Goal: Task Accomplishment & Management: Complete application form

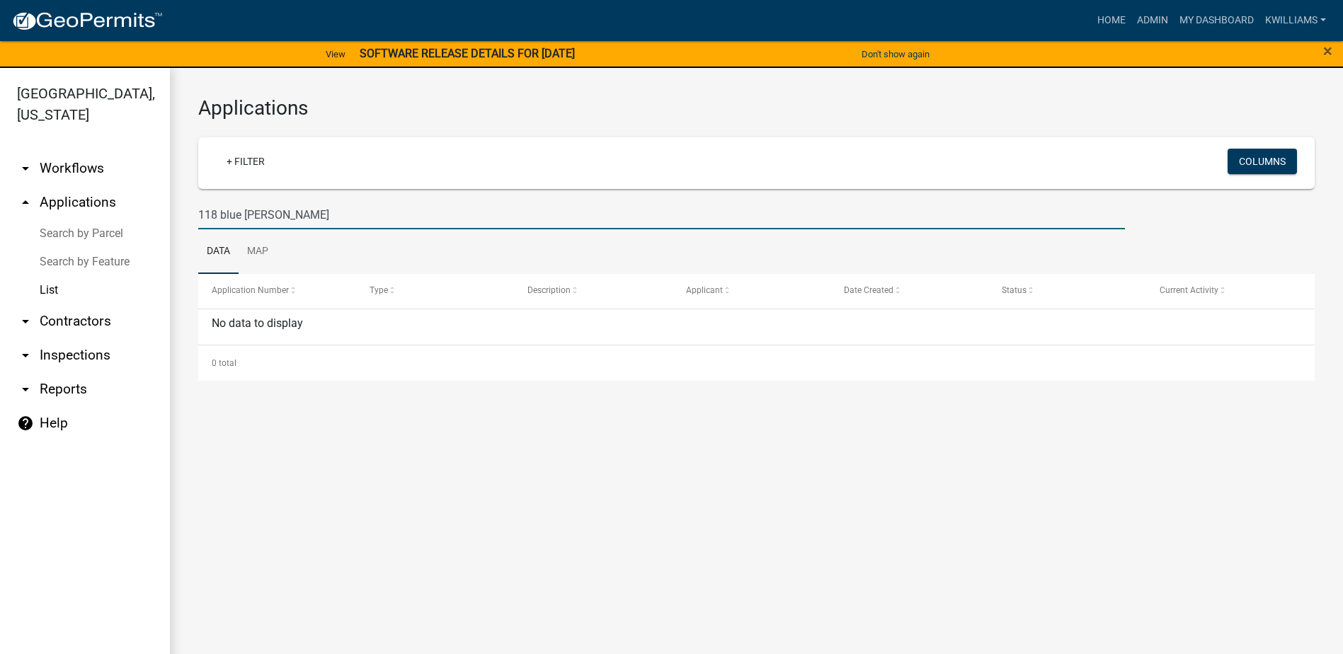
drag, startPoint x: 327, startPoint y: 215, endPoint x: 194, endPoint y: 218, distance: 133.1
click at [194, 218] on div "118 blue gill" at bounding box center [662, 214] width 948 height 29
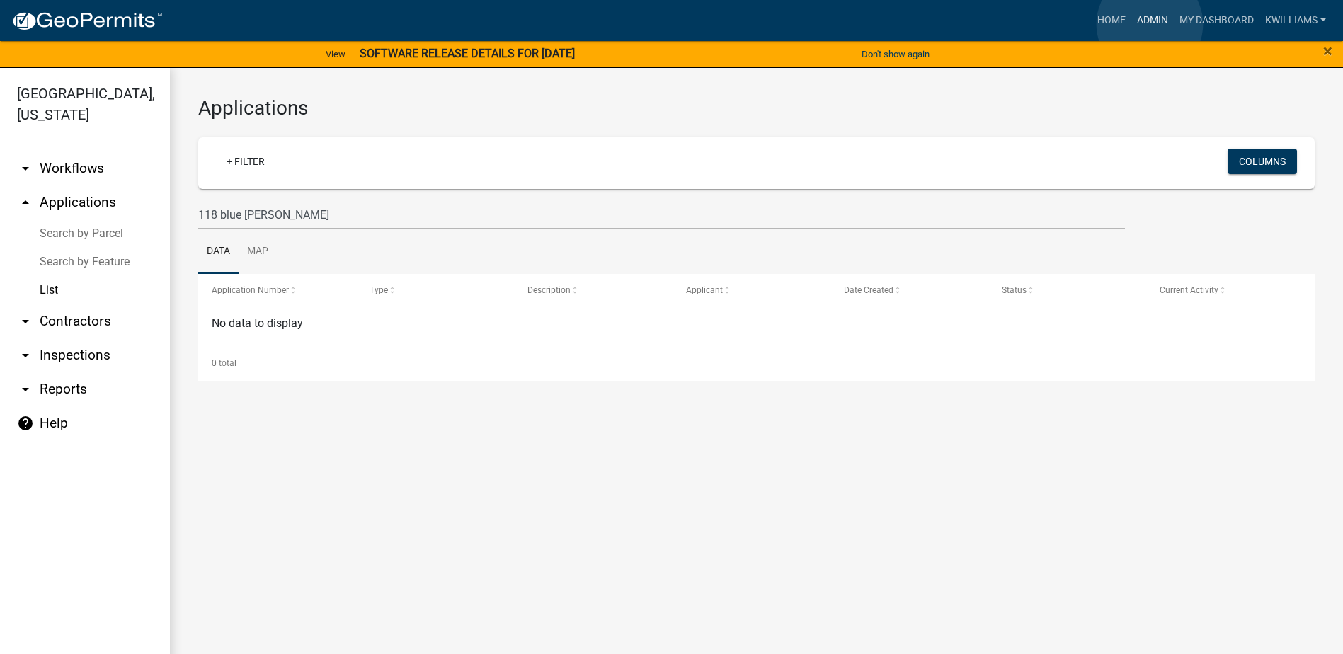
click at [1149, 24] on link "Admin" at bounding box center [1152, 20] width 42 height 27
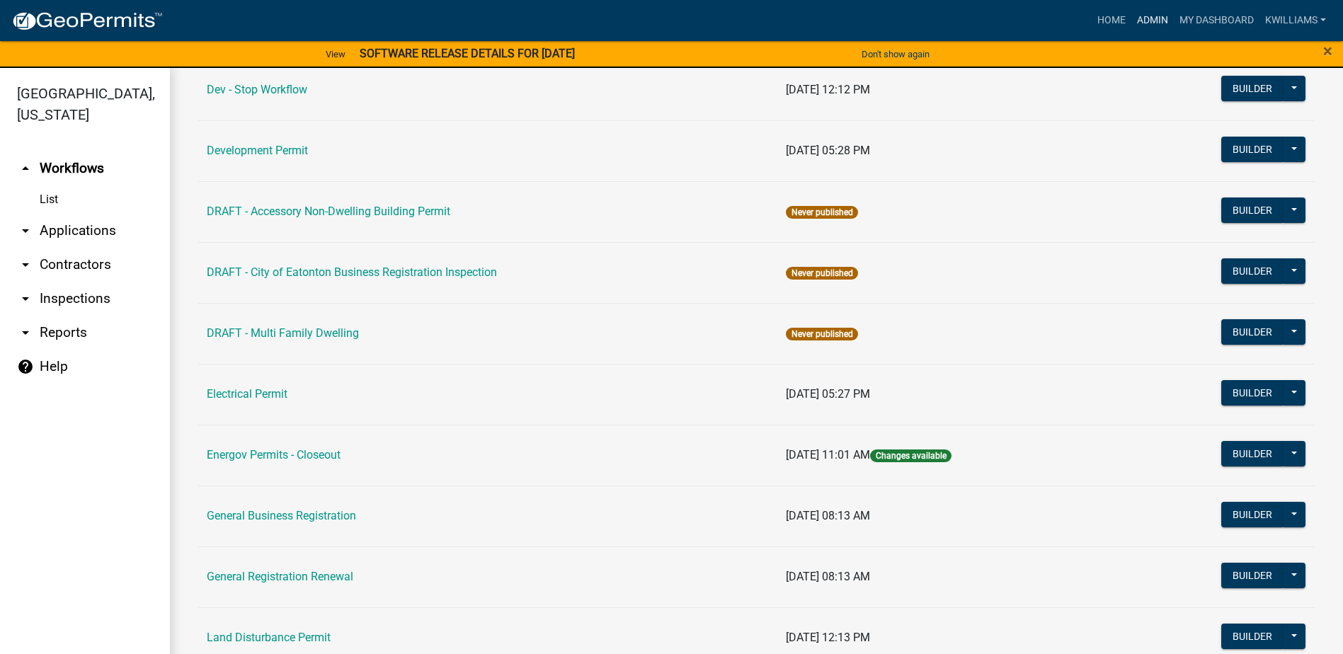
scroll to position [708, 0]
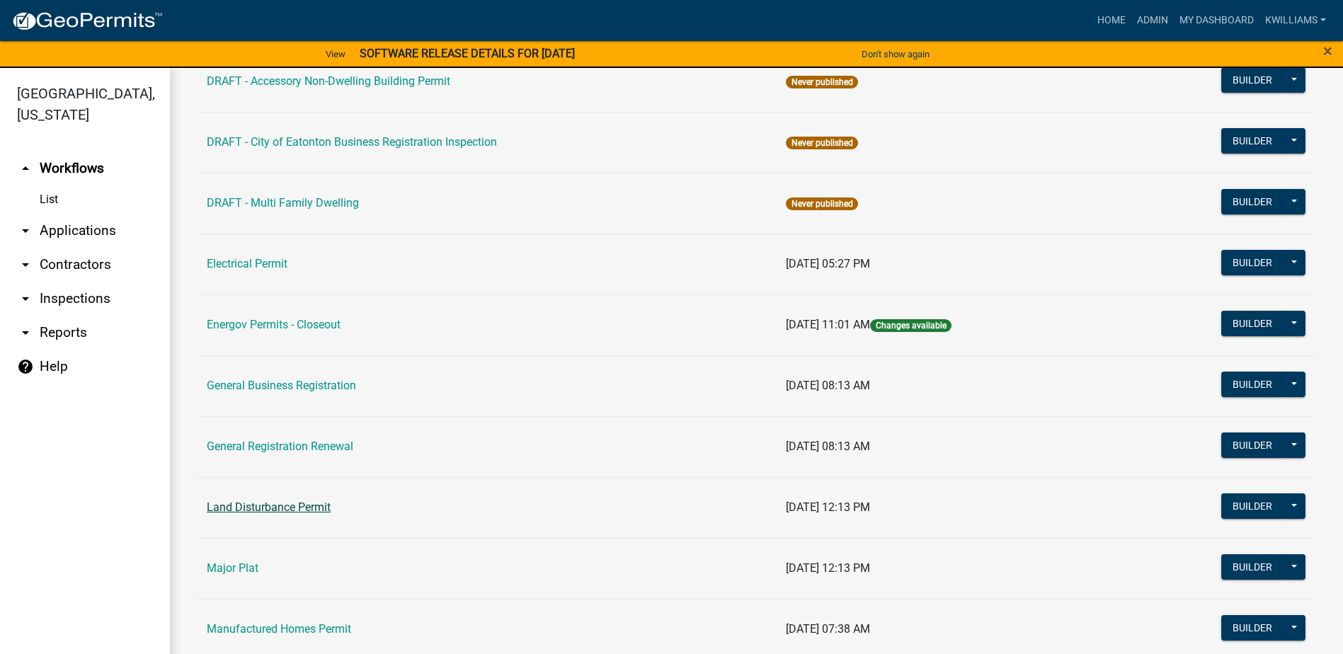
click at [262, 507] on link "Land Disturbance Permit" at bounding box center [269, 506] width 124 height 13
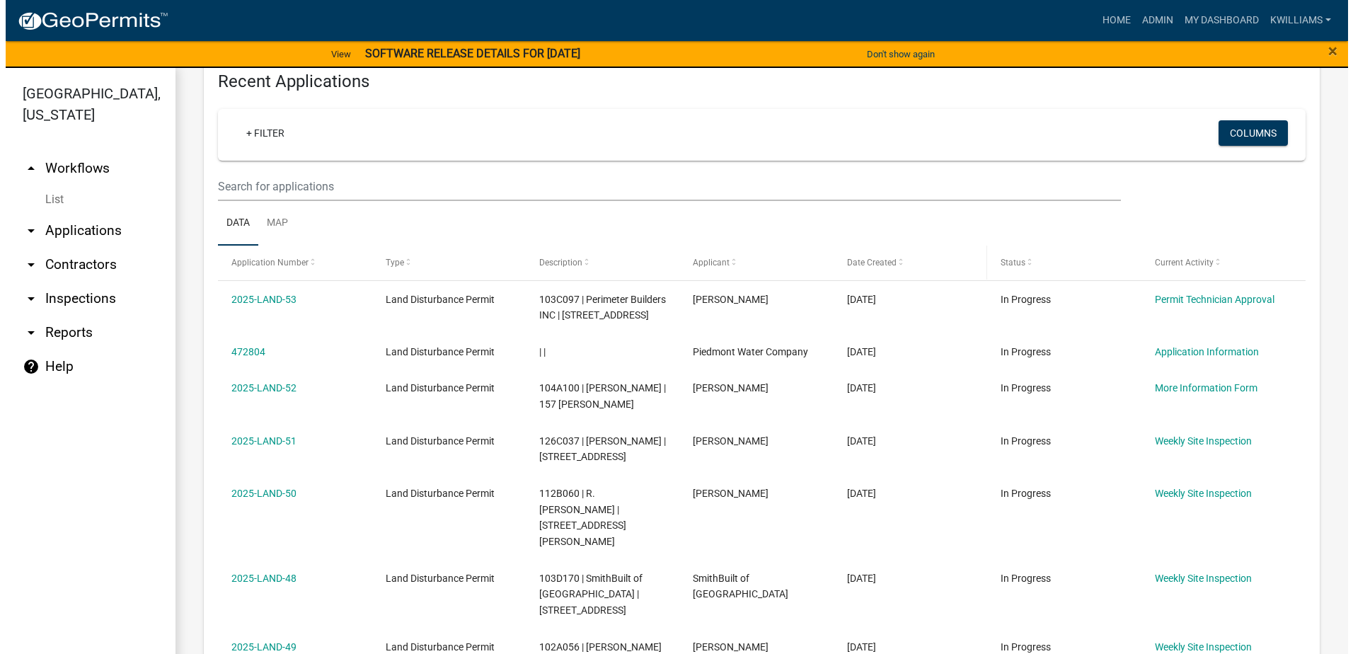
scroll to position [637, 0]
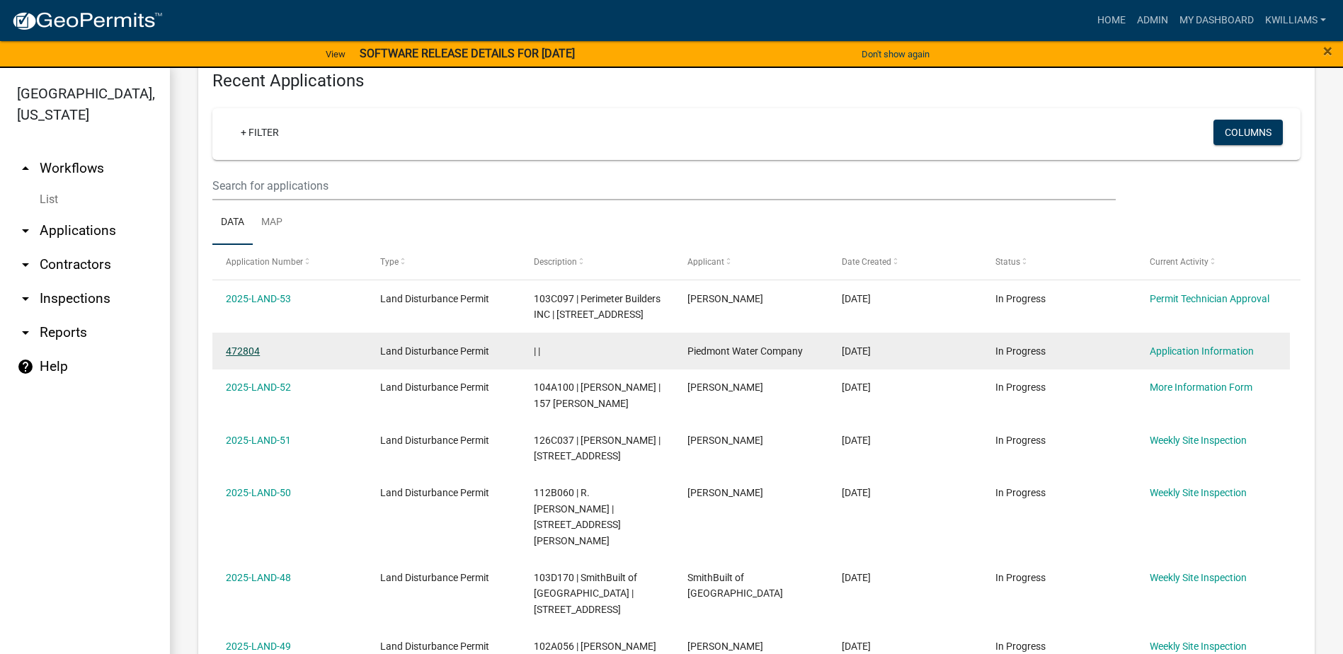
click at [248, 357] on link "472804" at bounding box center [243, 350] width 34 height 11
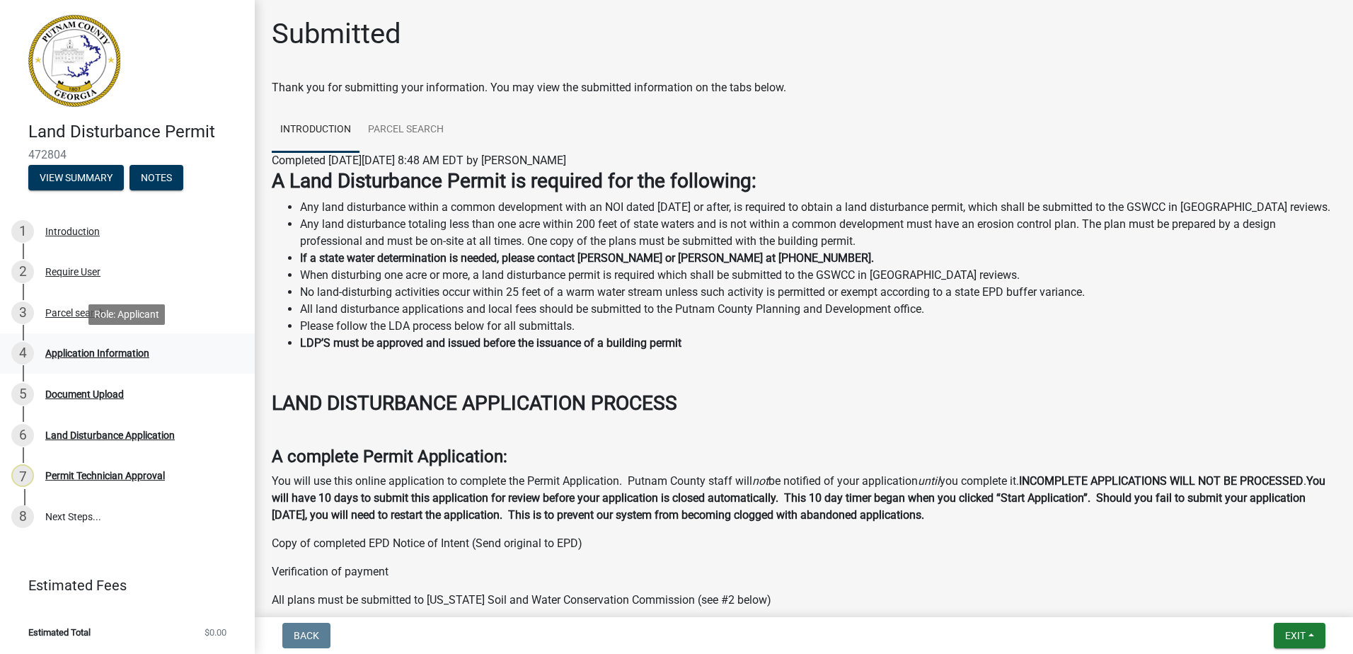
click at [105, 348] on div "Application Information" at bounding box center [97, 353] width 104 height 10
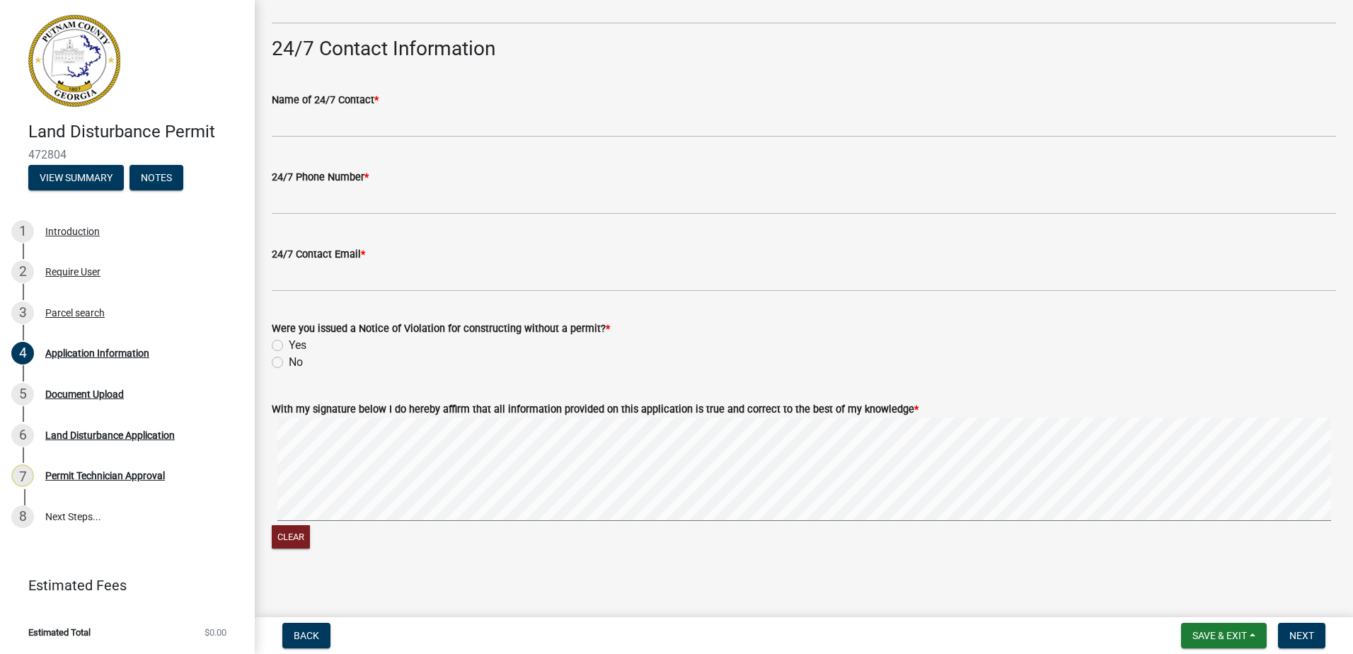
scroll to position [2283, 0]
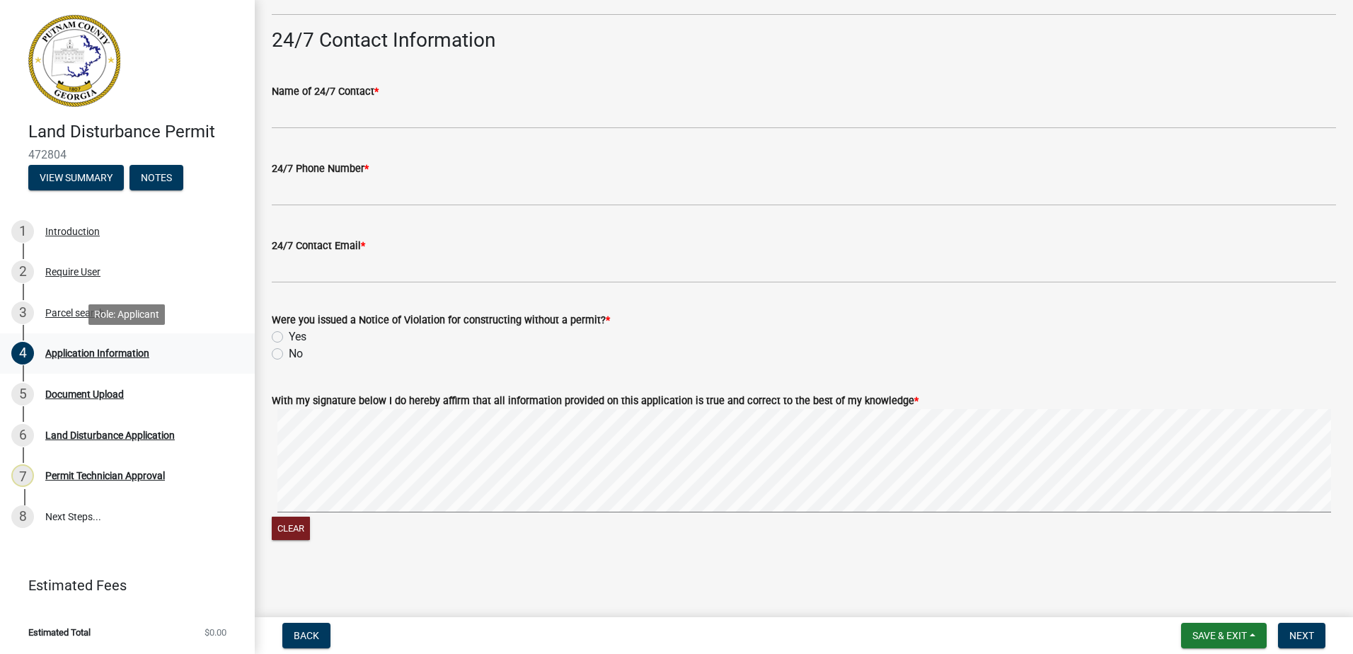
click at [96, 352] on div "Application Information" at bounding box center [97, 353] width 104 height 10
click at [89, 398] on div "Document Upload" at bounding box center [84, 394] width 79 height 10
click at [74, 313] on div "Parcel search" at bounding box center [74, 313] width 59 height 10
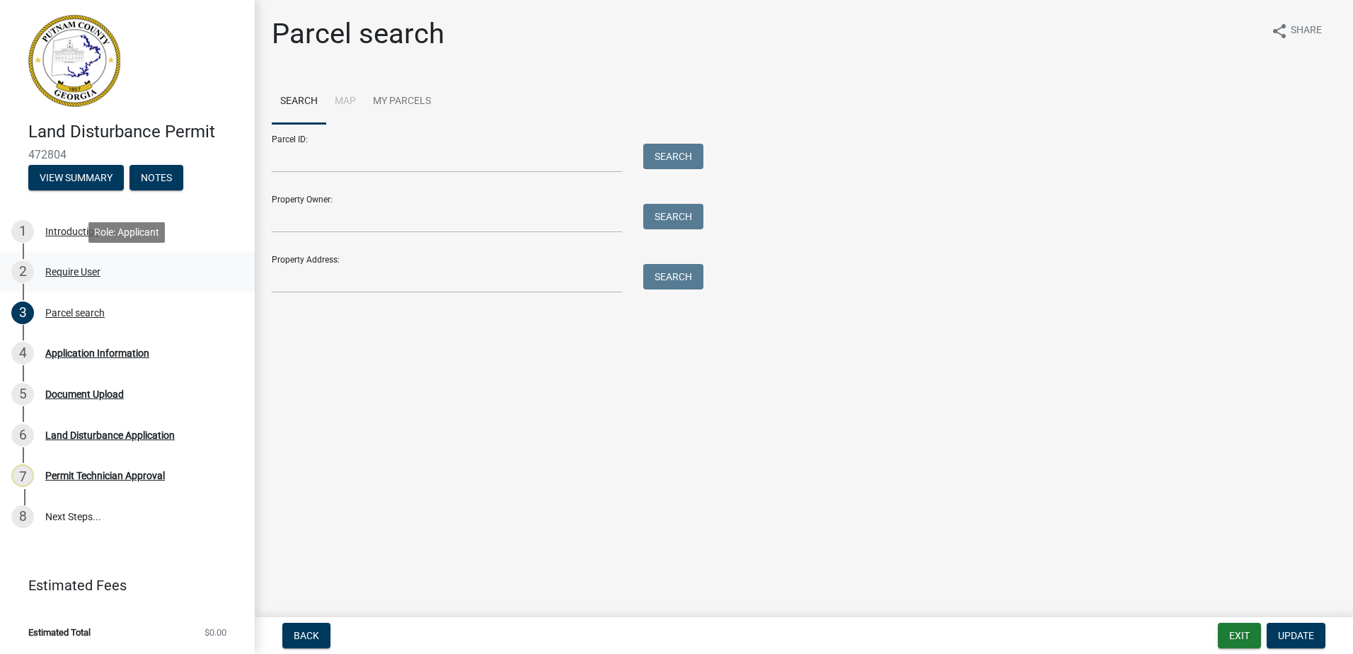
click at [53, 269] on div "Require User" at bounding box center [72, 272] width 55 height 10
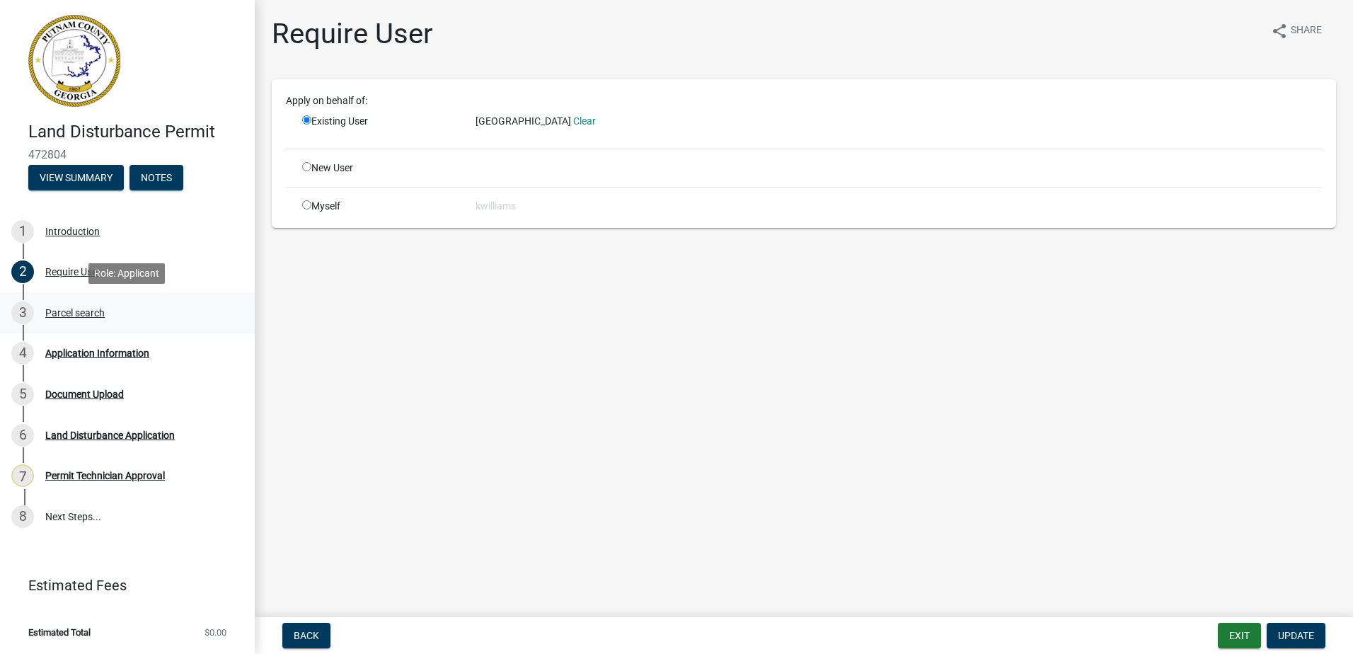
click at [64, 312] on div "Parcel search" at bounding box center [74, 313] width 59 height 10
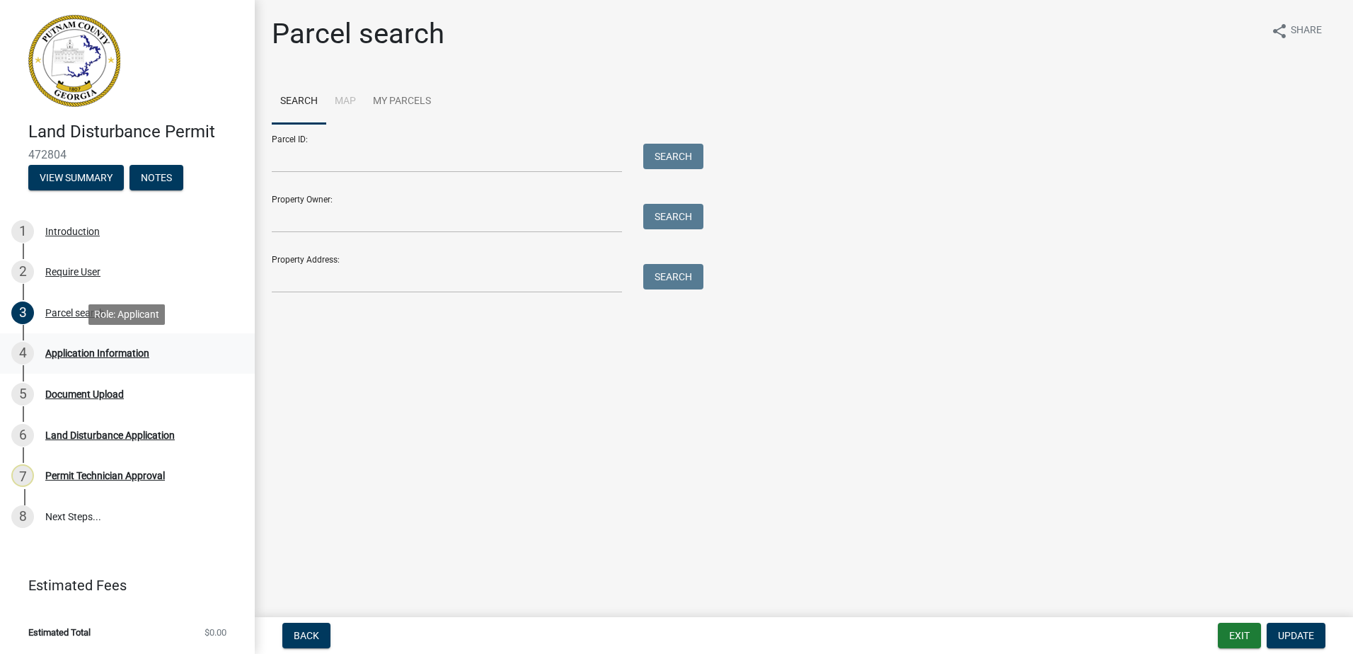
click at [55, 348] on div "Application Information" at bounding box center [97, 353] width 104 height 10
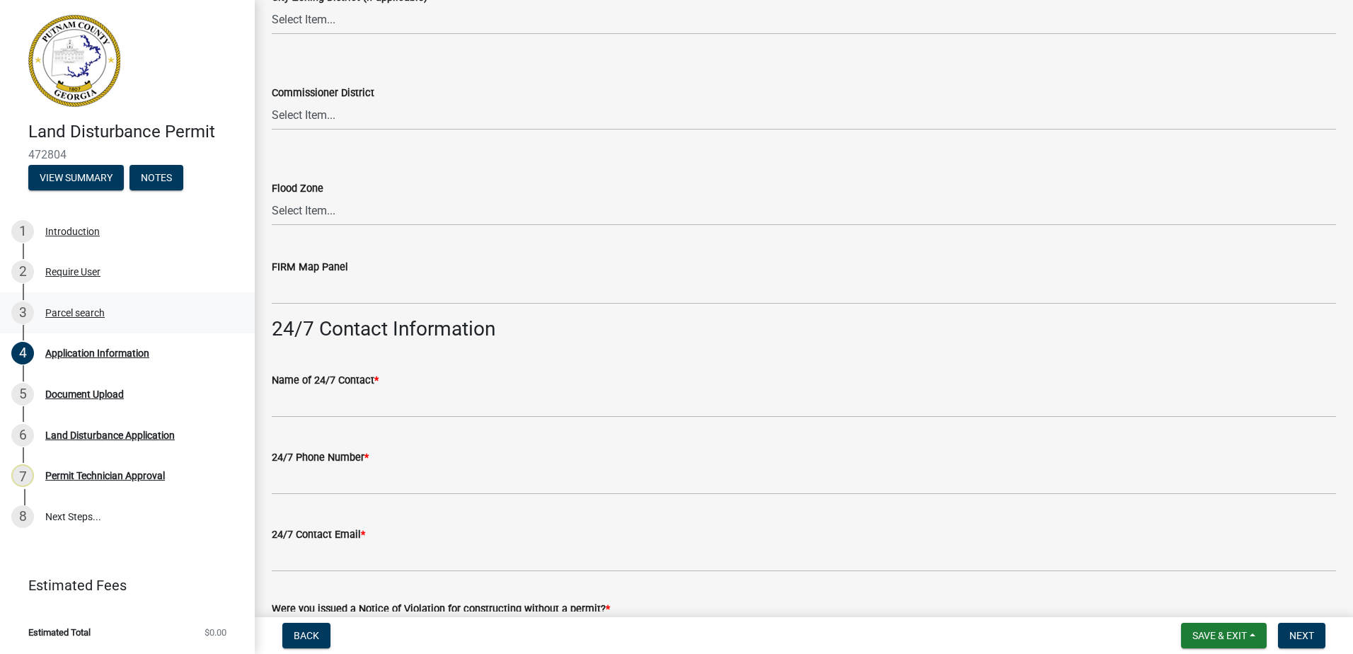
scroll to position [1999, 0]
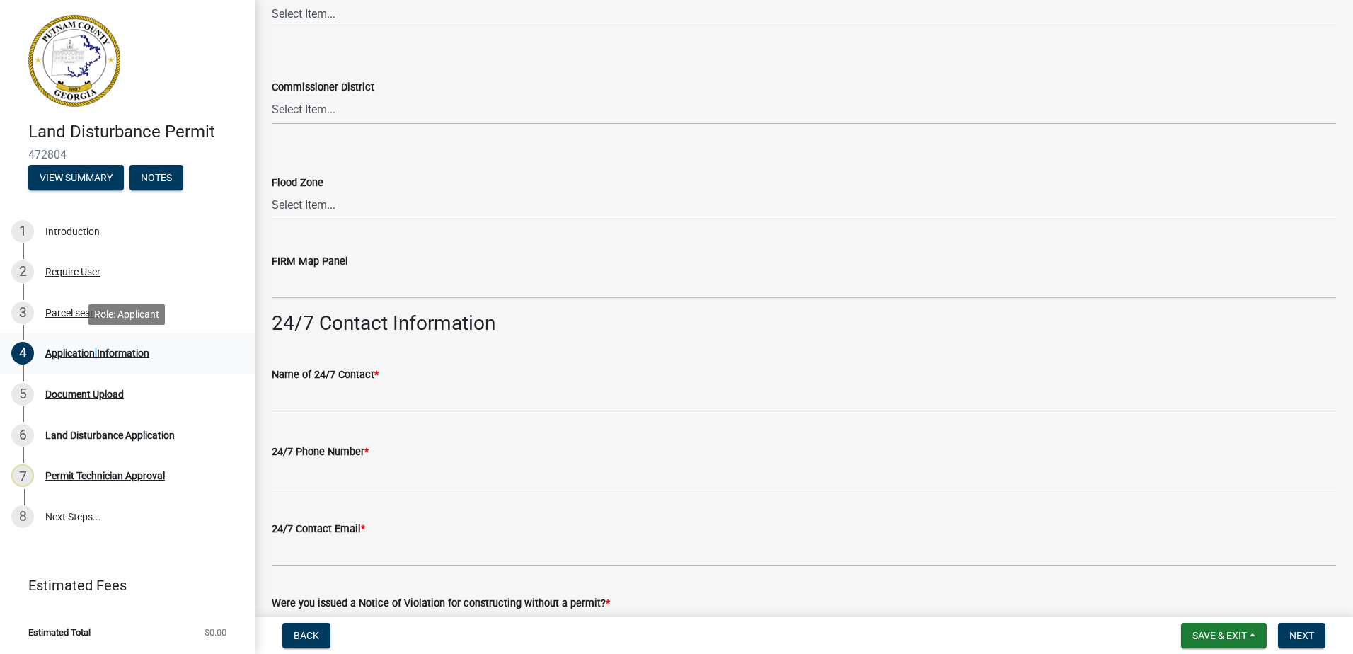
click at [93, 345] on div "4 Application Information" at bounding box center [121, 353] width 221 height 23
drag, startPoint x: 93, startPoint y: 345, endPoint x: 86, endPoint y: 382, distance: 37.5
click at [86, 383] on div "5 Document Upload" at bounding box center [121, 394] width 221 height 23
drag, startPoint x: 104, startPoint y: 348, endPoint x: 118, endPoint y: 350, distance: 14.3
click at [105, 349] on div "Application Information" at bounding box center [97, 353] width 104 height 10
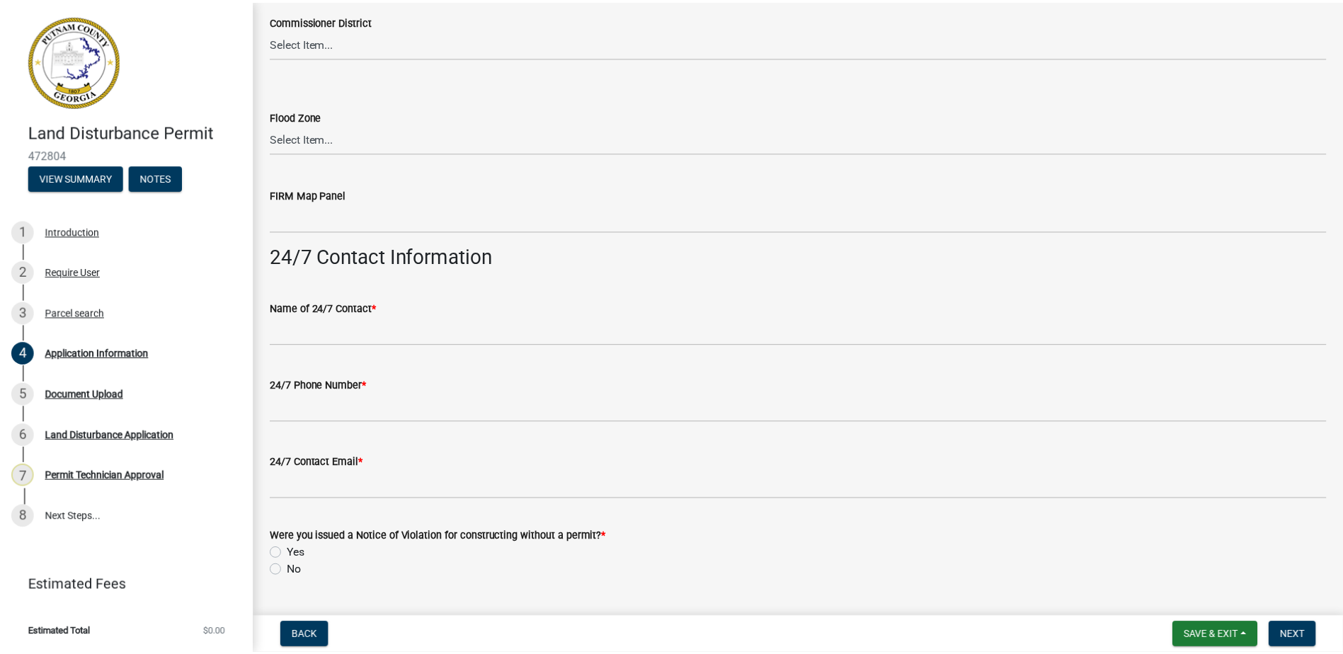
scroll to position [2283, 0]
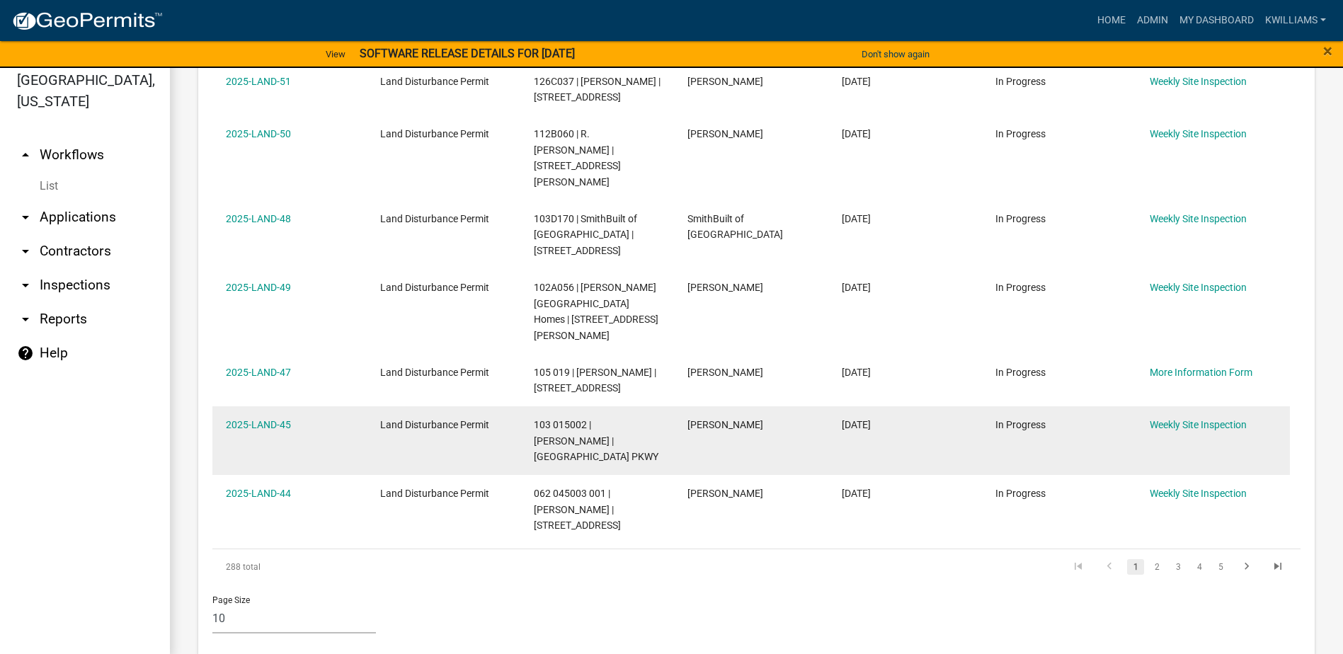
scroll to position [17, 0]
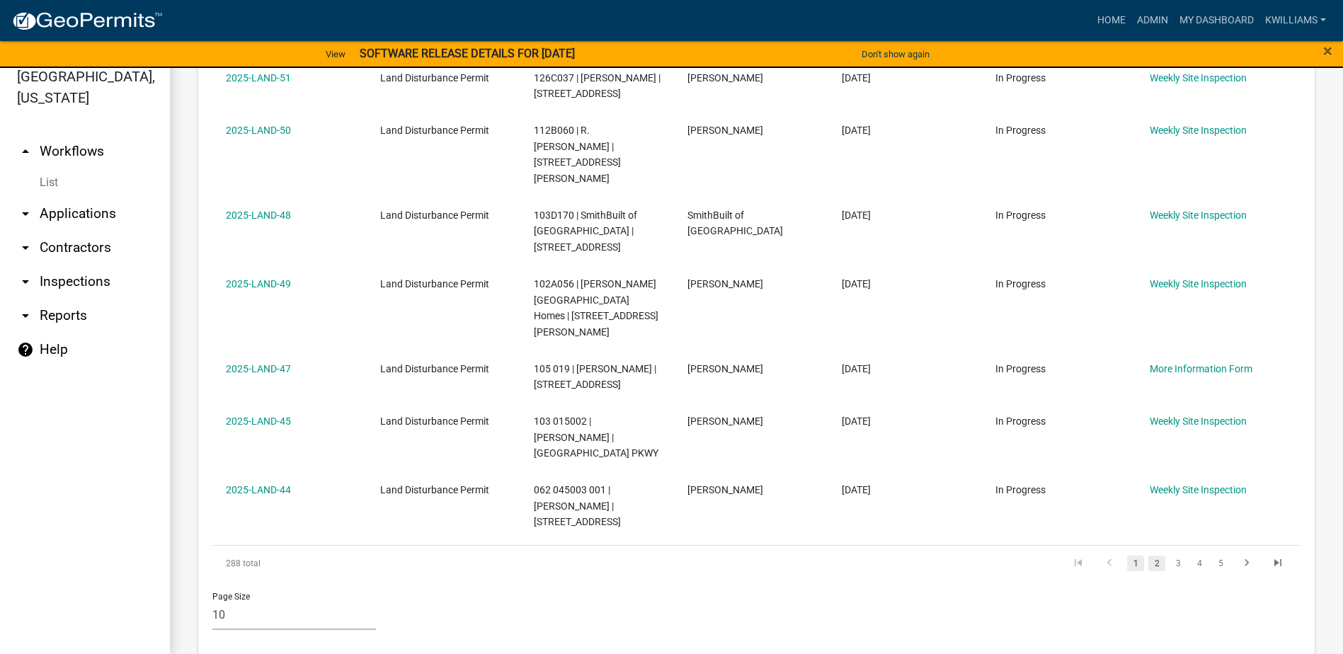
click at [1148, 556] on link "2" at bounding box center [1156, 564] width 17 height 16
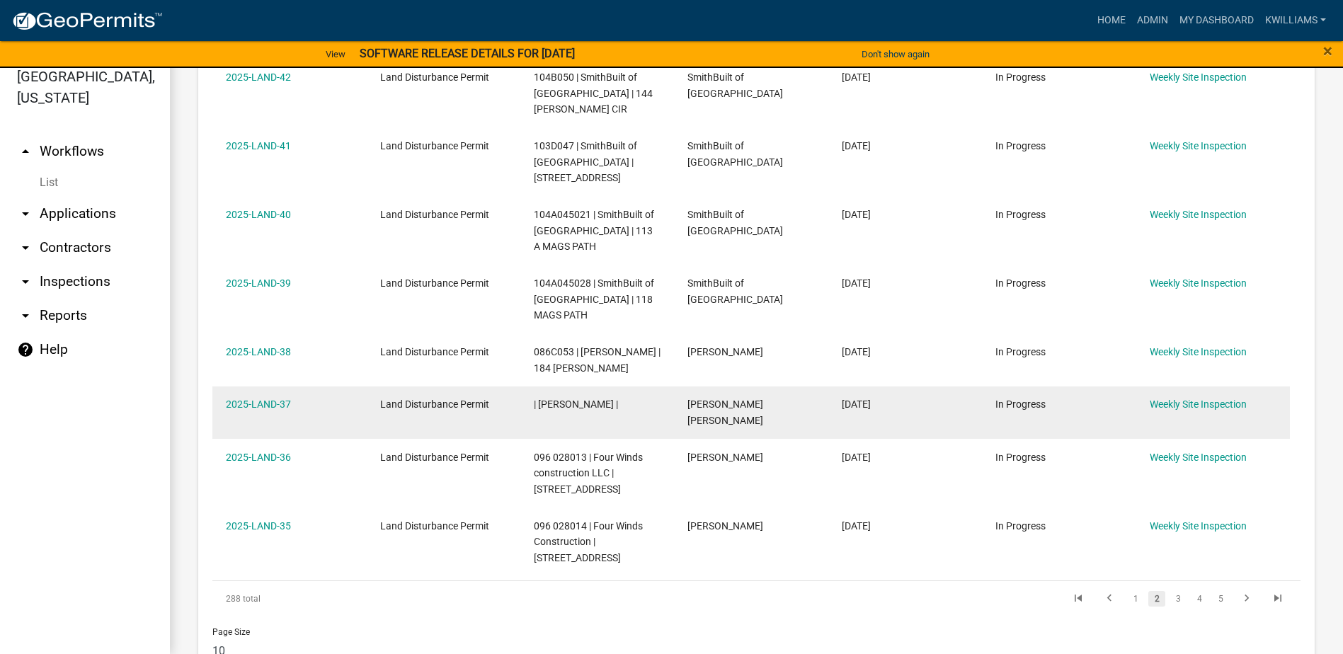
scroll to position [1015, 0]
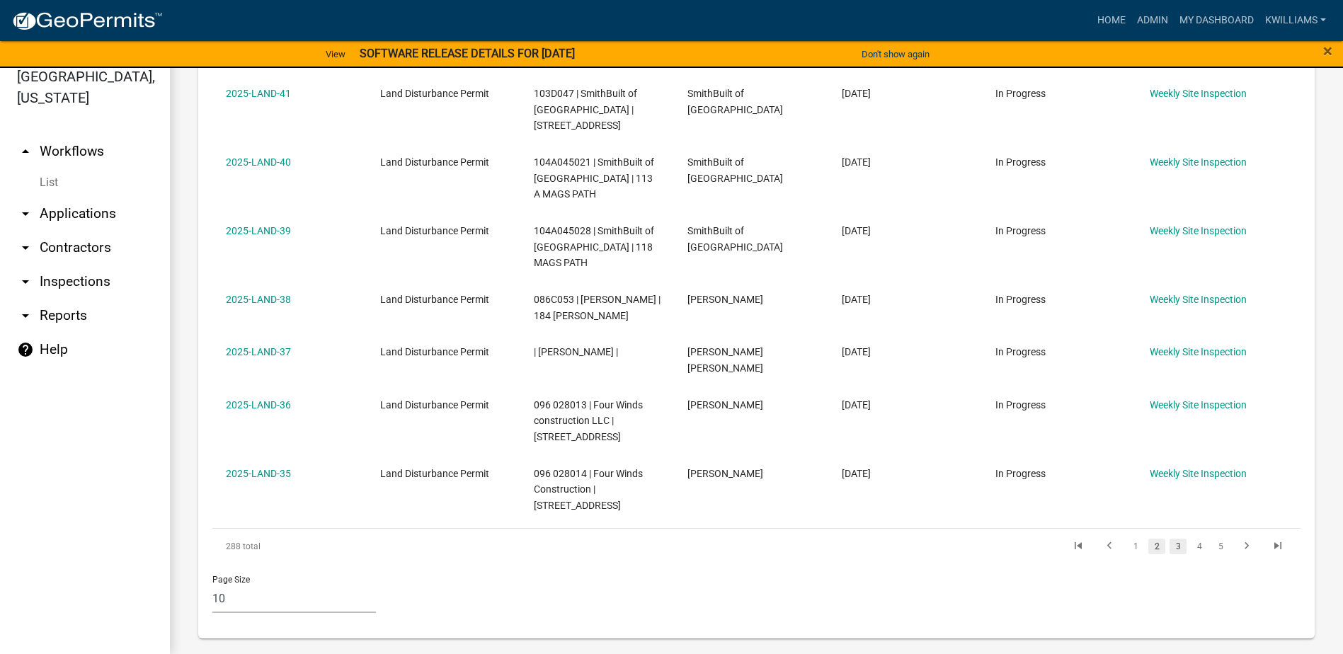
click at [1169, 539] on link "3" at bounding box center [1177, 547] width 17 height 16
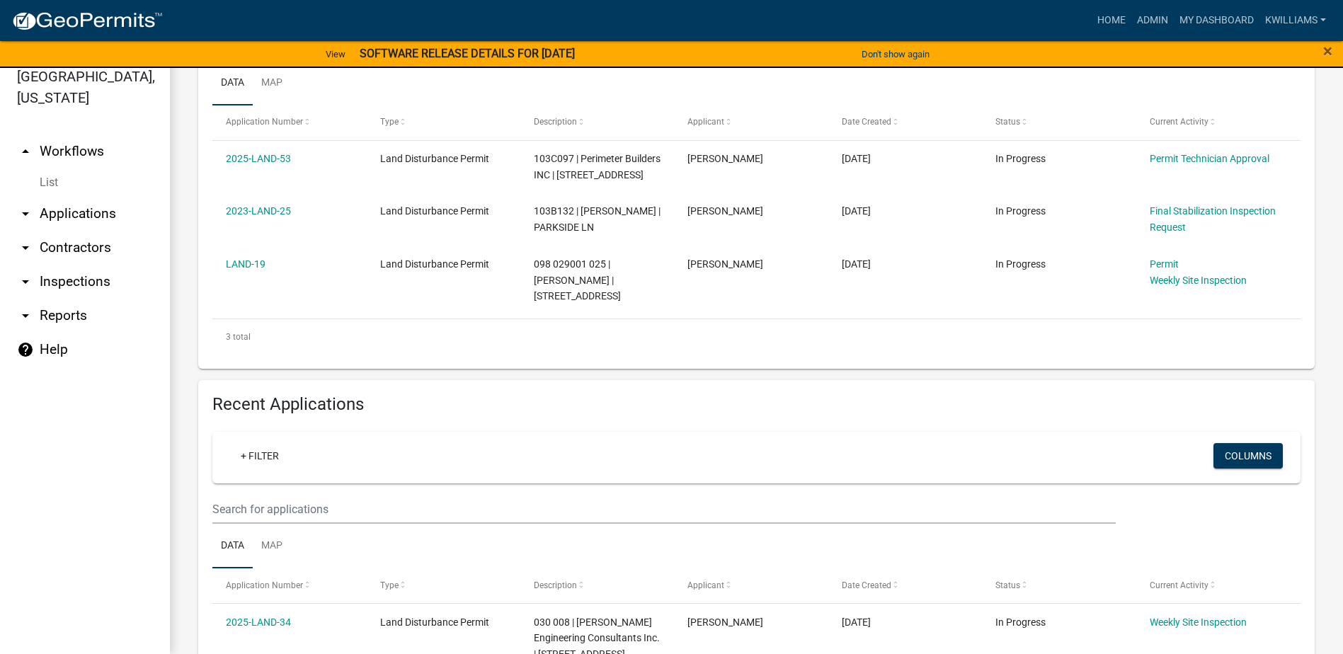
scroll to position [329, 0]
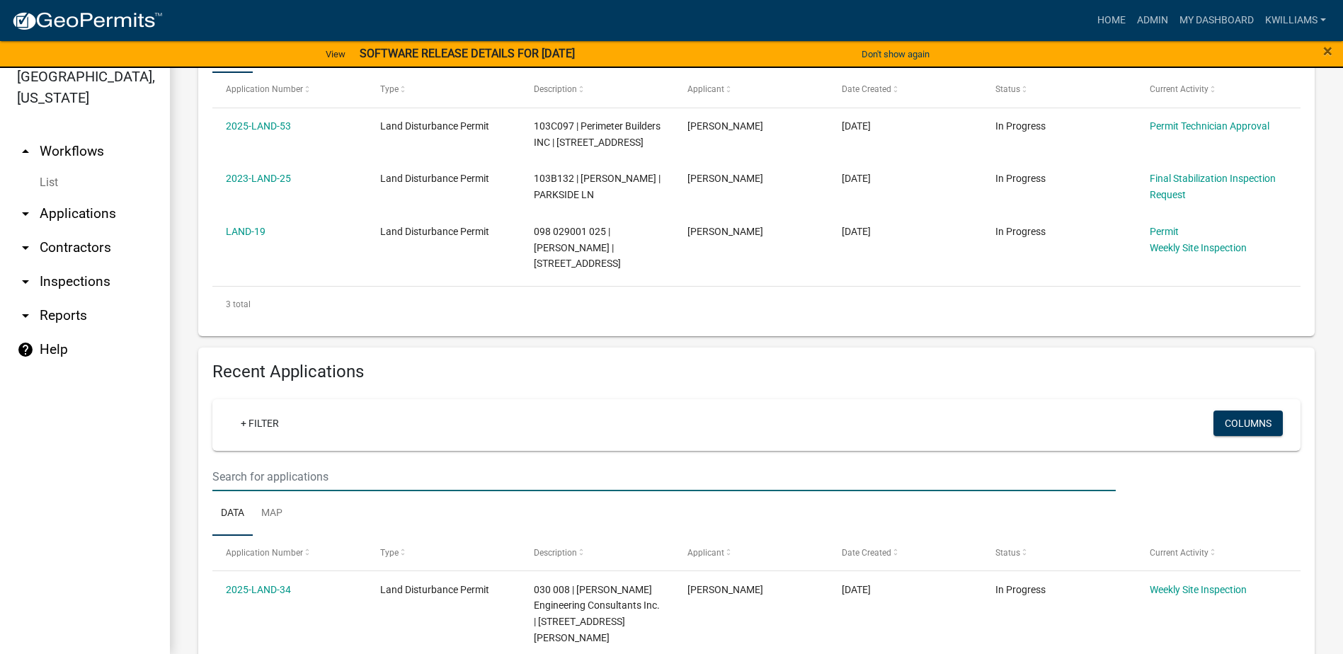
drag, startPoint x: 262, startPoint y: 492, endPoint x: 271, endPoint y: 460, distance: 33.2
click at [258, 488] on input "text" at bounding box center [663, 476] width 903 height 29
type input "piedmont"
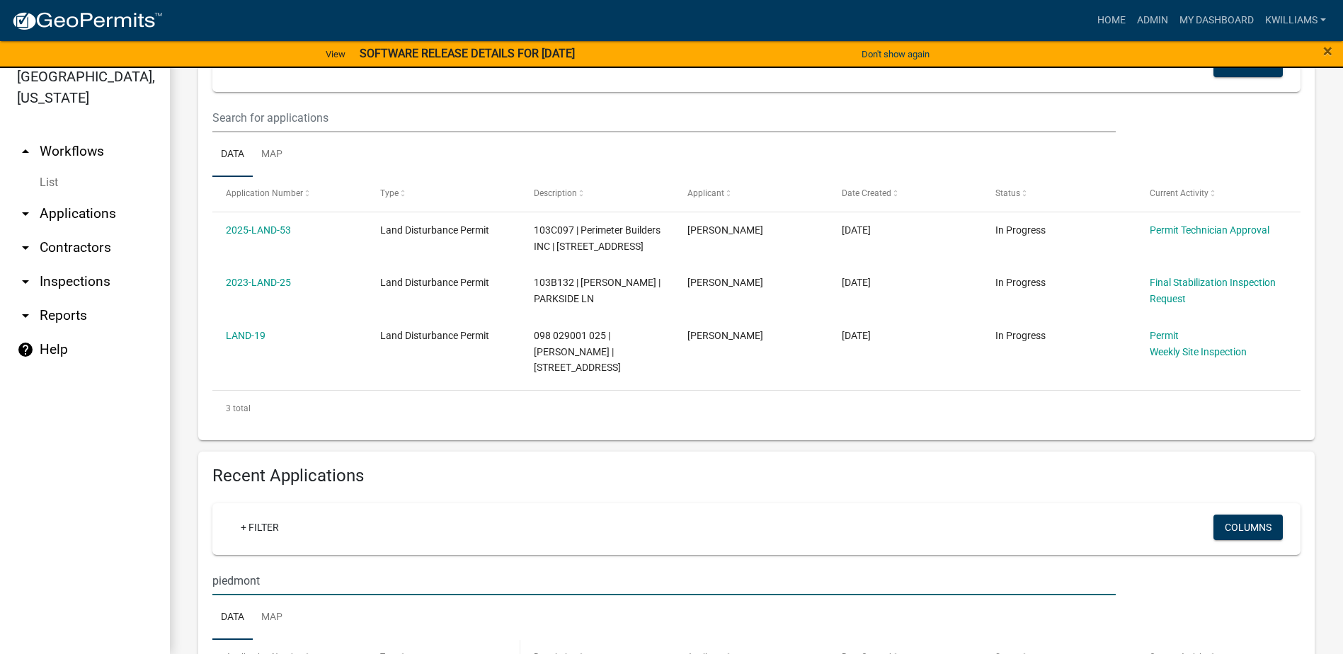
scroll to position [437, 0]
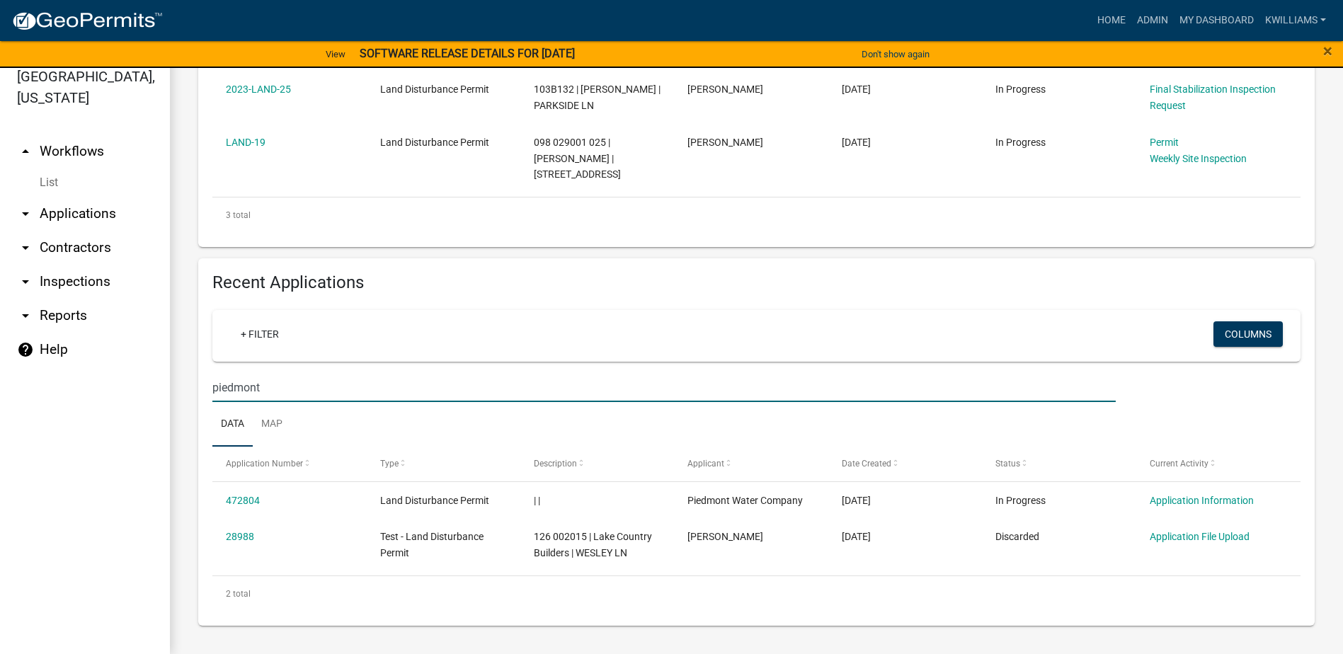
click at [305, 390] on input "piedmont" at bounding box center [663, 387] width 903 height 29
click at [1151, 24] on link "Admin" at bounding box center [1152, 20] width 42 height 27
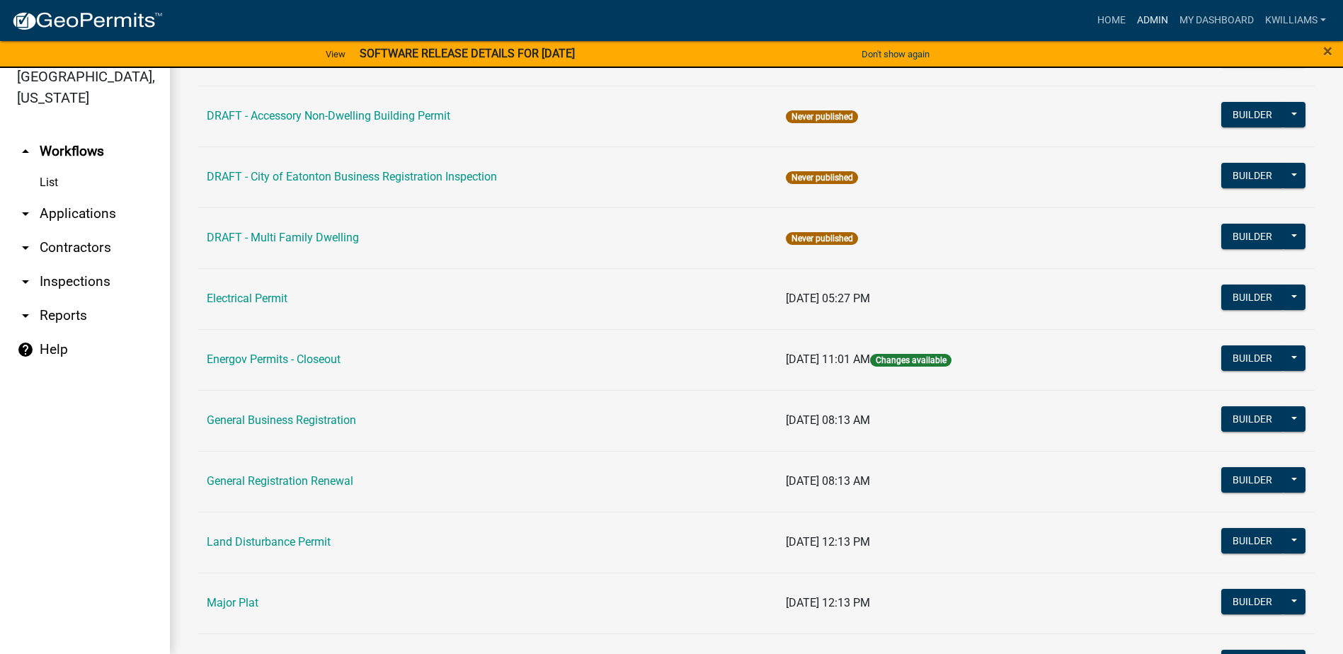
scroll to position [637, 0]
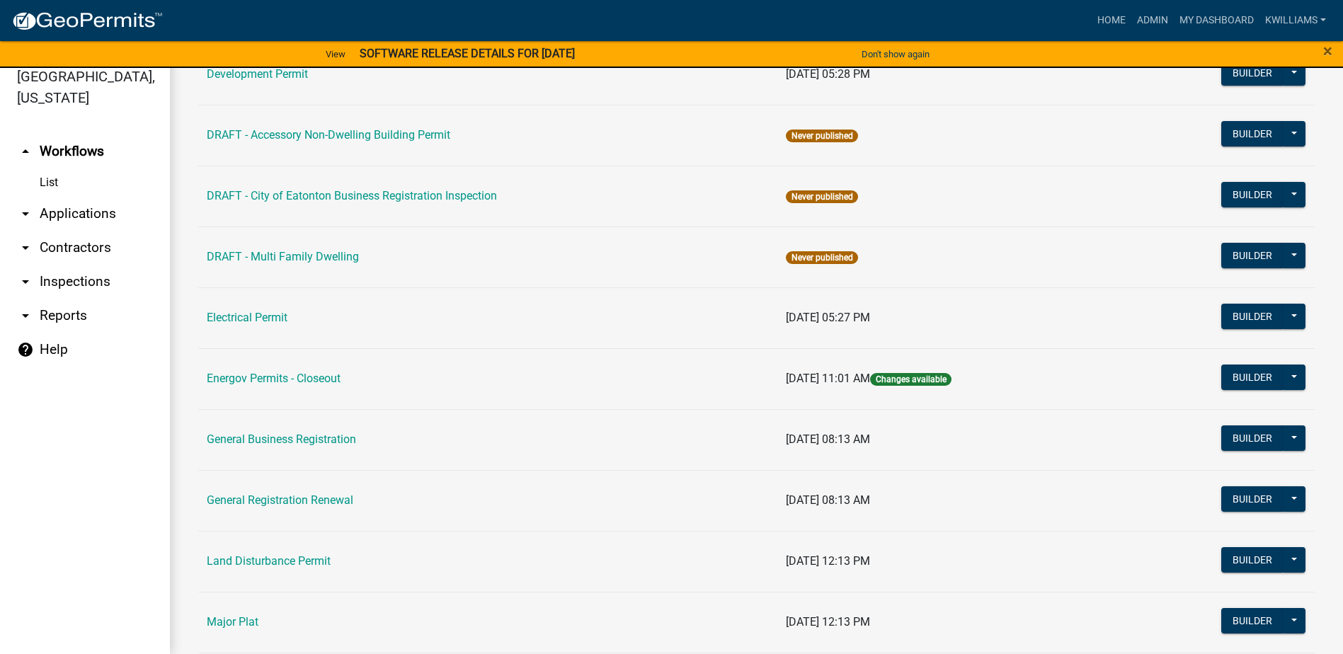
click at [270, 555] on link "Land Disturbance Permit" at bounding box center [269, 560] width 124 height 13
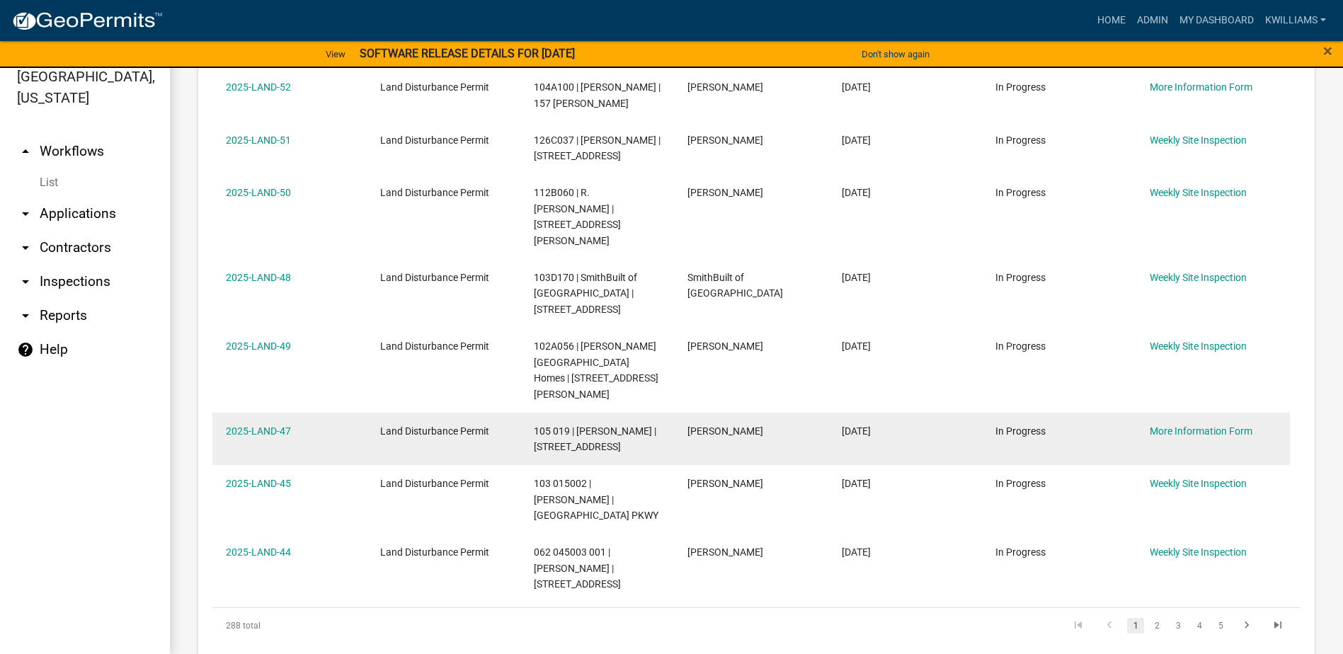
scroll to position [982, 0]
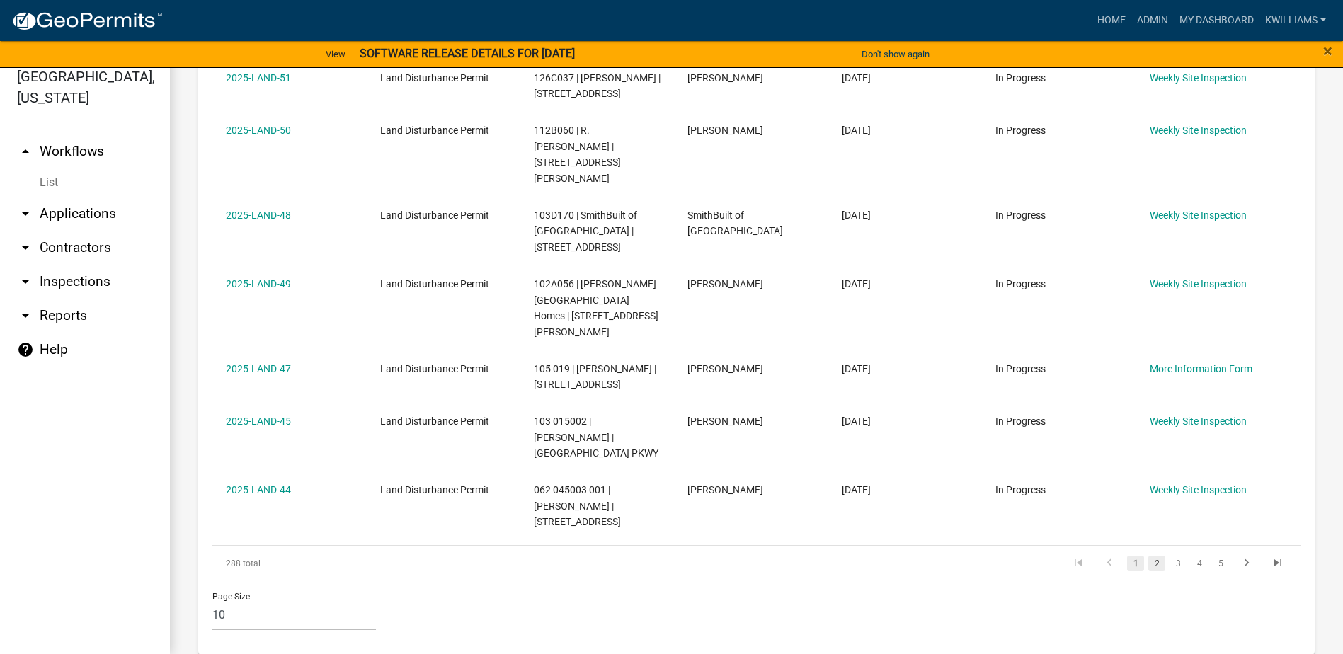
click at [1148, 556] on link "2" at bounding box center [1156, 564] width 17 height 16
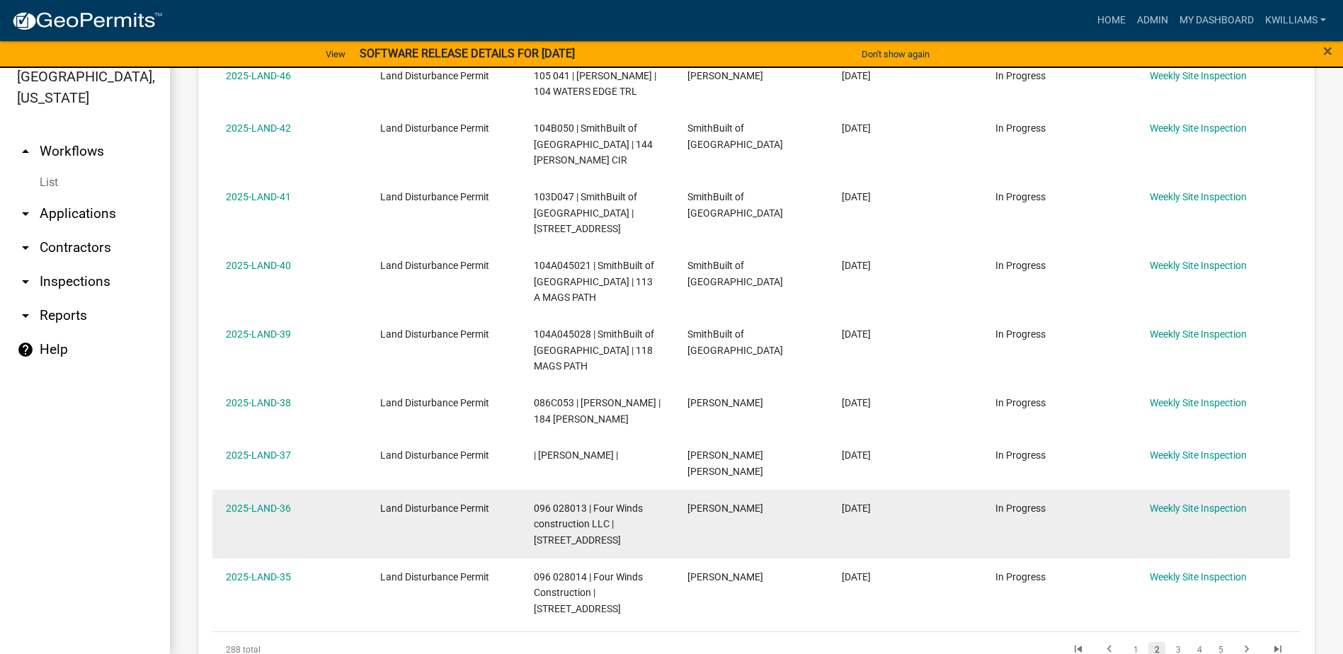
scroll to position [699, 0]
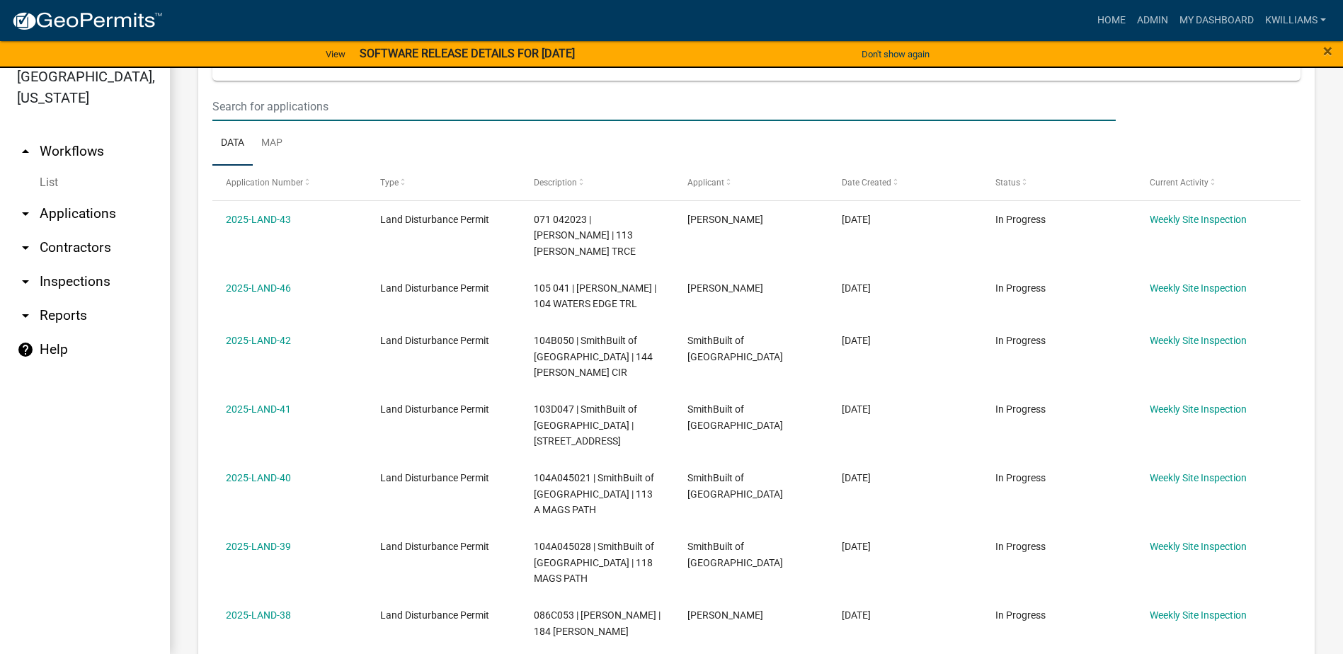
click at [328, 121] on input "text" at bounding box center [663, 106] width 903 height 29
type input "harmony"
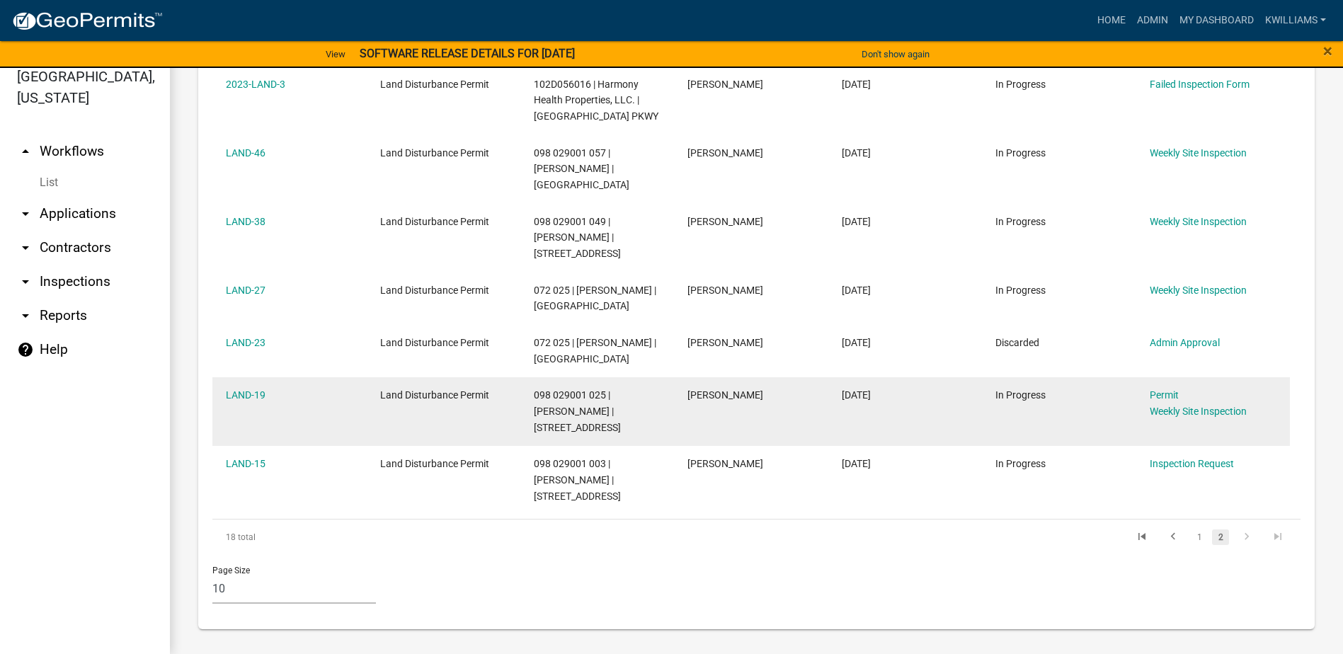
scroll to position [909, 0]
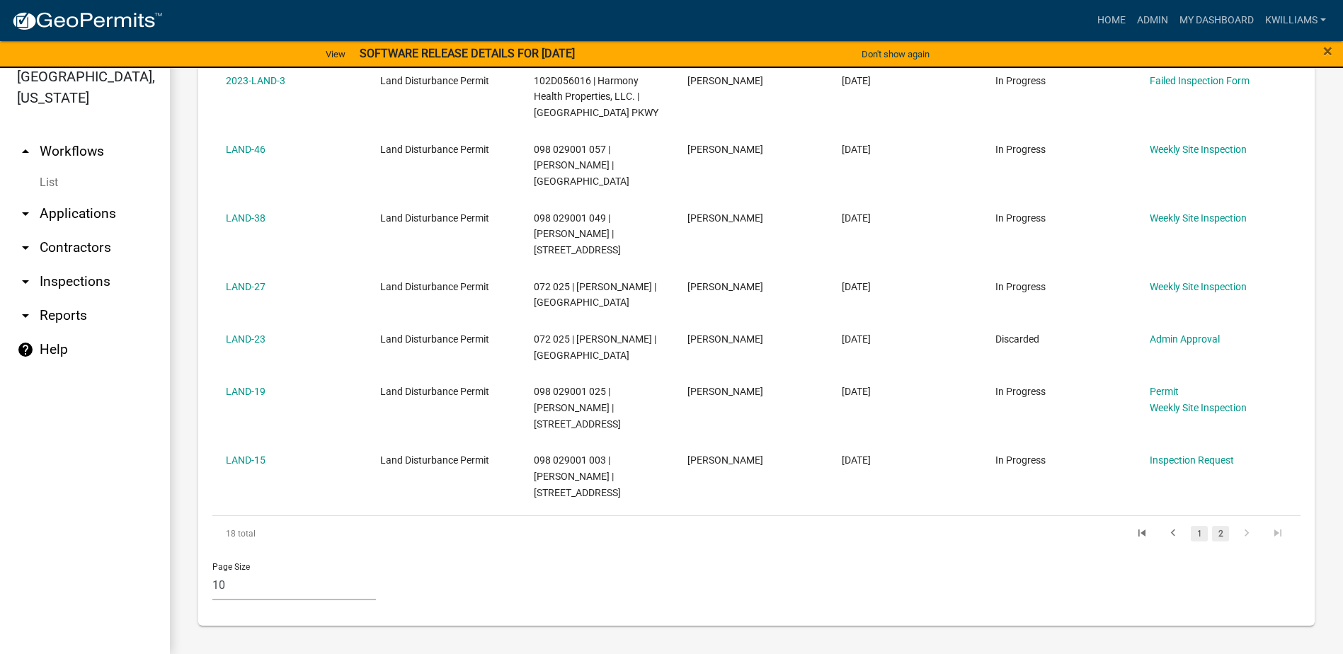
click at [1190, 539] on link "1" at bounding box center [1198, 534] width 17 height 16
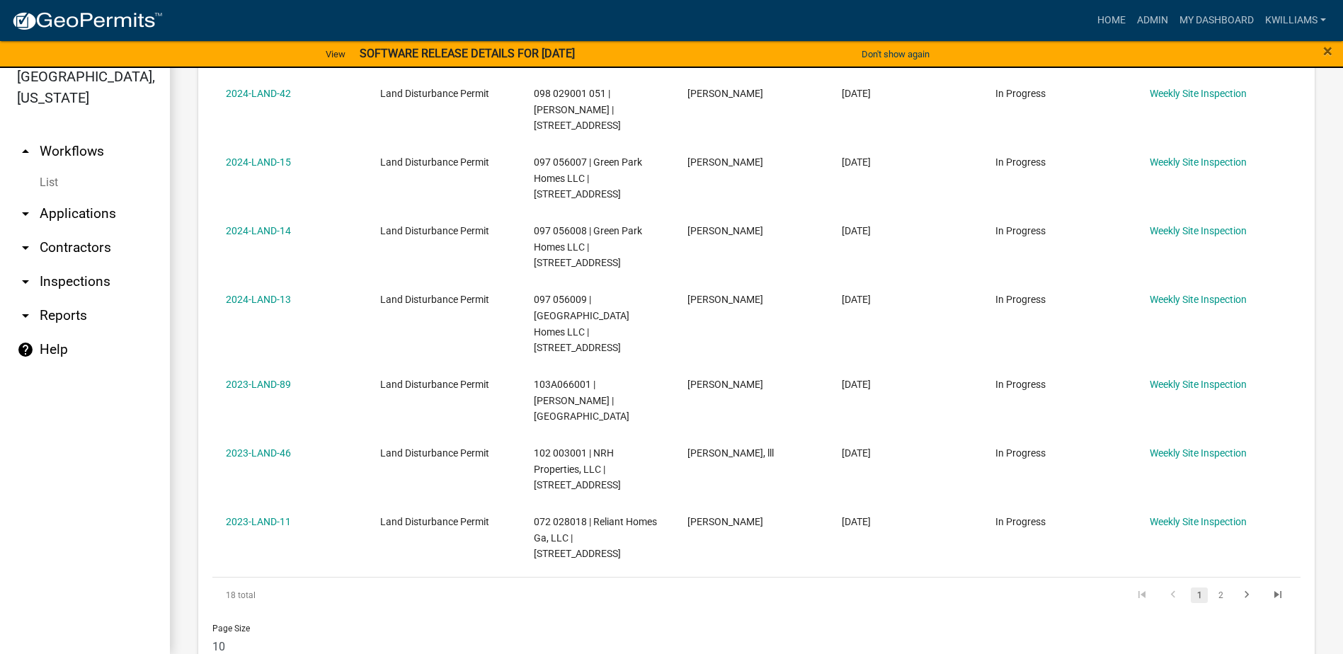
scroll to position [1095, 0]
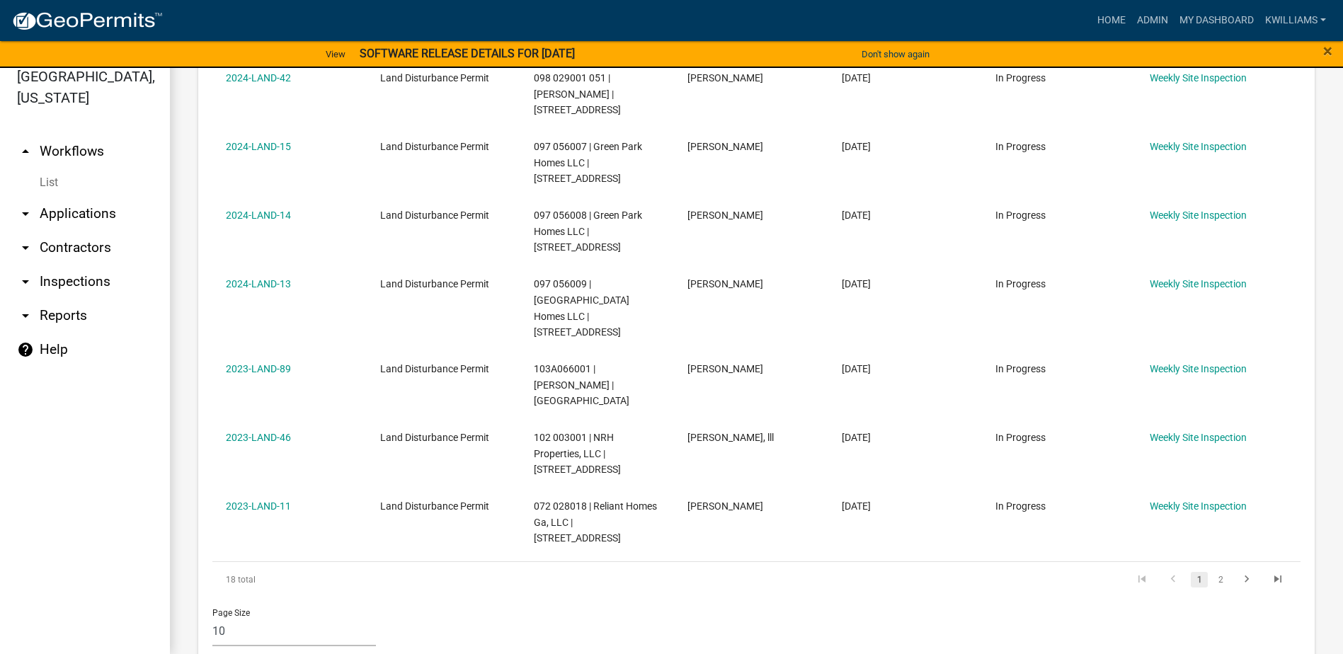
click at [1164, 573] on icon "go to previous page" at bounding box center [1173, 581] width 18 height 17
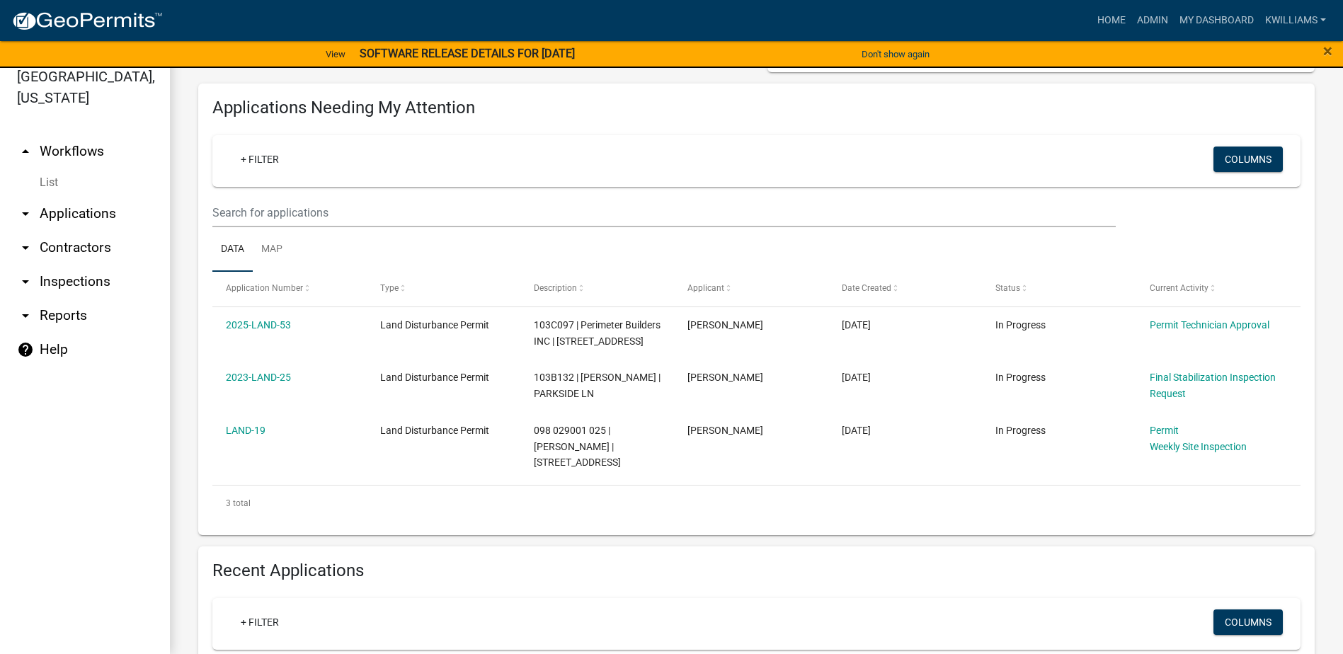
scroll to position [0, 0]
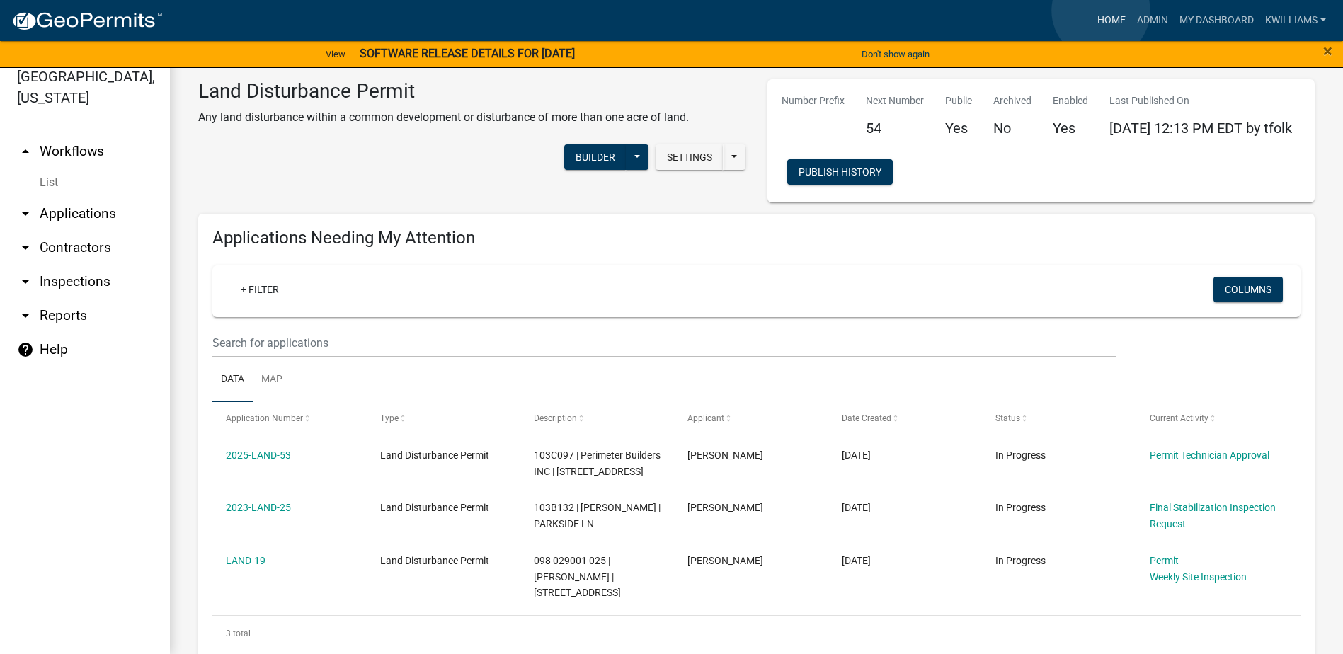
click at [1102, 16] on link "Home" at bounding box center [1111, 20] width 40 height 27
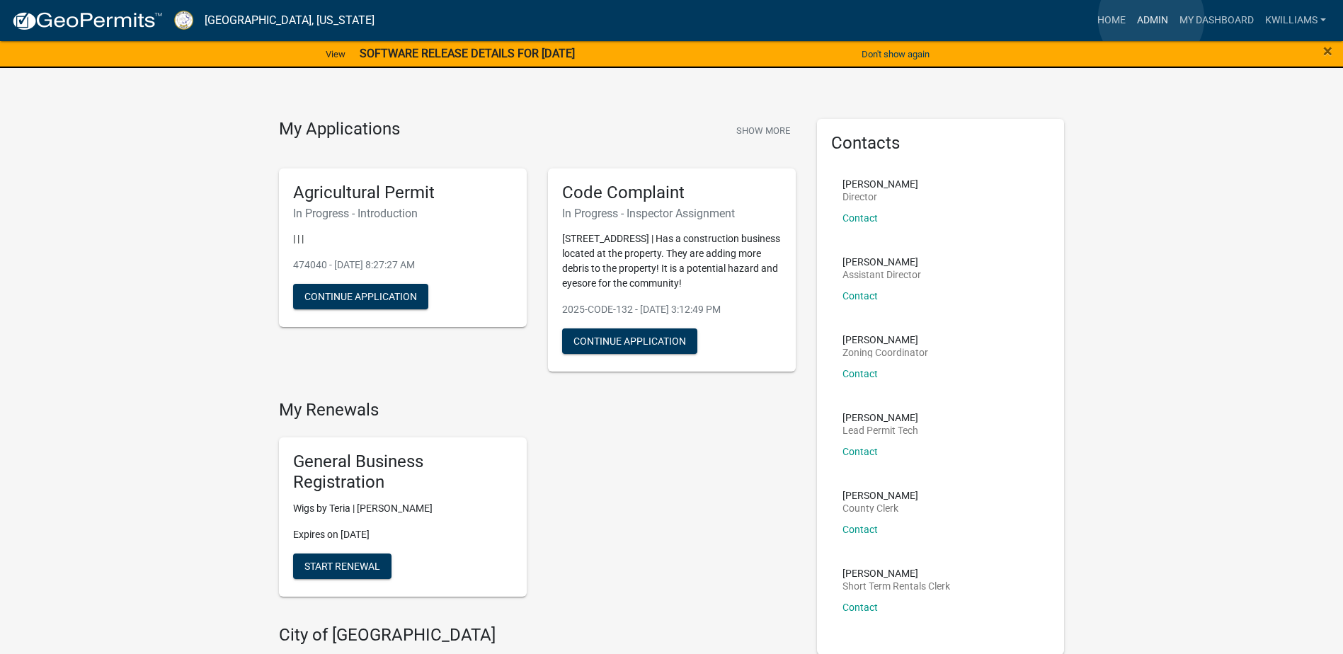
drag, startPoint x: 1151, startPoint y: 18, endPoint x: 437, endPoint y: 104, distance: 718.5
click at [1149, 18] on link "Admin" at bounding box center [1152, 20] width 42 height 27
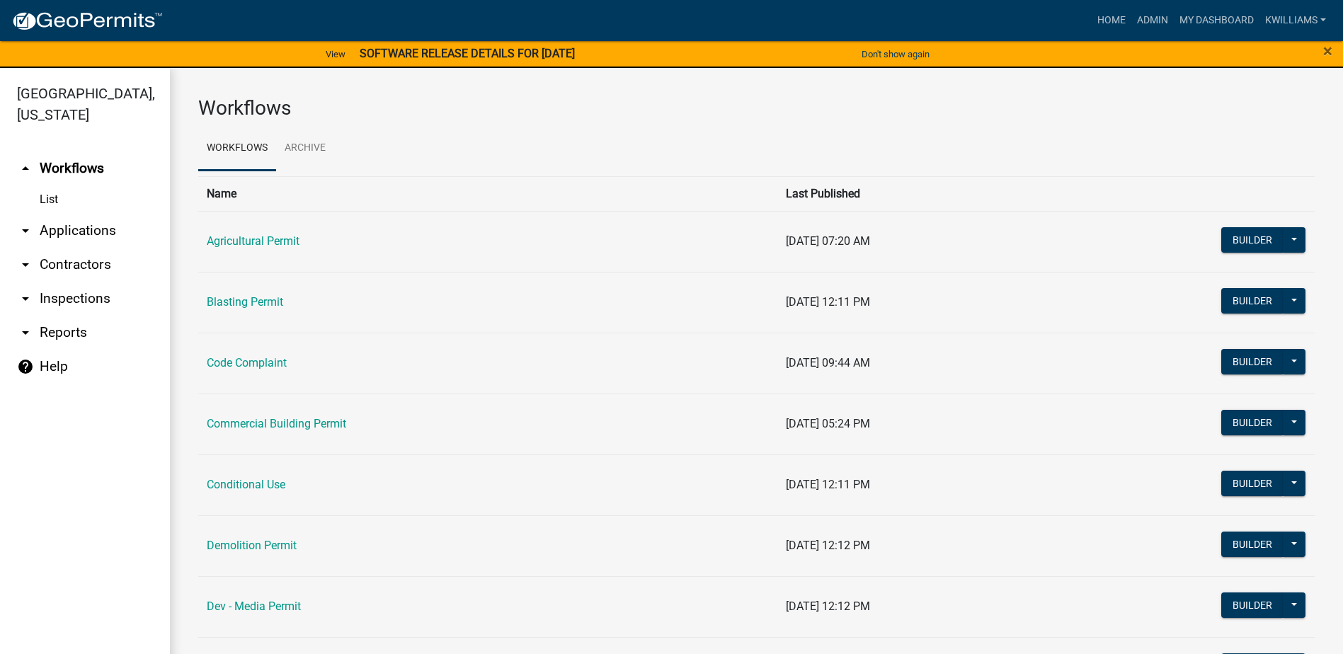
click at [79, 229] on link "arrow_drop_down Applications" at bounding box center [85, 231] width 170 height 34
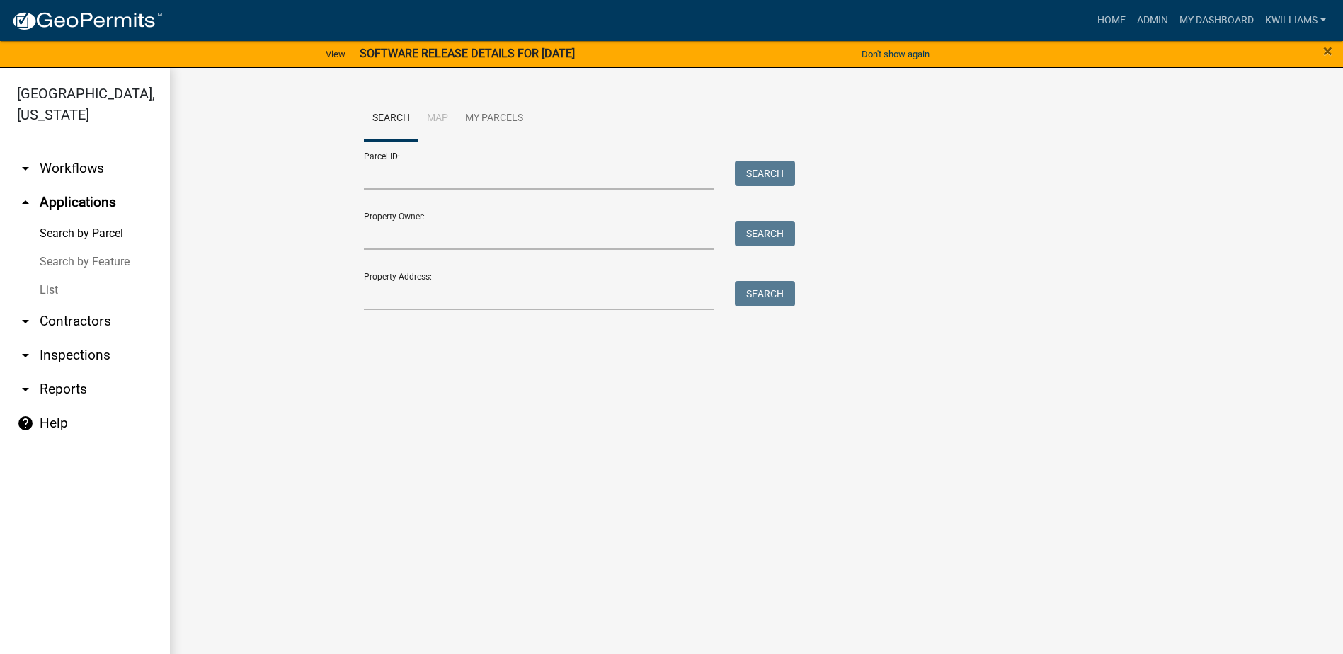
click at [62, 287] on link "List" at bounding box center [85, 290] width 170 height 28
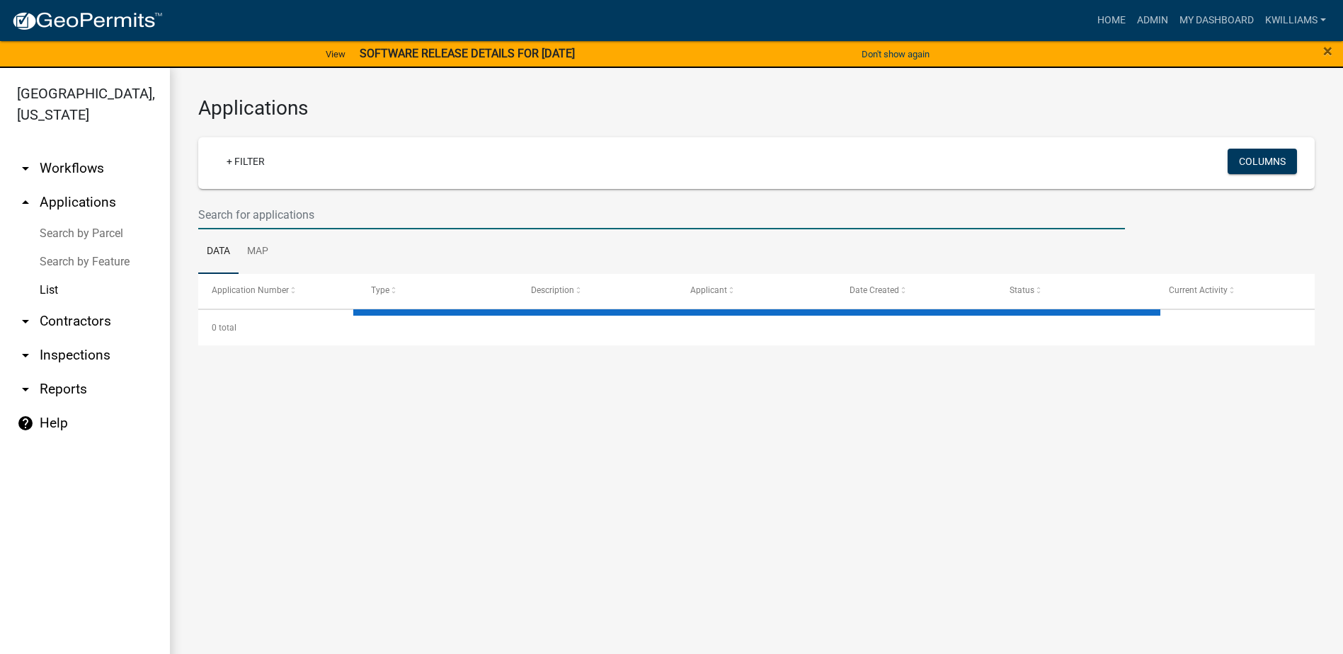
click at [217, 209] on input "text" at bounding box center [661, 214] width 926 height 29
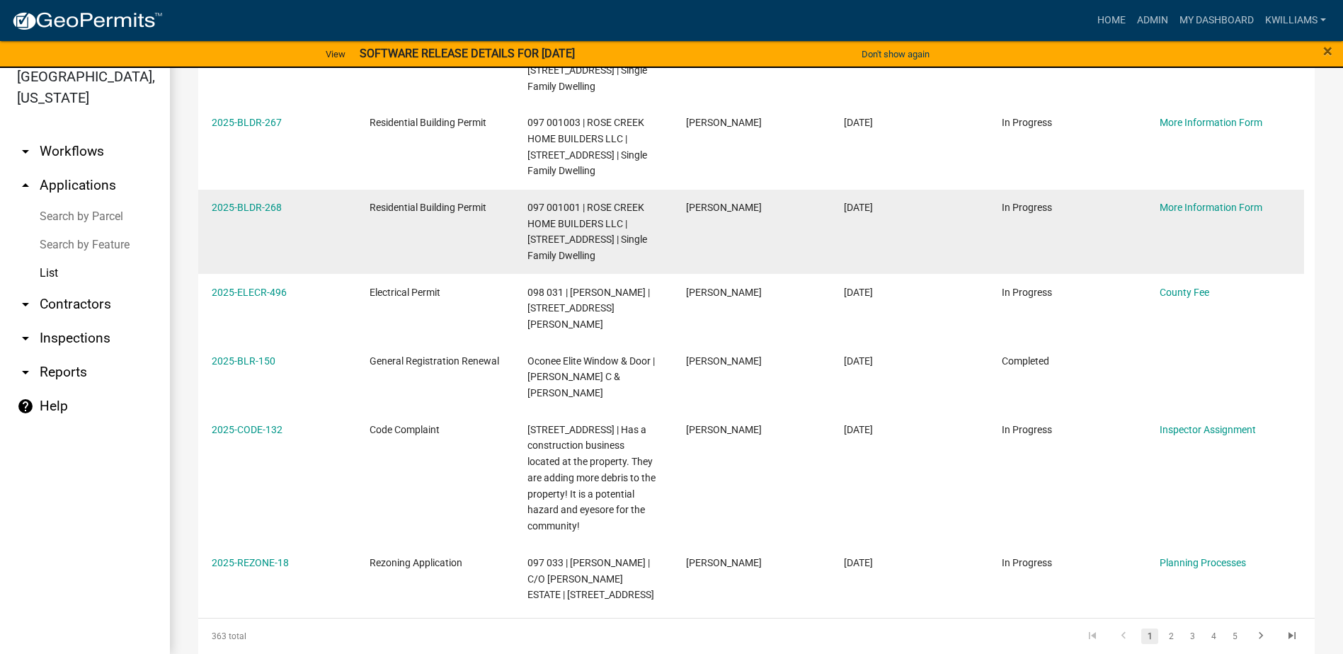
scroll to position [464, 0]
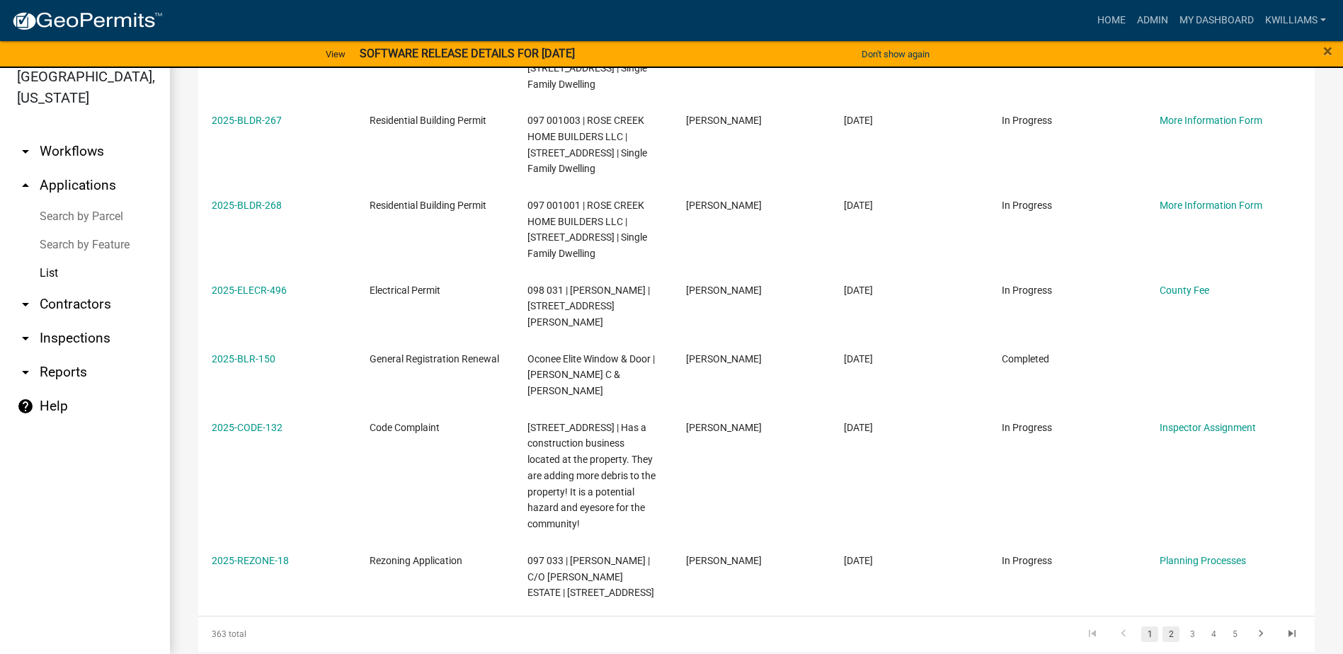
click at [1162, 626] on link "2" at bounding box center [1170, 634] width 17 height 16
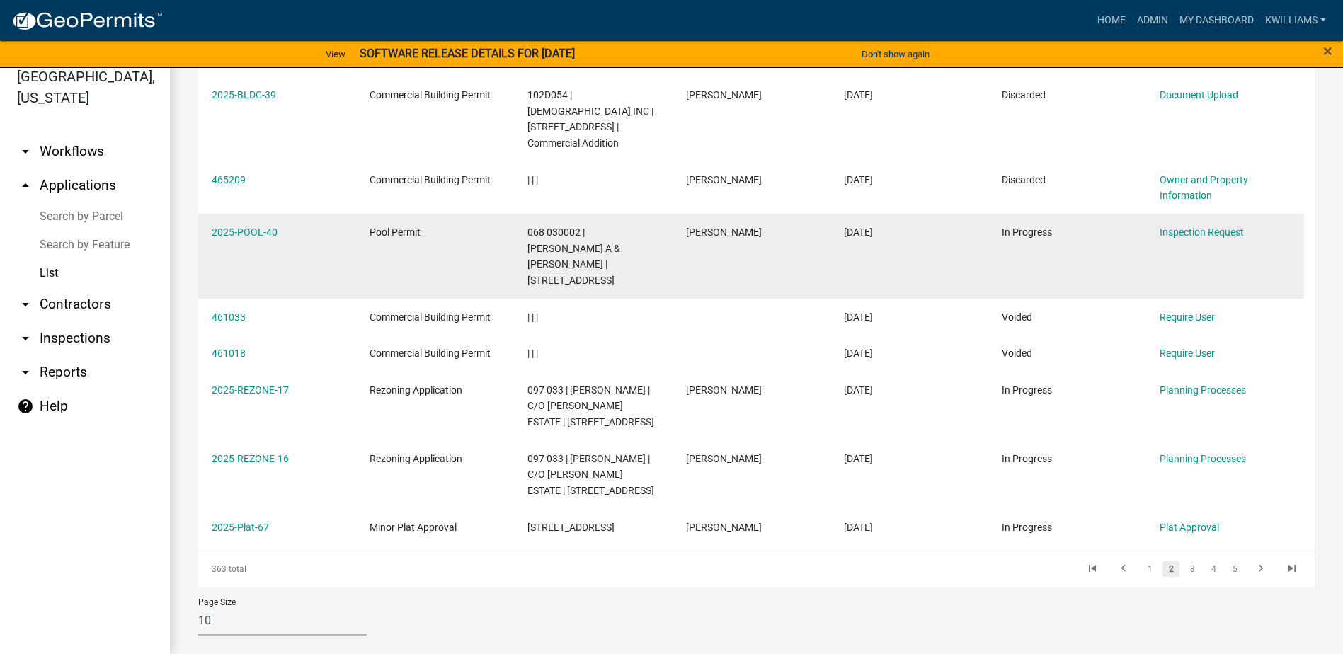
scroll to position [309, 0]
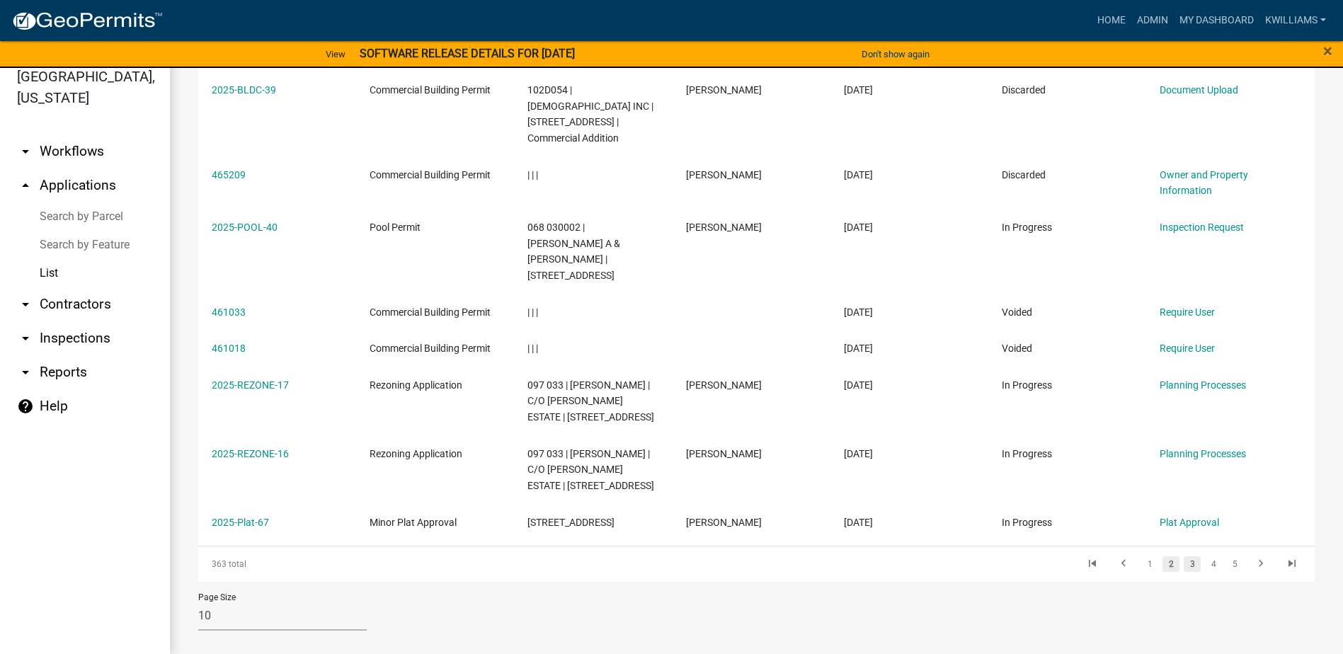
click at [1183, 556] on link "3" at bounding box center [1191, 564] width 17 height 16
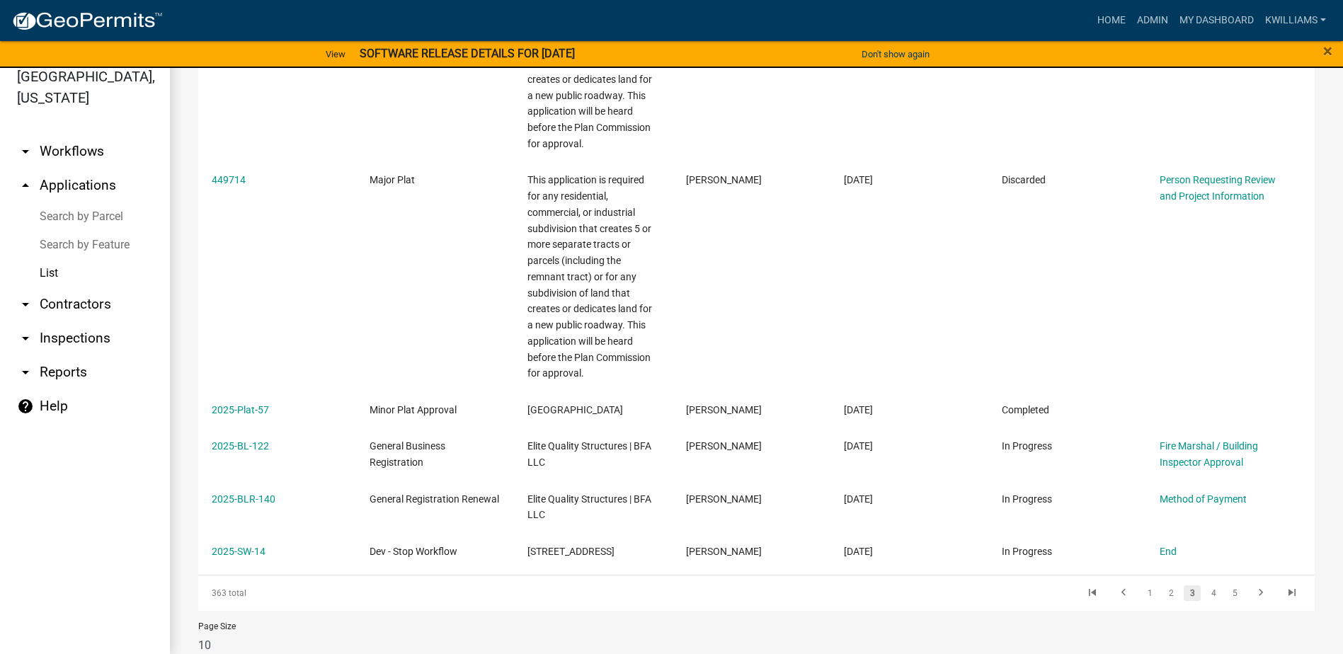
scroll to position [664, 0]
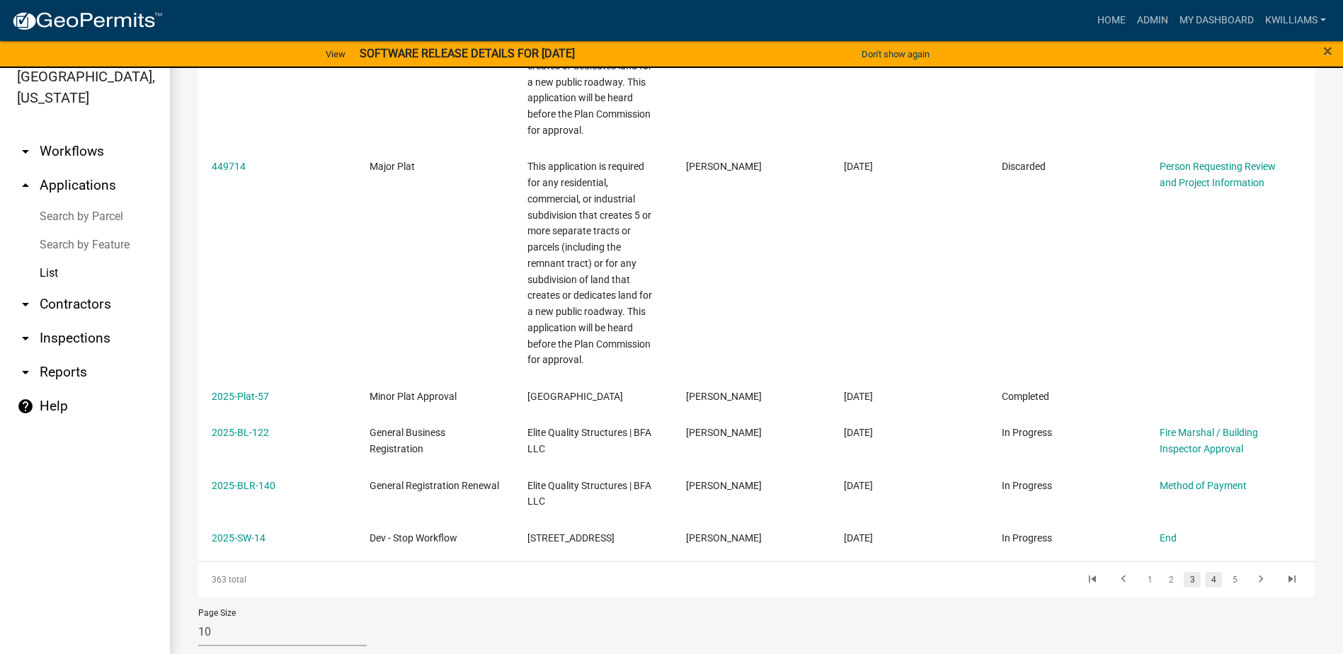
click at [1205, 572] on link "4" at bounding box center [1213, 580] width 17 height 16
click at [1205, 572] on link "5" at bounding box center [1213, 580] width 17 height 16
click at [1144, 572] on link "3" at bounding box center [1149, 580] width 17 height 16
click at [1142, 572] on link "1" at bounding box center [1149, 580] width 17 height 16
click at [1162, 572] on link "2" at bounding box center [1170, 580] width 17 height 16
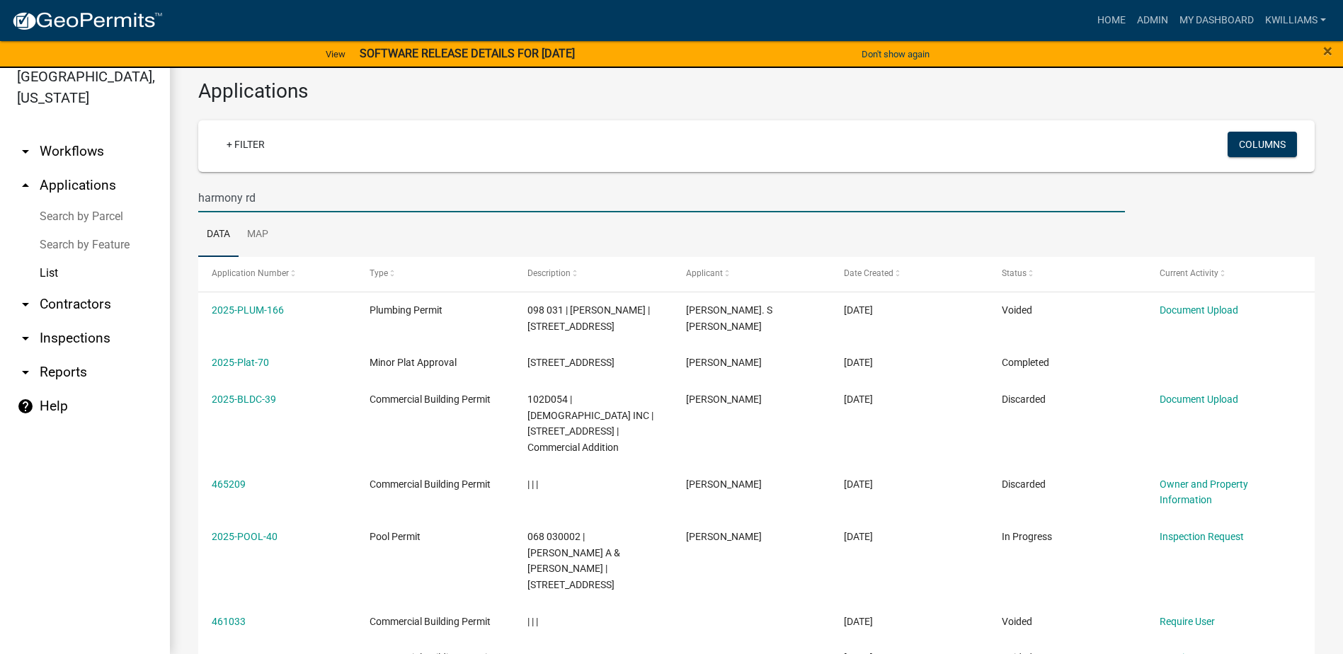
drag, startPoint x: 323, startPoint y: 197, endPoint x: 157, endPoint y: 219, distance: 167.0
click at [136, 202] on div "Putnam County, Georgia arrow_drop_down Workflows List arrow_drop_up Application…" at bounding box center [671, 352] width 1343 height 603
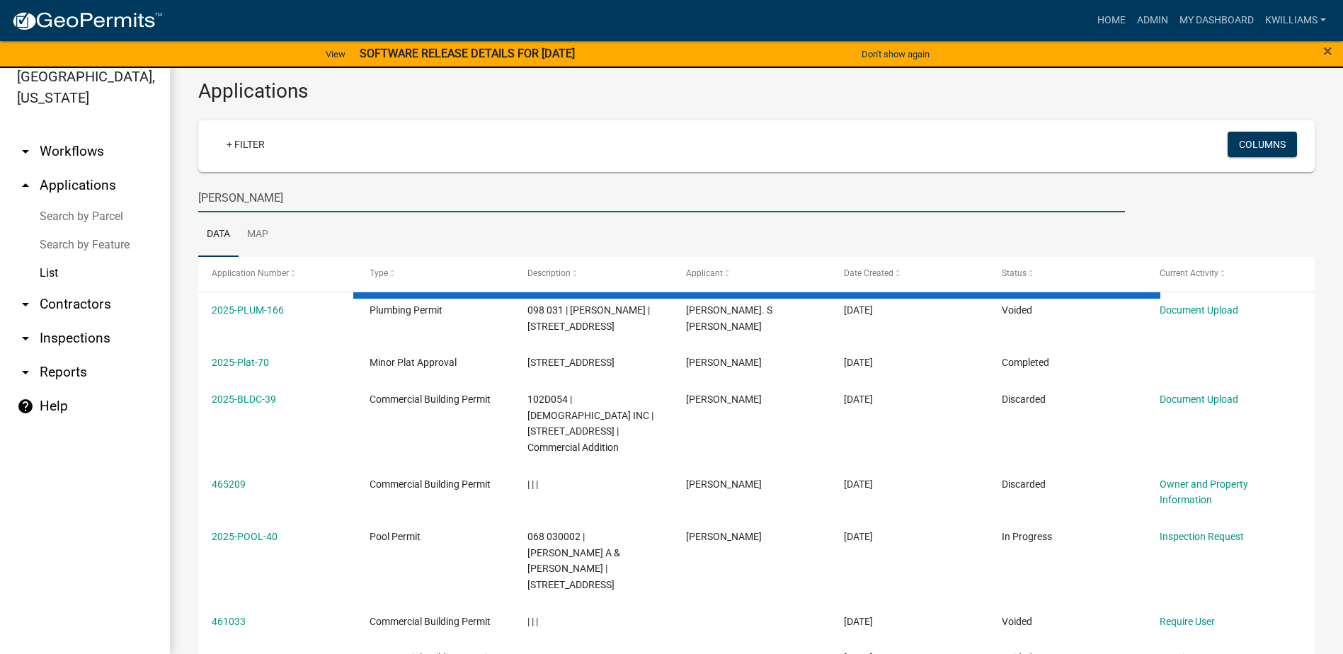
type input "mark pittard"
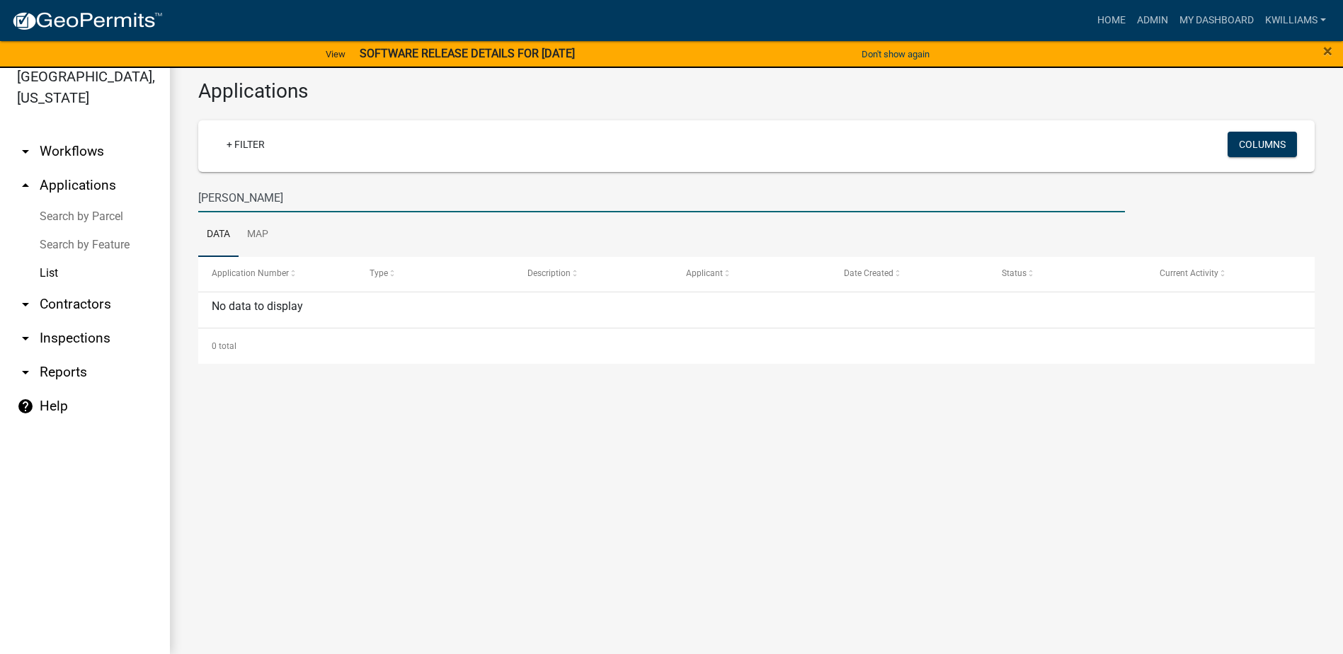
drag, startPoint x: 286, startPoint y: 189, endPoint x: 49, endPoint y: 248, distance: 244.3
click at [11, 223] on div "Putnam County, Georgia arrow_drop_down Workflows List arrow_drop_up Application…" at bounding box center [671, 352] width 1343 height 603
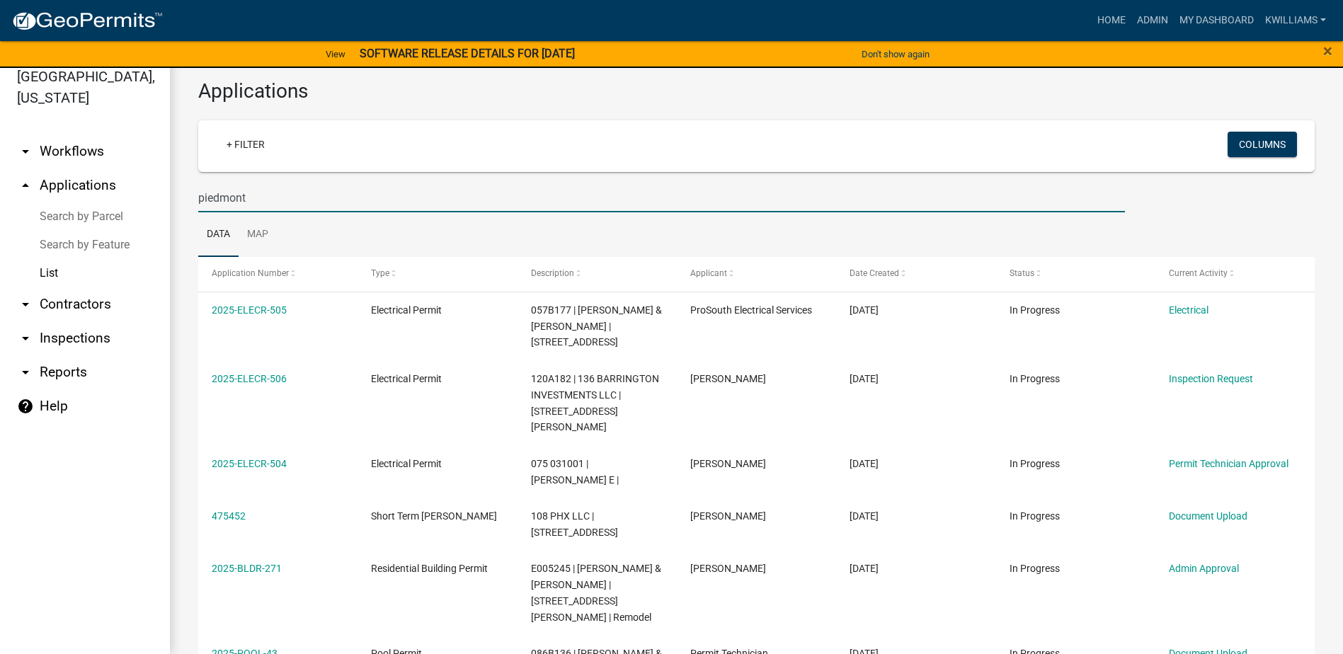
type input "piedmont"
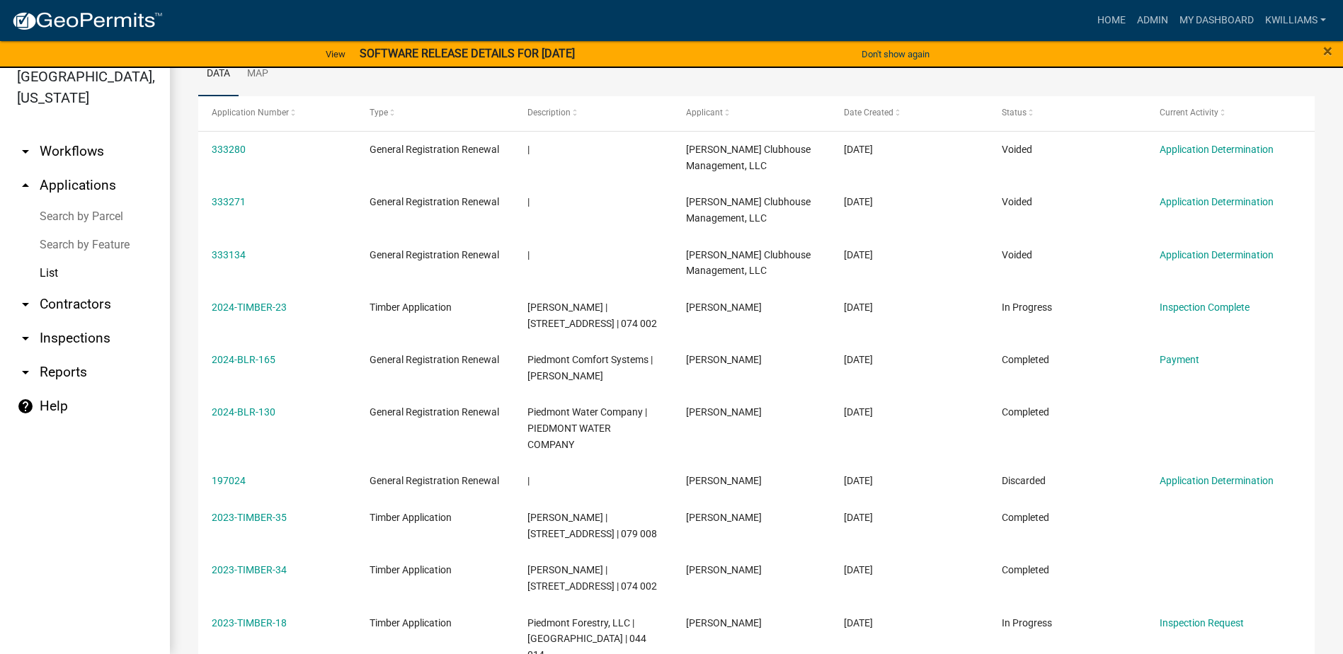
scroll to position [293, 0]
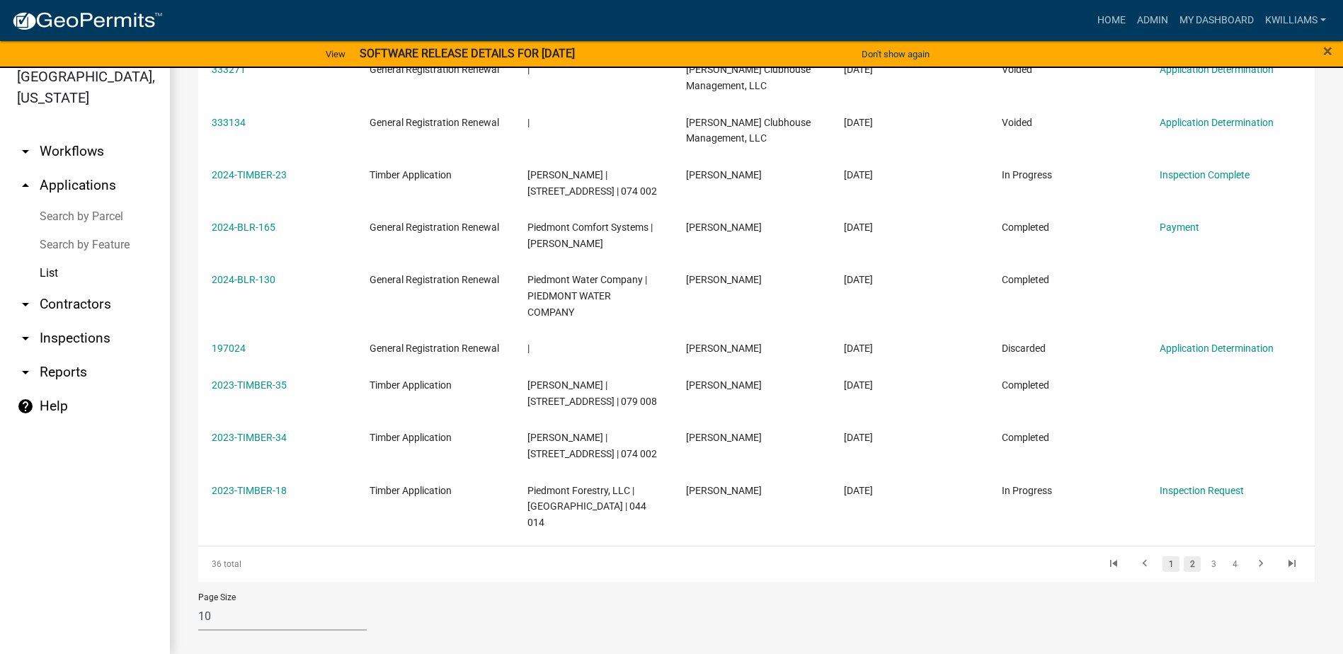
click at [1162, 556] on link "1" at bounding box center [1170, 564] width 17 height 16
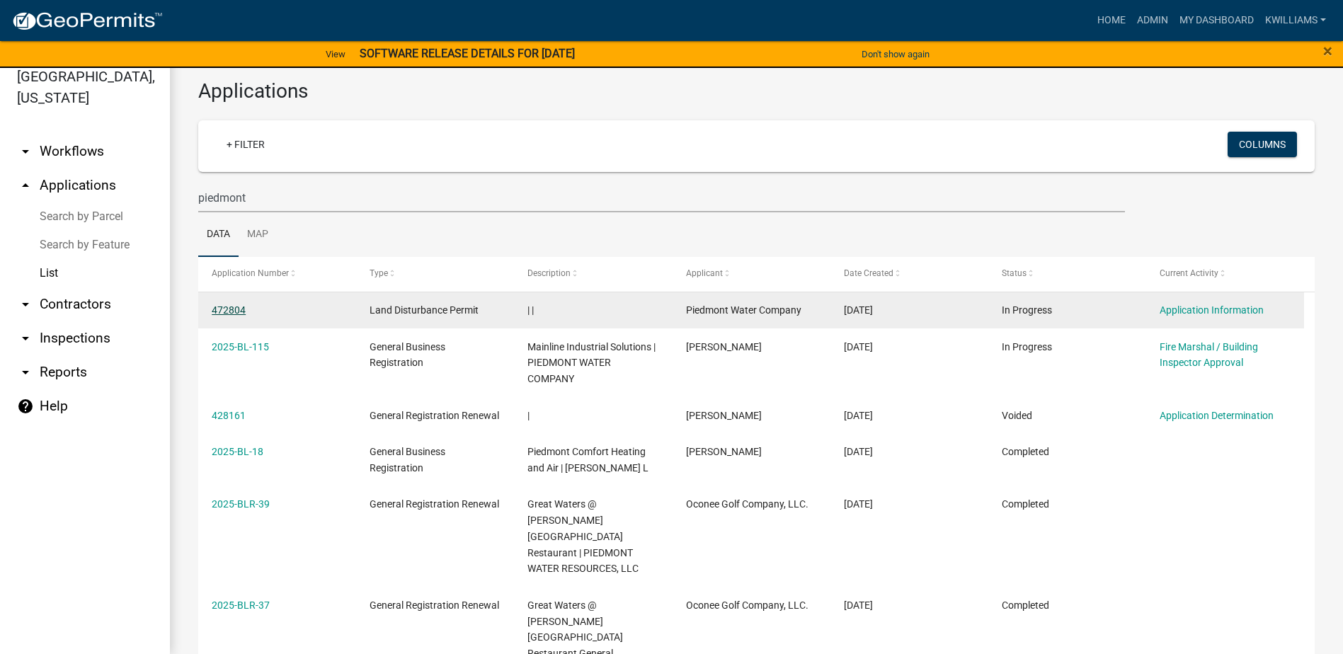
click at [231, 311] on link "472804" at bounding box center [229, 309] width 34 height 11
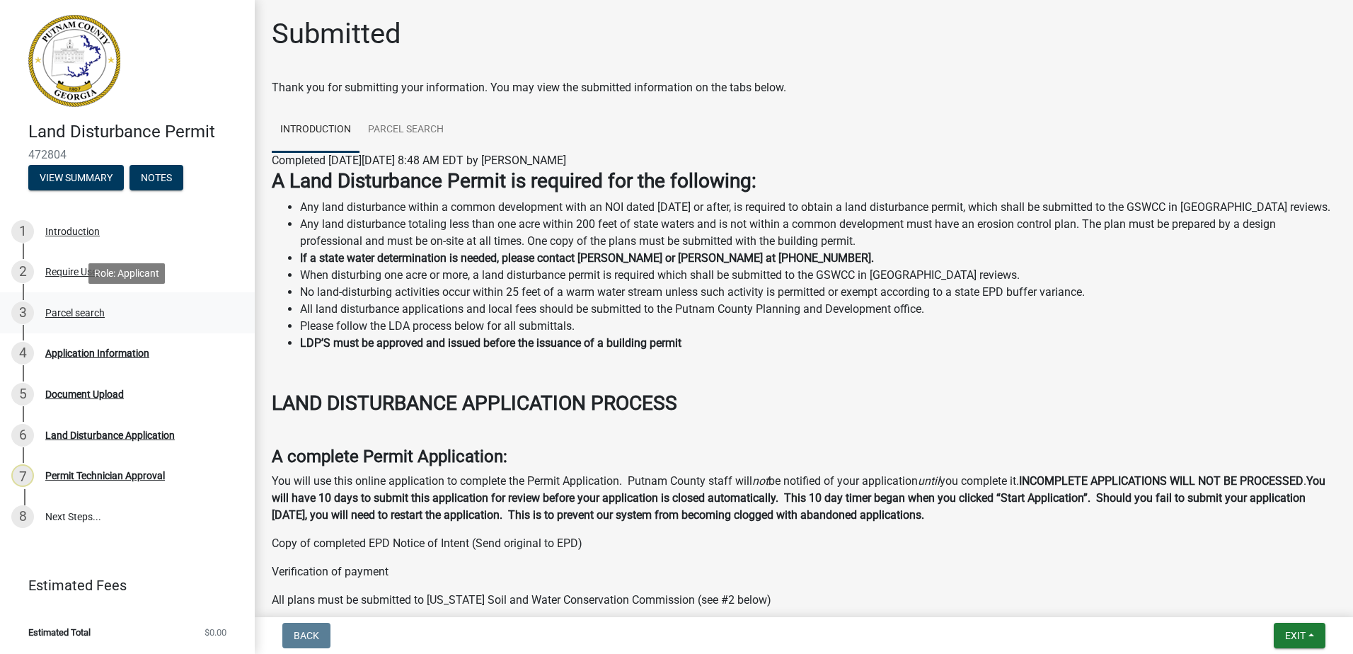
click at [69, 311] on div "Parcel search" at bounding box center [74, 313] width 59 height 10
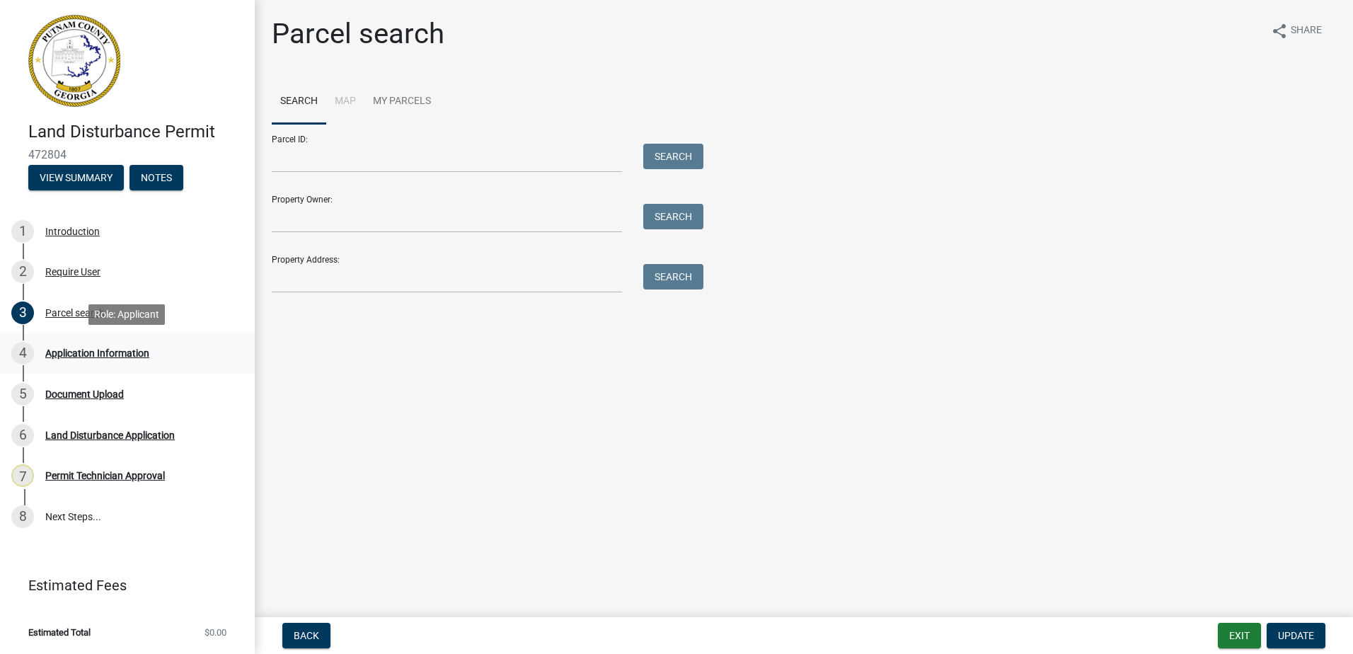
click at [81, 357] on div "Application Information" at bounding box center [97, 353] width 104 height 10
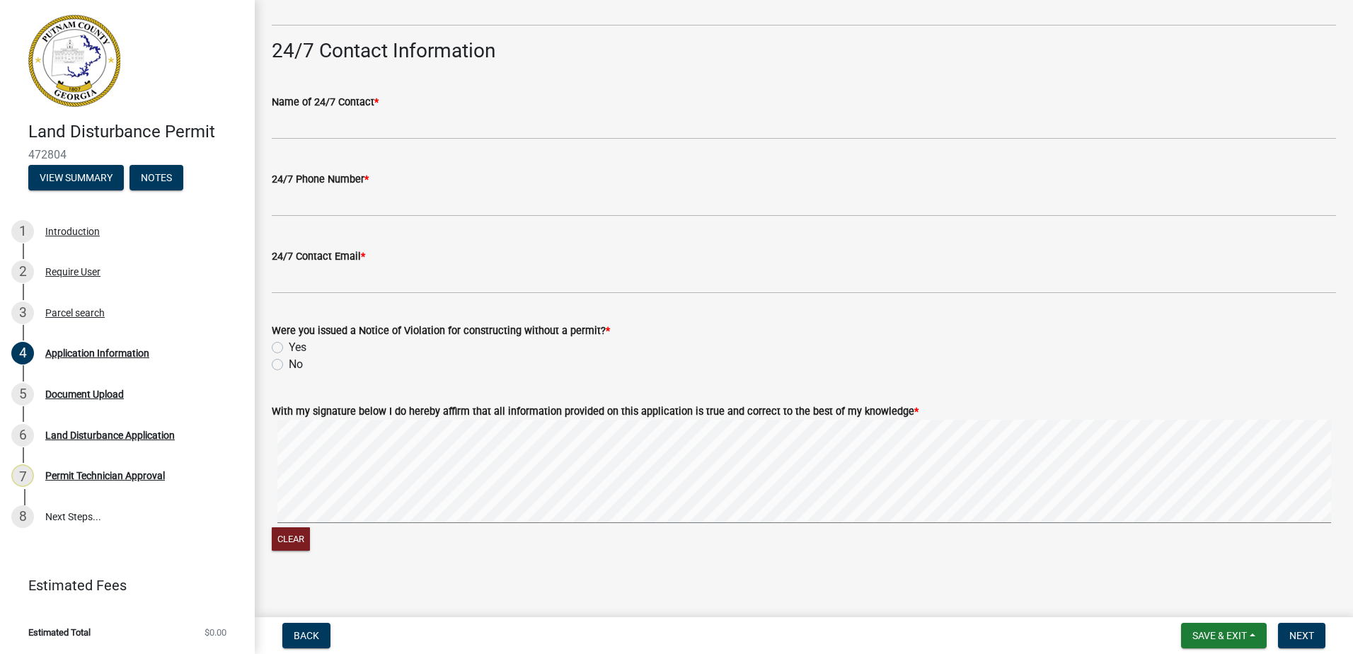
scroll to position [2283, 0]
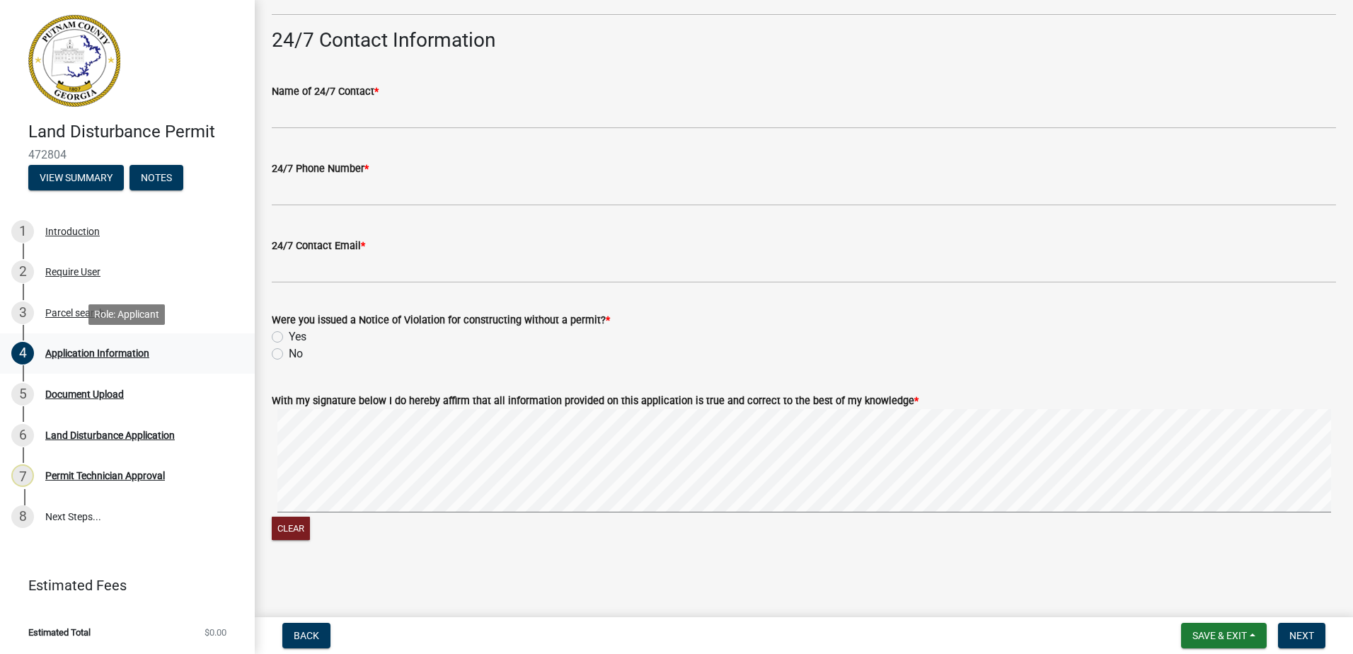
click at [51, 363] on div "4 Application Information" at bounding box center [121, 353] width 221 height 23
click at [71, 398] on div "Document Upload" at bounding box center [84, 394] width 79 height 10
click at [69, 396] on div "Document Upload" at bounding box center [84, 394] width 79 height 10
click at [71, 352] on div "Application Information" at bounding box center [97, 353] width 104 height 10
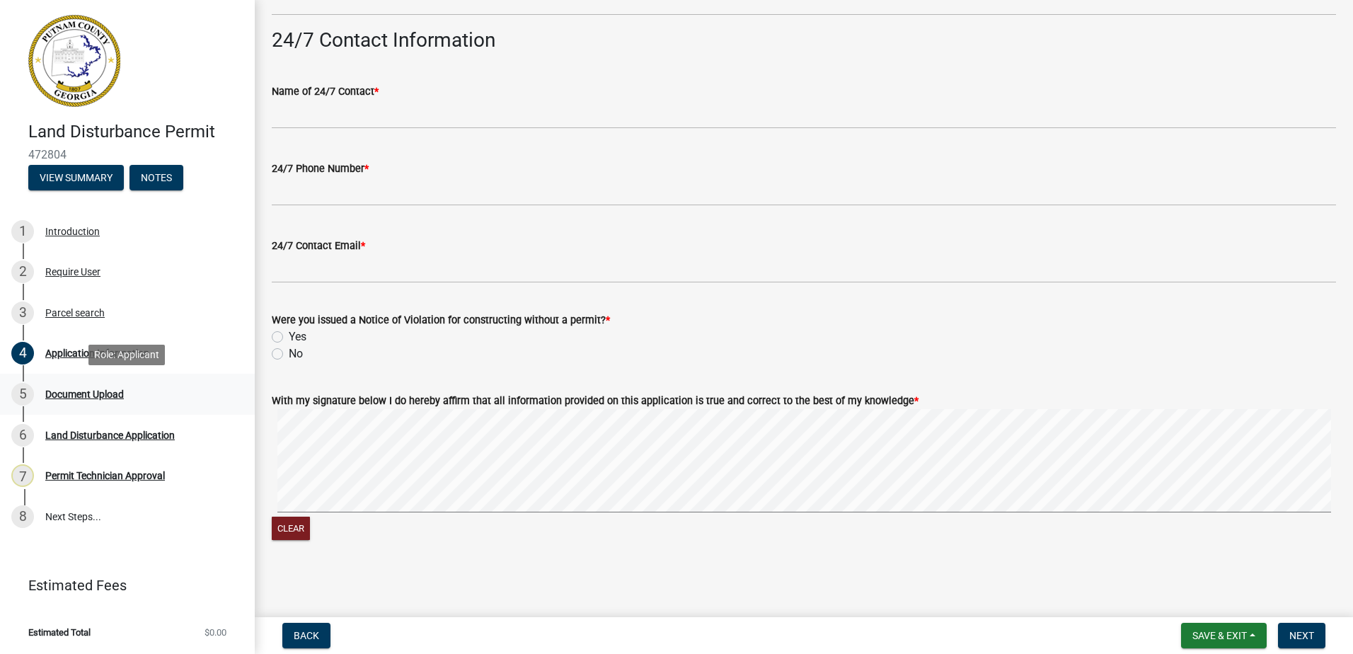
click at [94, 386] on div "5 Document Upload" at bounding box center [121, 394] width 221 height 23
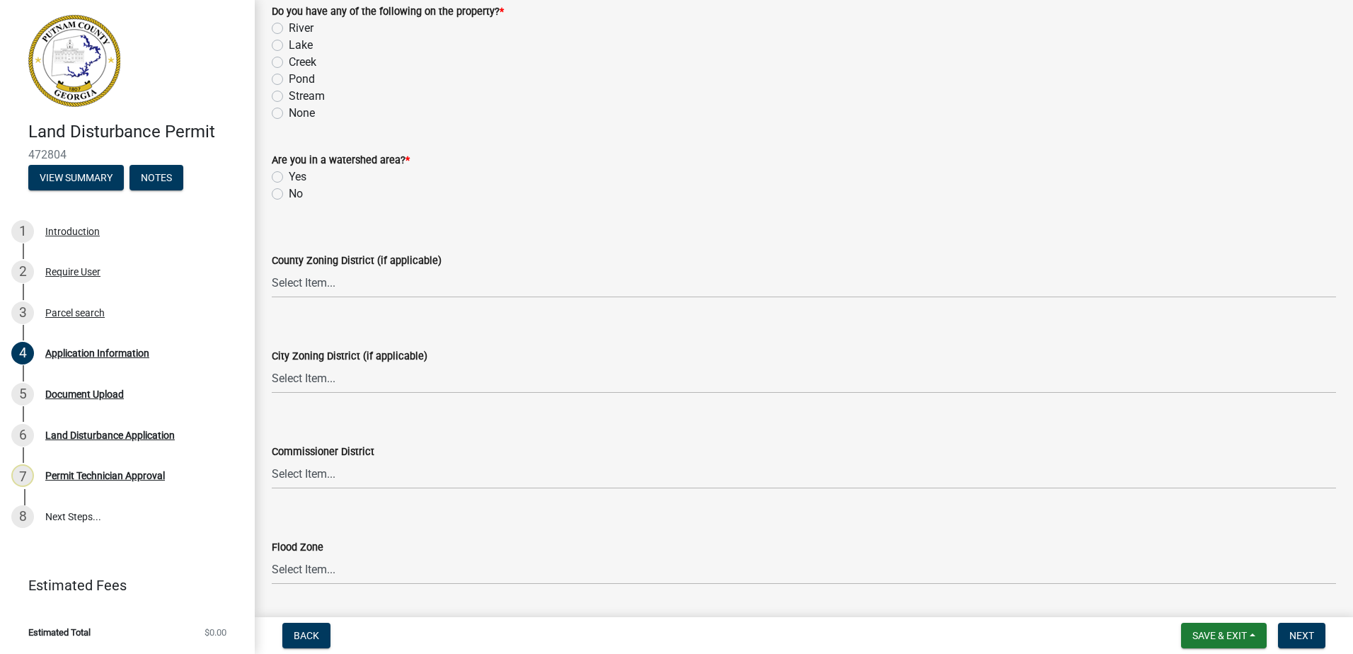
scroll to position [1628, 0]
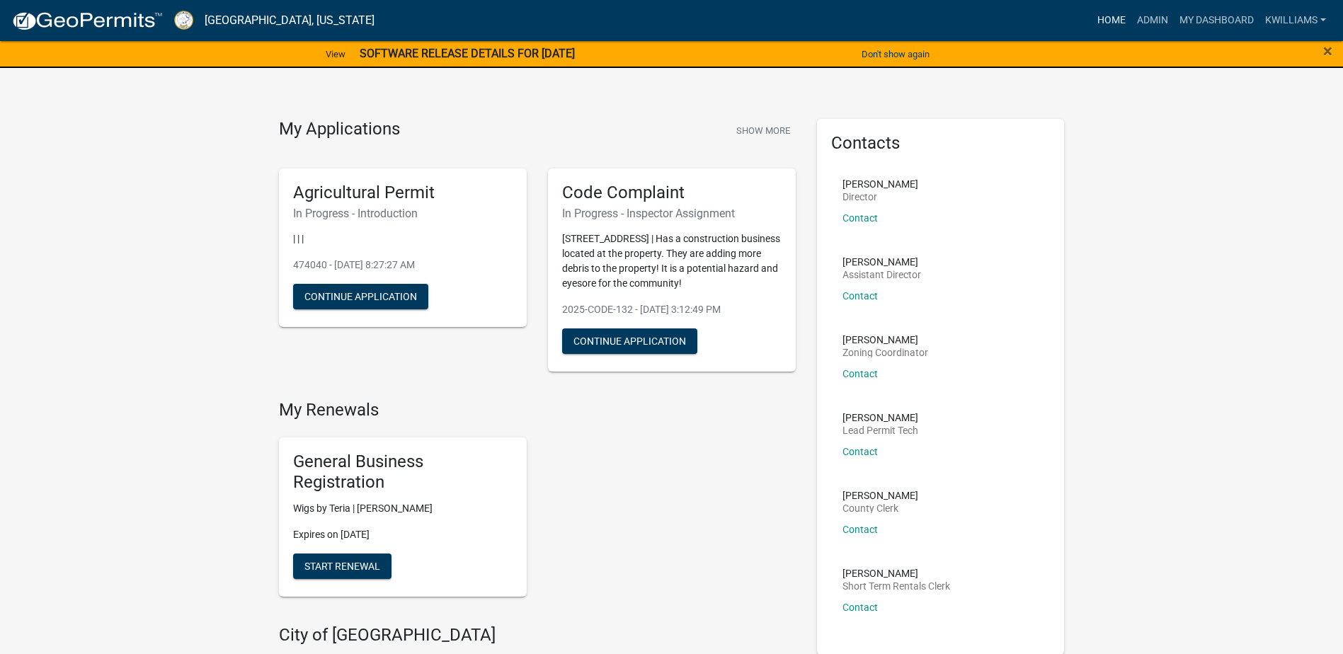
click at [1115, 23] on link "Home" at bounding box center [1111, 20] width 40 height 27
click at [1164, 18] on link "Admin" at bounding box center [1152, 20] width 42 height 27
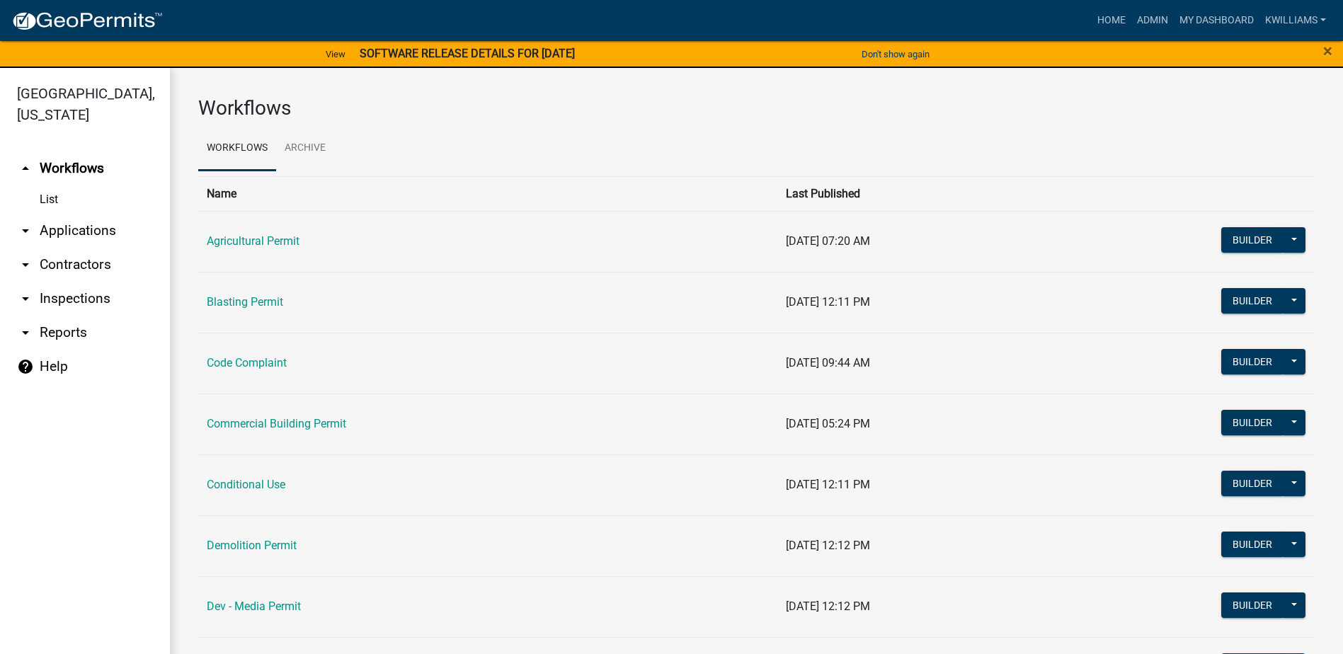
click at [64, 240] on link "arrow_drop_down Applications" at bounding box center [85, 231] width 170 height 34
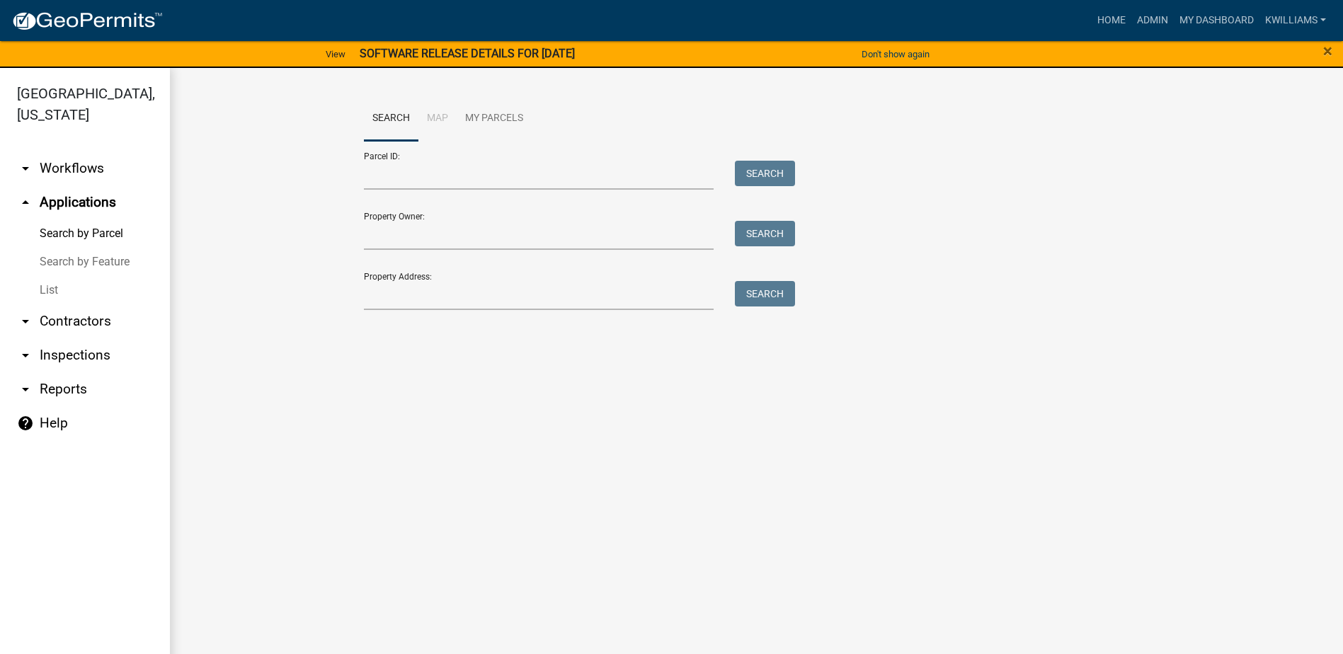
click at [51, 296] on link "List" at bounding box center [85, 290] width 170 height 28
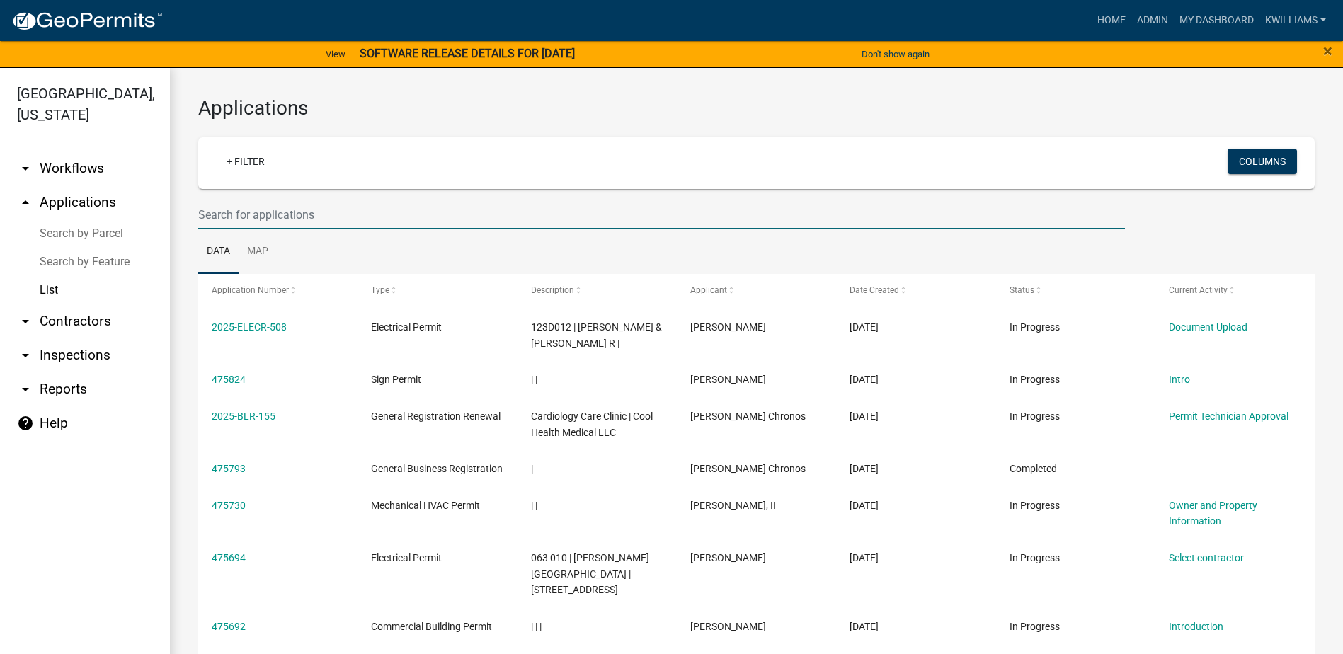
click at [303, 214] on input "text" at bounding box center [661, 214] width 926 height 29
type input "cardiology care"
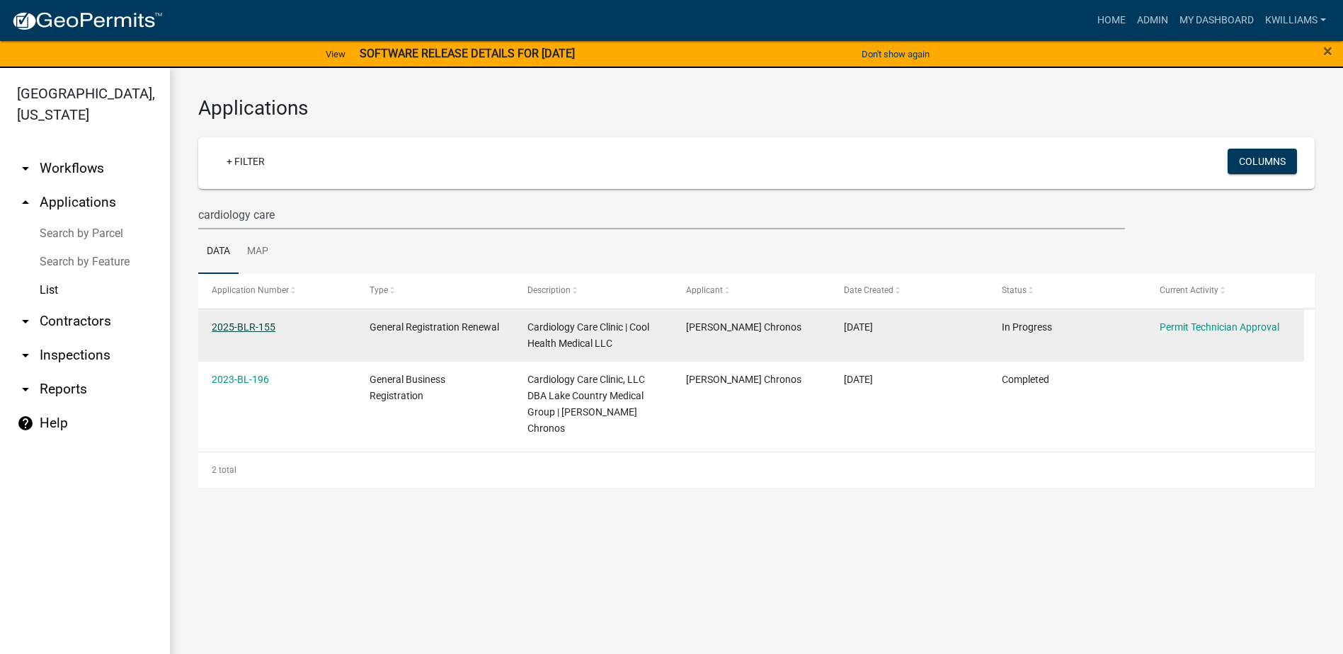
click at [246, 322] on link "2025-BLR-155" at bounding box center [244, 326] width 64 height 11
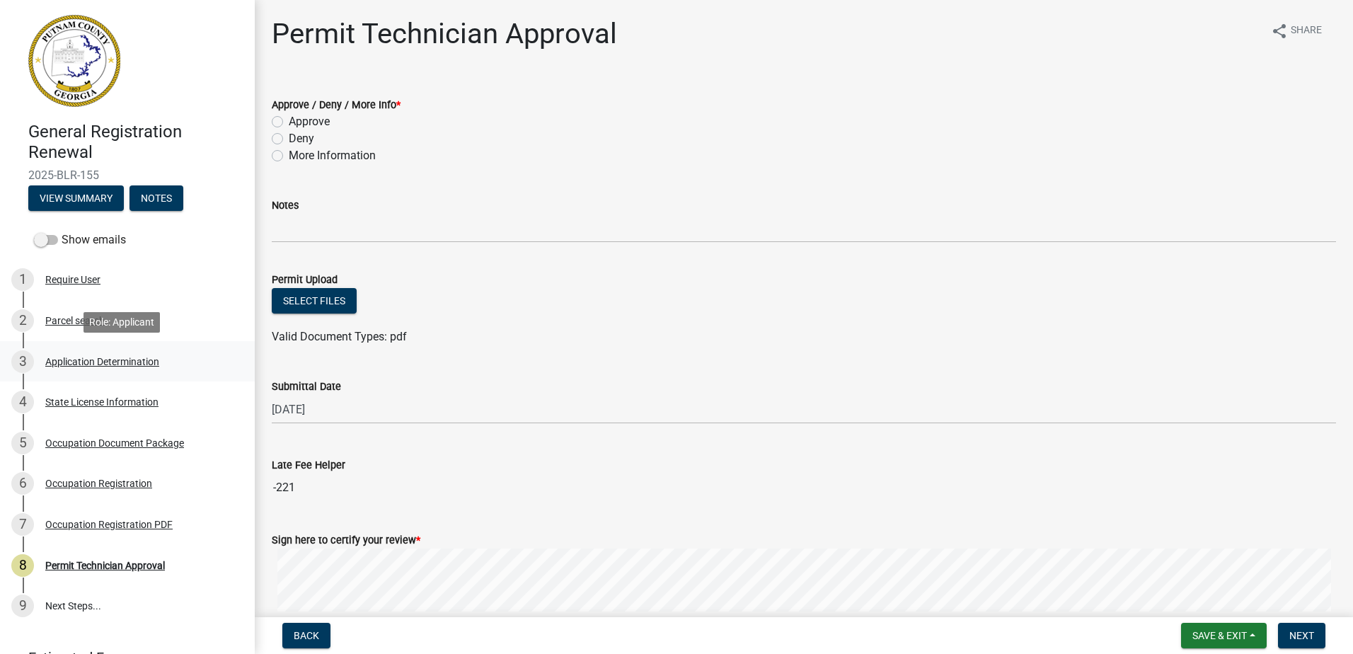
click at [115, 366] on div "Application Determination" at bounding box center [102, 362] width 114 height 10
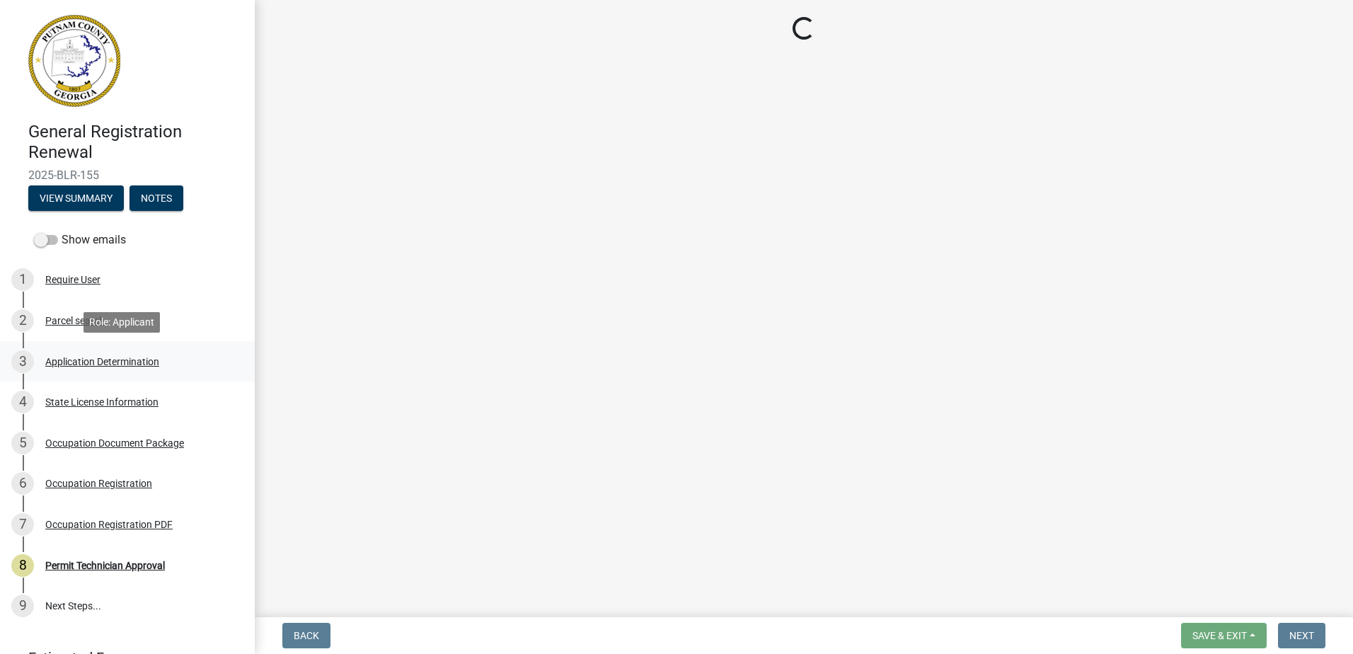
select select "GA"
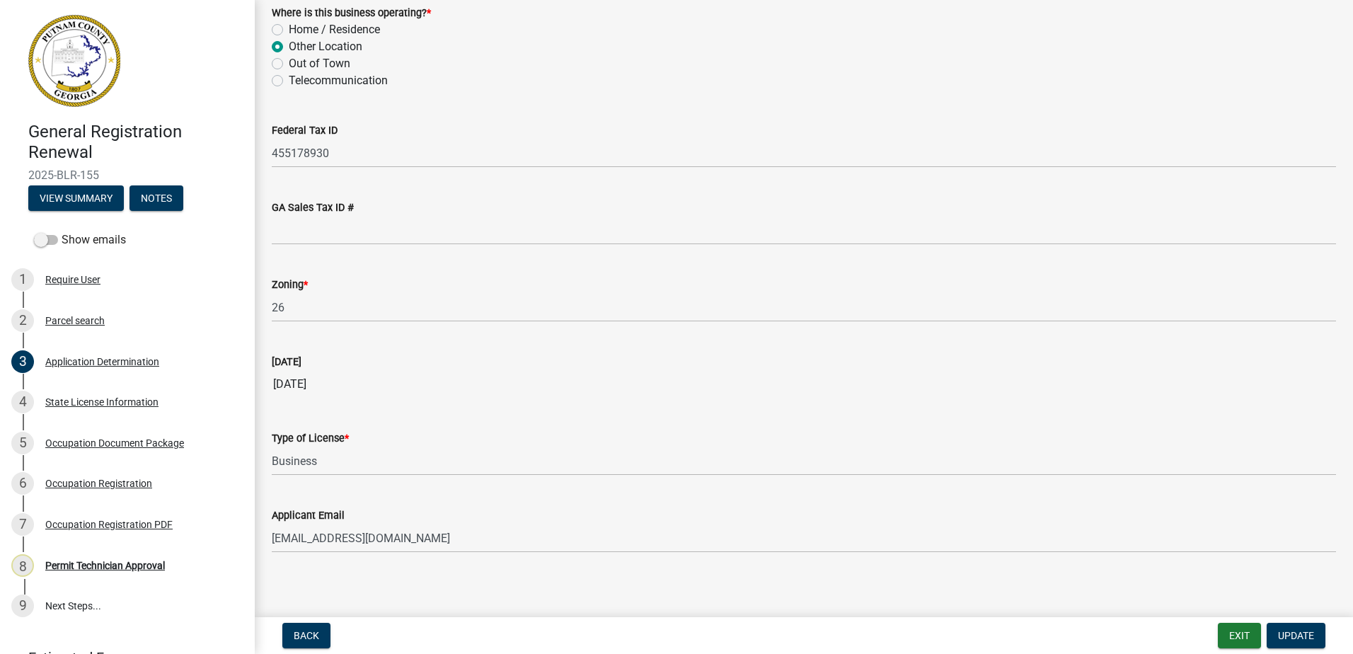
scroll to position [1353, 0]
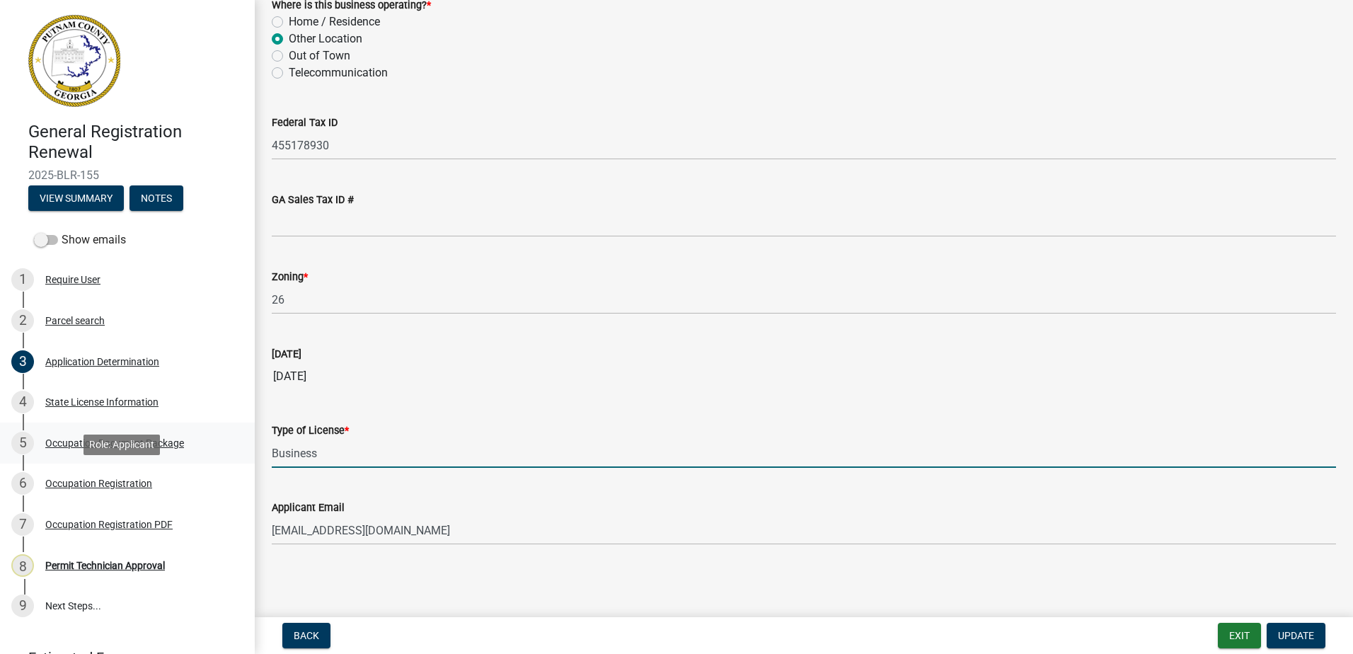
drag, startPoint x: 322, startPoint y: 461, endPoint x: 147, endPoint y: 461, distance: 175.5
click at [145, 469] on div "General Registration Renewal 2025-BLR-155 View Summary Notes Show emails 1 Requ…" at bounding box center [676, 327] width 1353 height 654
type input "Healthcare"
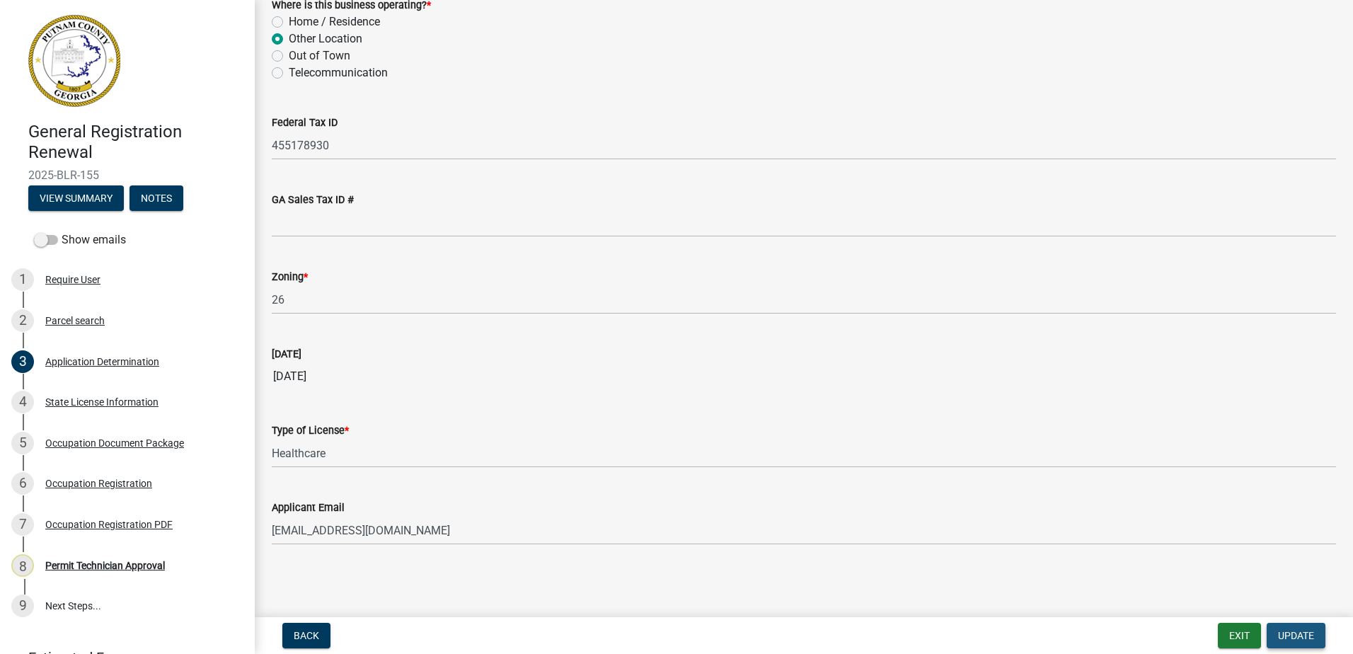
click at [1292, 634] on span "Update" at bounding box center [1296, 635] width 36 height 11
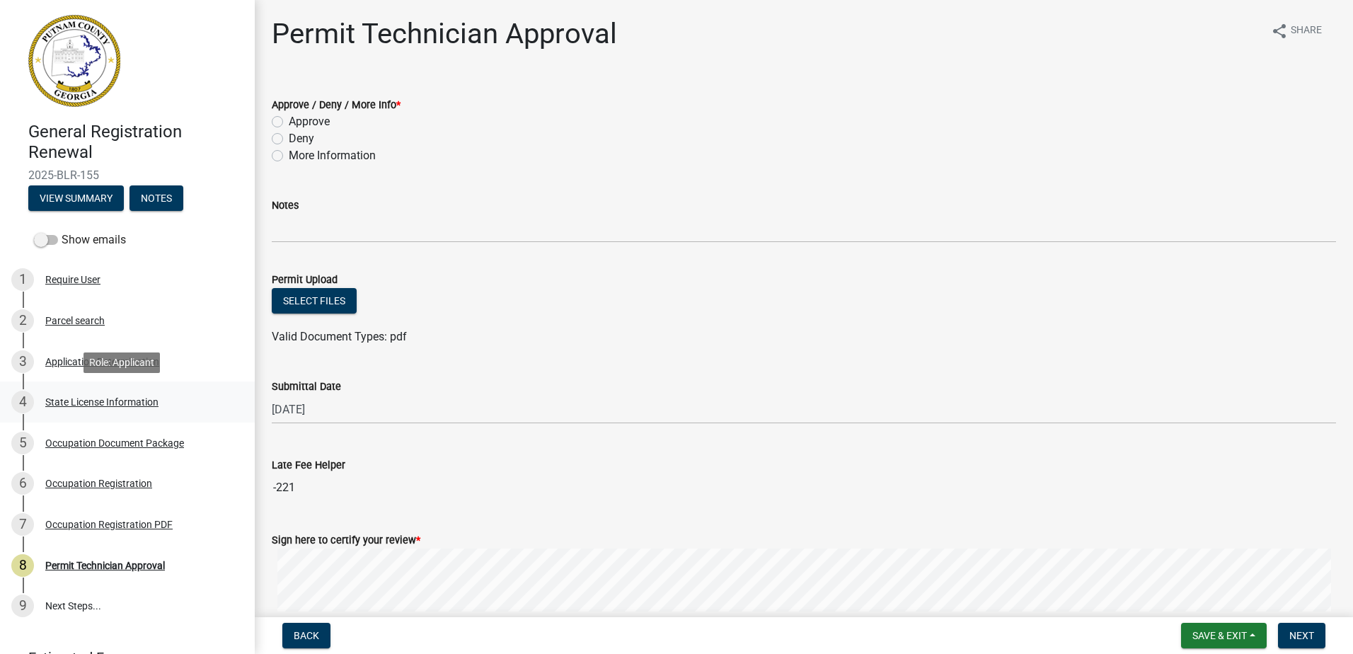
click at [70, 401] on div "State License Information" at bounding box center [101, 402] width 113 height 10
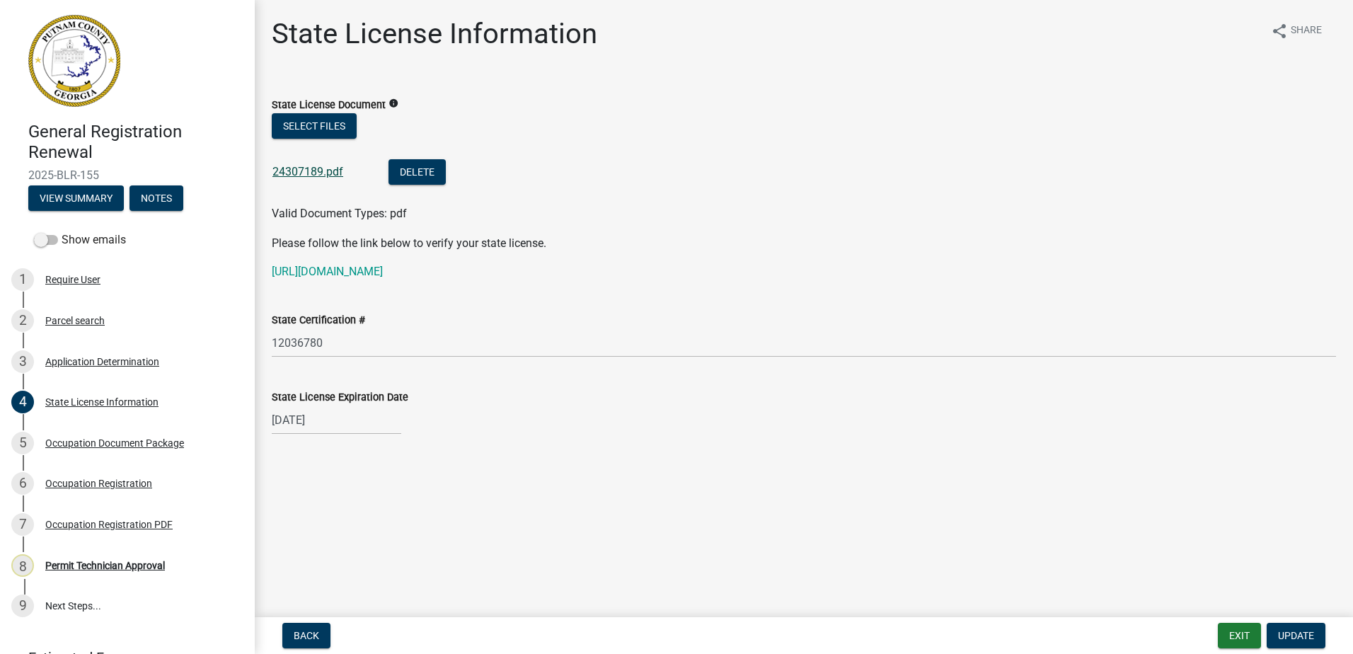
click at [307, 168] on link "24307189.pdf" at bounding box center [307, 171] width 71 height 13
click at [1300, 638] on span "Update" at bounding box center [1296, 635] width 36 height 11
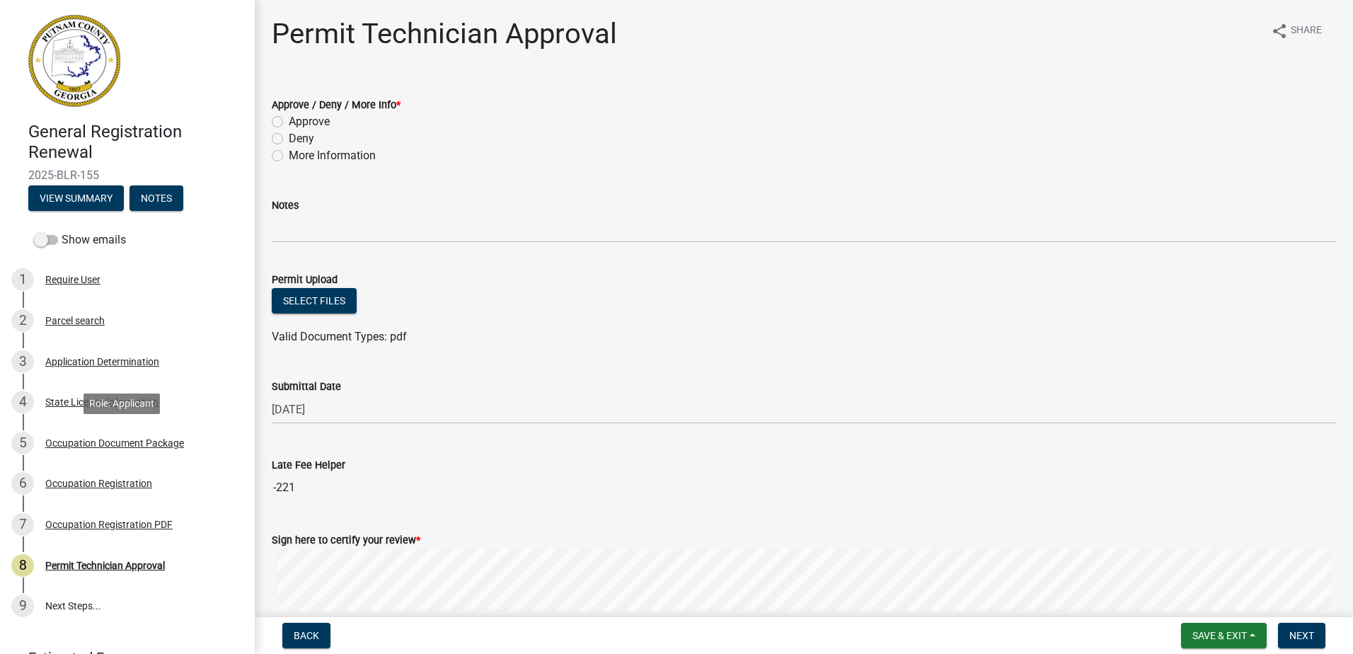
click at [67, 445] on div "Occupation Document Package" at bounding box center [114, 443] width 139 height 10
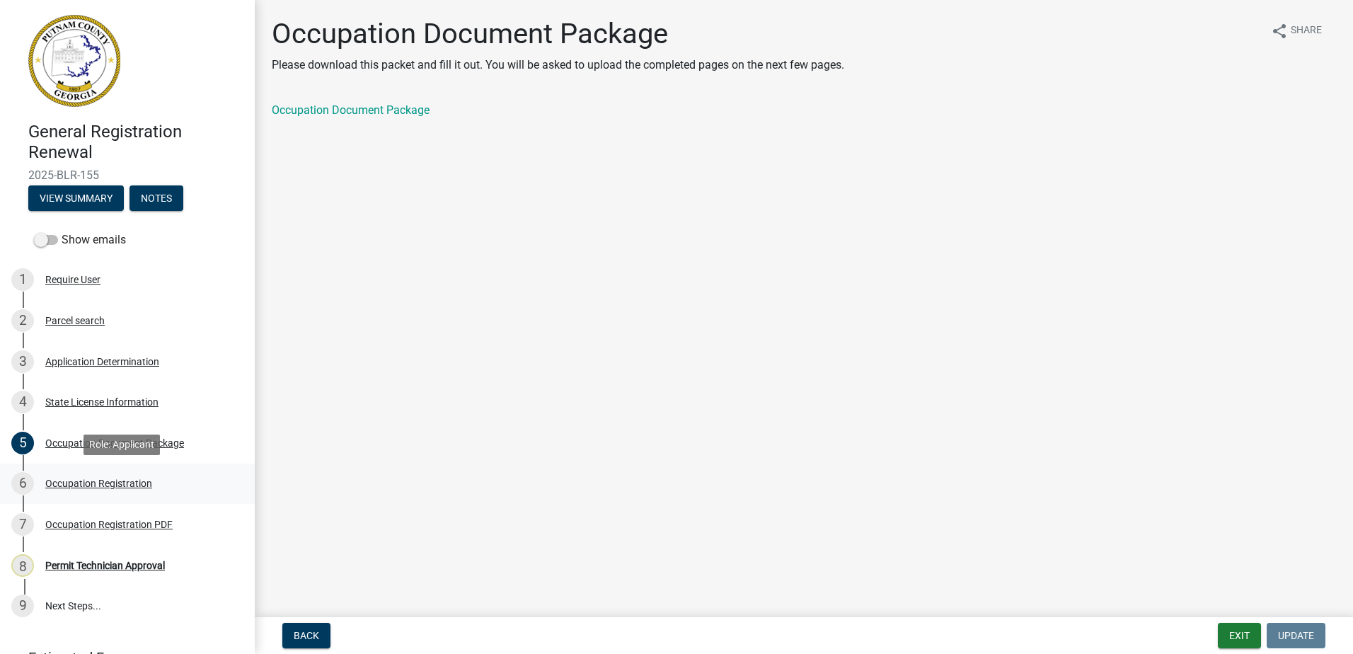
click at [68, 485] on div "Occupation Registration" at bounding box center [98, 483] width 107 height 10
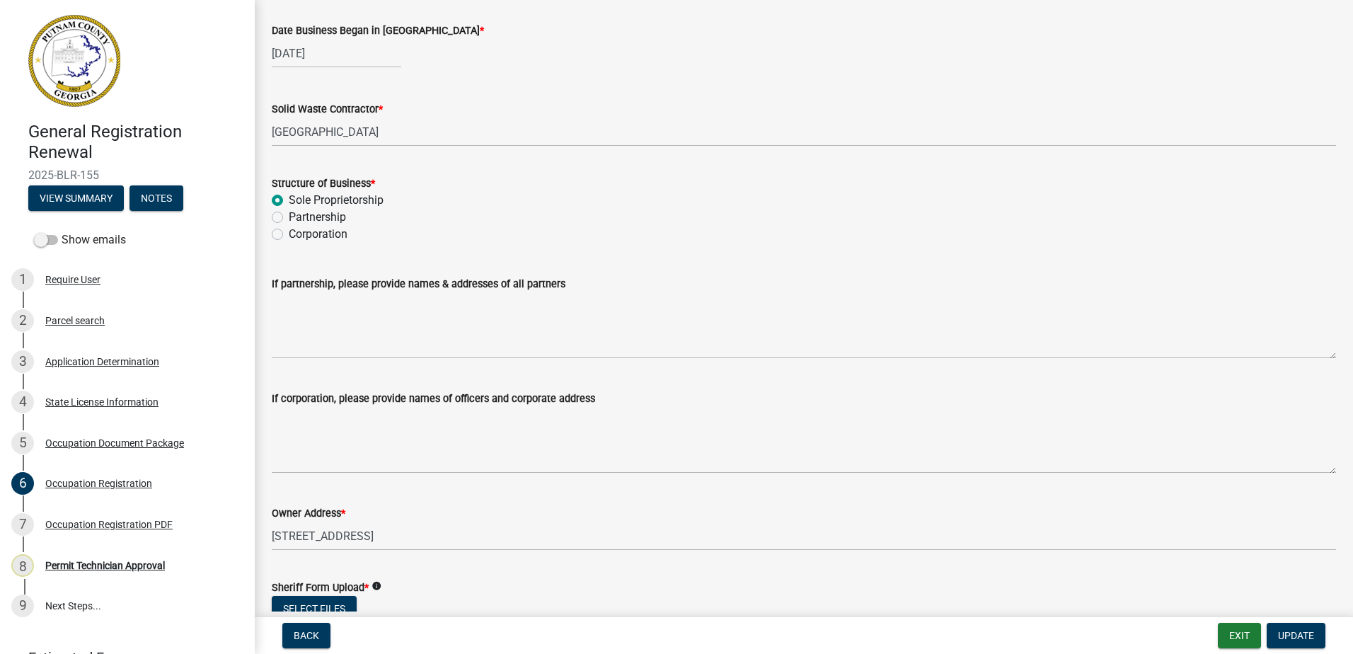
scroll to position [354, 0]
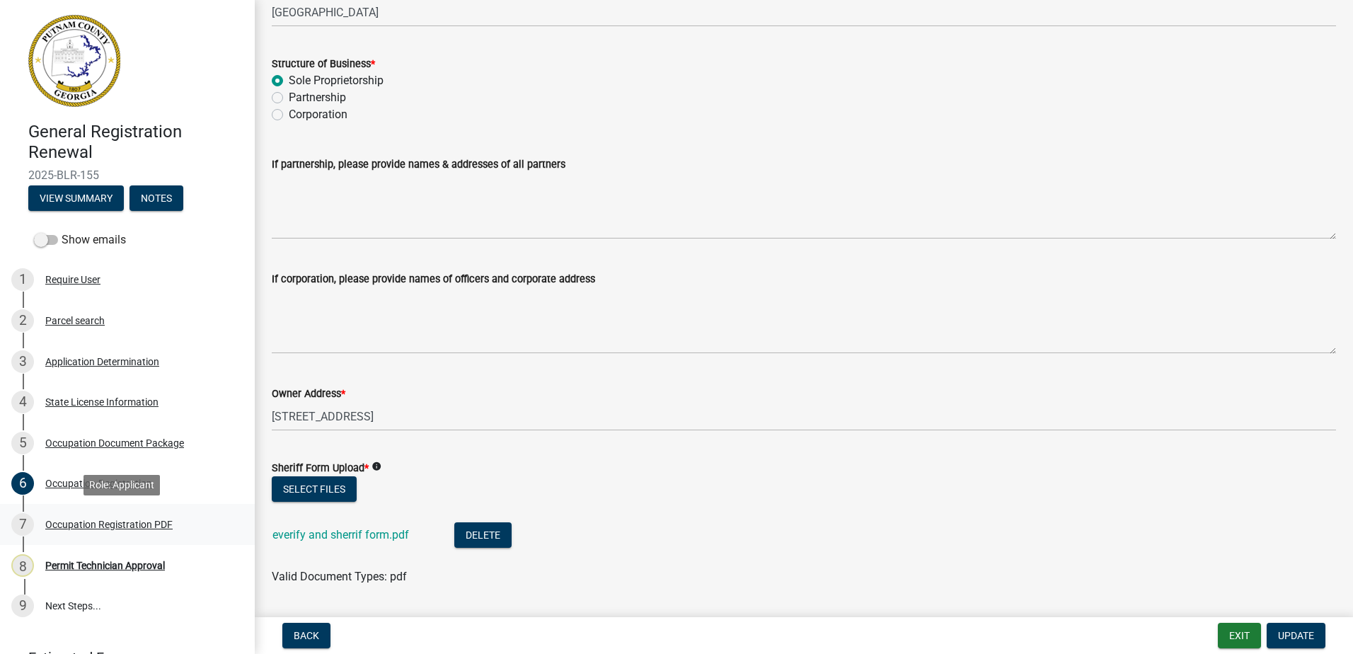
click at [57, 527] on div "Occupation Registration PDF" at bounding box center [108, 524] width 127 height 10
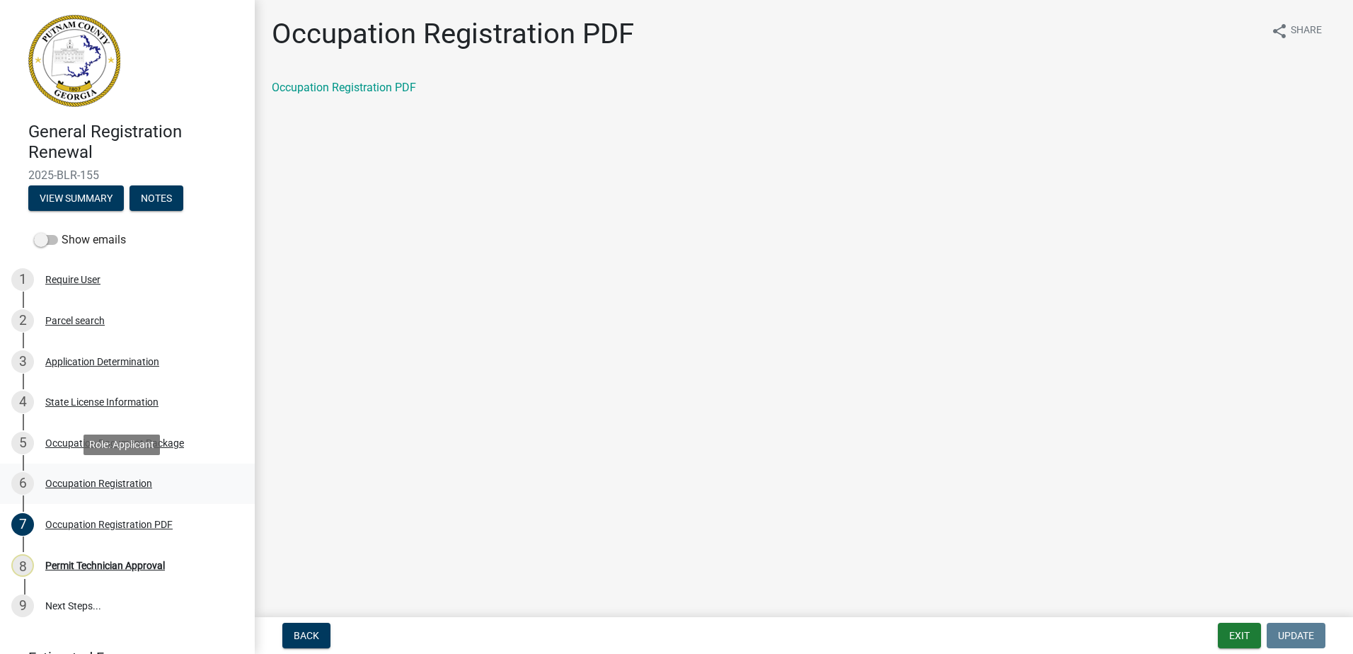
click at [63, 483] on div "Occupation Registration" at bounding box center [98, 483] width 107 height 10
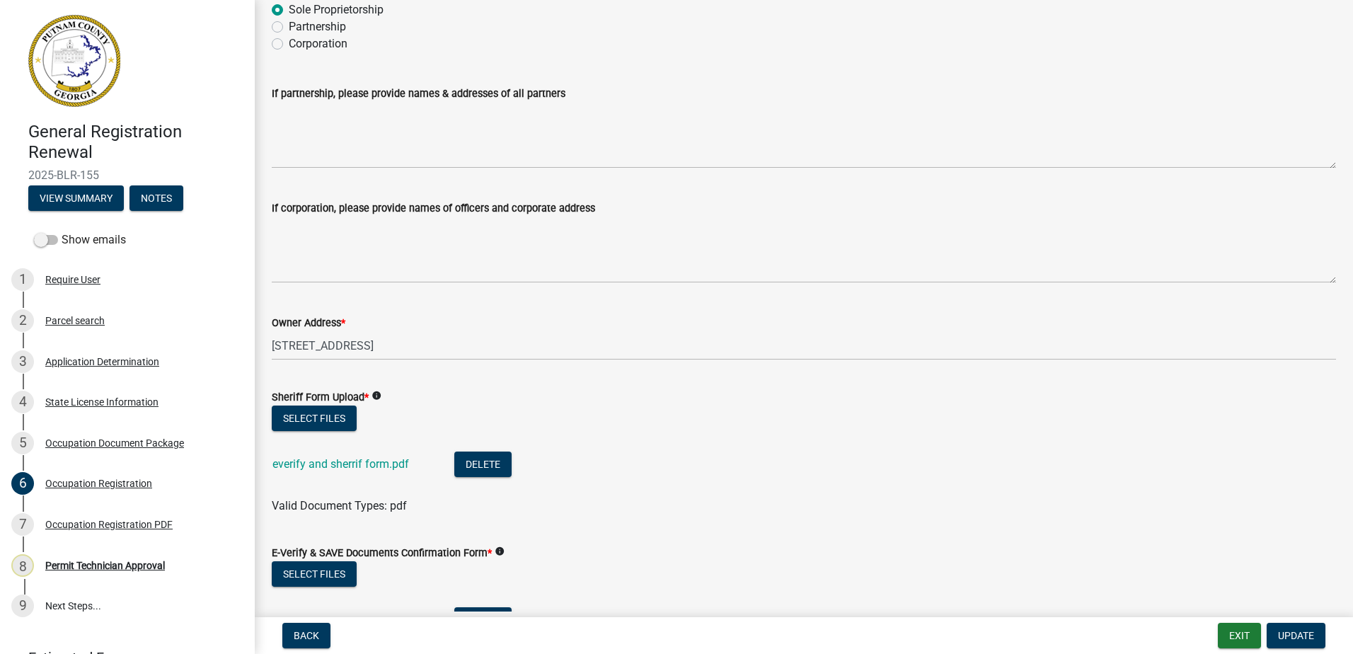
scroll to position [779, 0]
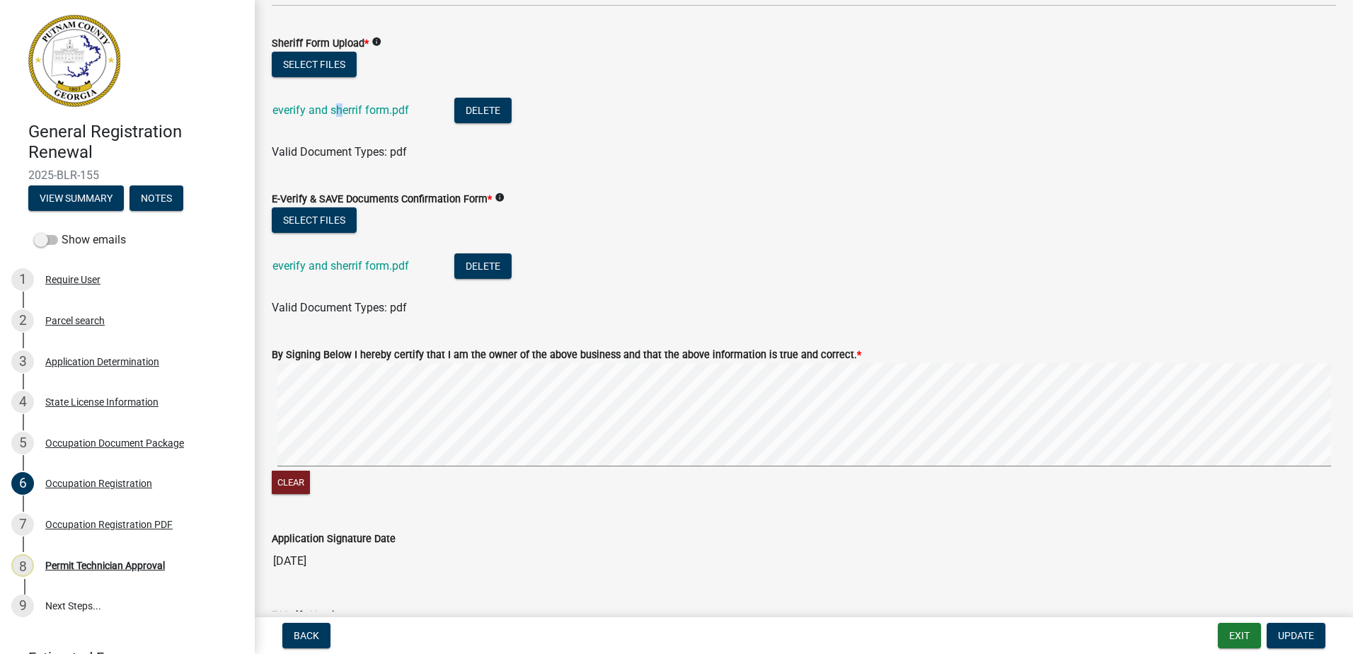
click at [340, 117] on div "everify and sherrif form.pdf" at bounding box center [351, 112] width 159 height 29
drag, startPoint x: 340, startPoint y: 117, endPoint x: 327, endPoint y: 106, distance: 17.1
click at [327, 106] on link "everify and sherrif form.pdf" at bounding box center [340, 109] width 137 height 13
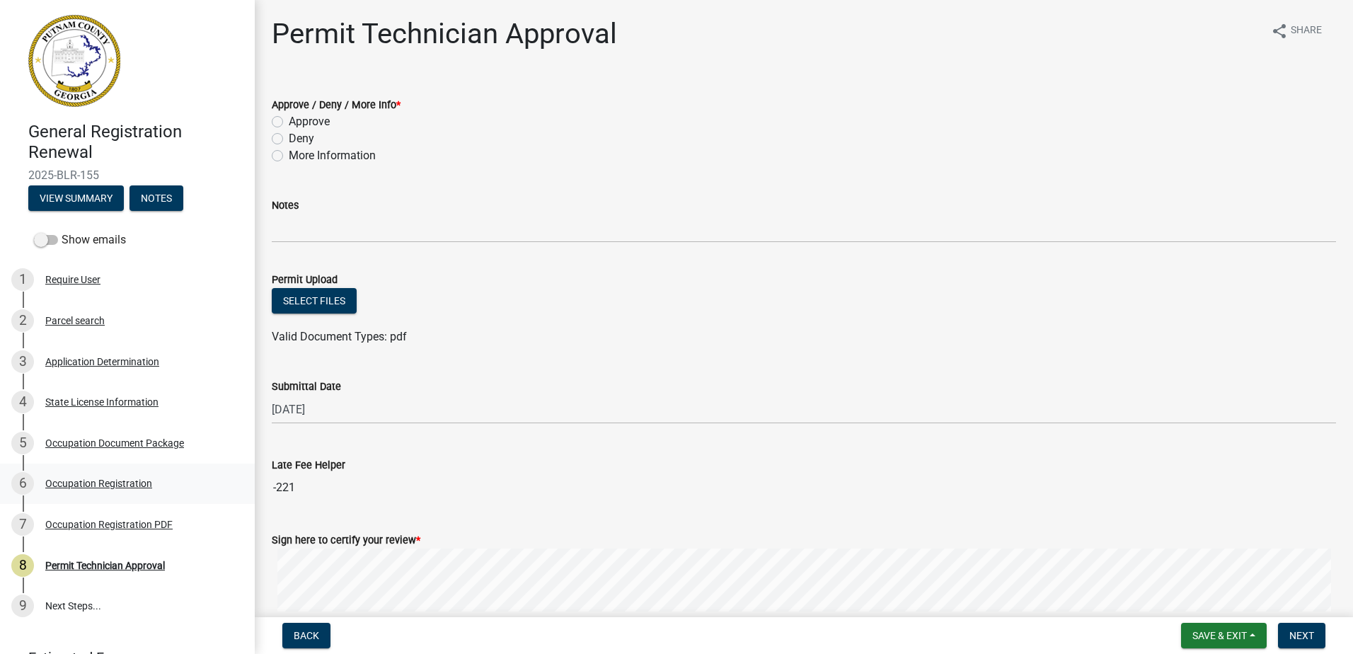
click at [91, 486] on div "Occupation Registration" at bounding box center [98, 483] width 107 height 10
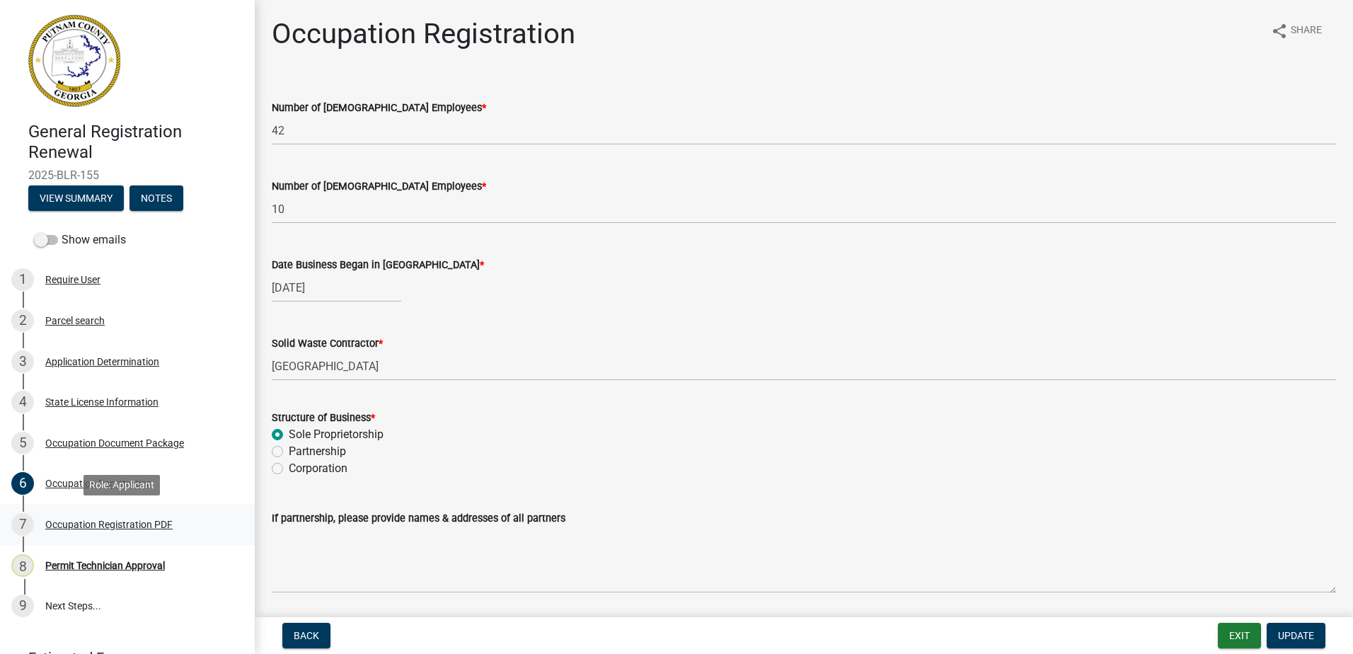
click at [91, 525] on div "Occupation Registration PDF" at bounding box center [108, 524] width 127 height 10
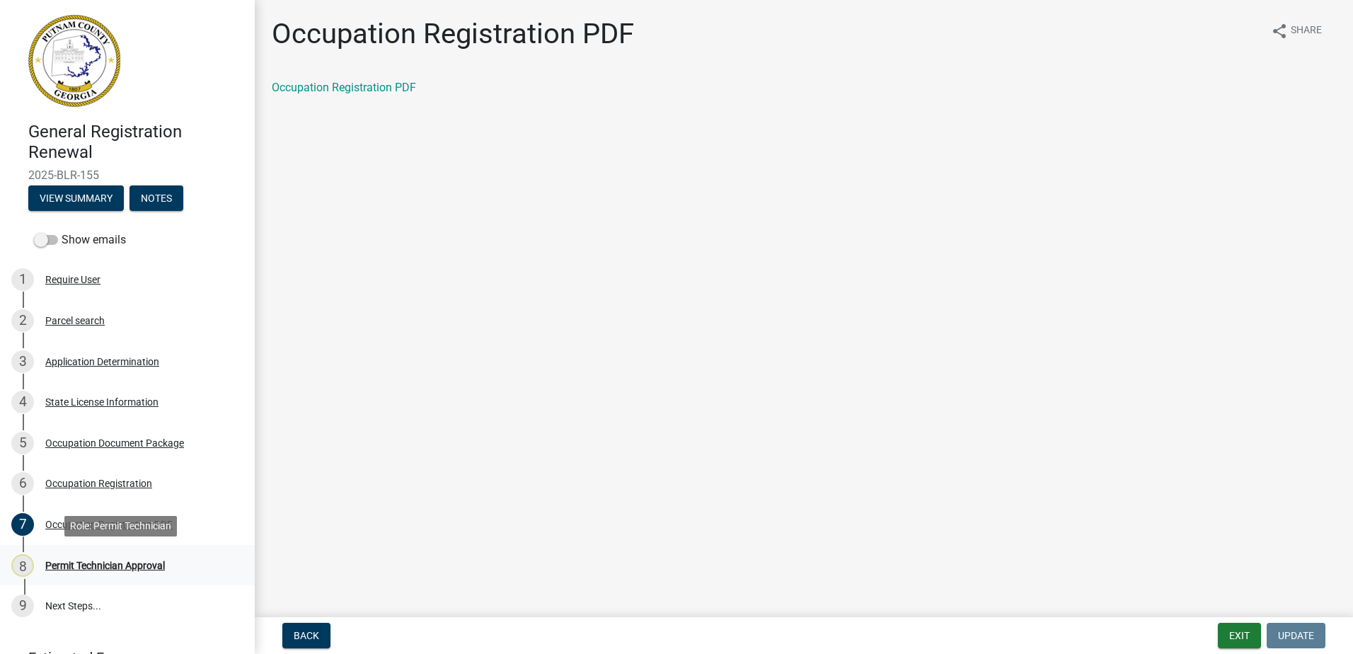
click at [70, 558] on div "8 Permit Technician Approval" at bounding box center [121, 565] width 221 height 23
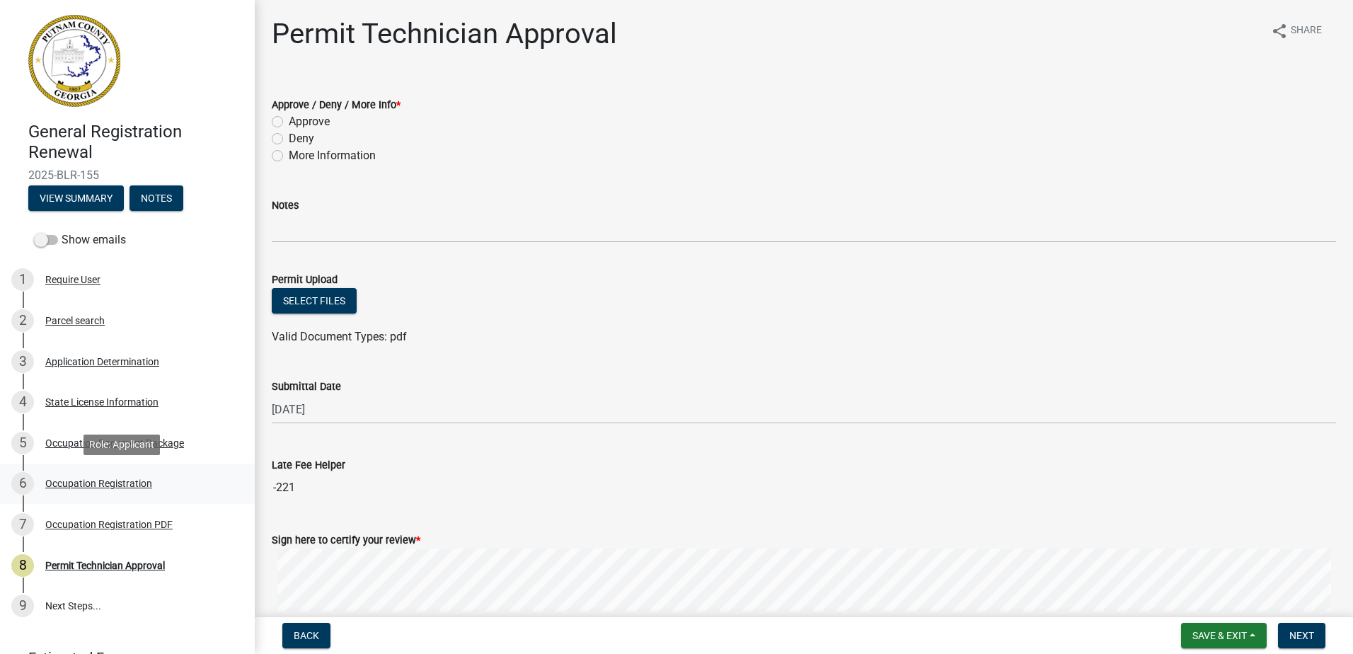
click at [91, 482] on div "Occupation Registration" at bounding box center [98, 483] width 107 height 10
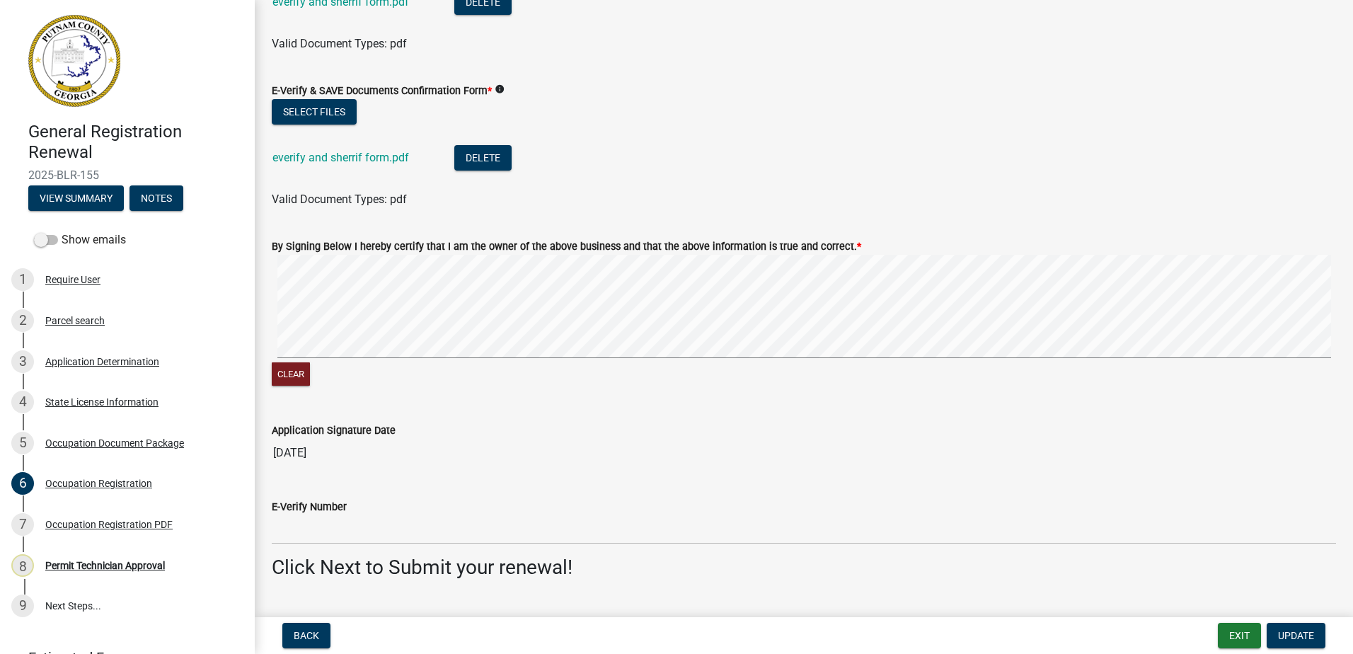
scroll to position [921, 0]
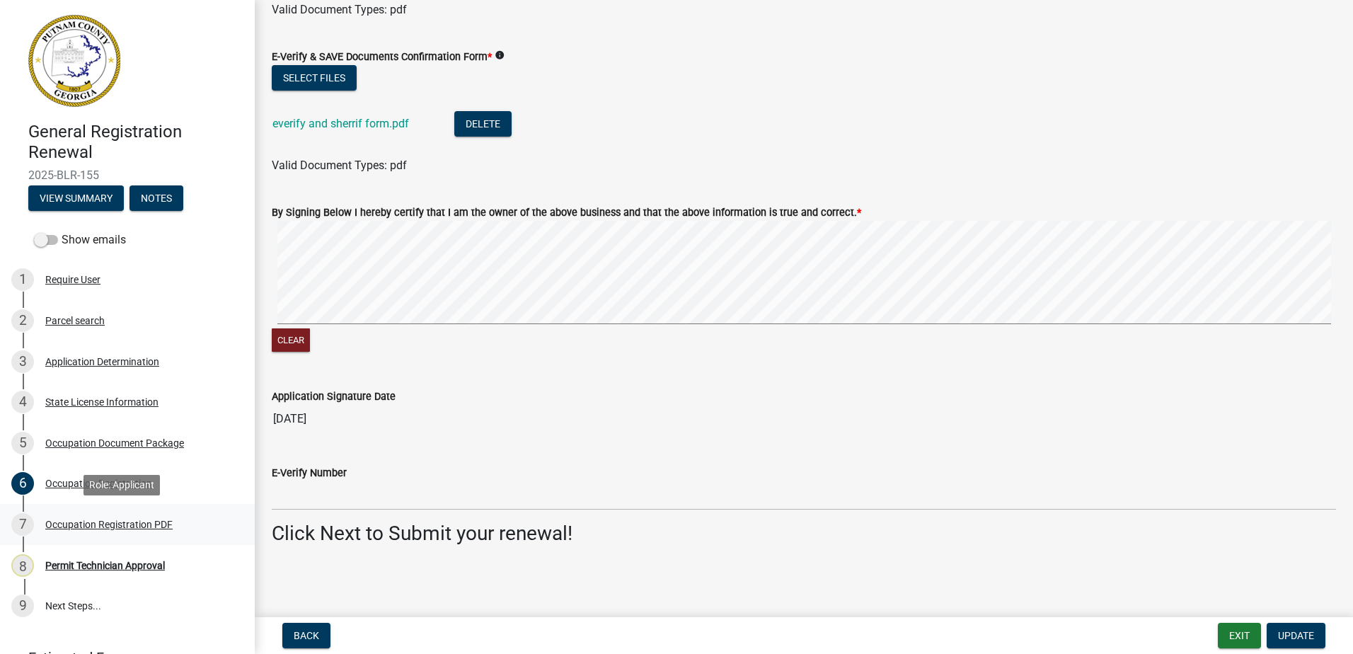
click at [75, 532] on div "7 Occupation Registration PDF" at bounding box center [121, 524] width 221 height 23
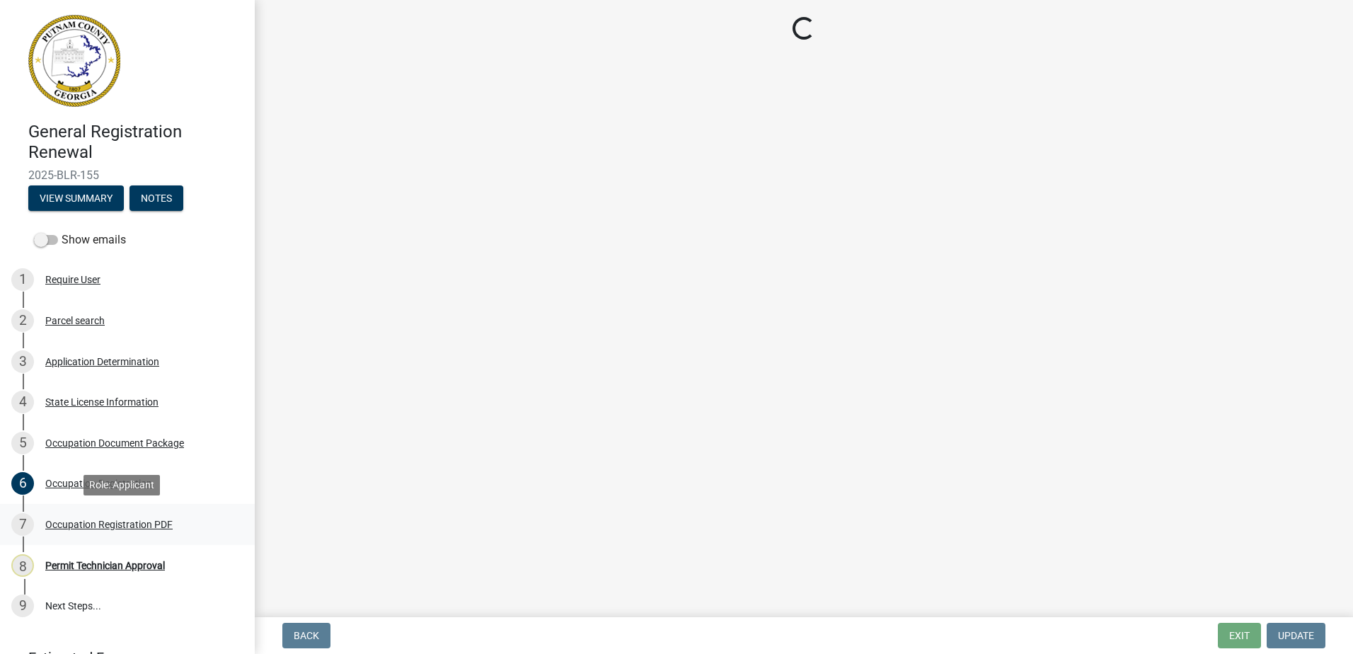
scroll to position [0, 0]
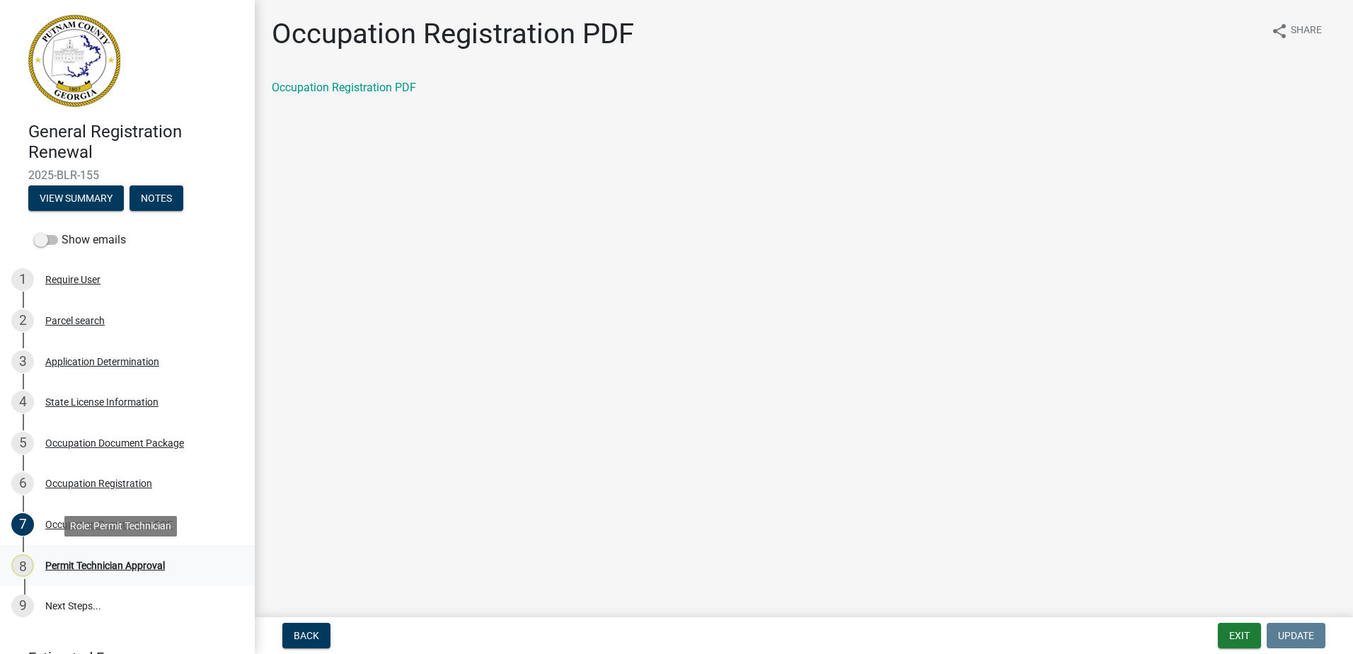
click at [84, 563] on div "Permit Technician Approval" at bounding box center [105, 566] width 120 height 10
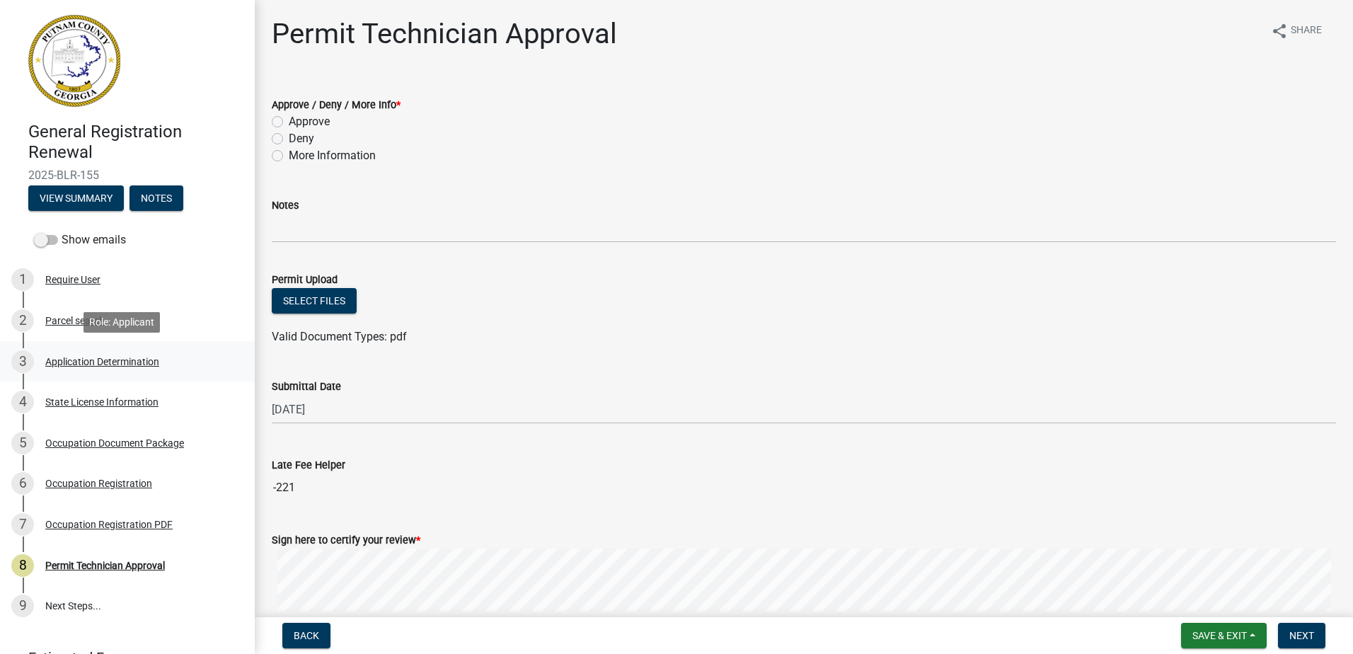
click at [83, 351] on div "3 Application Determination" at bounding box center [121, 361] width 221 height 23
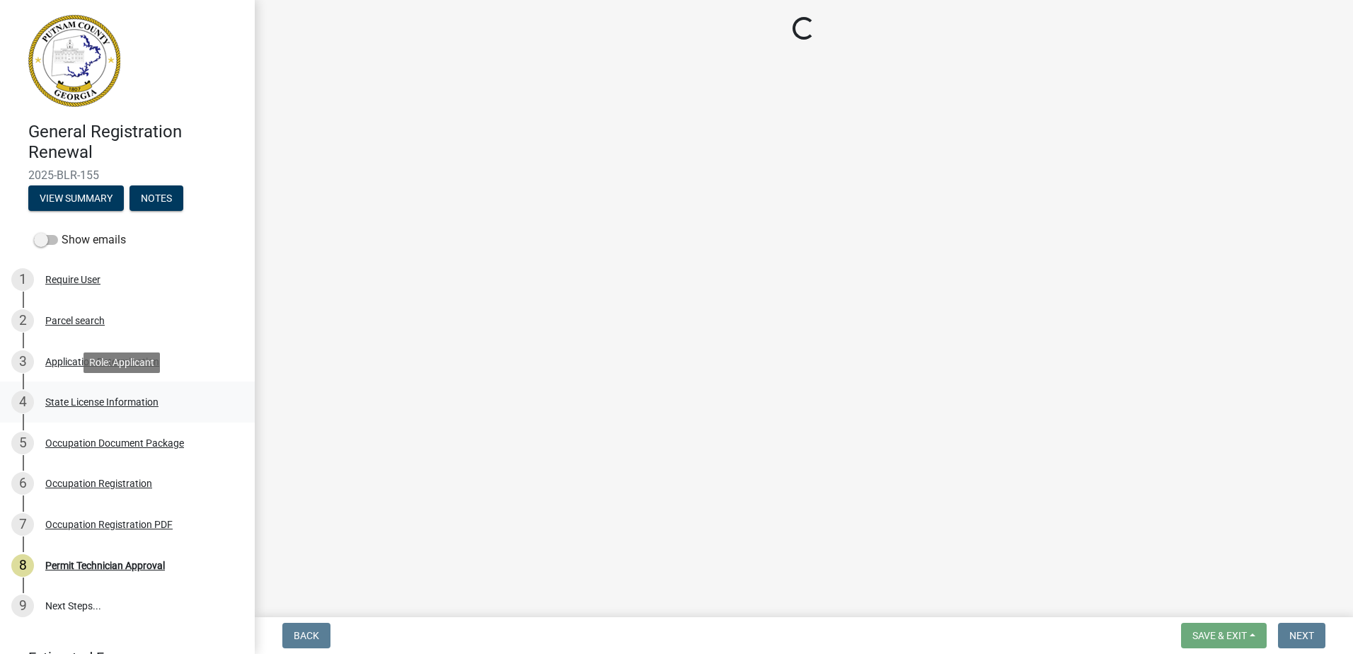
select select "GA"
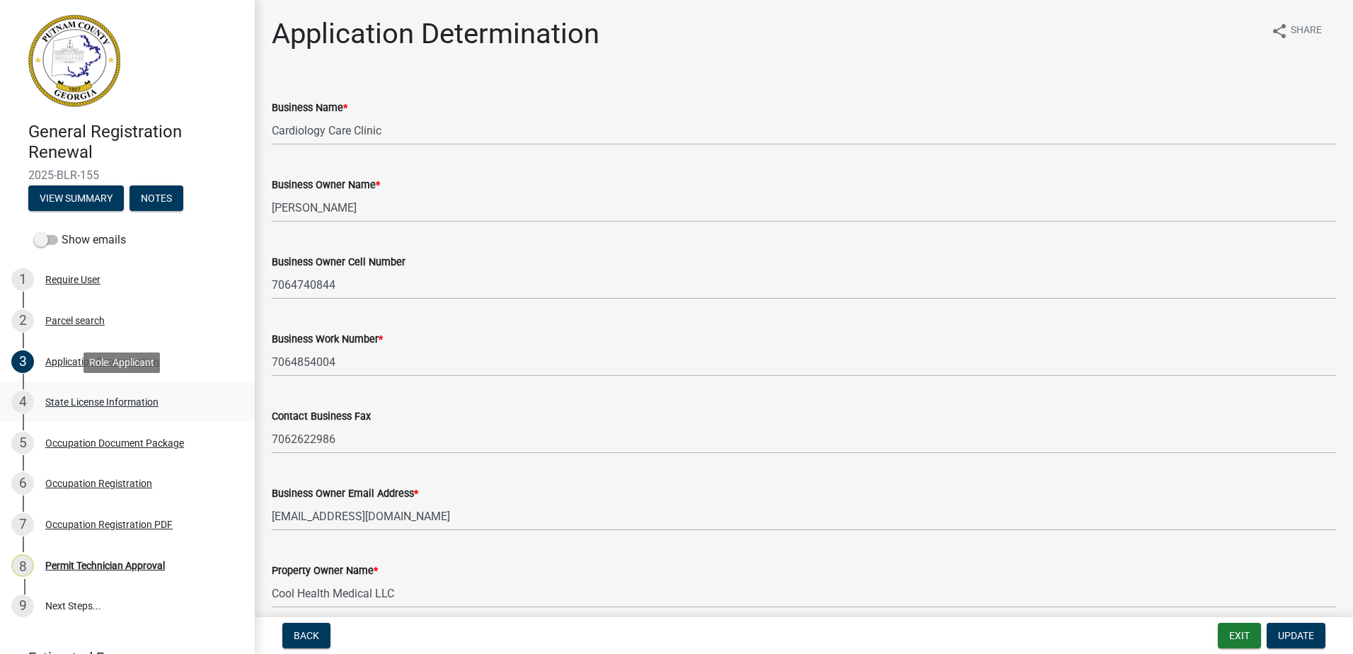
click at [87, 406] on div "State License Information" at bounding box center [101, 402] width 113 height 10
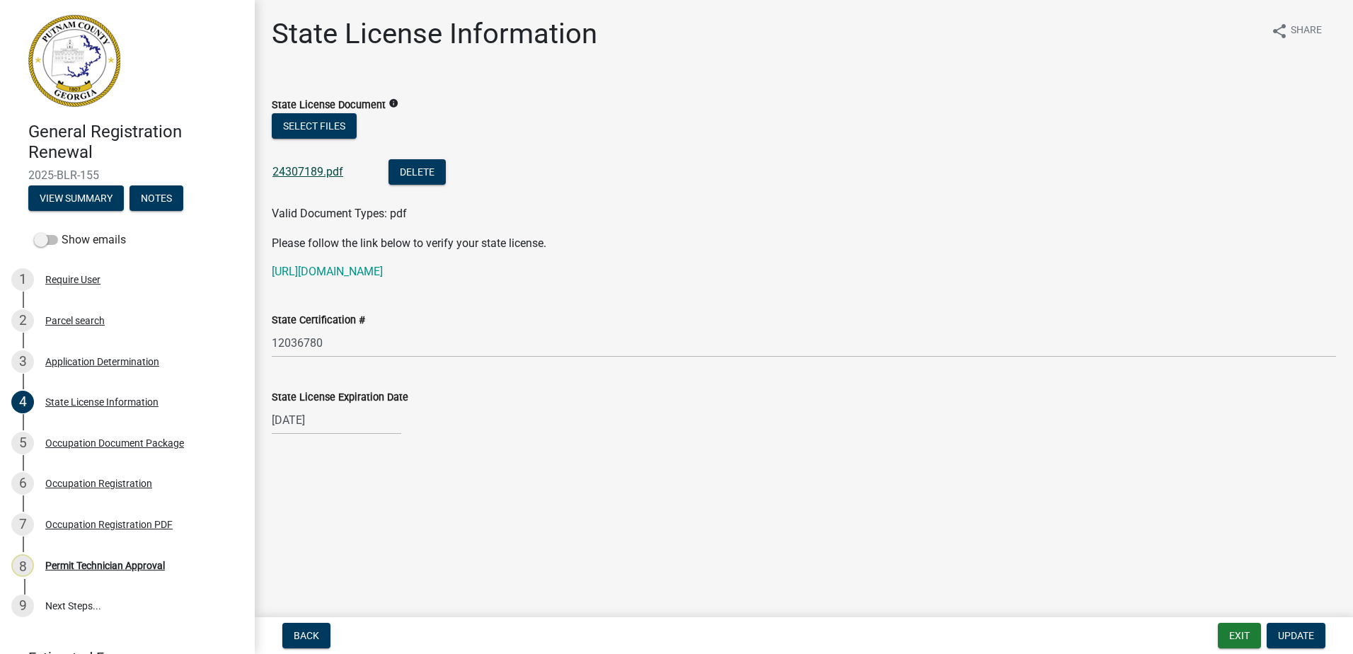
click at [328, 169] on link "24307189.pdf" at bounding box center [307, 171] width 71 height 13
click at [315, 124] on button "Select files" at bounding box center [314, 125] width 85 height 25
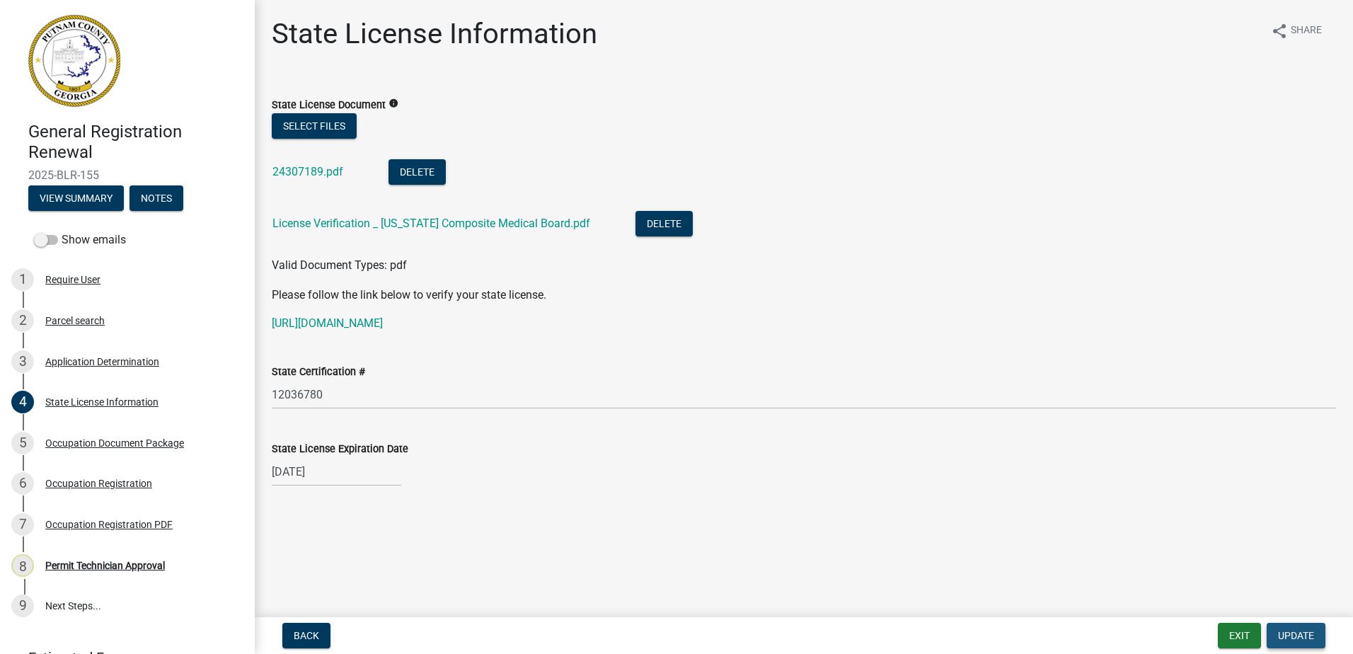
click at [1306, 642] on button "Update" at bounding box center [1296, 635] width 59 height 25
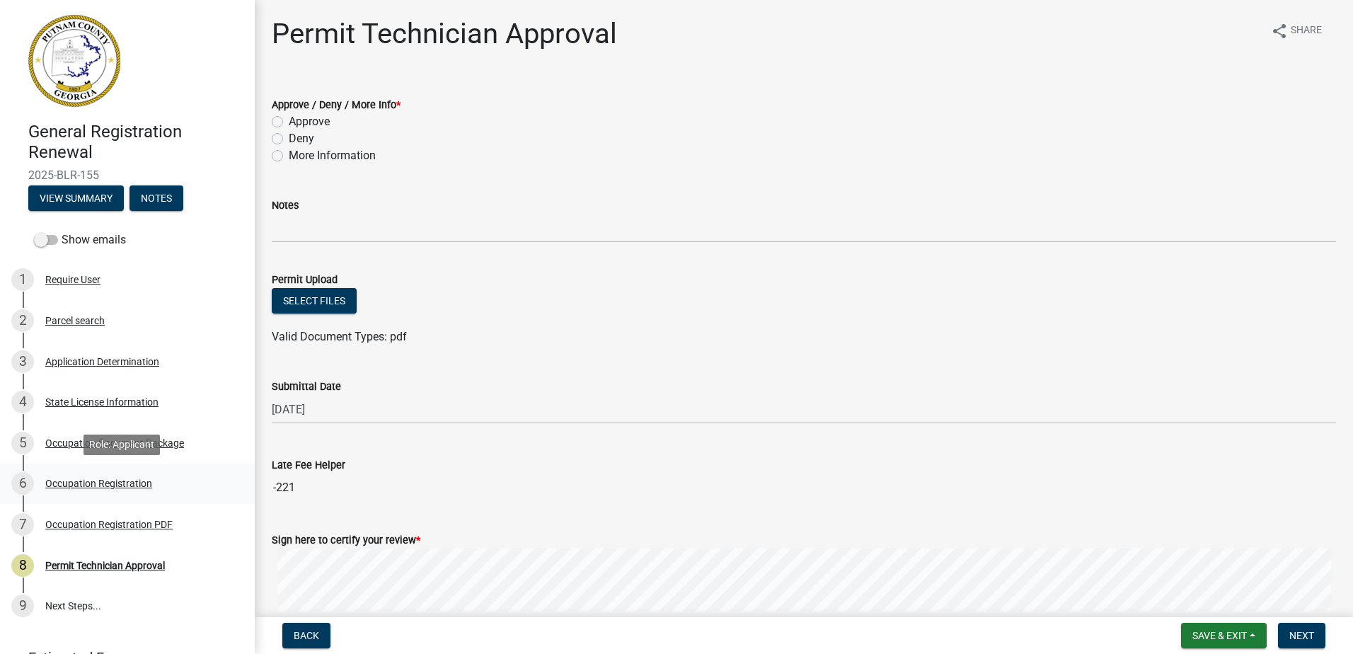
click at [116, 478] on div "Occupation Registration" at bounding box center [98, 483] width 107 height 10
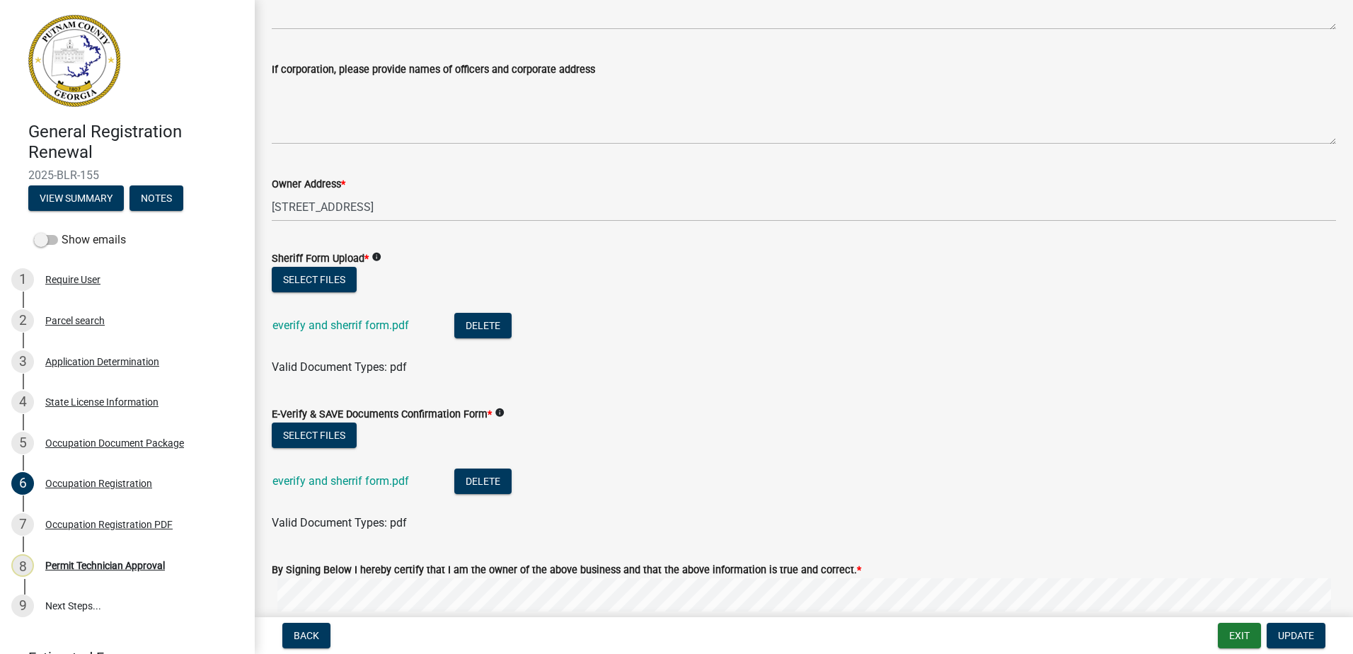
scroll to position [566, 0]
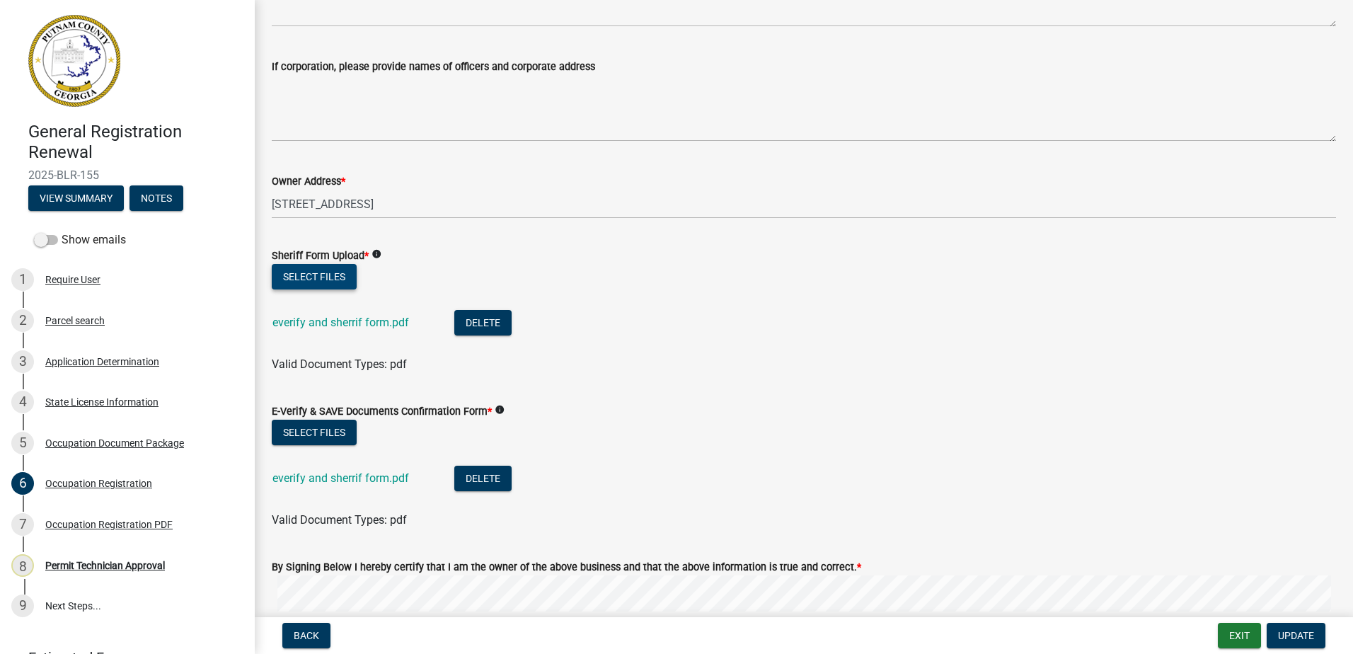
click at [304, 282] on button "Select files" at bounding box center [314, 276] width 85 height 25
click at [331, 275] on button "Select files" at bounding box center [314, 276] width 85 height 25
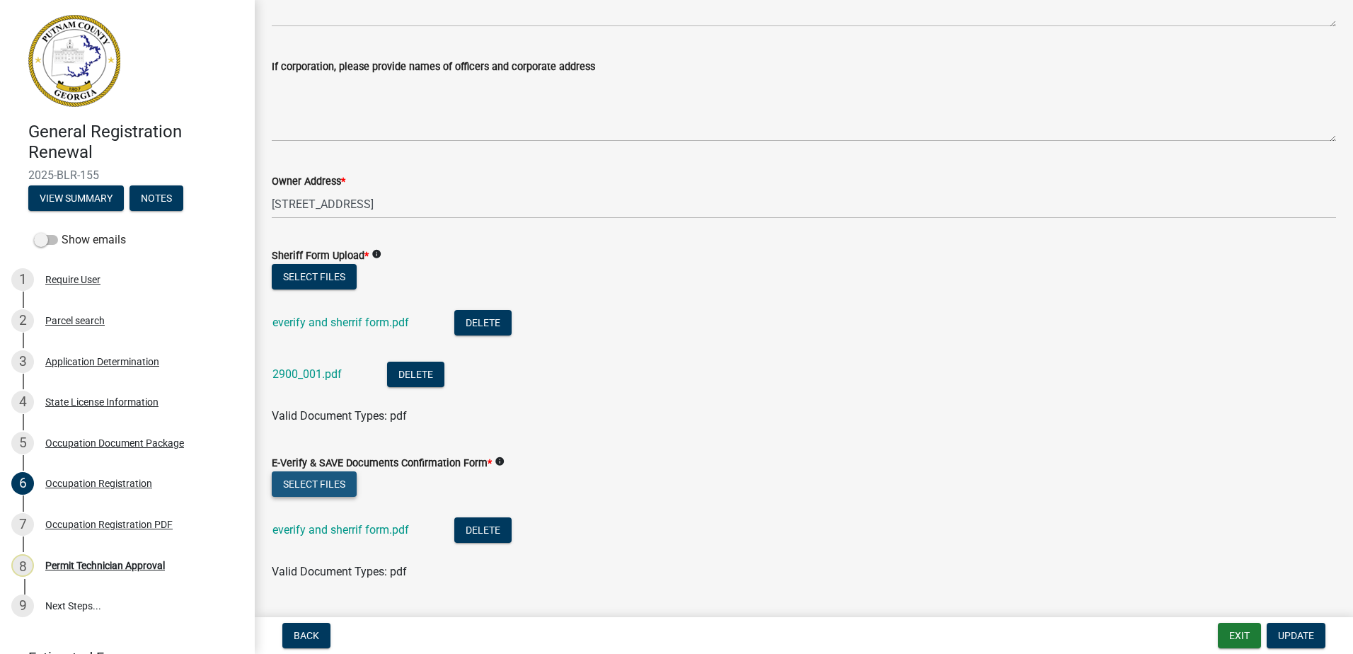
click at [336, 491] on button "Select files" at bounding box center [314, 483] width 85 height 25
click at [490, 328] on button "Delete" at bounding box center [482, 322] width 57 height 25
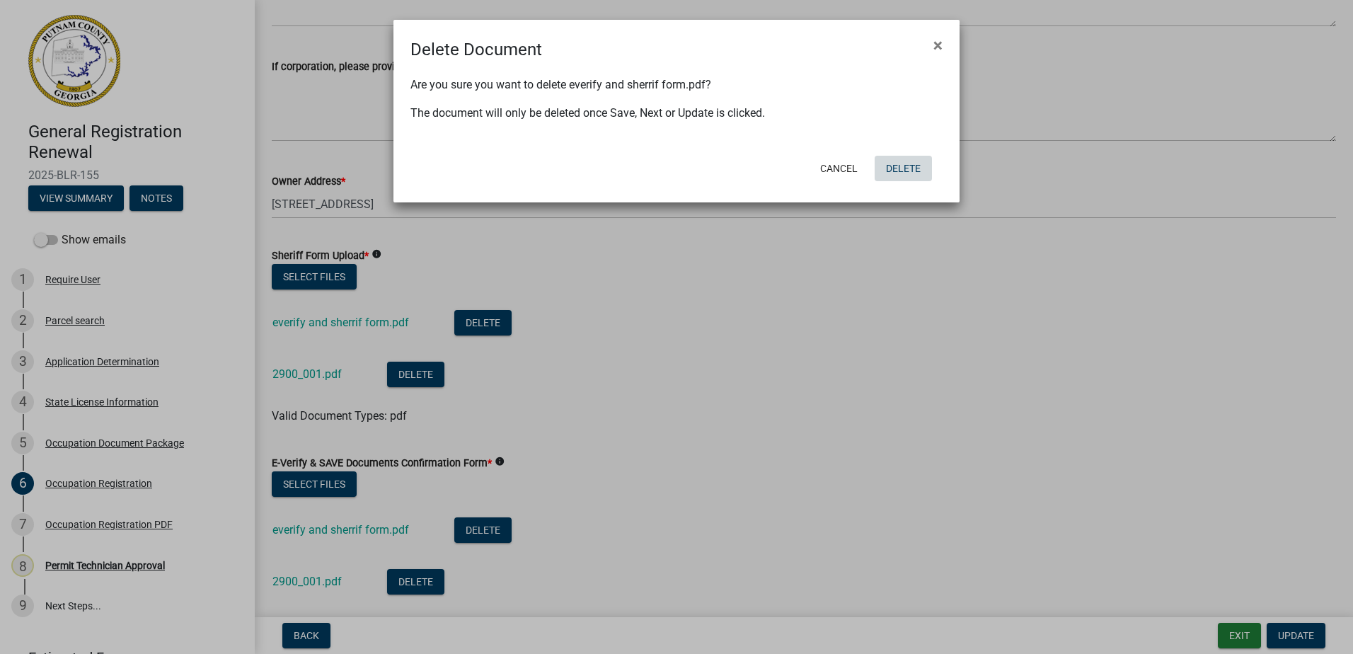
click at [919, 170] on button "Delete" at bounding box center [903, 168] width 57 height 25
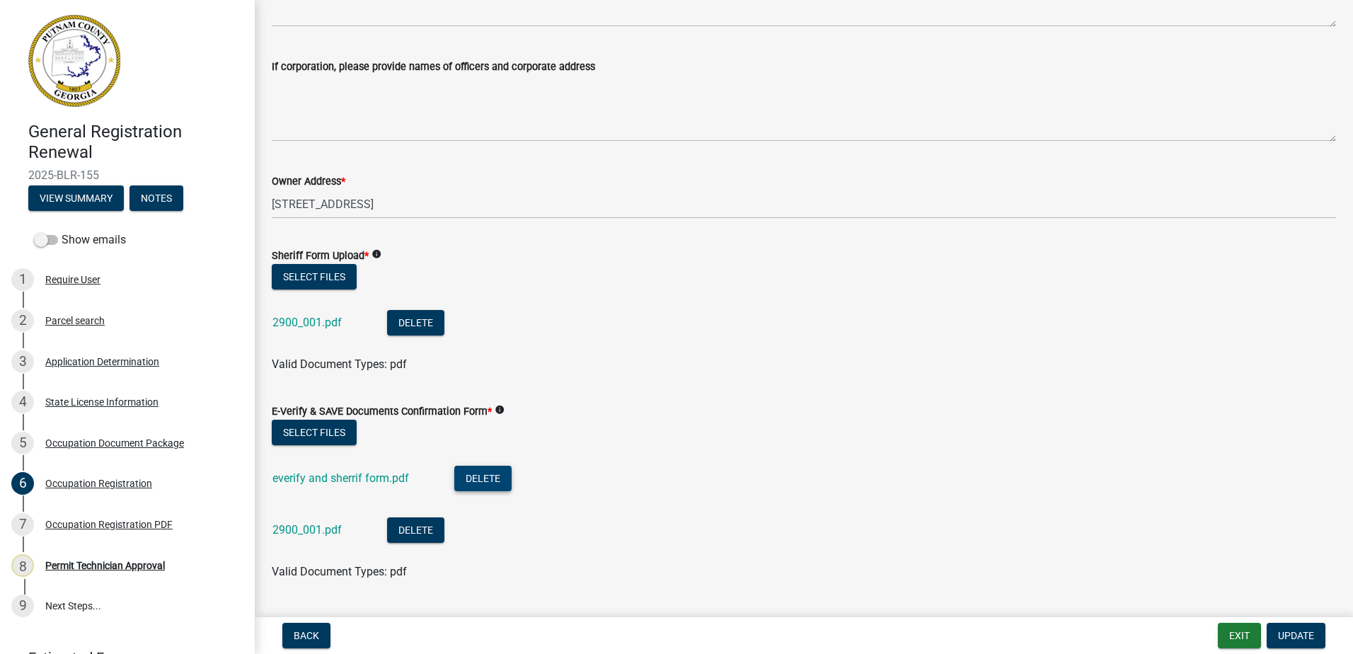
click at [494, 481] on button "Delete" at bounding box center [482, 478] width 57 height 25
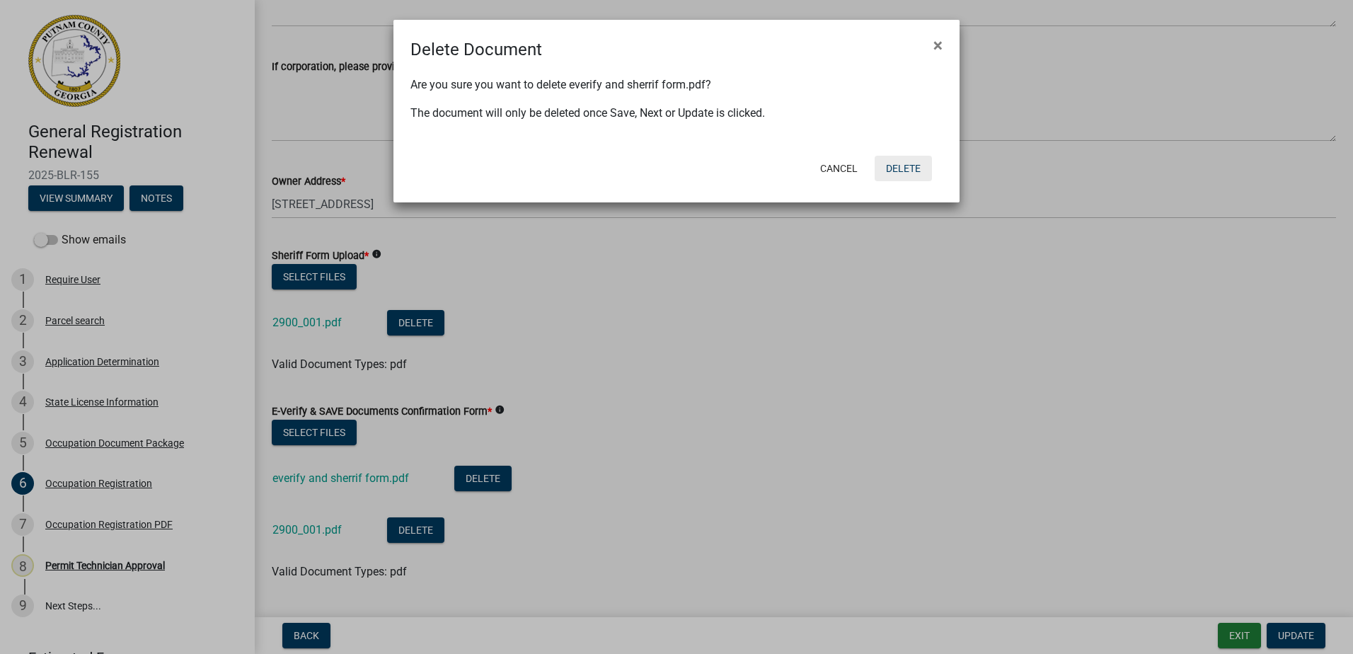
click at [919, 176] on button "Delete" at bounding box center [903, 168] width 57 height 25
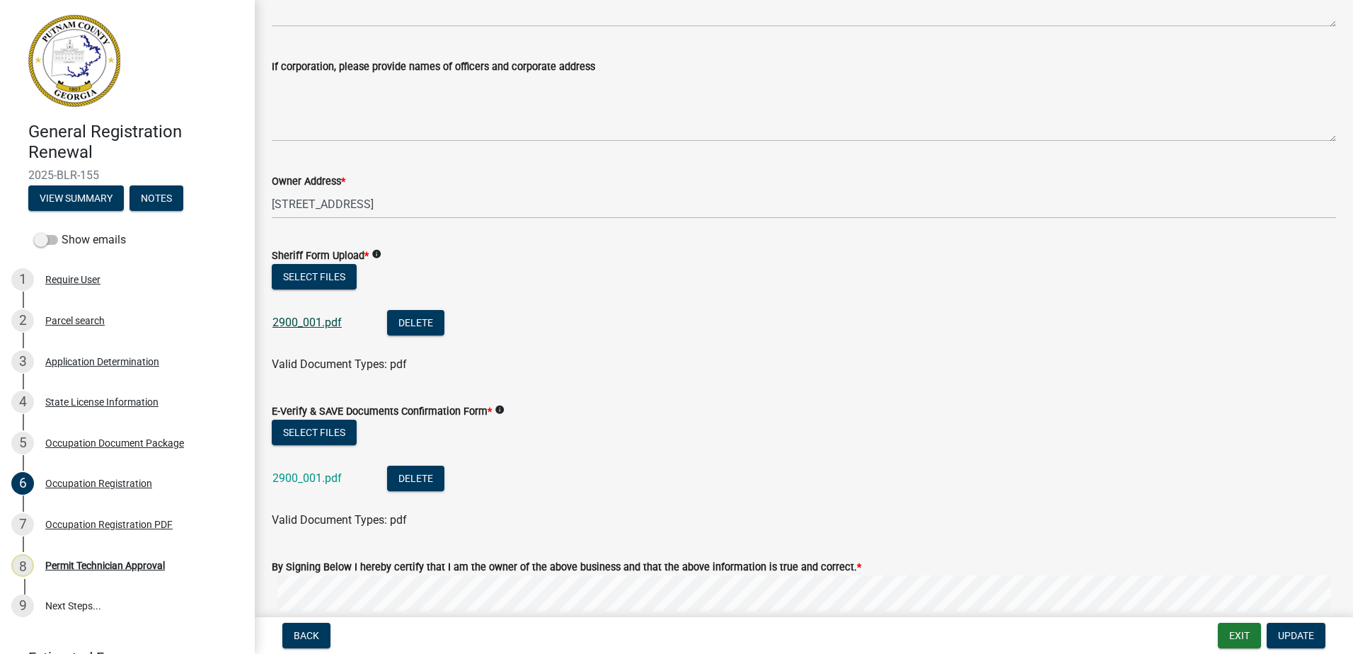
click at [319, 316] on link "2900_001.pdf" at bounding box center [306, 322] width 69 height 13
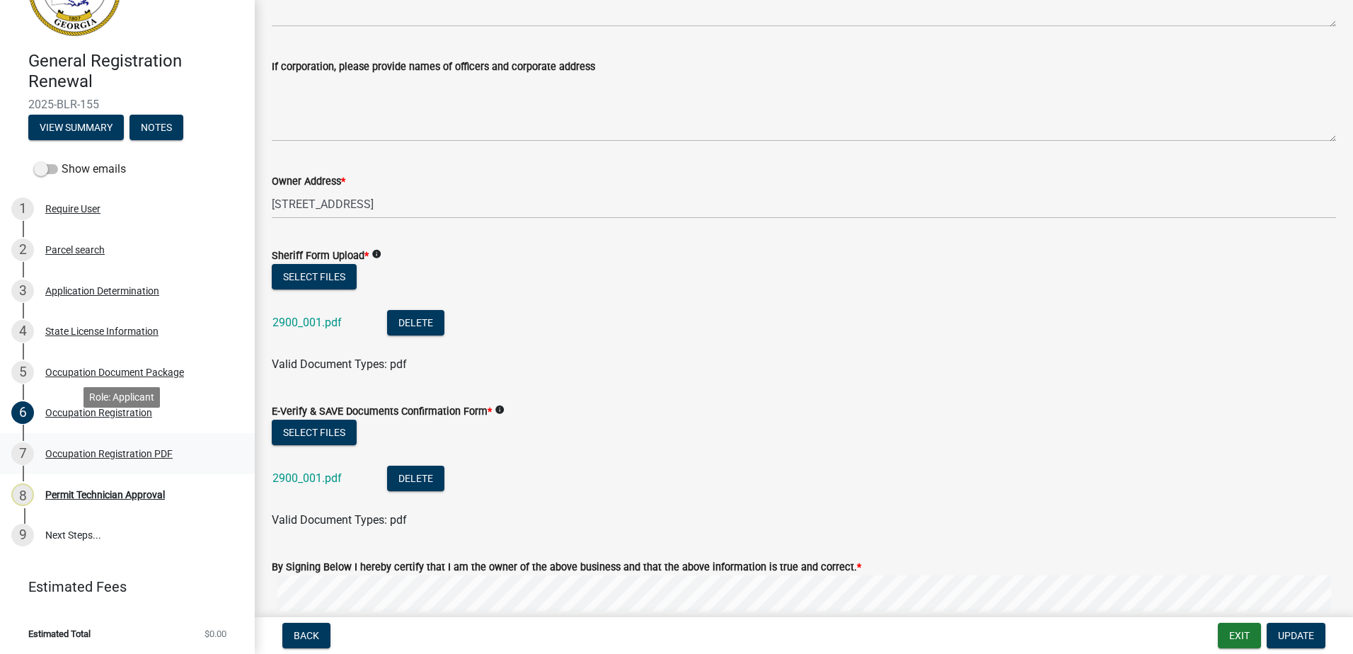
scroll to position [72, 0]
click at [1309, 633] on span "Update" at bounding box center [1296, 635] width 36 height 11
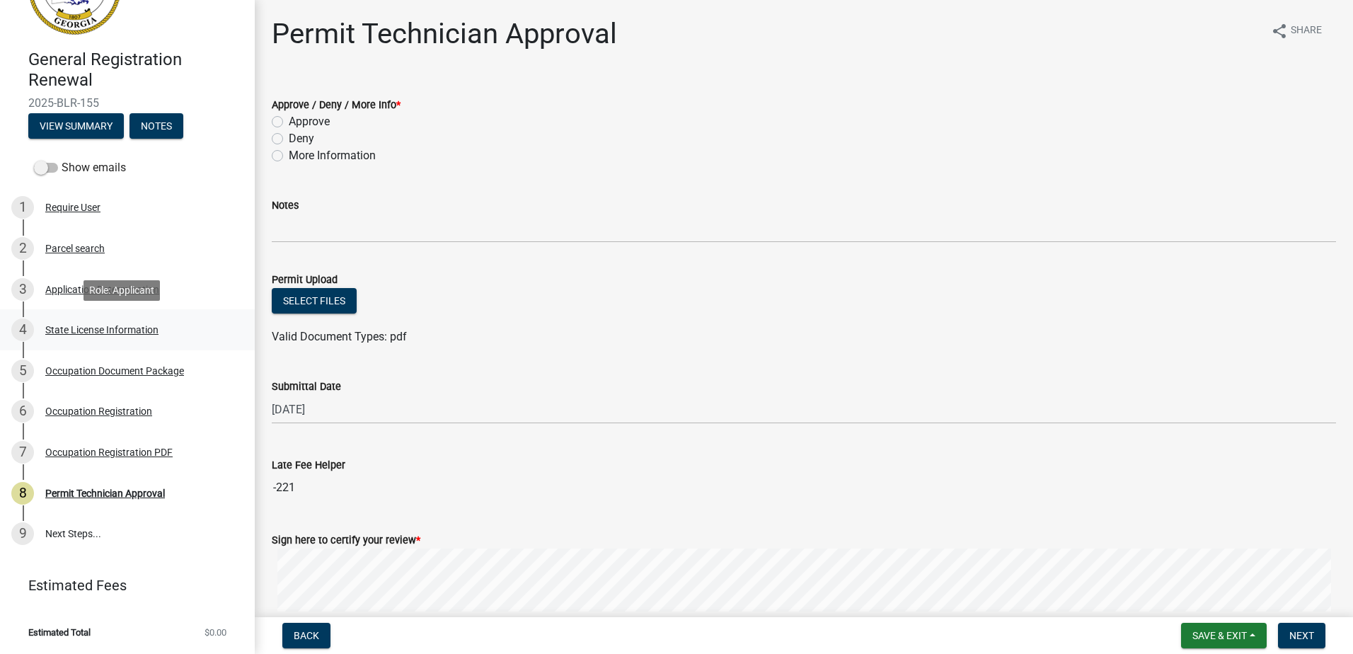
click at [73, 337] on div "4 State License Information" at bounding box center [121, 329] width 221 height 23
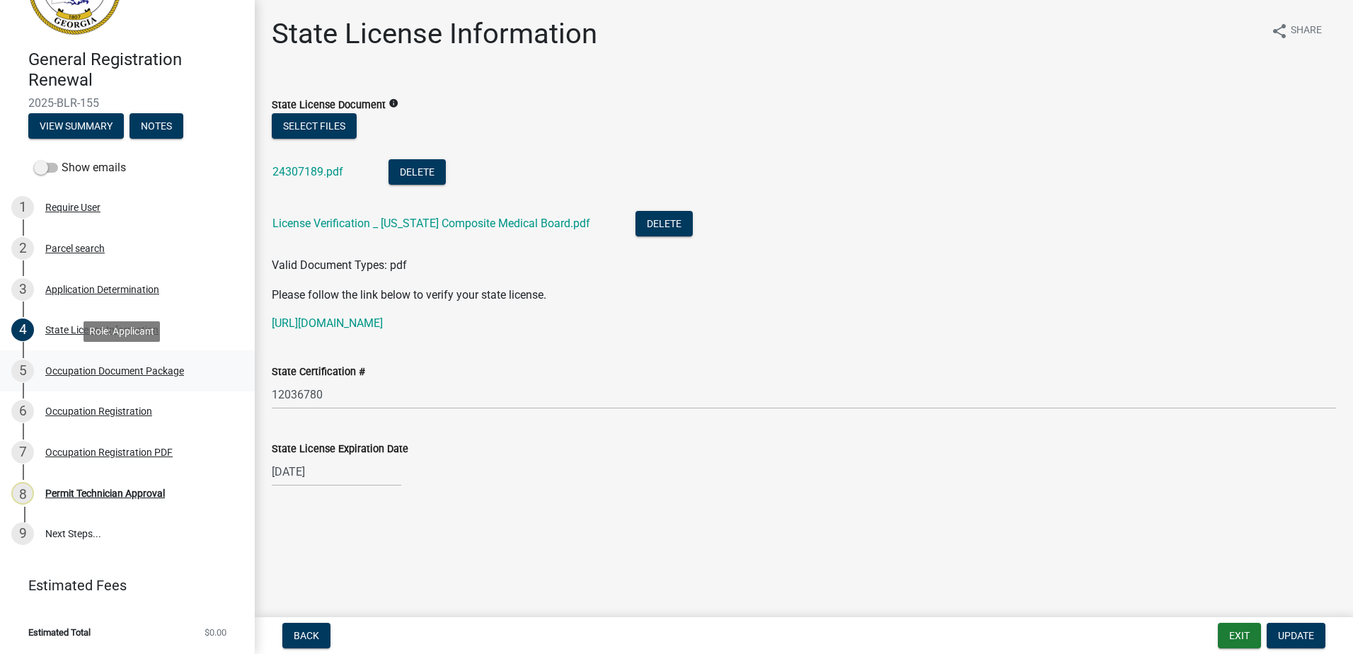
click at [66, 379] on div "5 Occupation Document Package" at bounding box center [121, 371] width 221 height 23
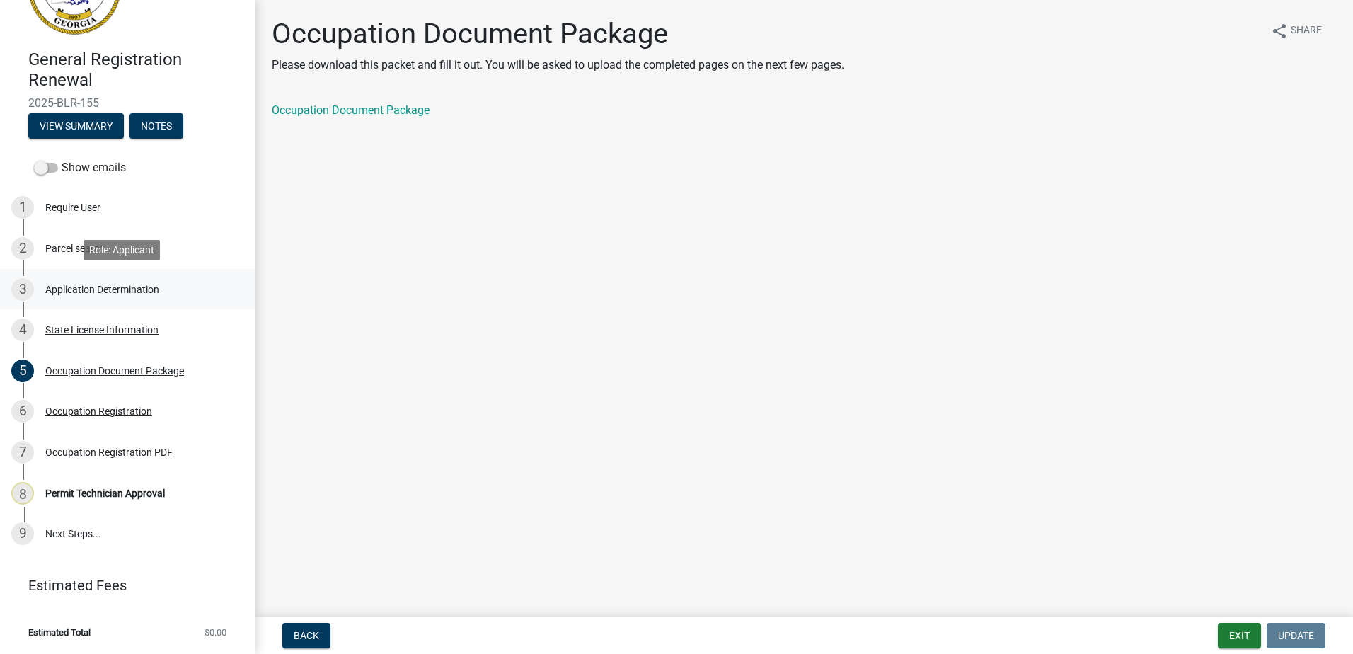
click at [64, 295] on div "3 Application Determination" at bounding box center [121, 289] width 221 height 23
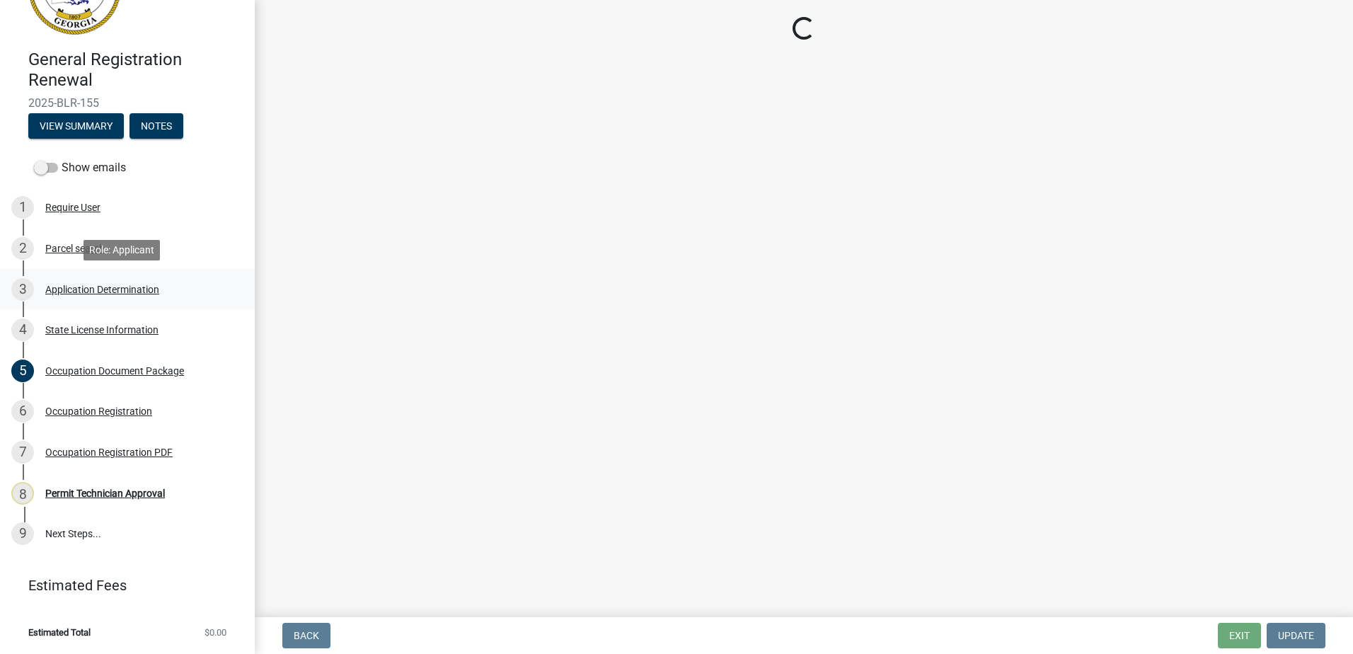
select select "GA"
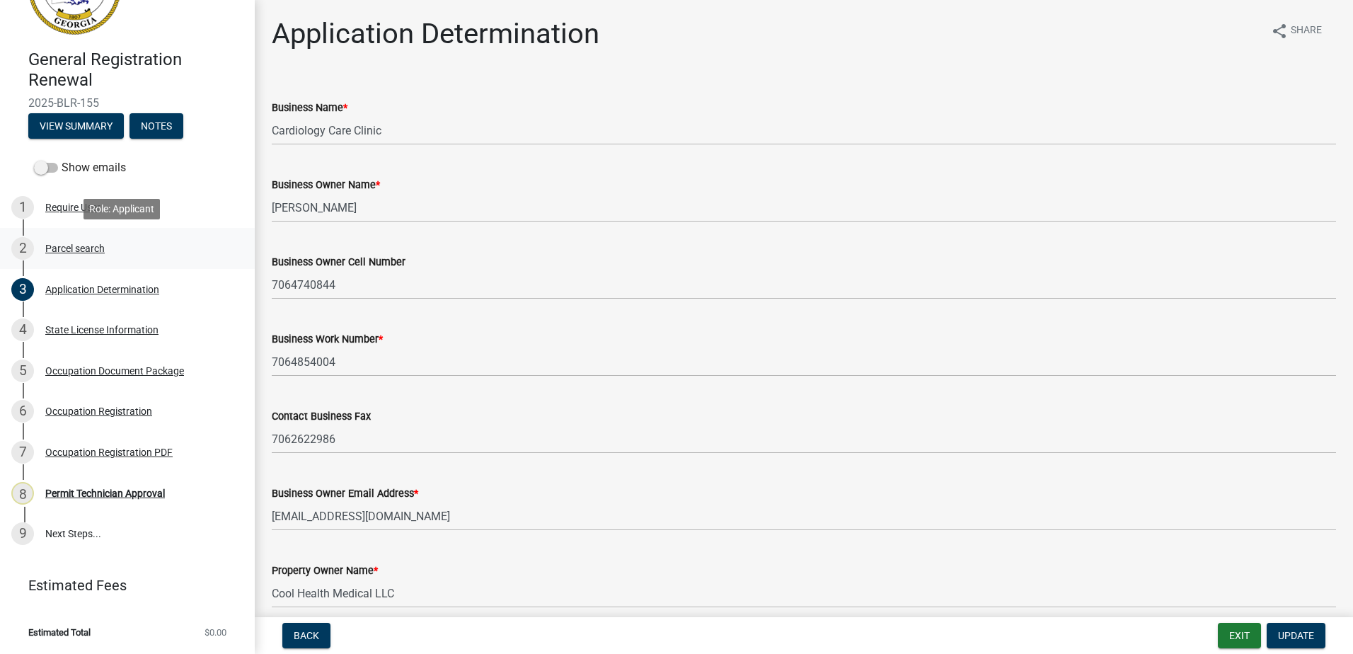
click at [81, 246] on div "Parcel search" at bounding box center [74, 248] width 59 height 10
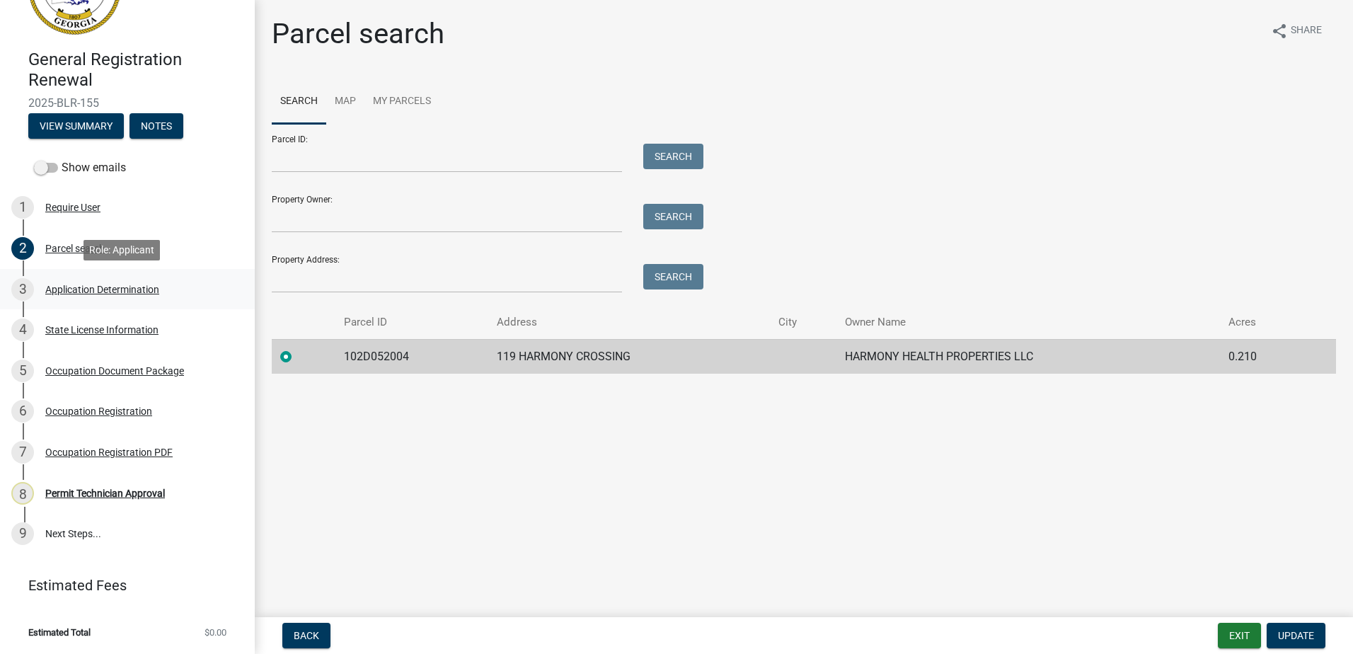
click at [91, 293] on div "Application Determination" at bounding box center [102, 290] width 114 height 10
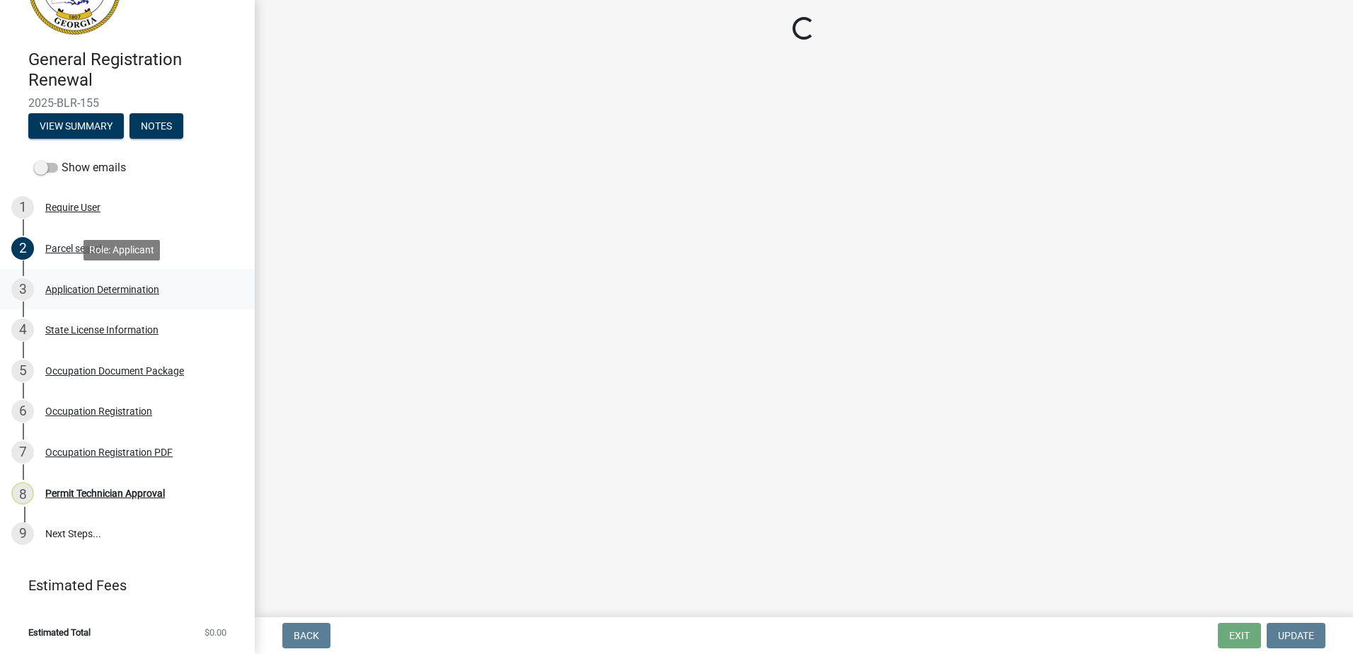
select select "GA"
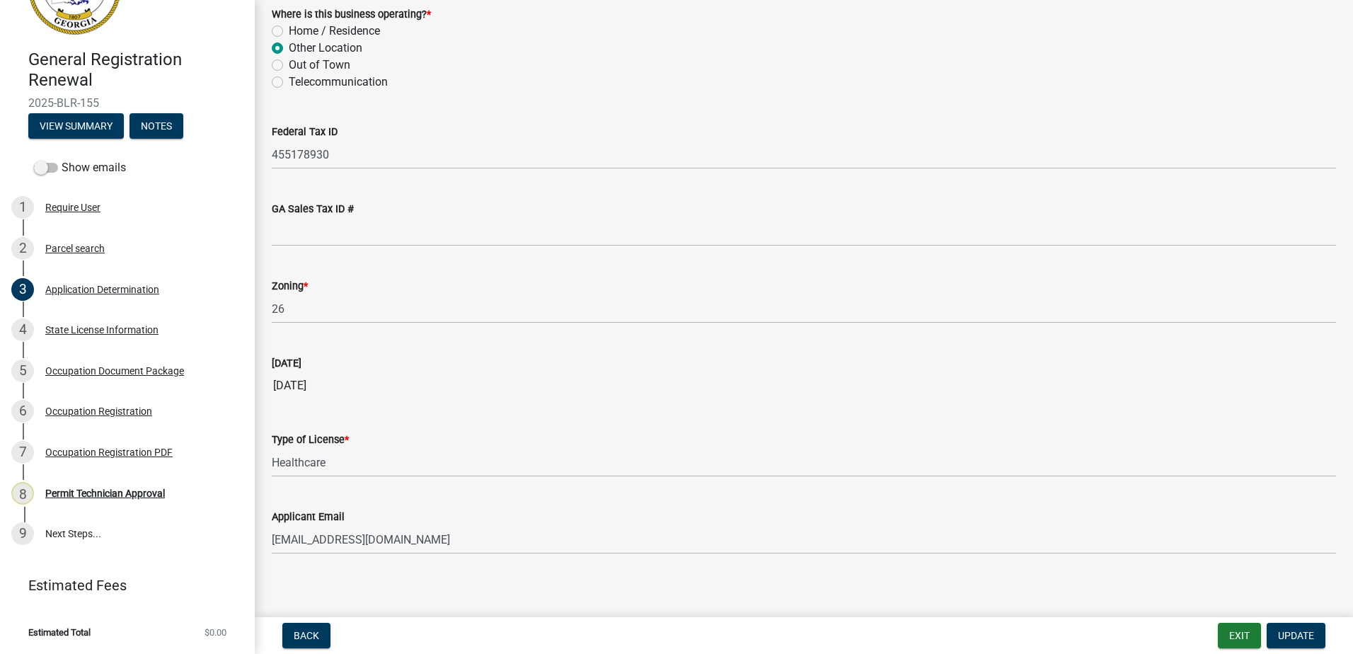
scroll to position [1353, 0]
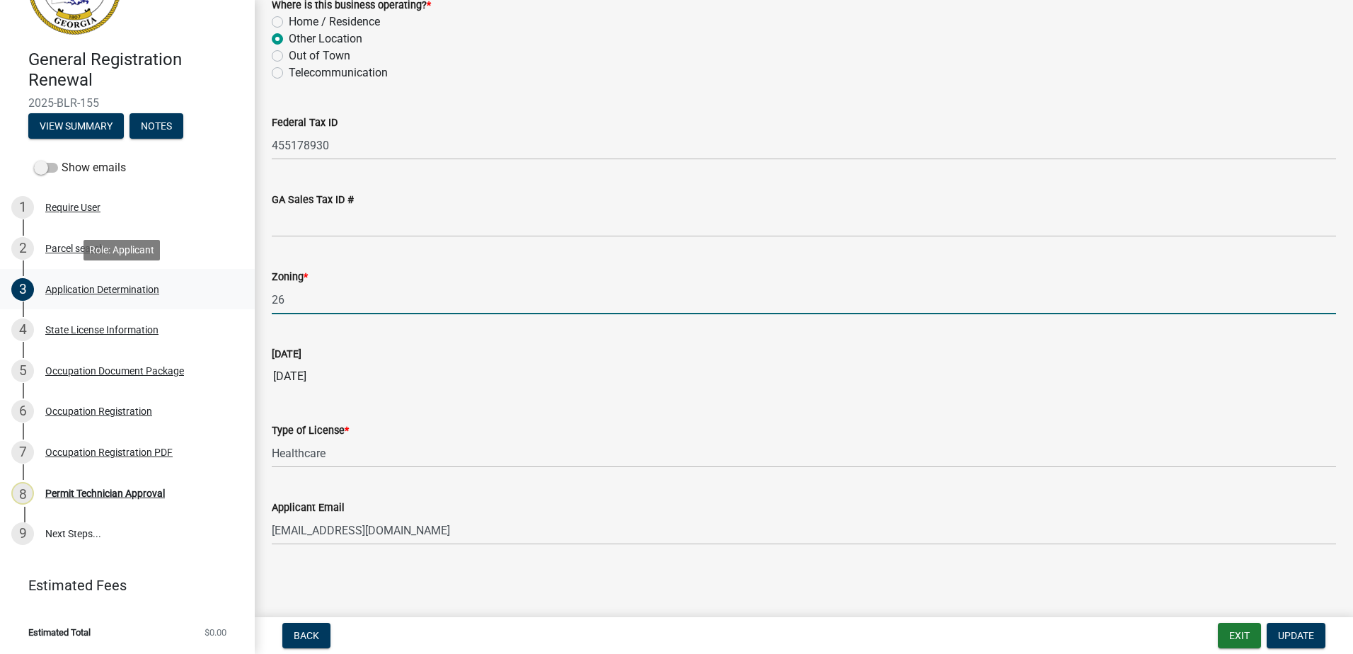
drag, startPoint x: 304, startPoint y: 299, endPoint x: 214, endPoint y: 303, distance: 89.3
click at [214, 303] on div "General Registration Renewal 2025-BLR-155 View Summary Notes Show emails 1 Requ…" at bounding box center [676, 327] width 1353 height 654
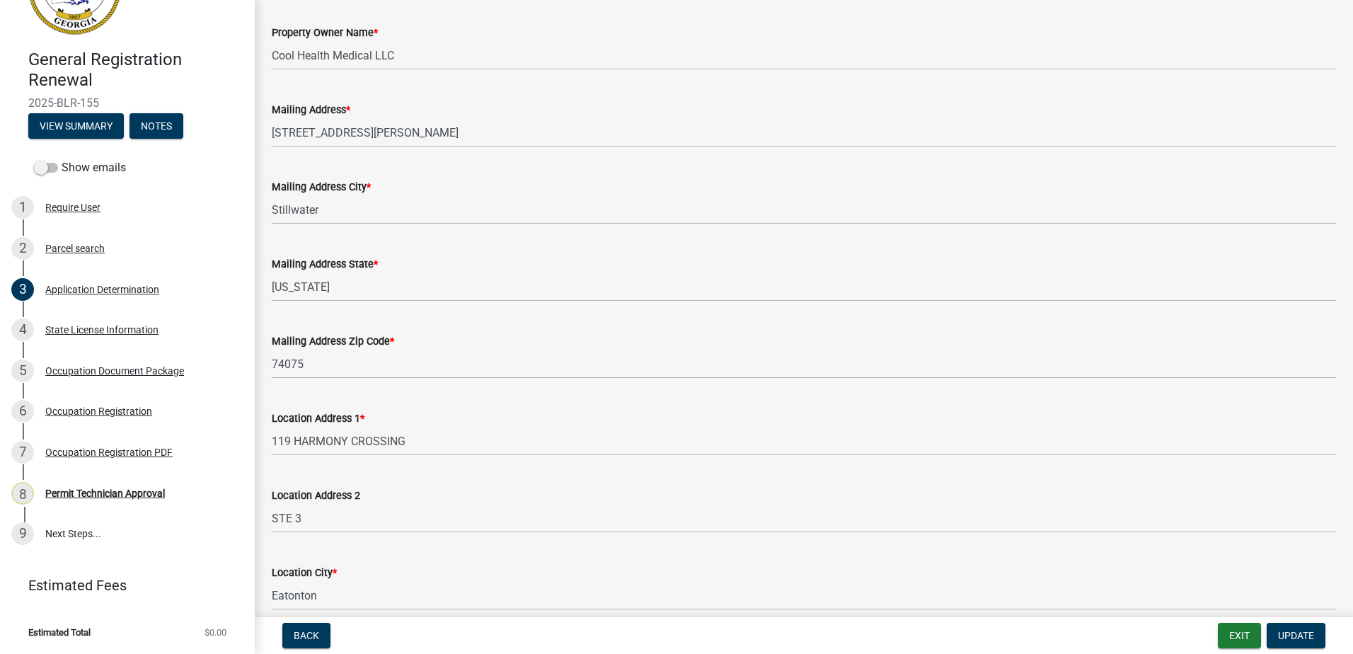
scroll to position [849, 0]
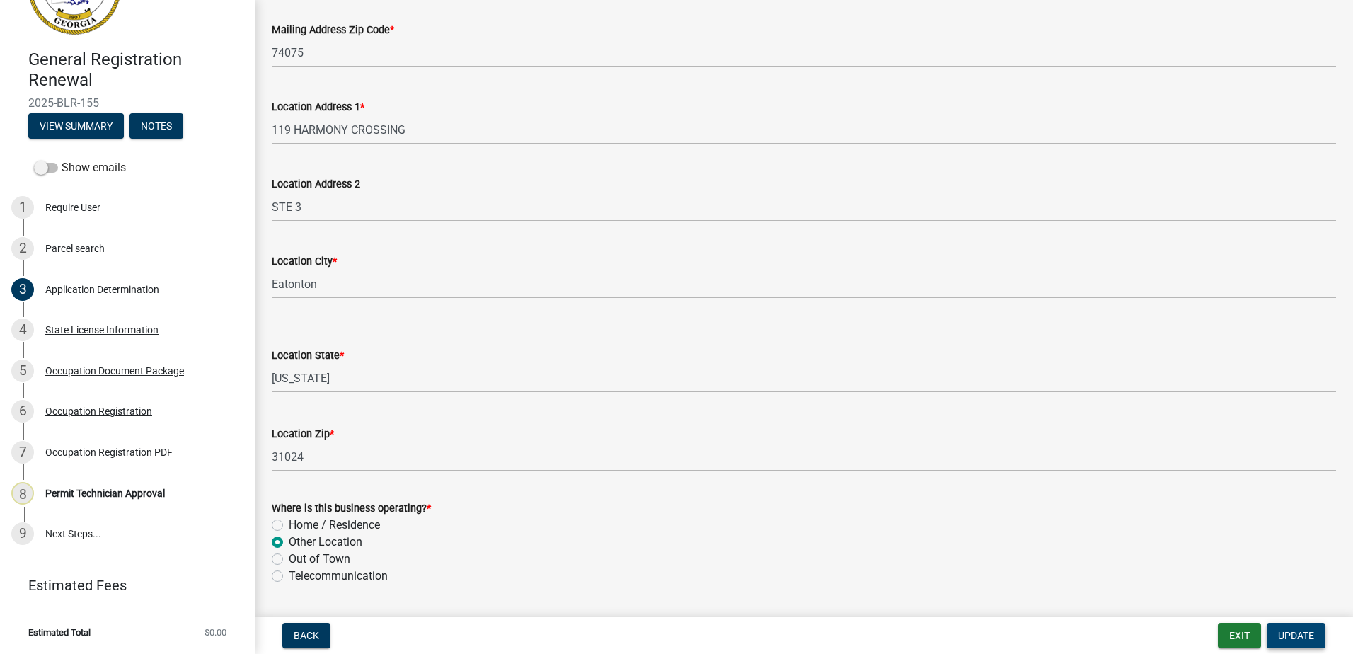
type input "C-1"
click at [1303, 631] on span "Update" at bounding box center [1296, 635] width 36 height 11
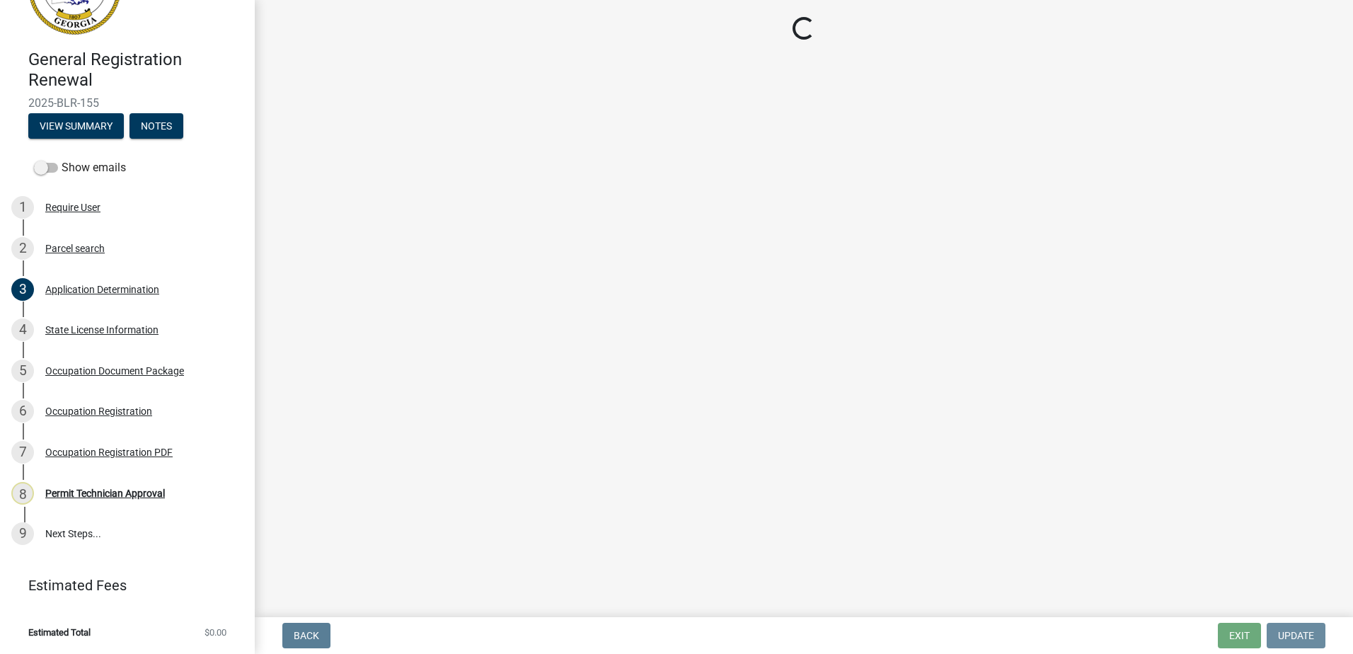
scroll to position [0, 0]
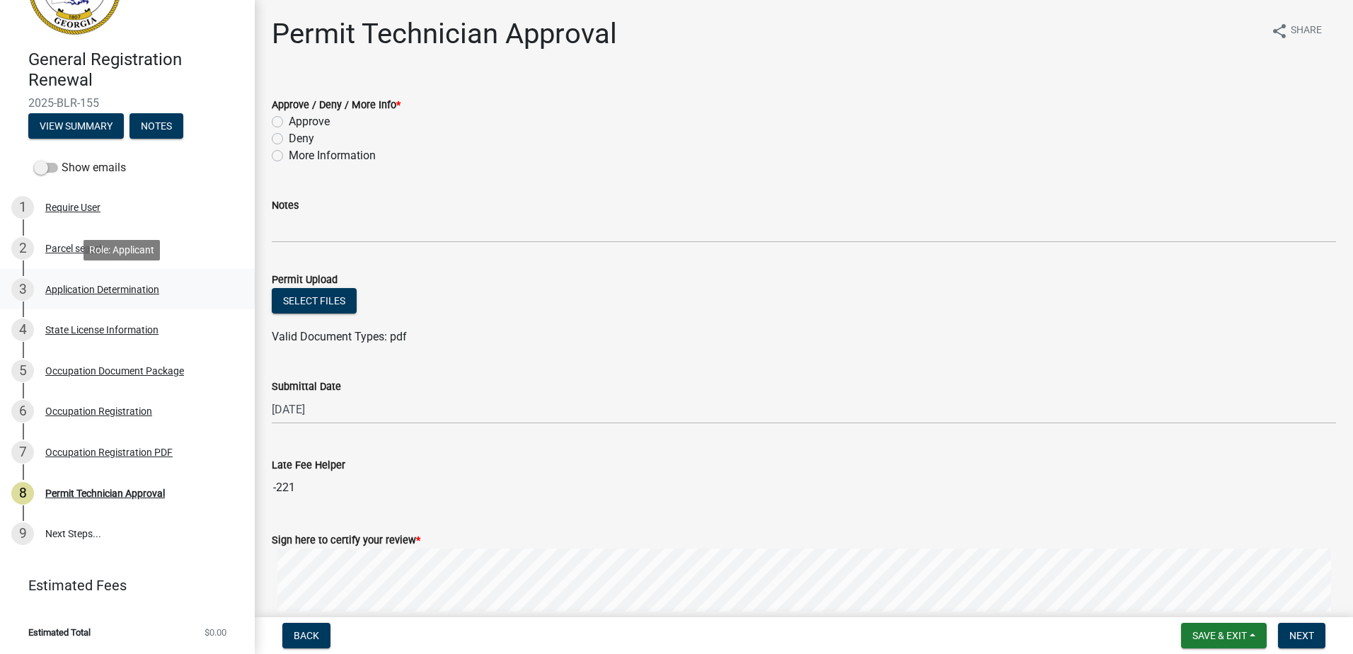
click at [61, 281] on div "3 Application Determination" at bounding box center [121, 289] width 221 height 23
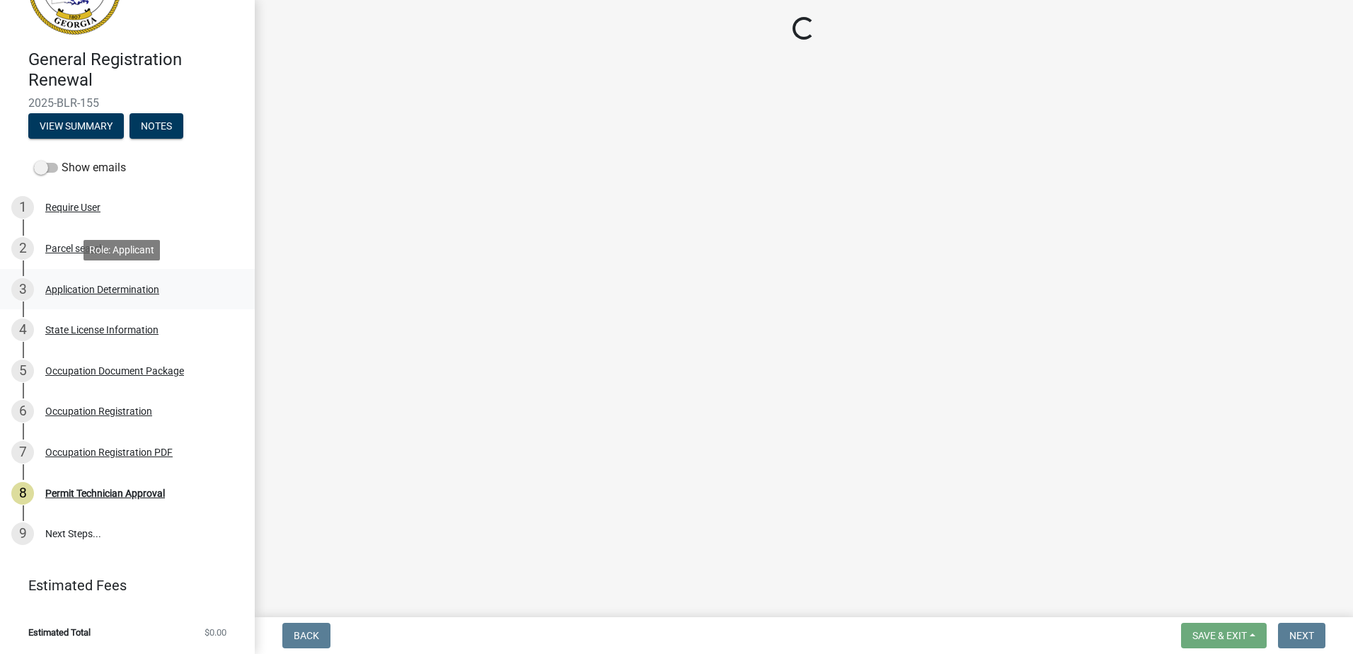
select select "GA"
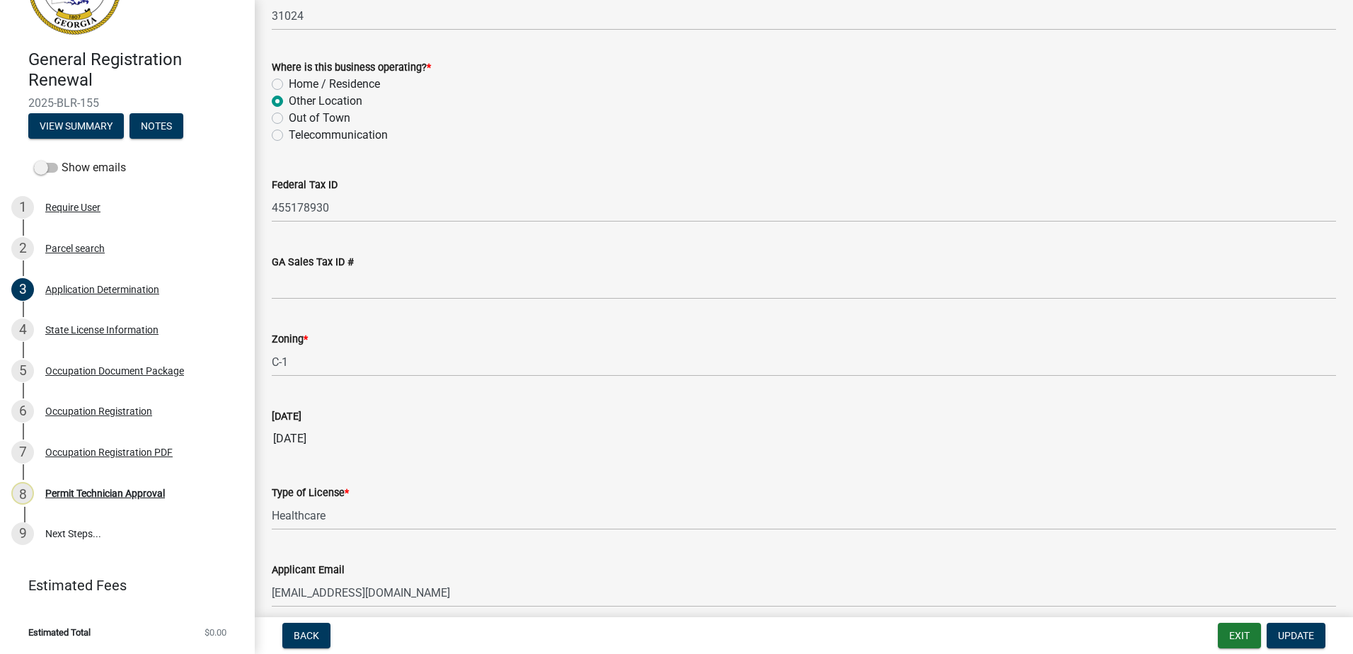
scroll to position [1353, 0]
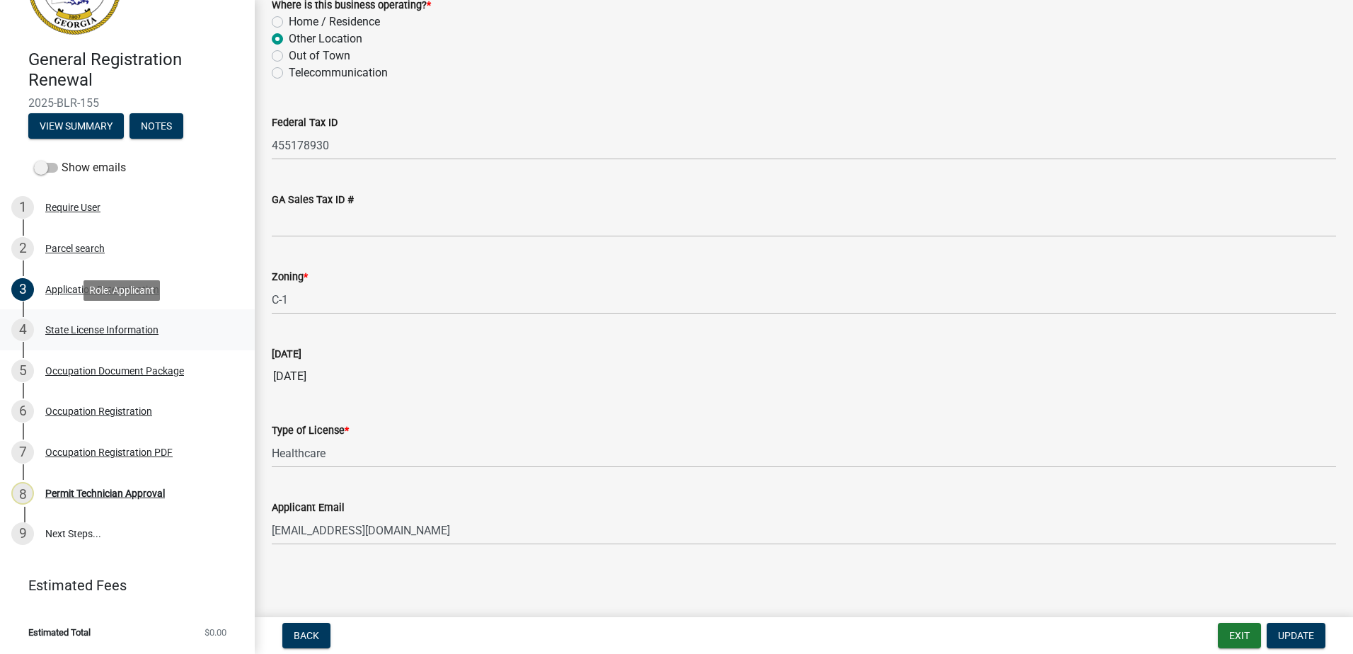
click at [57, 331] on div "State License Information" at bounding box center [101, 330] width 113 height 10
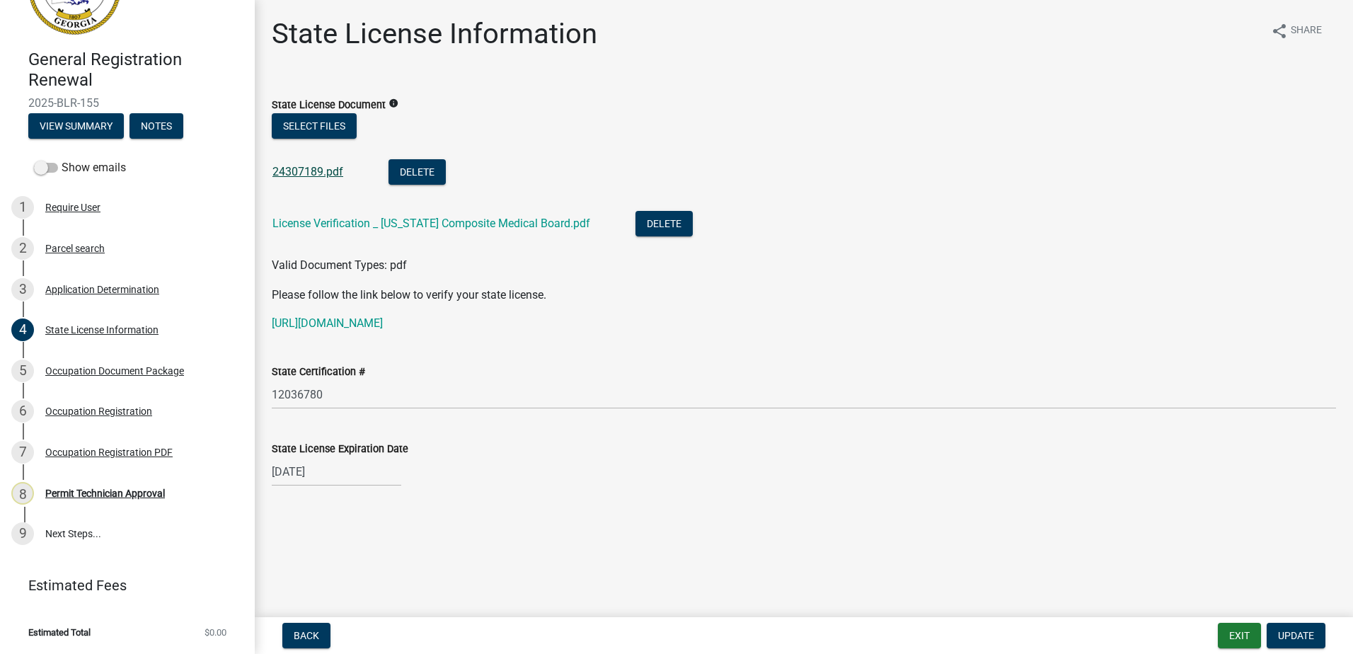
click at [297, 173] on link "24307189.pdf" at bounding box center [307, 171] width 71 height 13
click at [1316, 641] on button "Update" at bounding box center [1296, 635] width 59 height 25
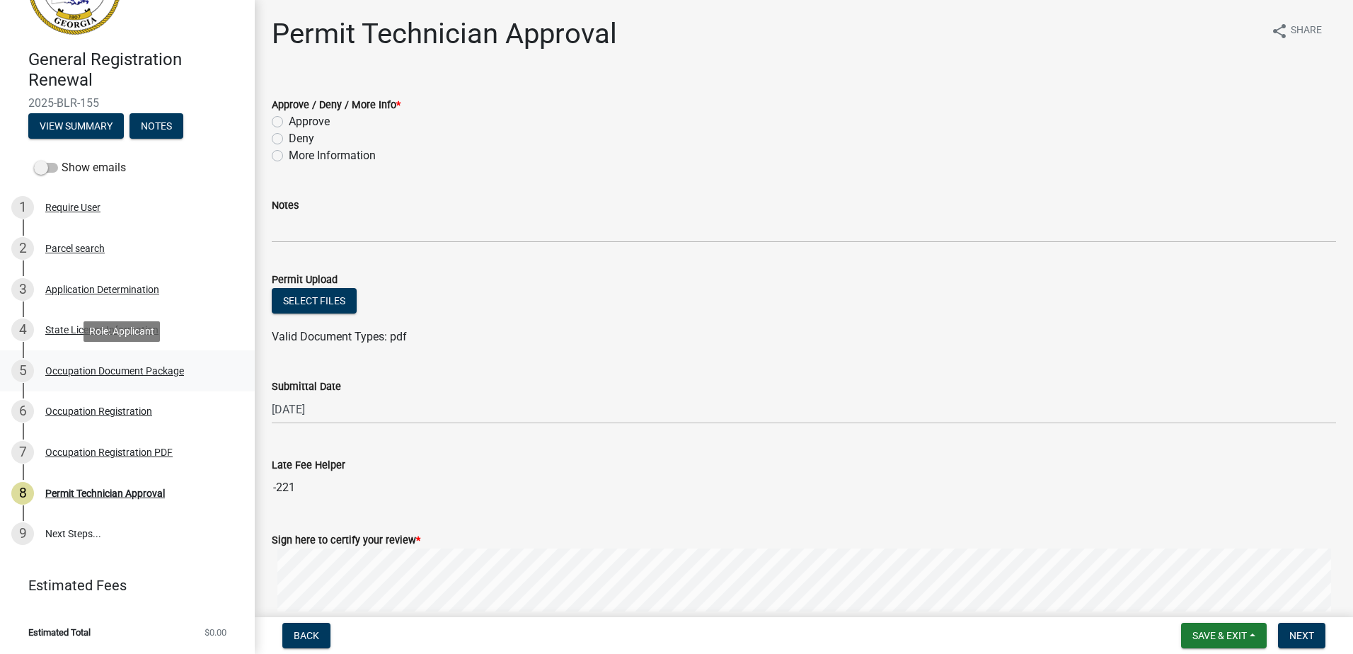
click at [85, 366] on div "Occupation Document Package" at bounding box center [114, 371] width 139 height 10
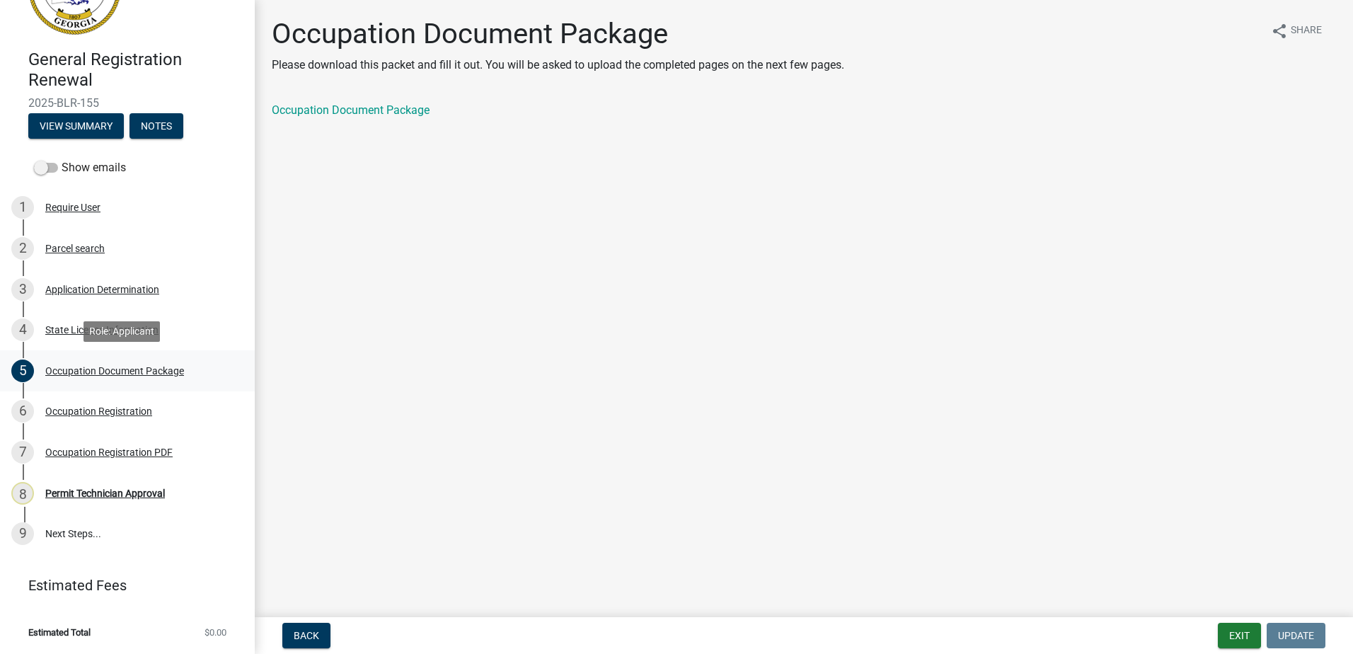
drag, startPoint x: 85, startPoint y: 365, endPoint x: 76, endPoint y: 367, distance: 9.4
click at [76, 367] on div "Occupation Document Package" at bounding box center [114, 371] width 139 height 10
click at [64, 413] on div "Occupation Registration" at bounding box center [98, 411] width 107 height 10
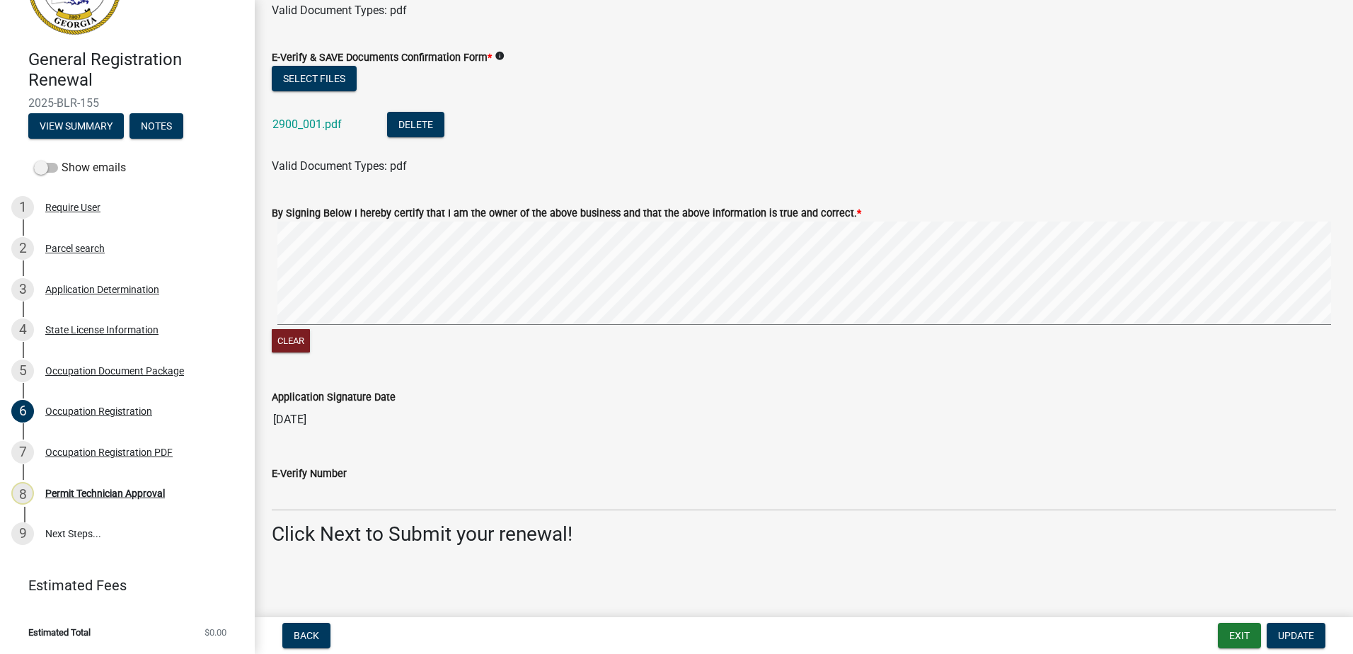
scroll to position [921, 0]
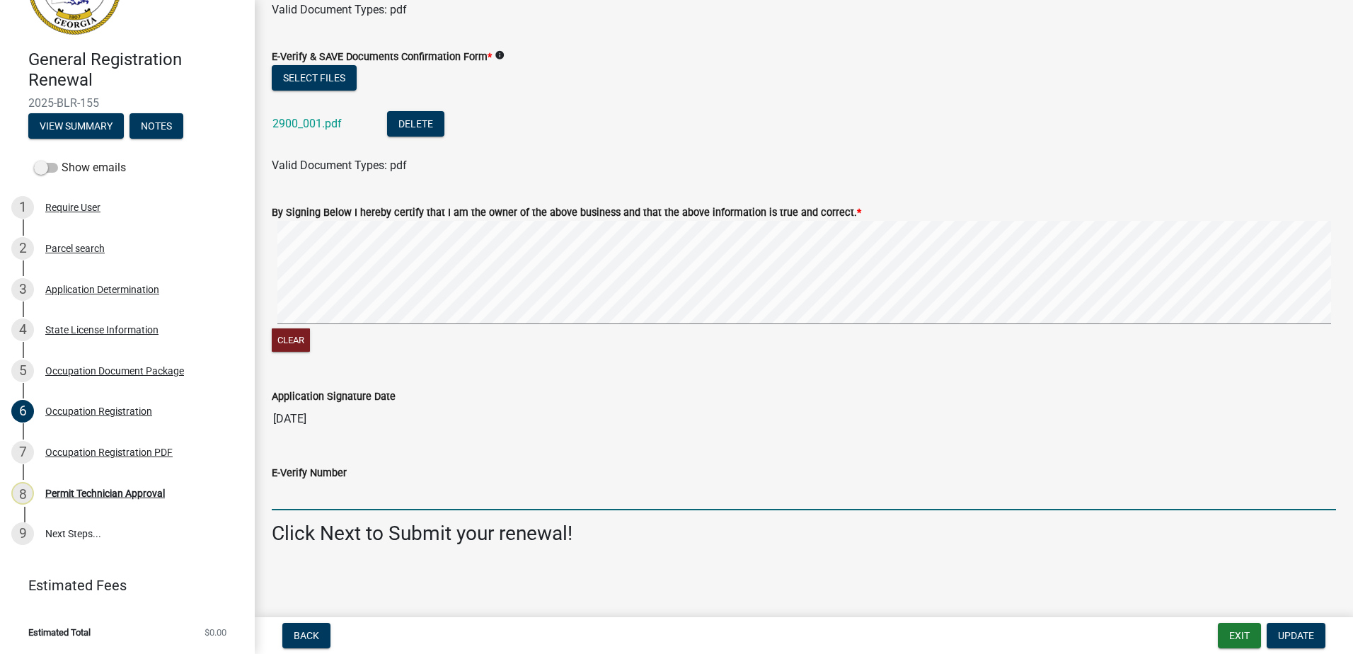
click at [338, 500] on input "E-Verify Number" at bounding box center [804, 495] width 1064 height 29
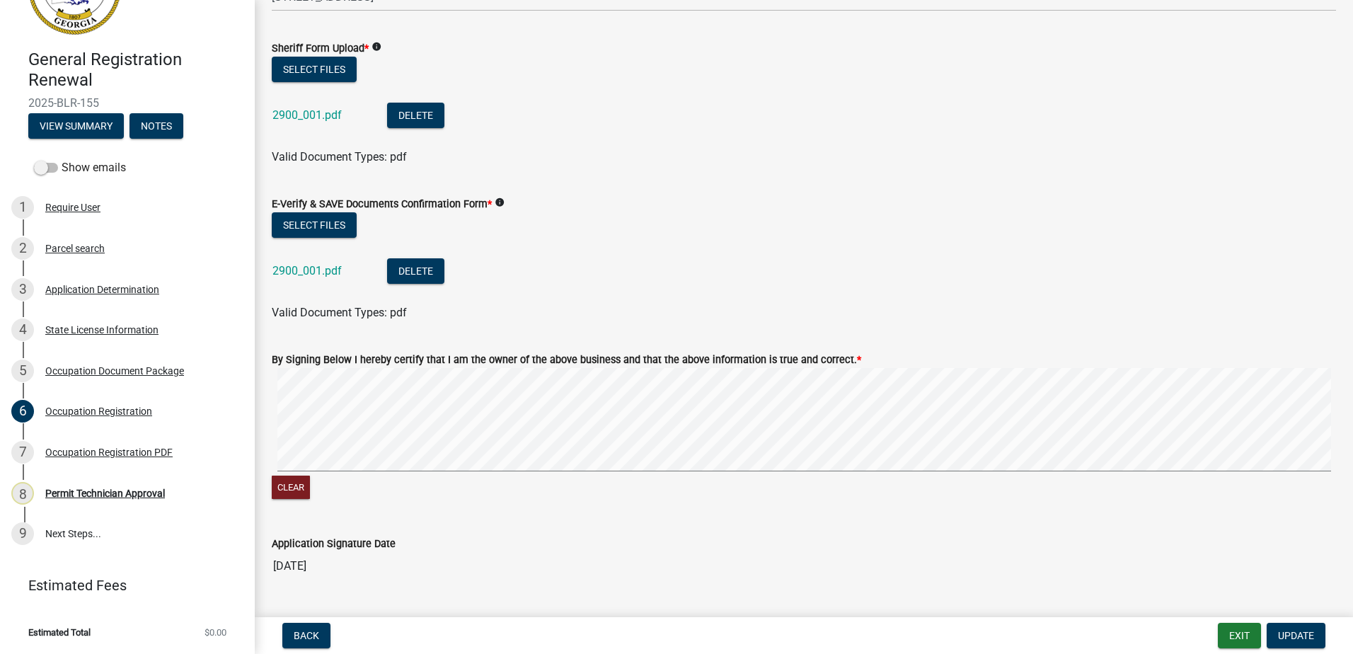
scroll to position [708, 0]
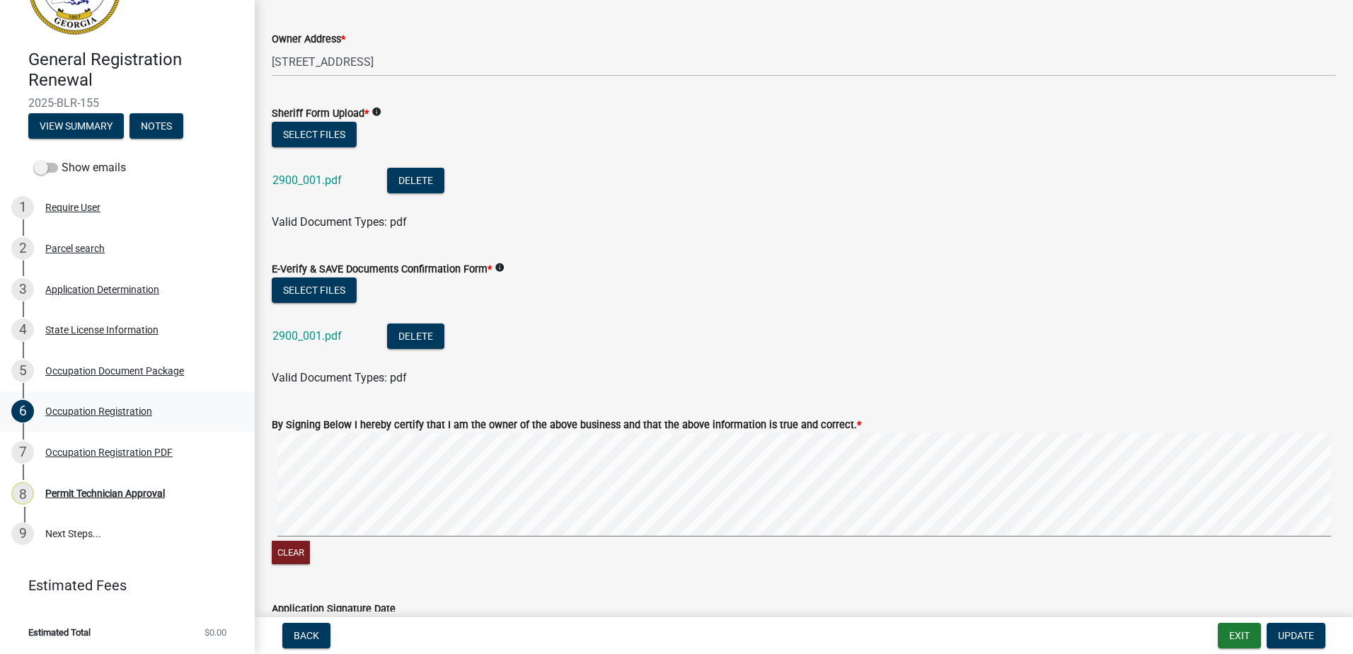
type input "1132"
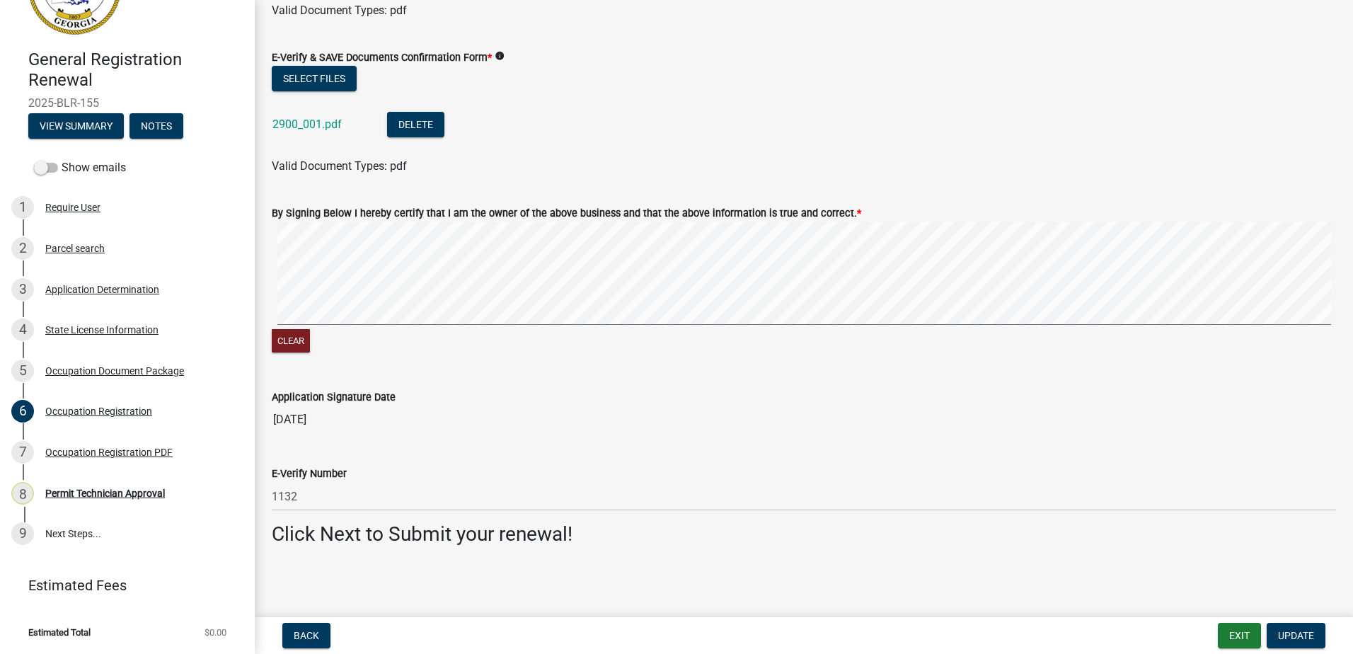
scroll to position [921, 0]
click at [1288, 630] on span "Update" at bounding box center [1296, 635] width 36 height 11
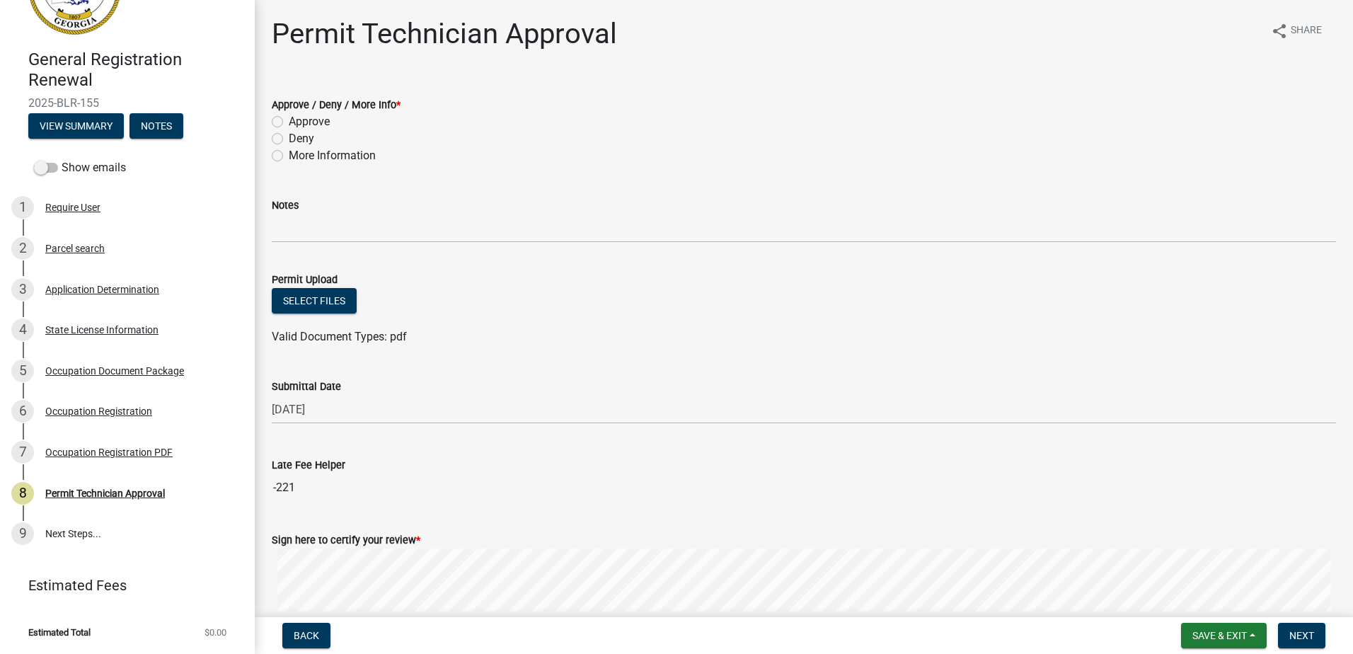
click at [289, 124] on label "Approve" at bounding box center [309, 121] width 41 height 17
click at [289, 122] on input "Approve" at bounding box center [293, 117] width 9 height 9
radio input "true"
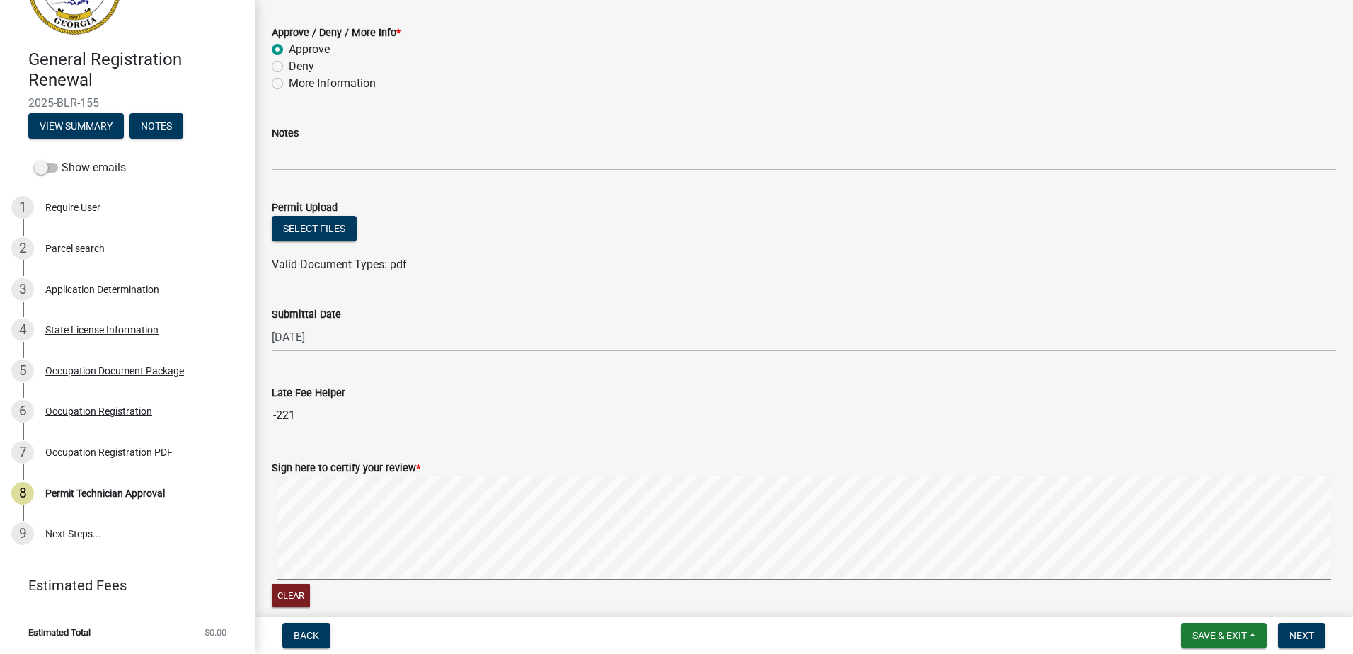
scroll to position [139, 0]
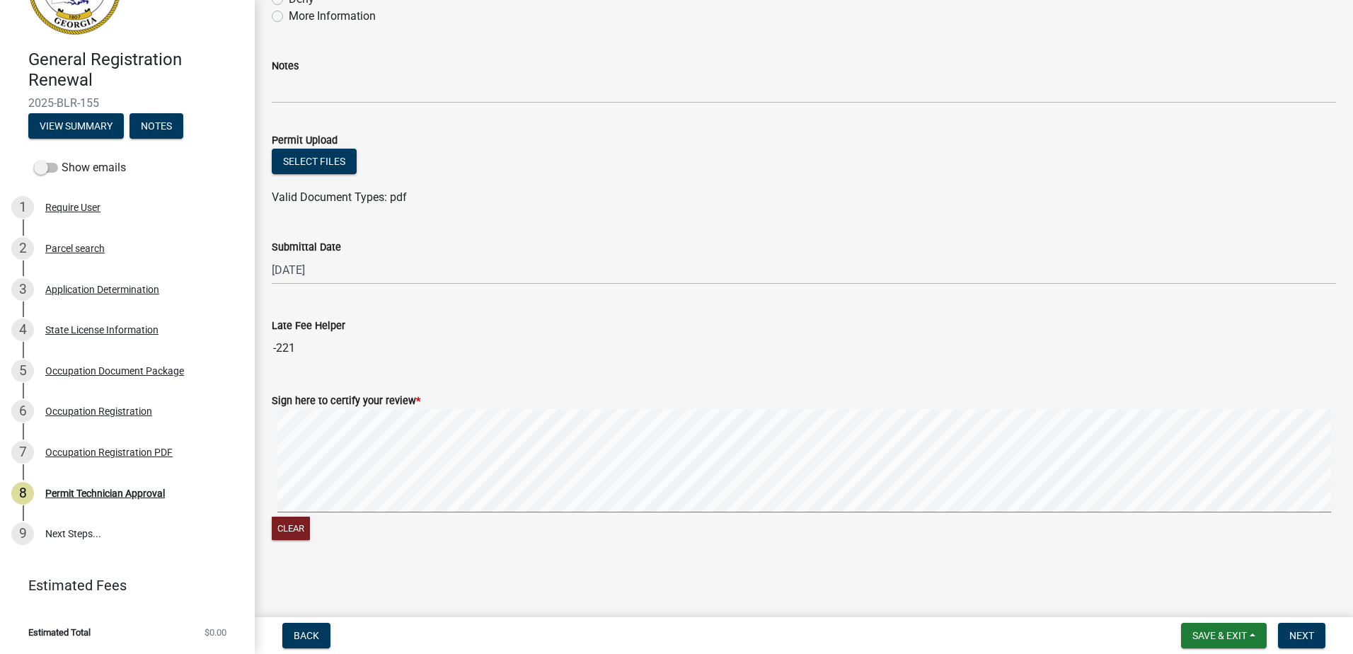
click at [614, 379] on form "Sign here to certify your review * Clear" at bounding box center [804, 459] width 1064 height 168
click at [1301, 630] on button "Next" at bounding box center [1301, 635] width 47 height 25
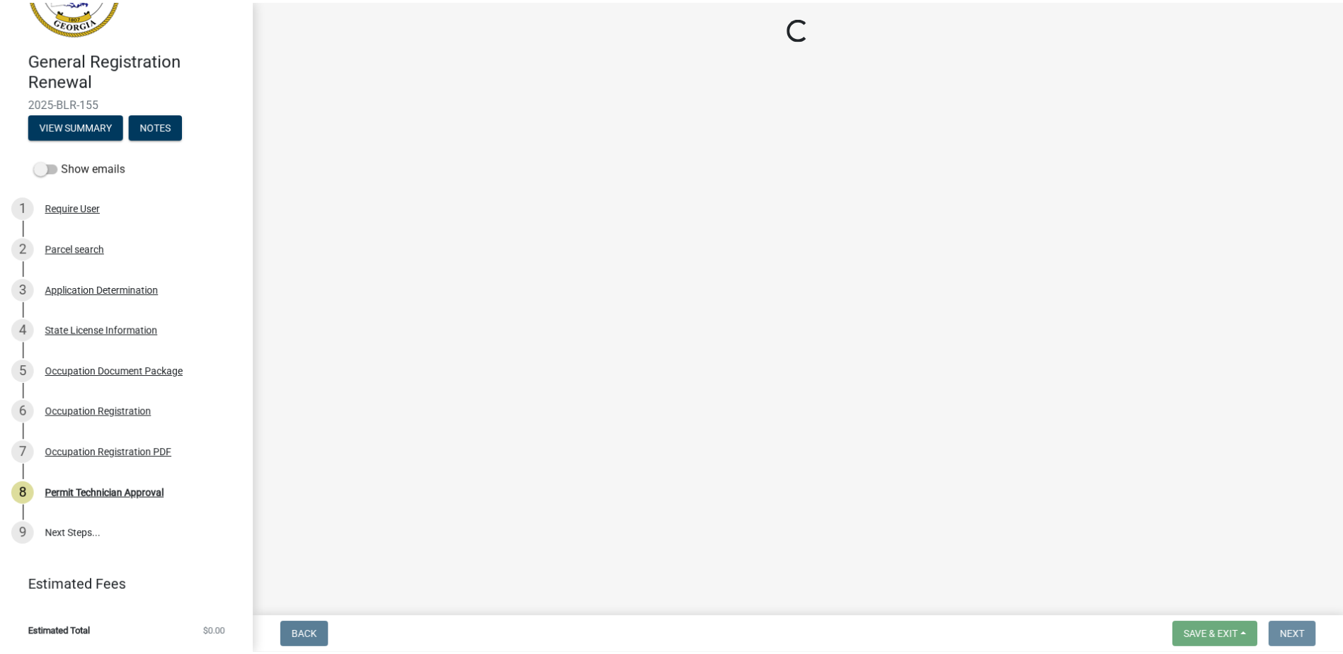
scroll to position [0, 0]
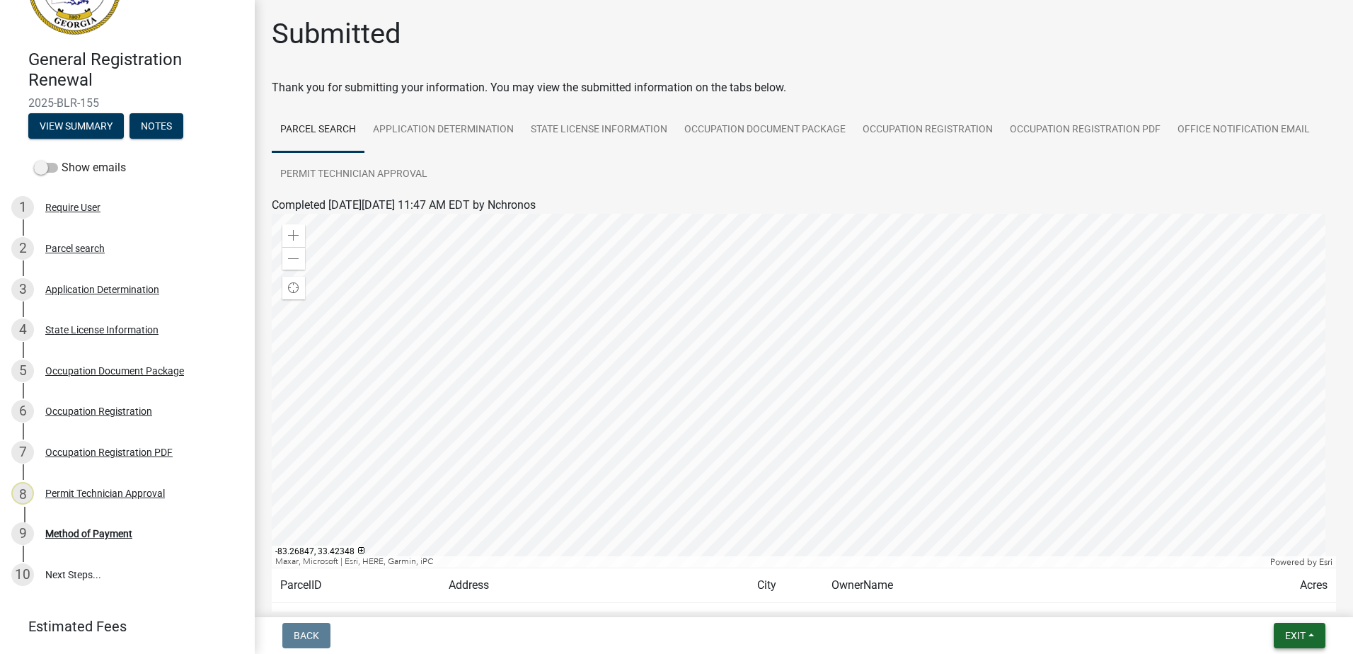
click at [1302, 632] on span "Exit" at bounding box center [1295, 635] width 21 height 11
click at [1275, 595] on button "Save & Exit" at bounding box center [1268, 599] width 113 height 34
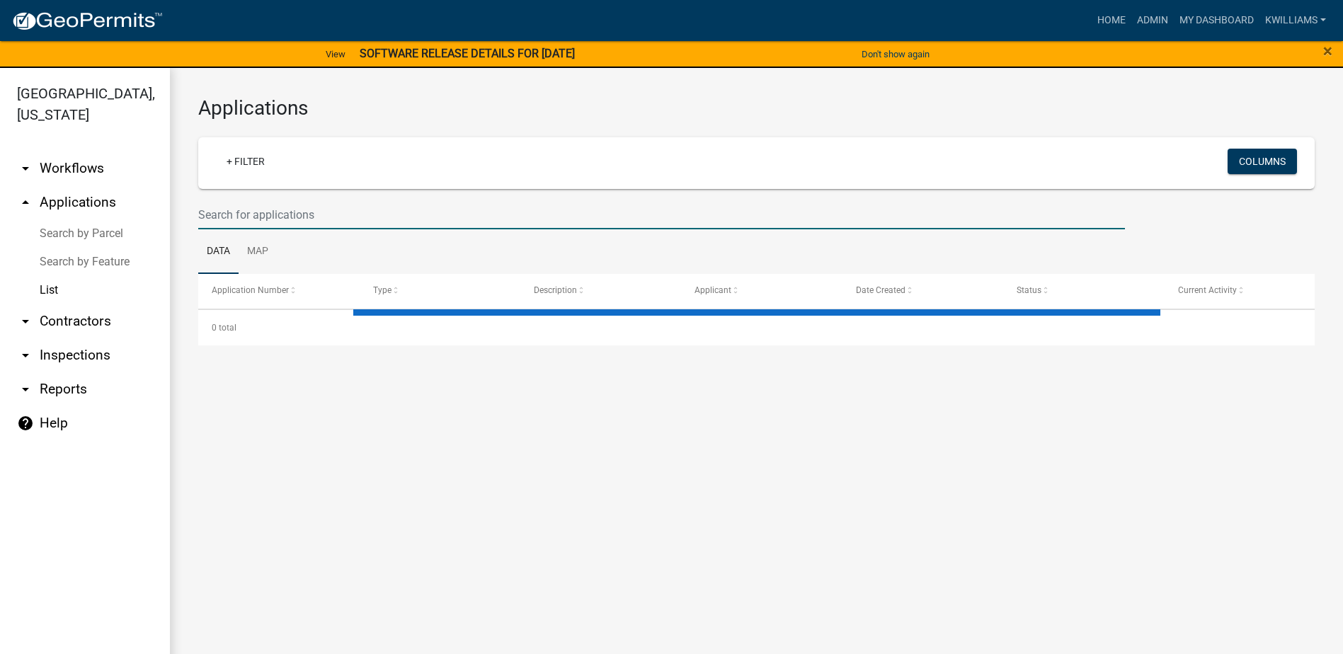
click at [243, 214] on input "text" at bounding box center [661, 214] width 926 height 29
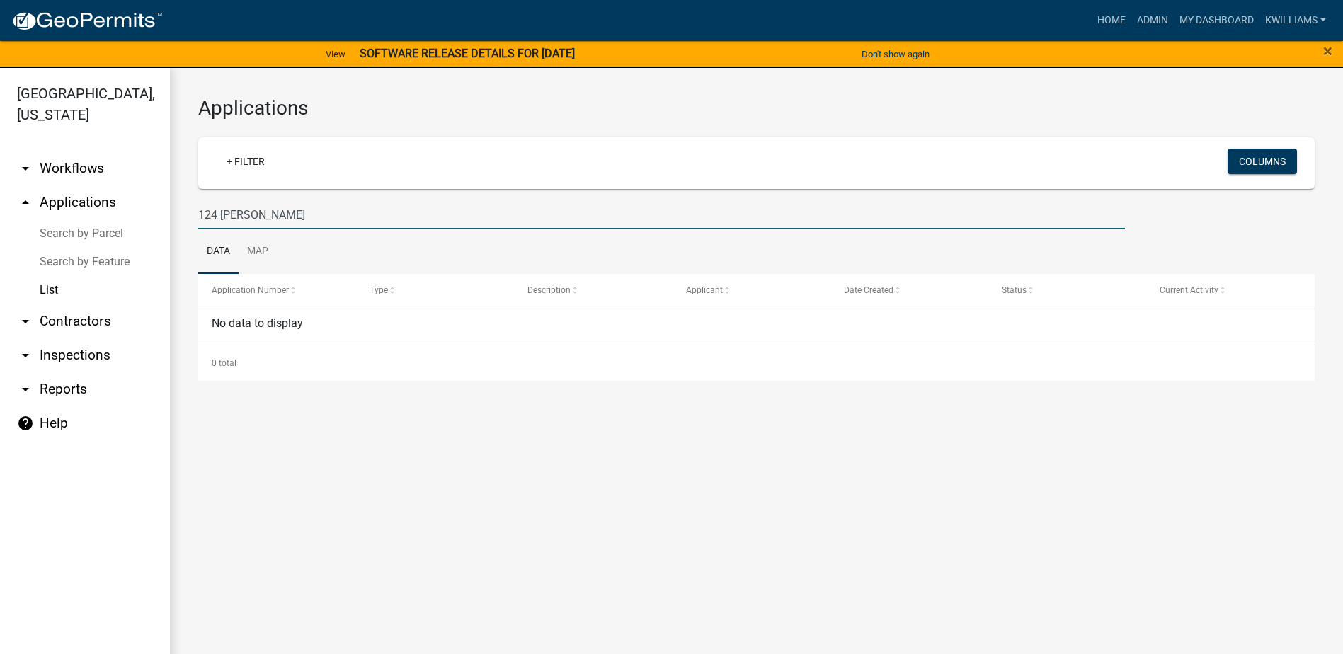
type input "124 forrest"
drag, startPoint x: 261, startPoint y: 220, endPoint x: 166, endPoint y: 229, distance: 95.9
click at [166, 229] on div "Putnam County, Georgia arrow_drop_down Workflows List arrow_drop_up Application…" at bounding box center [671, 369] width 1343 height 603
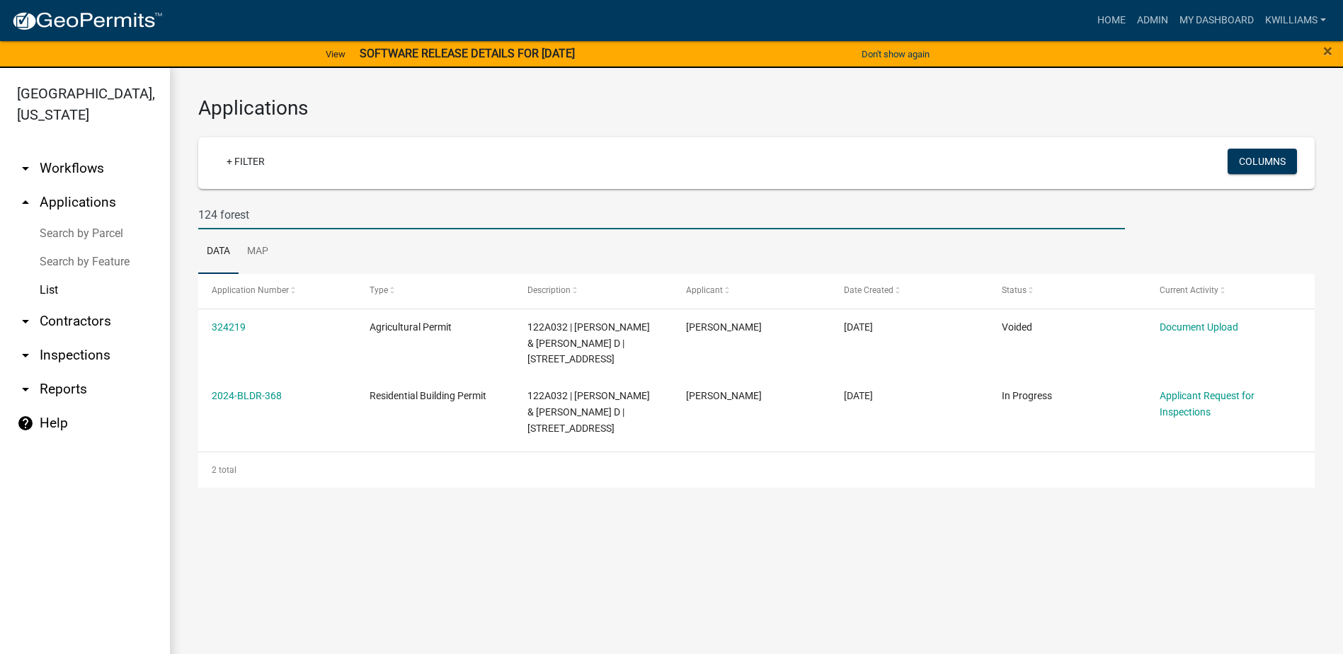
drag, startPoint x: 268, startPoint y: 208, endPoint x: 261, endPoint y: 207, distance: 7.2
click at [262, 207] on input "124 forest" at bounding box center [661, 214] width 926 height 29
click at [279, 215] on input "124 forest" at bounding box center [661, 214] width 926 height 29
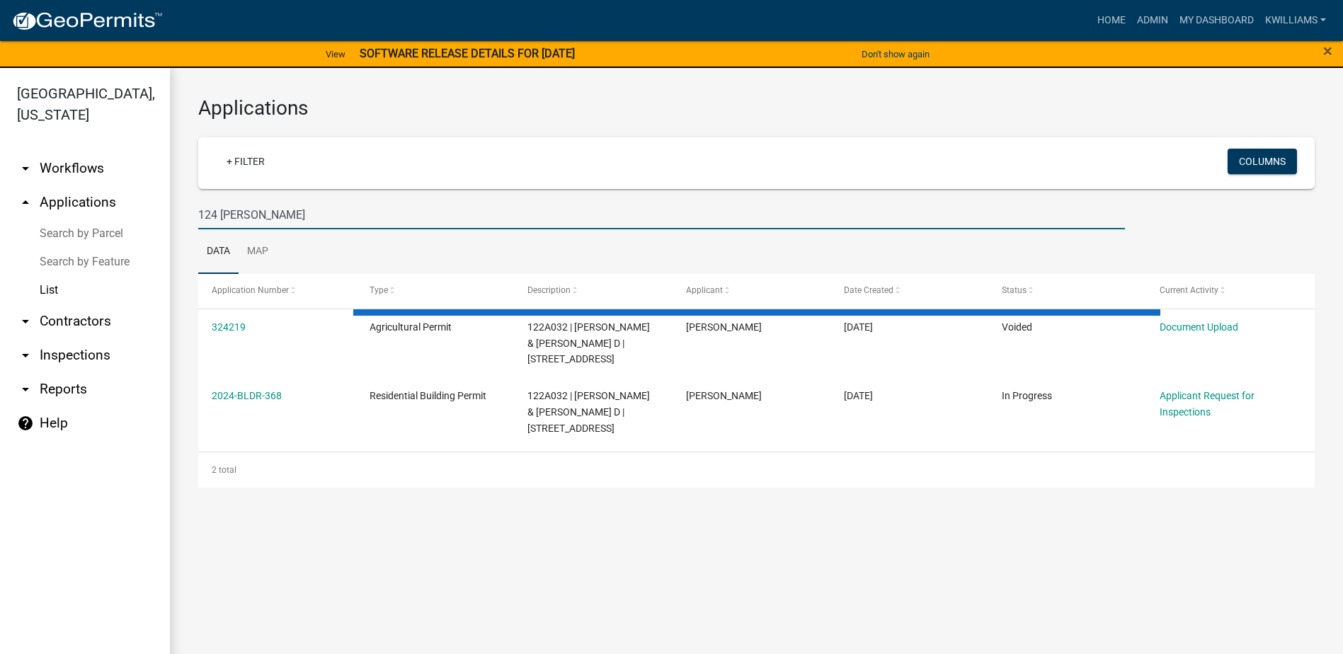
type input "124 forrest"
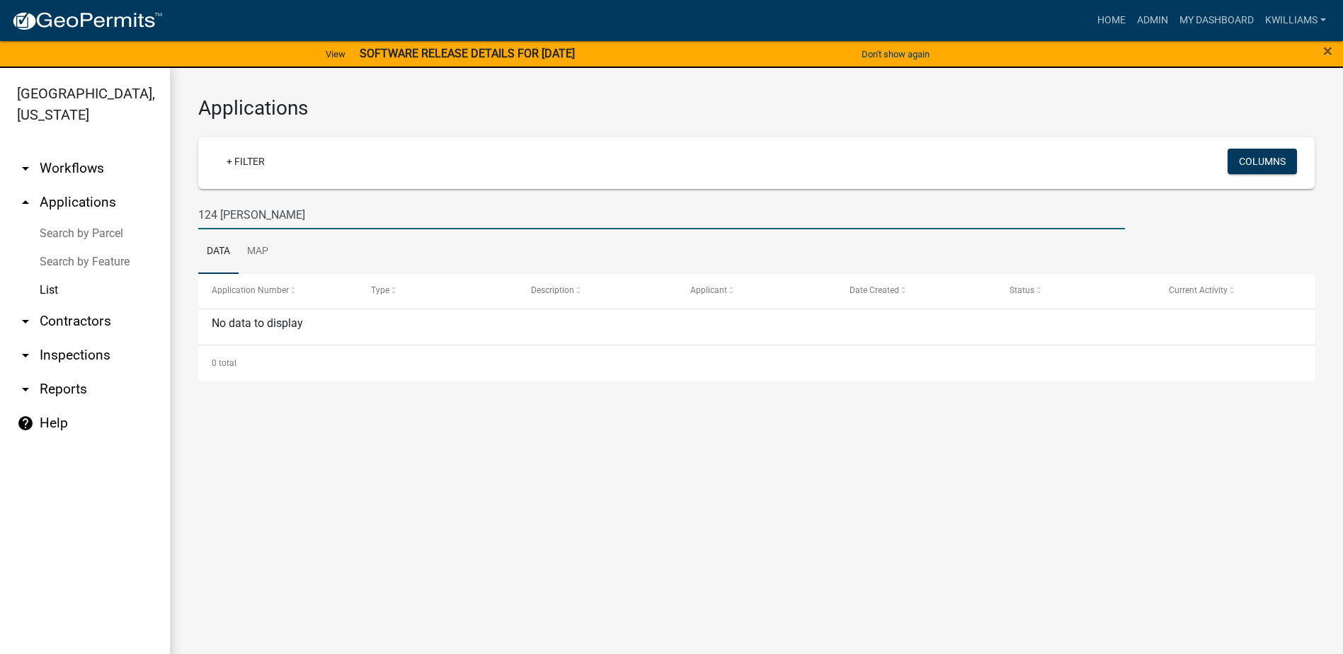
drag, startPoint x: 276, startPoint y: 214, endPoint x: 110, endPoint y: 202, distance: 166.1
click at [110, 202] on div "Putnam County, Georgia arrow_drop_down Workflows List arrow_drop_up Application…" at bounding box center [671, 369] width 1343 height 603
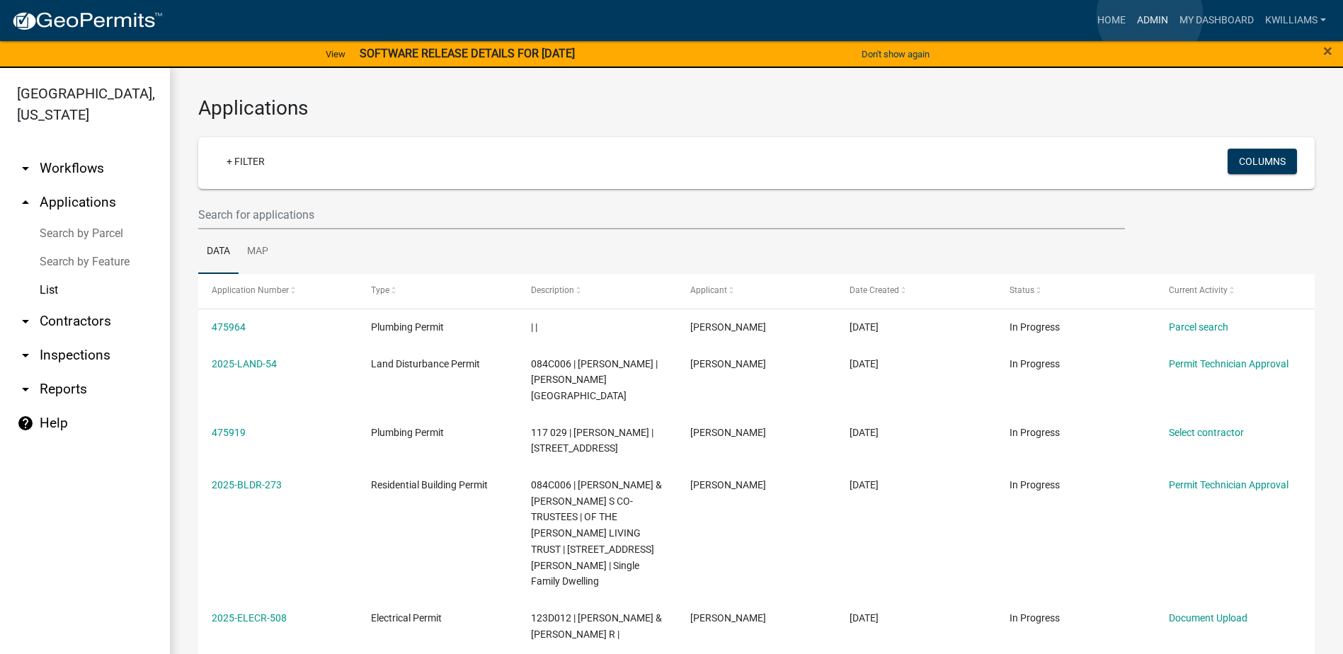
click at [1149, 15] on link "Admin" at bounding box center [1152, 20] width 42 height 27
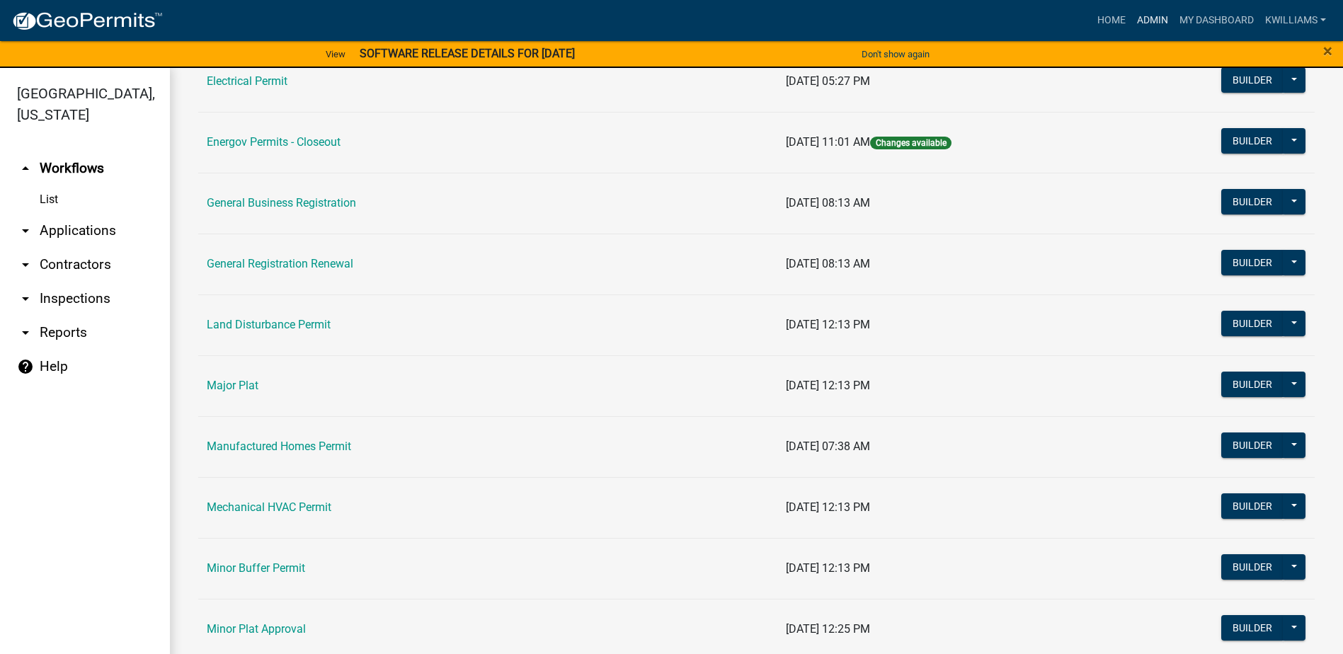
scroll to position [991, 0]
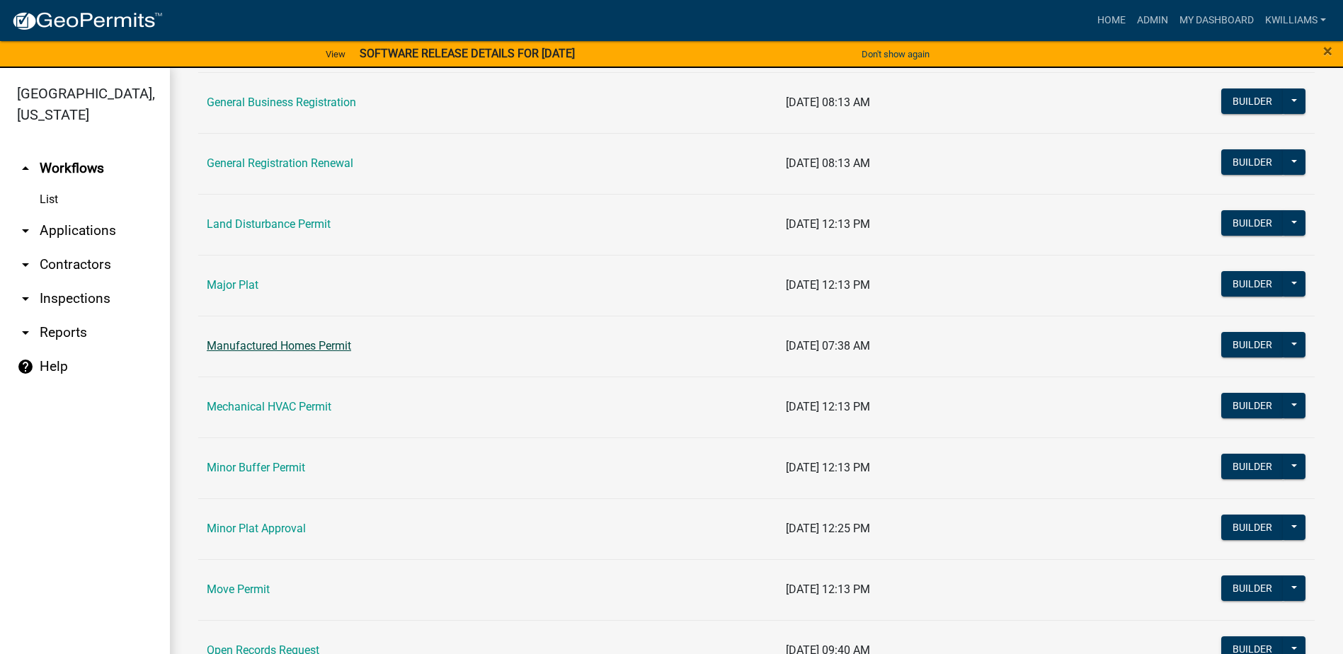
click at [279, 350] on link "Manufactured Homes Permit" at bounding box center [279, 345] width 144 height 13
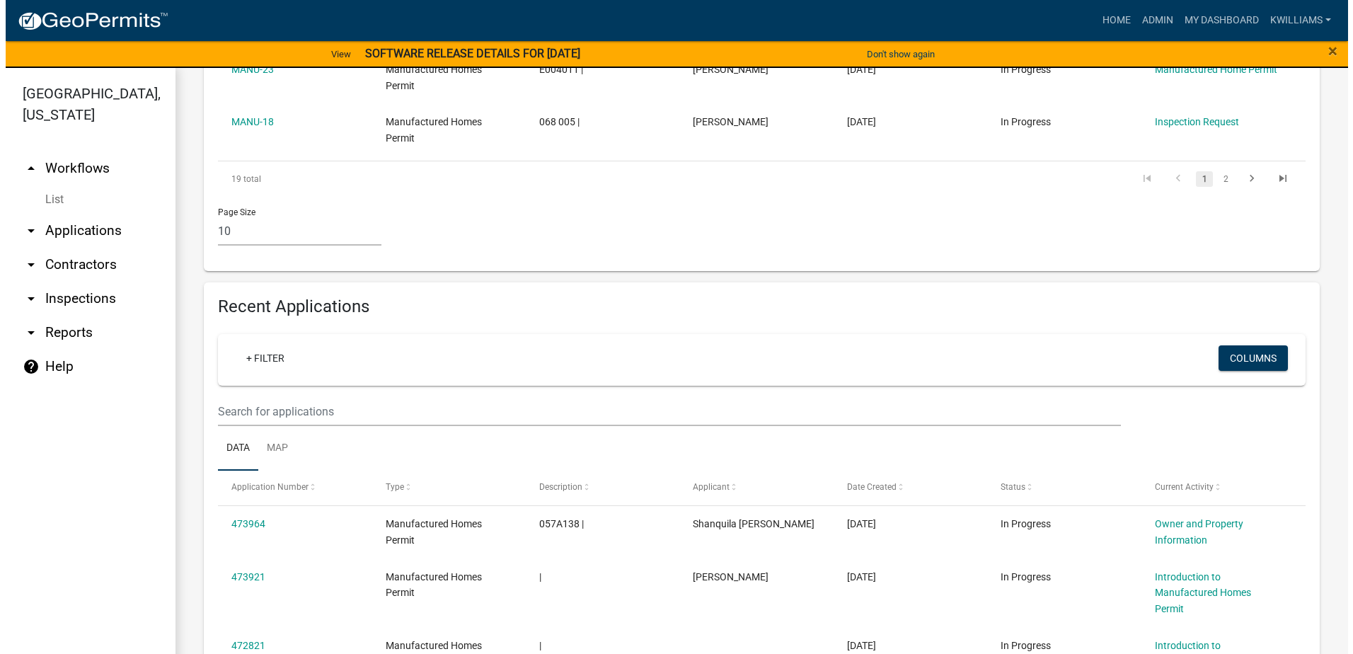
scroll to position [991, 0]
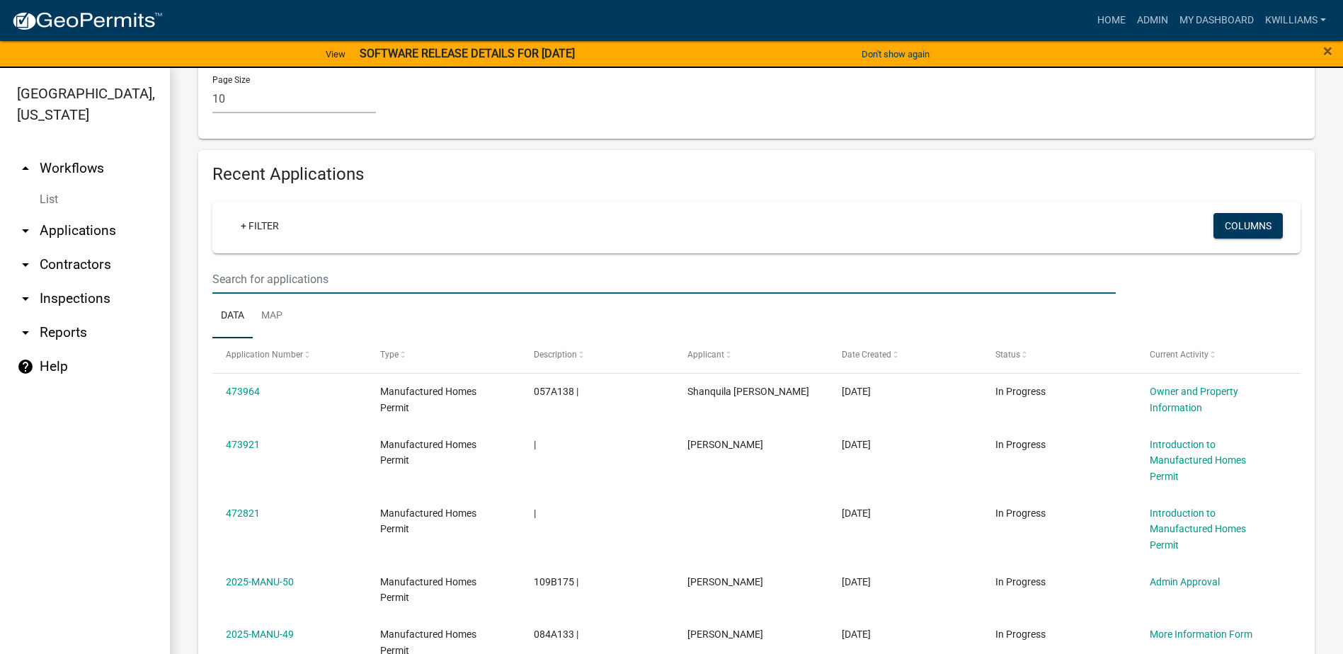
click at [251, 280] on input "text" at bounding box center [663, 279] width 903 height 29
type input "forest"
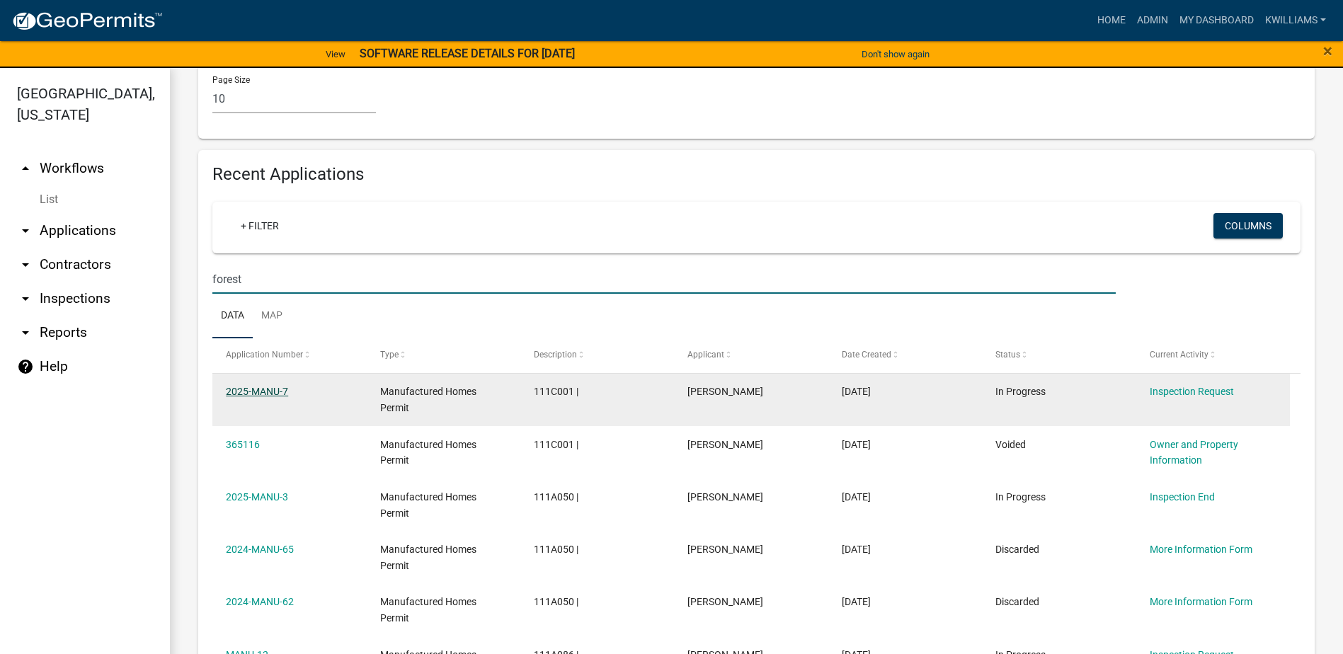
click at [284, 394] on link "2025-MANU-7" at bounding box center [257, 391] width 62 height 11
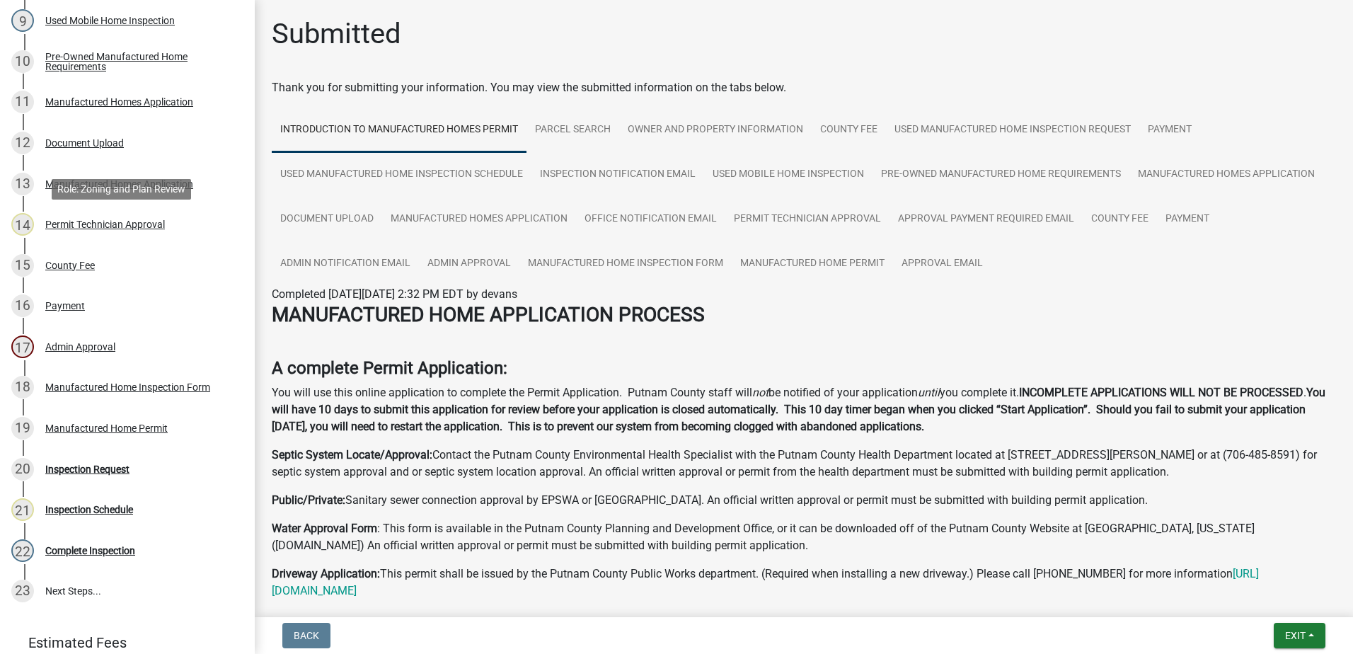
scroll to position [706, 0]
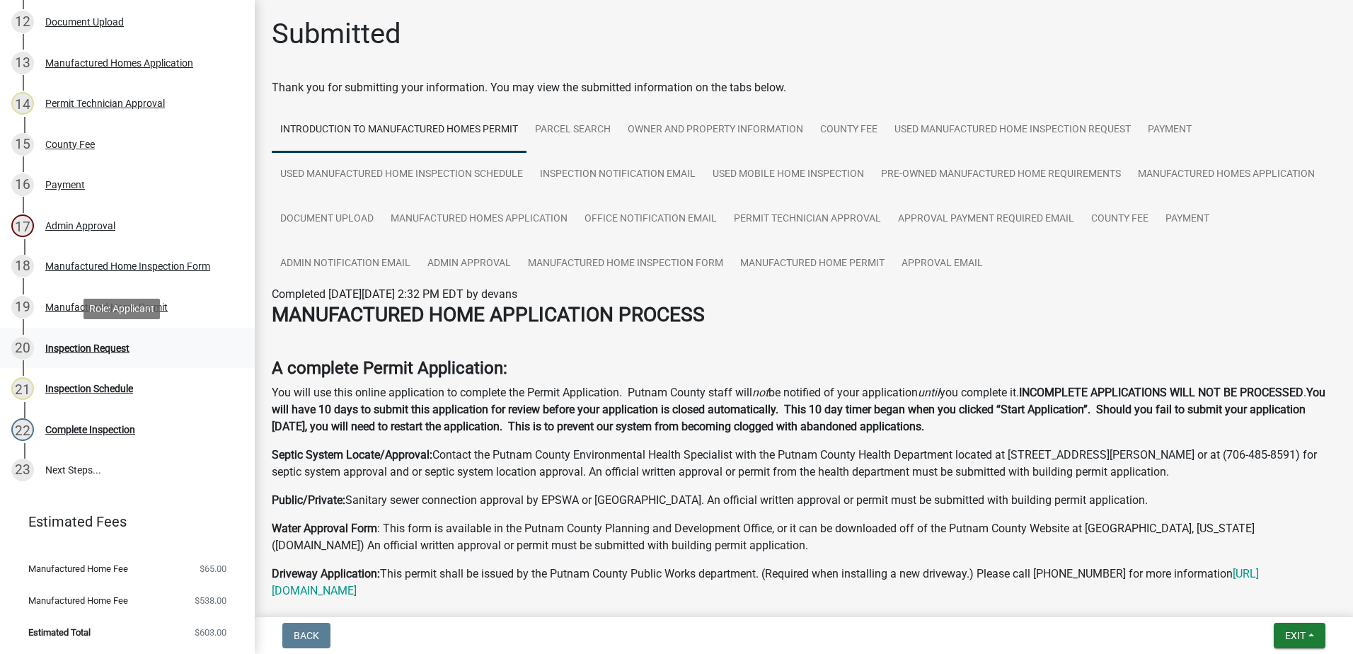
click at [79, 340] on div "20 Inspection Request" at bounding box center [121, 348] width 221 height 23
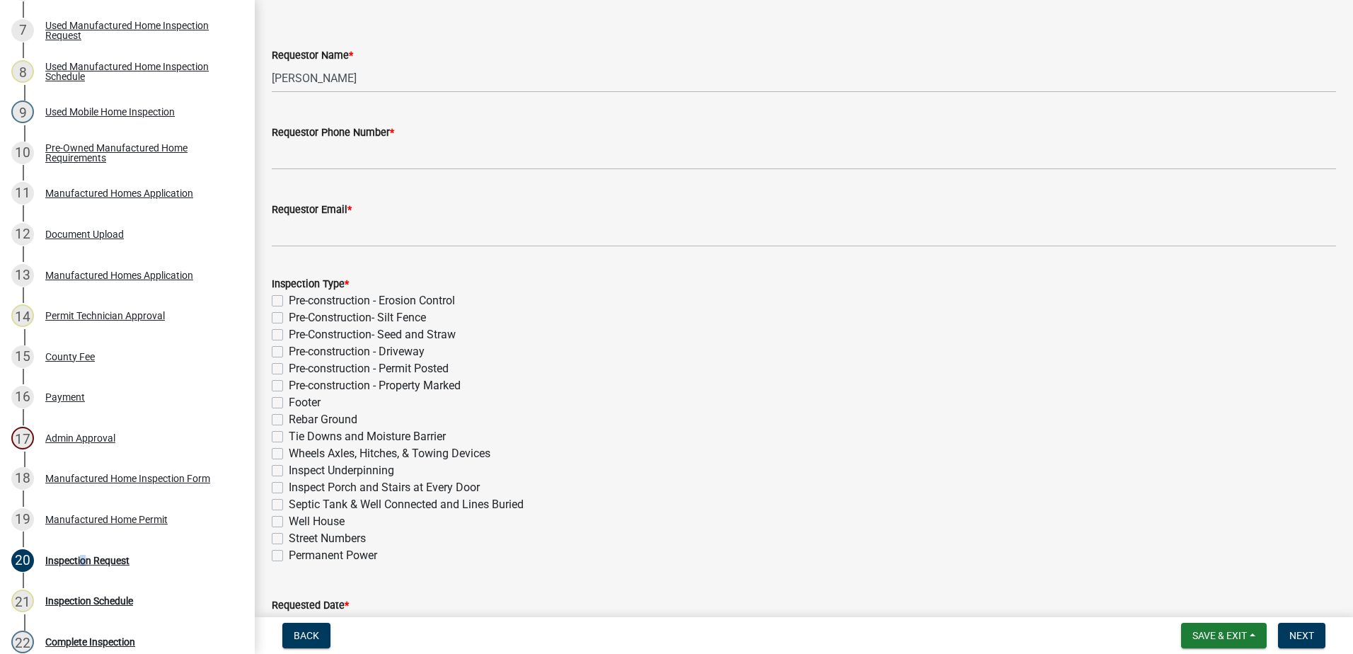
scroll to position [0, 0]
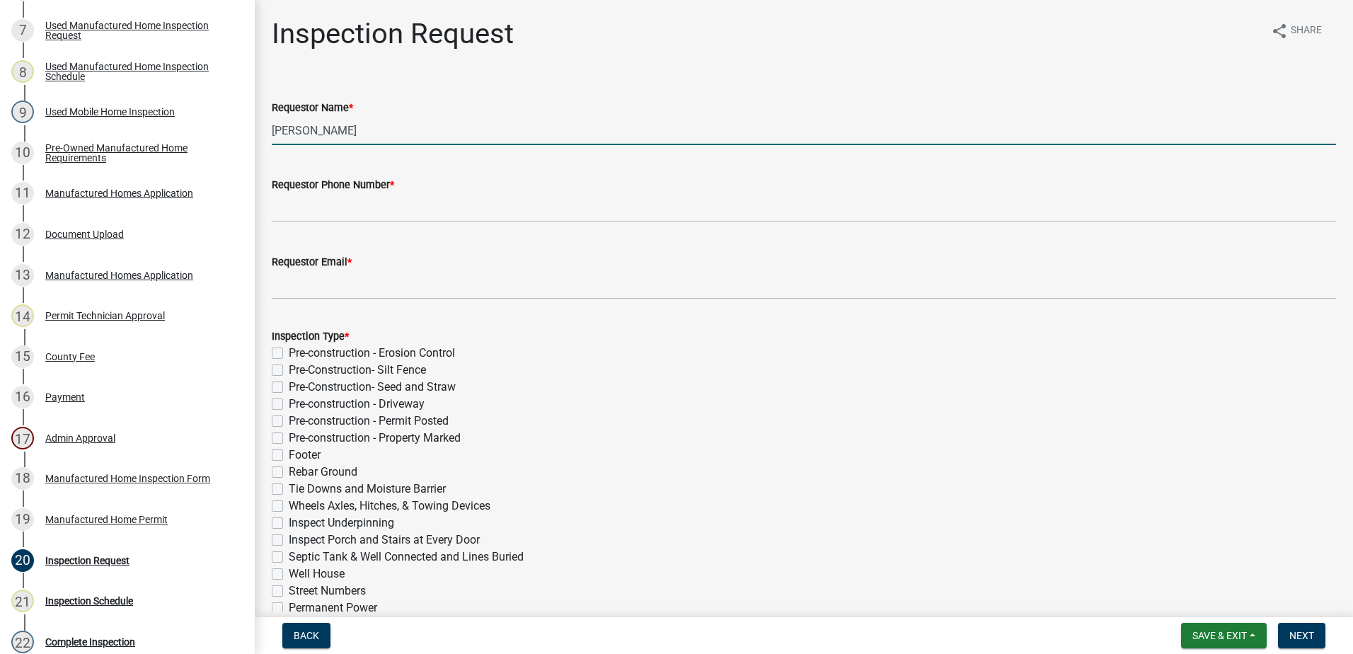
drag, startPoint x: 374, startPoint y: 131, endPoint x: -95, endPoint y: 56, distance: 474.5
click at [0, 56] on html "Internet Explorer does NOT work with GeoPermits. Get a new browser for more sec…" at bounding box center [676, 327] width 1353 height 654
type input "\"
type input "William"
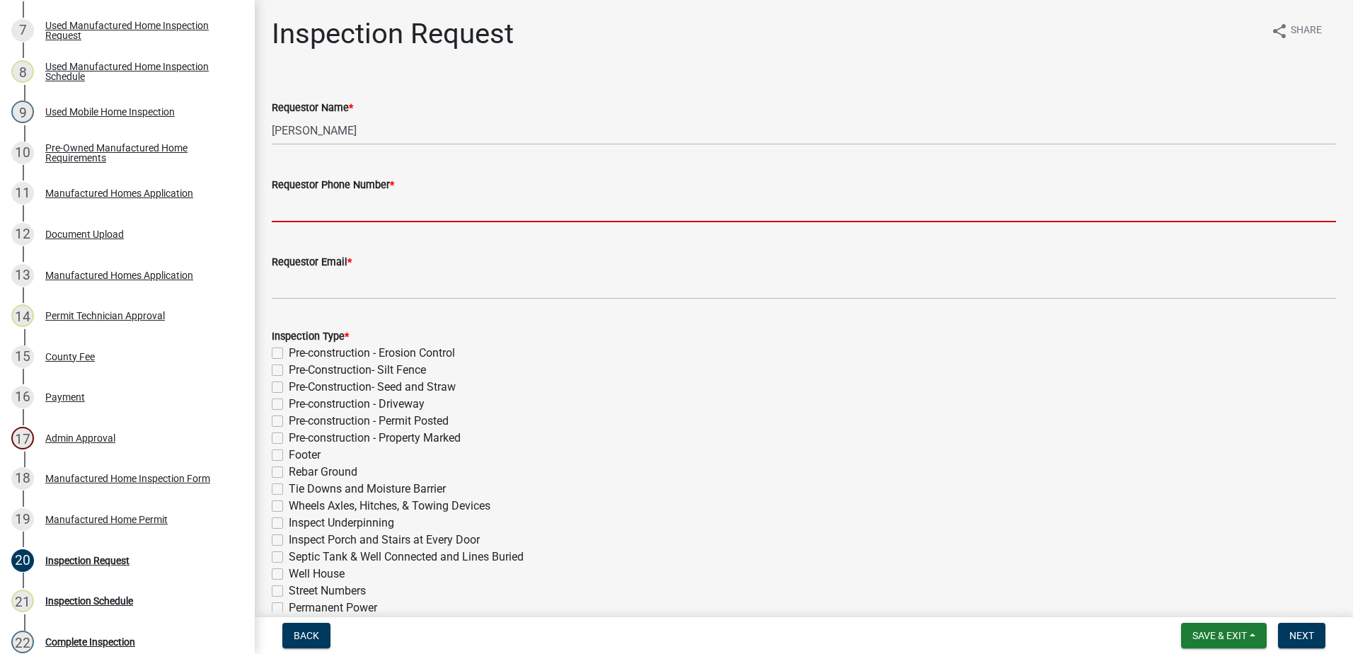
click at [366, 214] on input "Requestor Phone Number *" at bounding box center [804, 207] width 1064 height 29
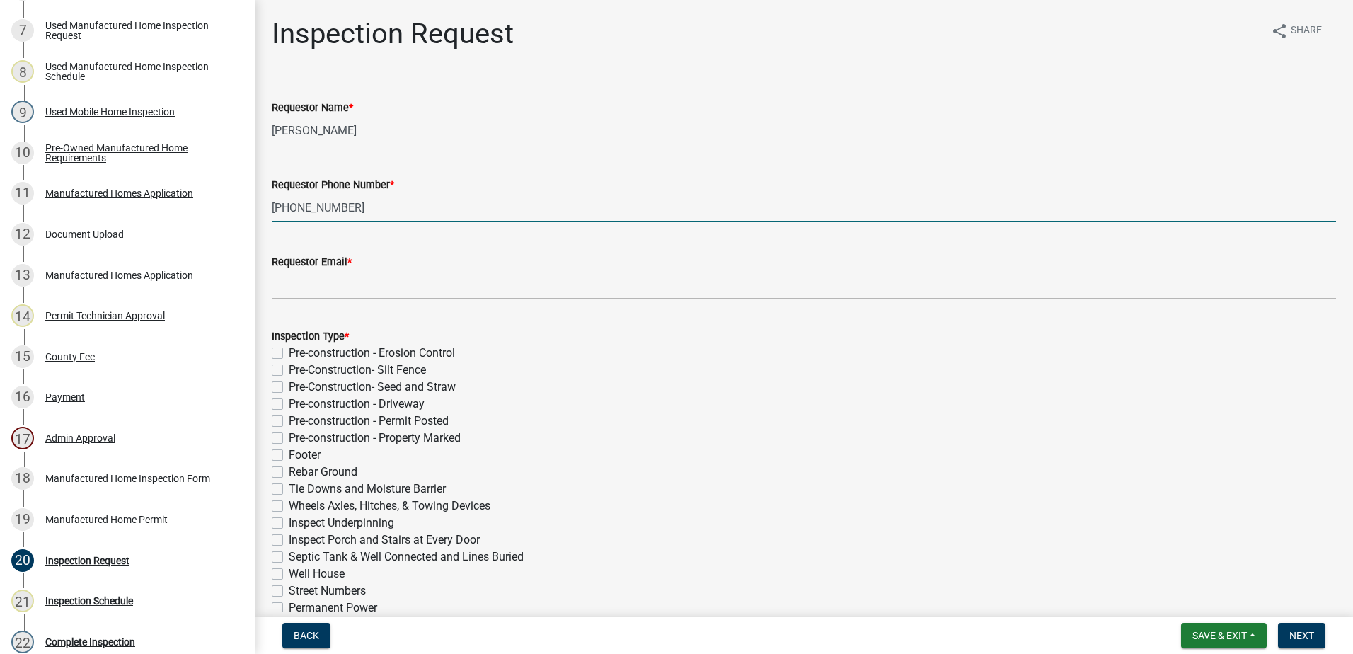
type input "770-318-7518"
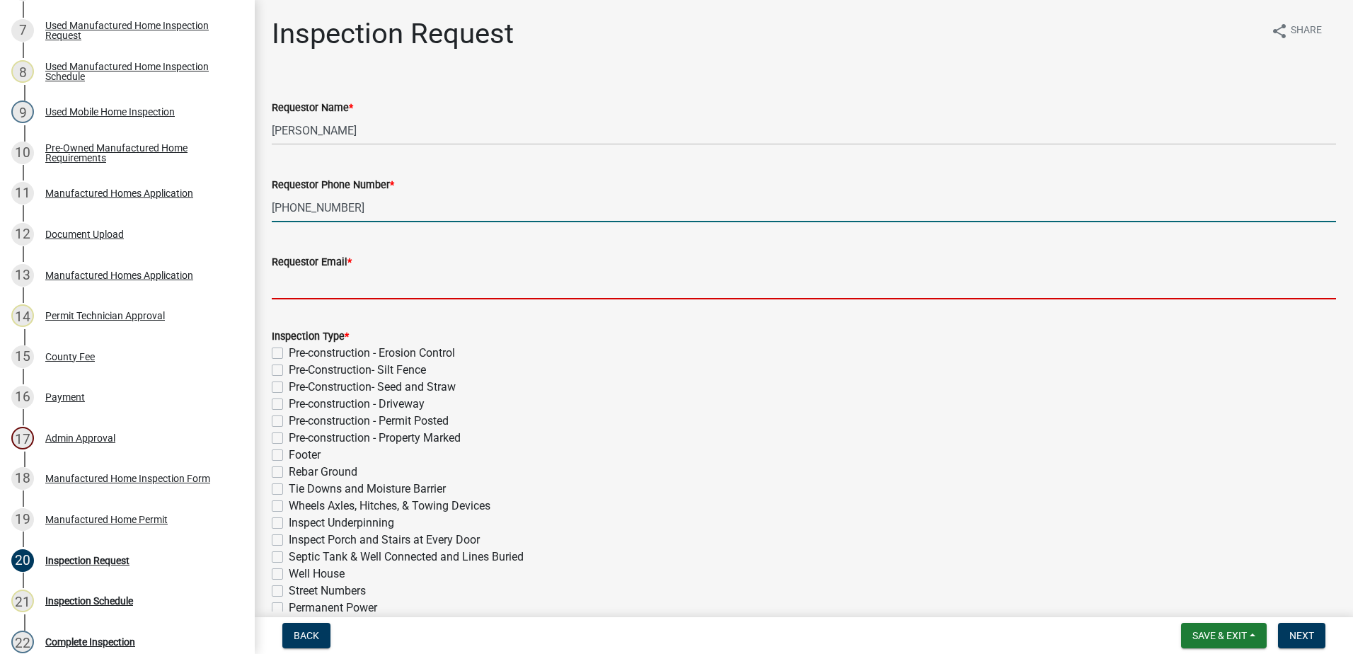
click at [350, 284] on input "Requestor Email *" at bounding box center [804, 284] width 1064 height 29
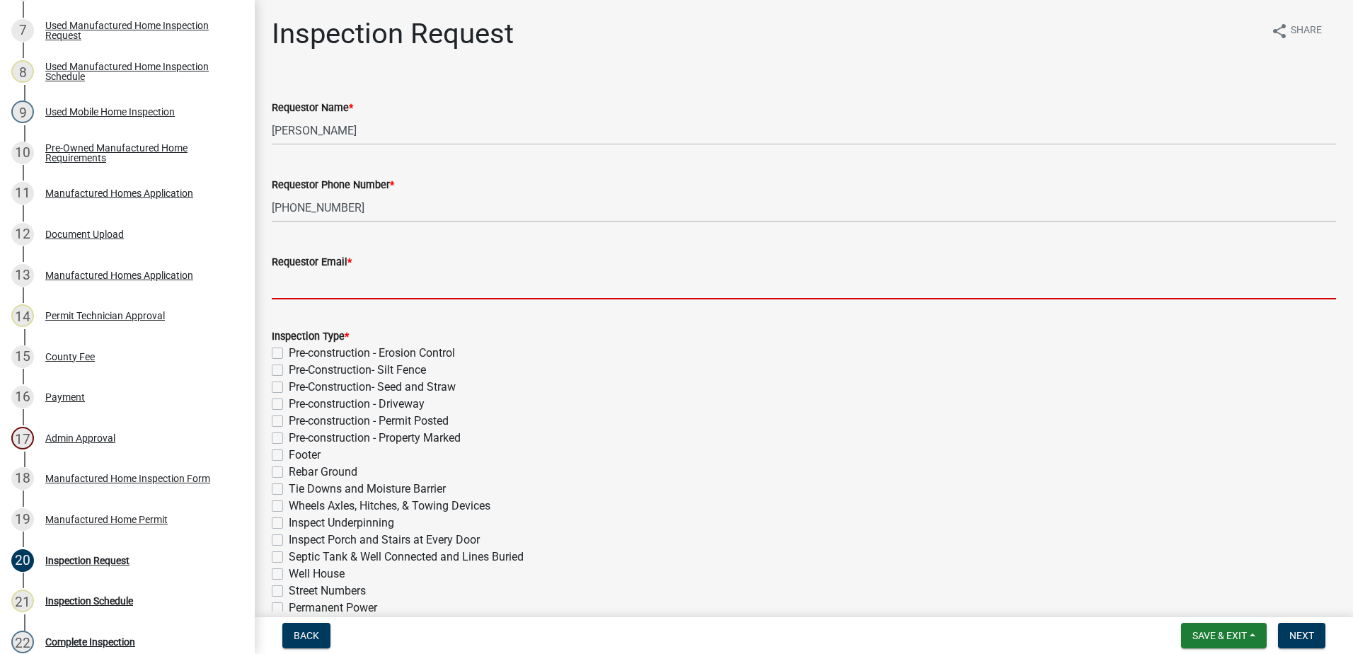
type input "d"
type input "w"
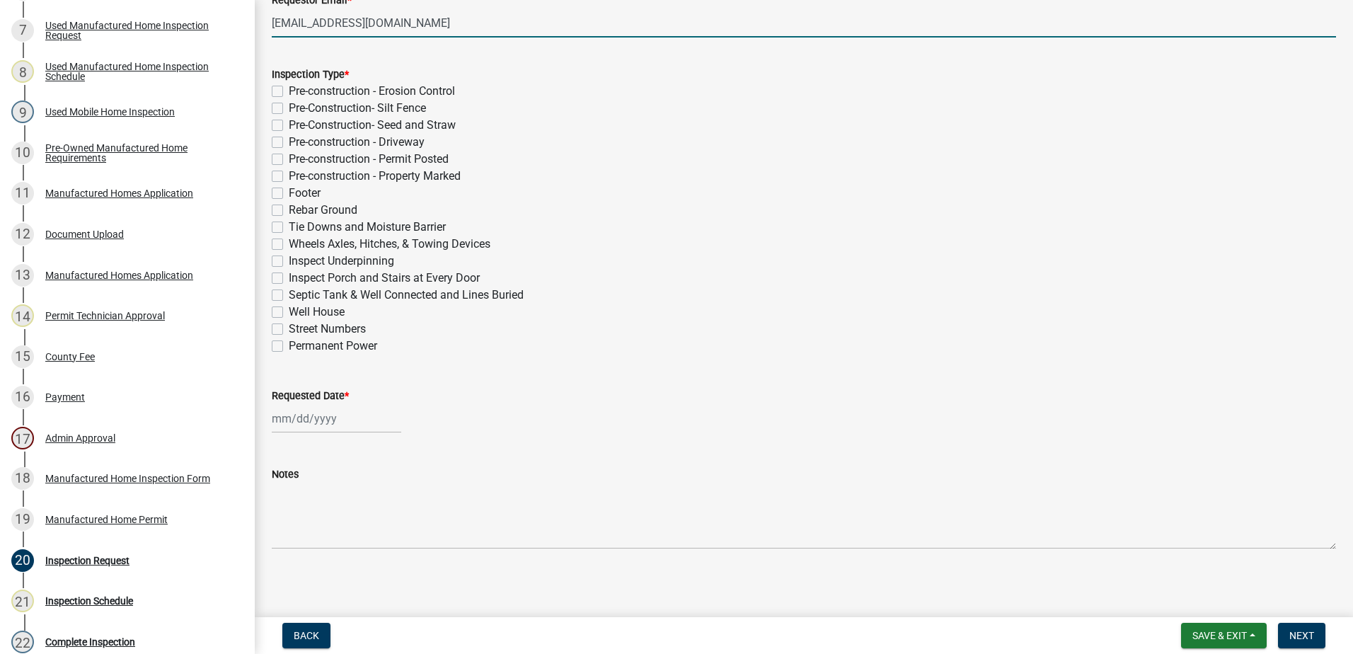
scroll to position [266, 0]
type input "wvannh3@gmail.com"
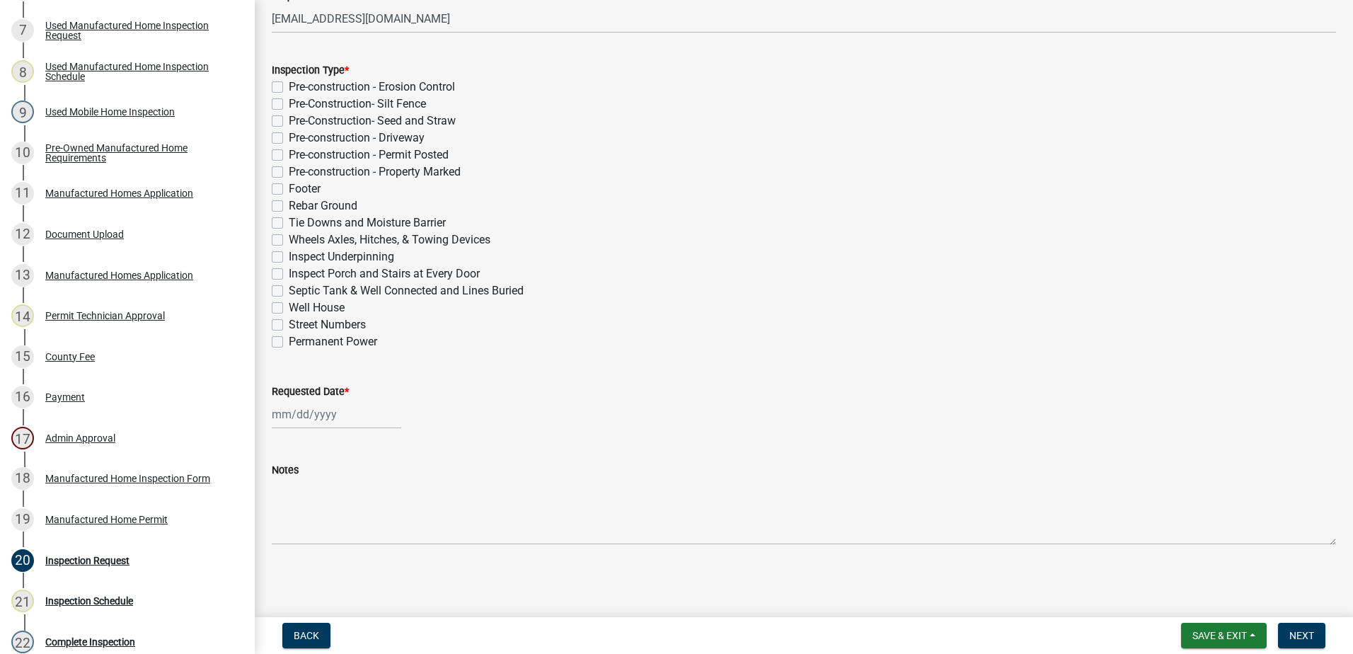
click at [284, 185] on div "Footer" at bounding box center [804, 188] width 1064 height 17
click at [279, 80] on div "Pre-construction - Erosion Control" at bounding box center [804, 87] width 1064 height 17
click at [280, 93] on div "Pre-construction - Erosion Control" at bounding box center [804, 87] width 1064 height 17
click at [289, 84] on label "Pre-construction - Erosion Control" at bounding box center [372, 87] width 166 height 17
click at [289, 84] on input "Pre-construction - Erosion Control" at bounding box center [293, 83] width 9 height 9
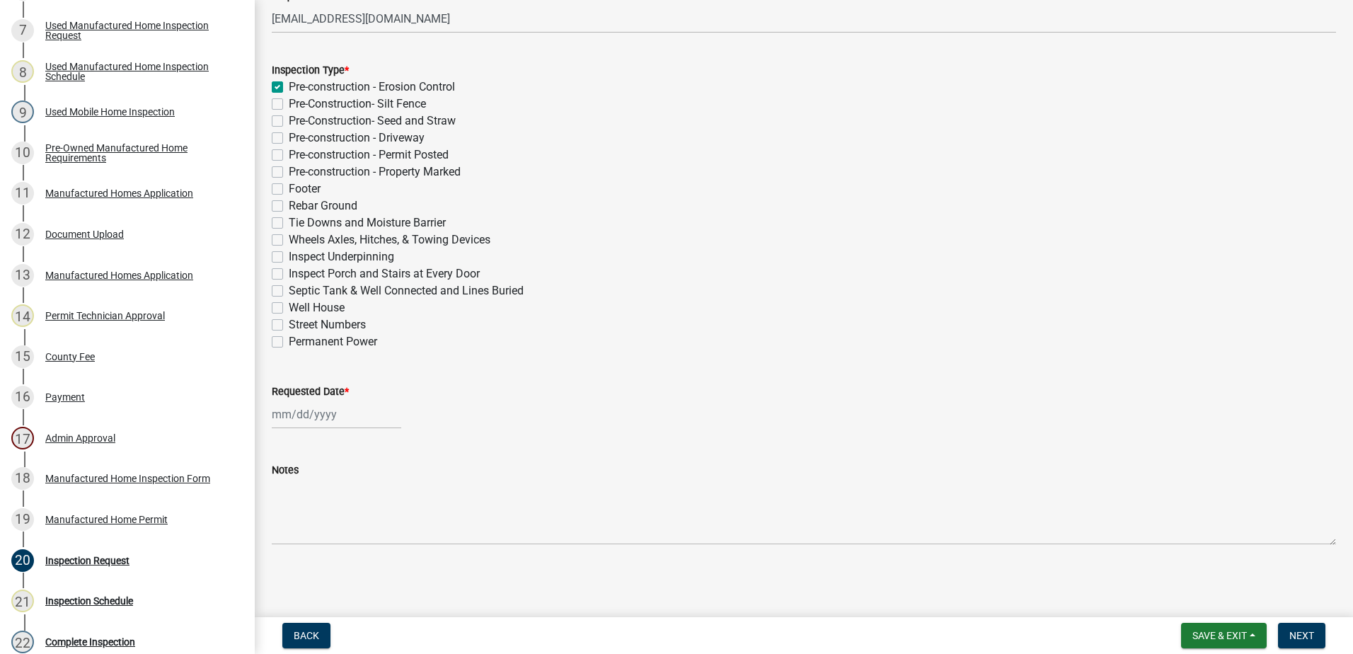
checkbox input "true"
checkbox input "false"
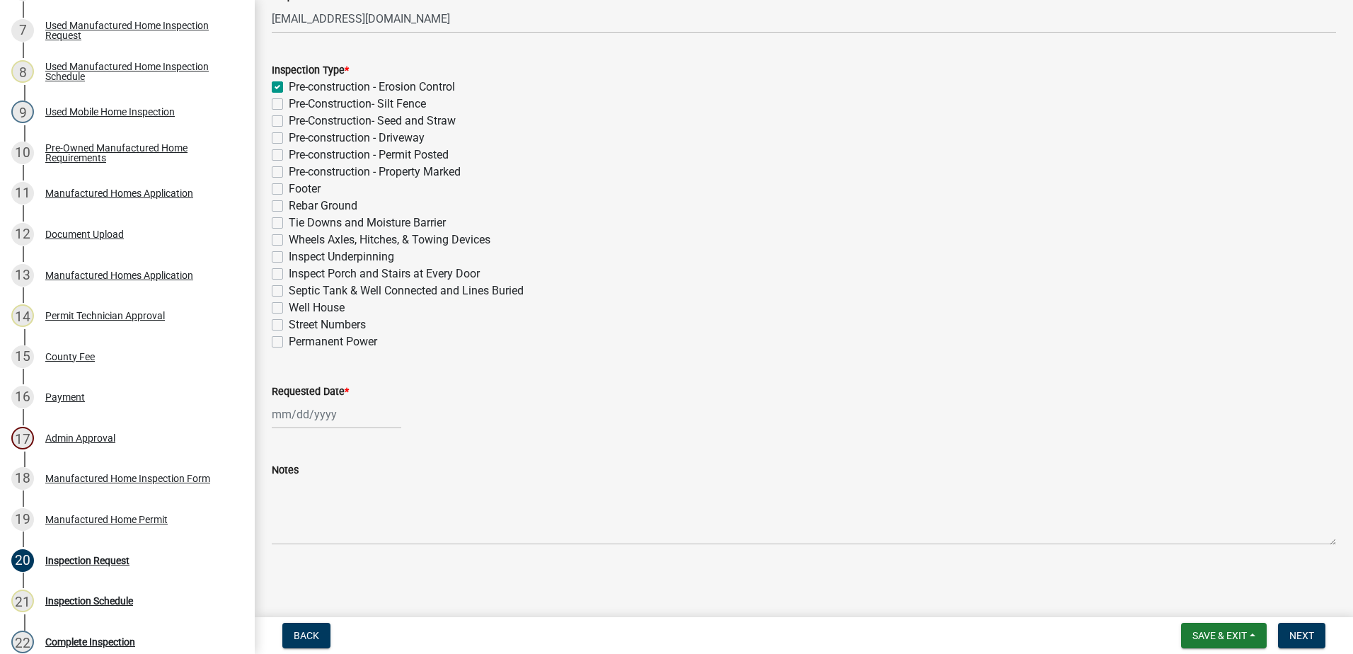
checkbox input "false"
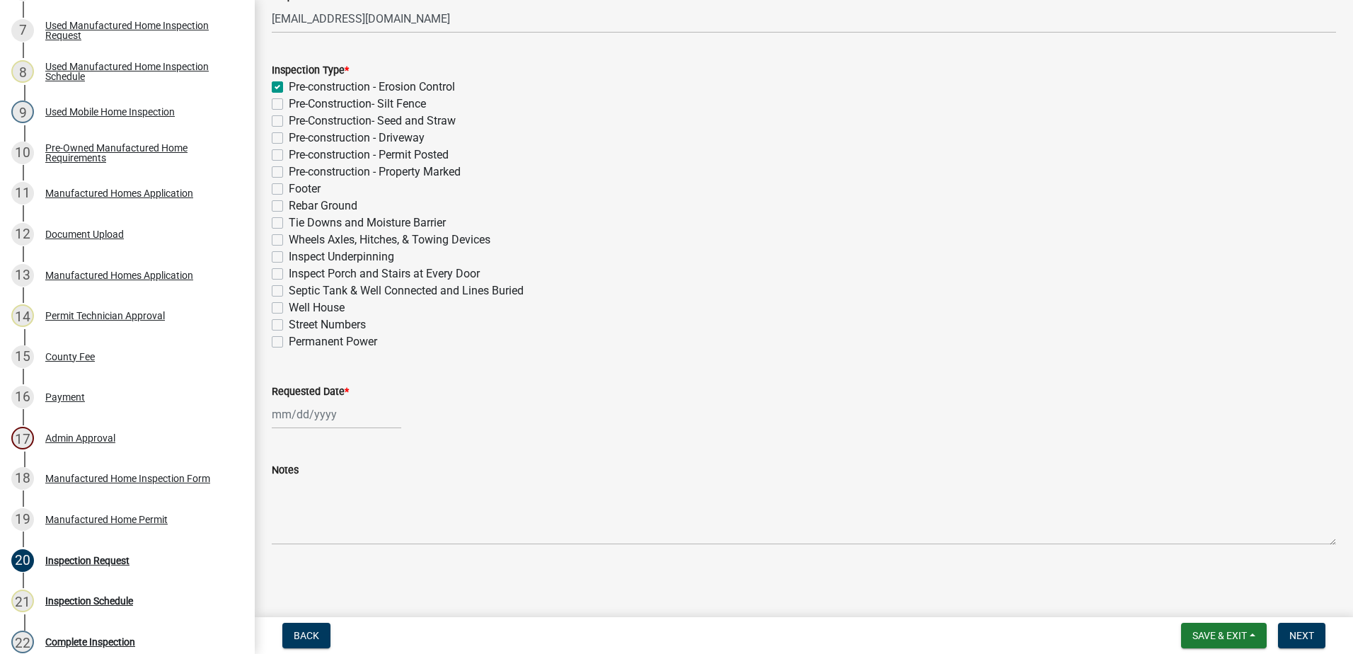
checkbox input "false"
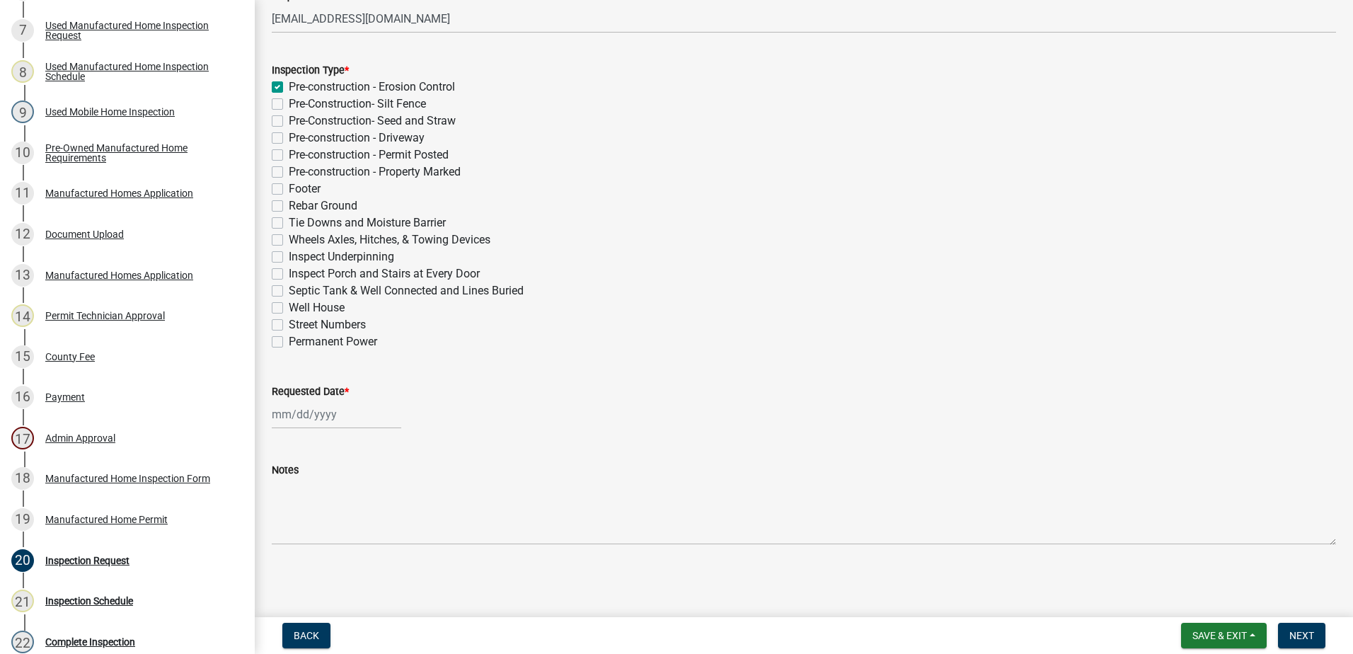
checkbox input "false"
click at [278, 97] on div "Pre-Construction- Silt Fence" at bounding box center [804, 104] width 1064 height 17
click at [289, 106] on label "Pre-Construction- Silt Fence" at bounding box center [357, 104] width 137 height 17
click at [289, 105] on input "Pre-Construction- Silt Fence" at bounding box center [293, 100] width 9 height 9
checkbox input "true"
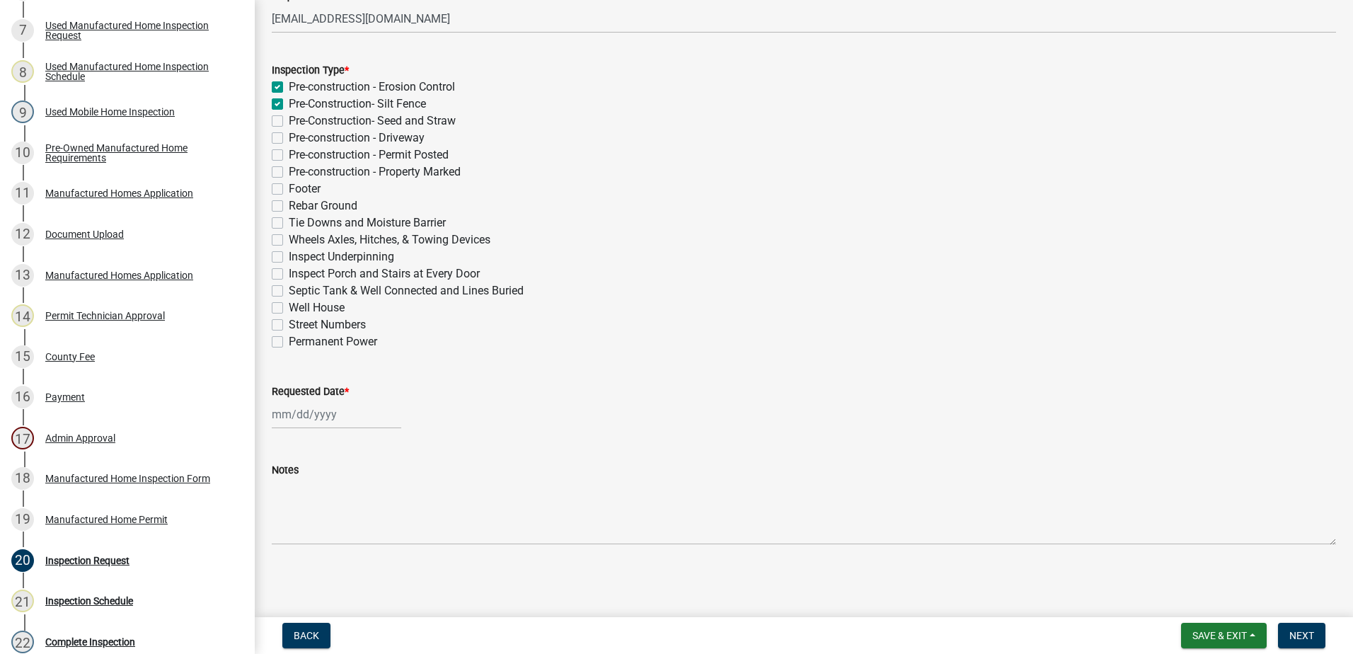
checkbox input "true"
checkbox input "false"
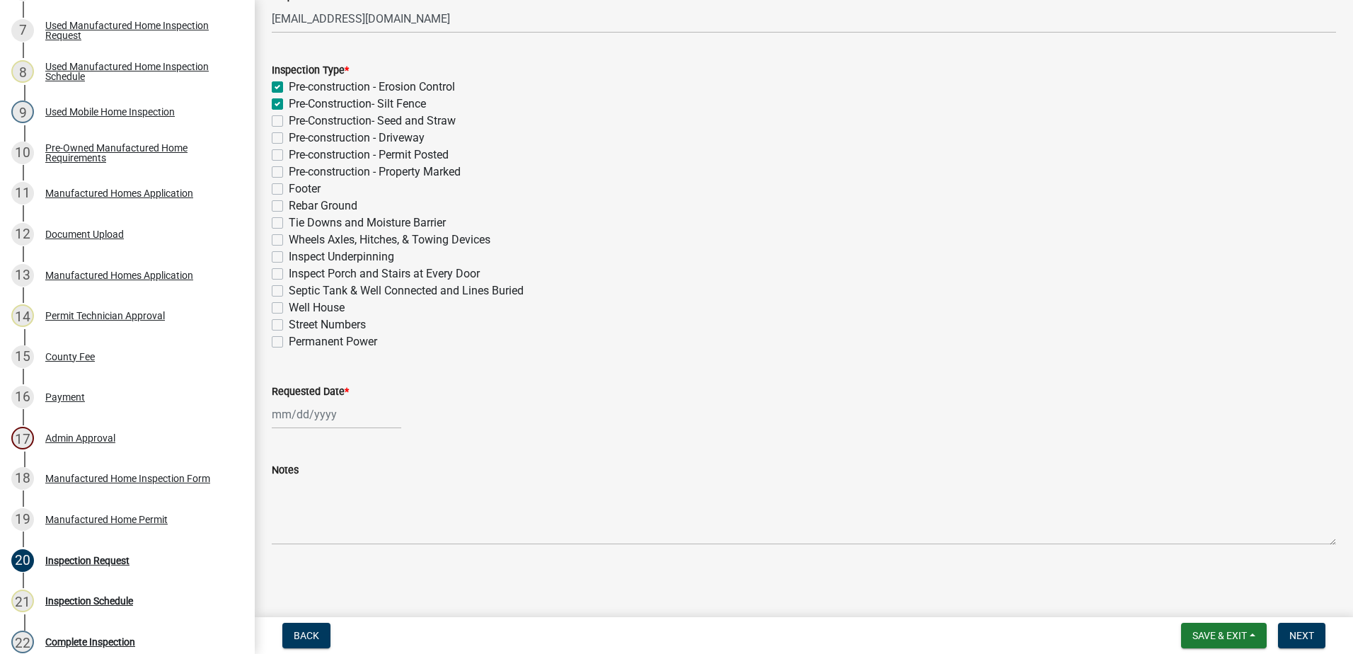
checkbox input "false"
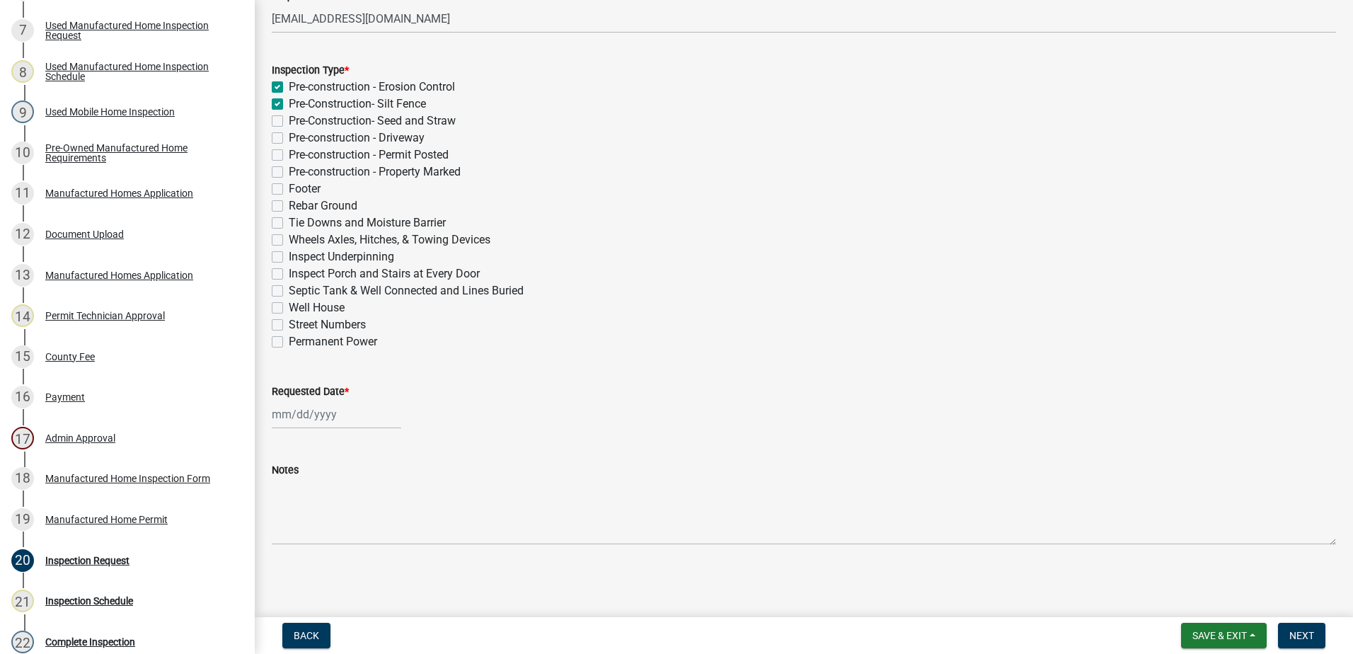
checkbox input "false"
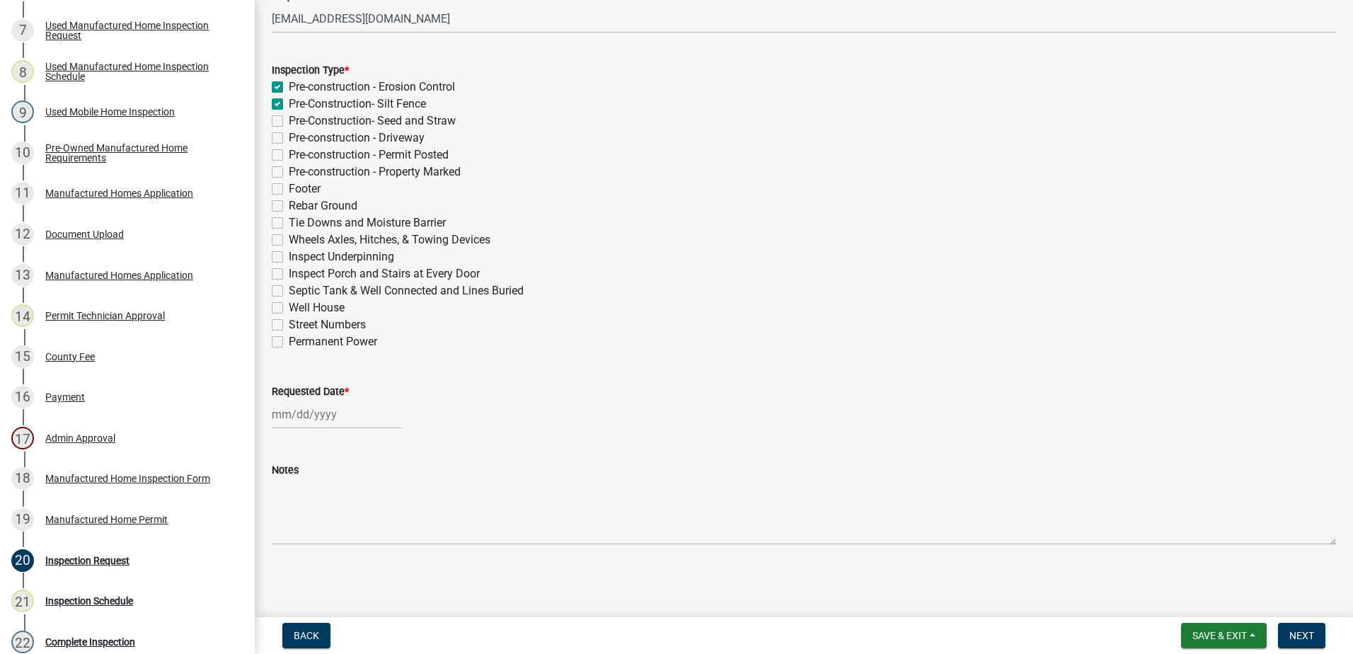
checkbox input "false"
click at [289, 125] on label "Pre-Construction- Seed and Straw" at bounding box center [372, 121] width 167 height 17
click at [289, 122] on input "Pre-Construction- Seed and Straw" at bounding box center [293, 117] width 9 height 9
checkbox input "true"
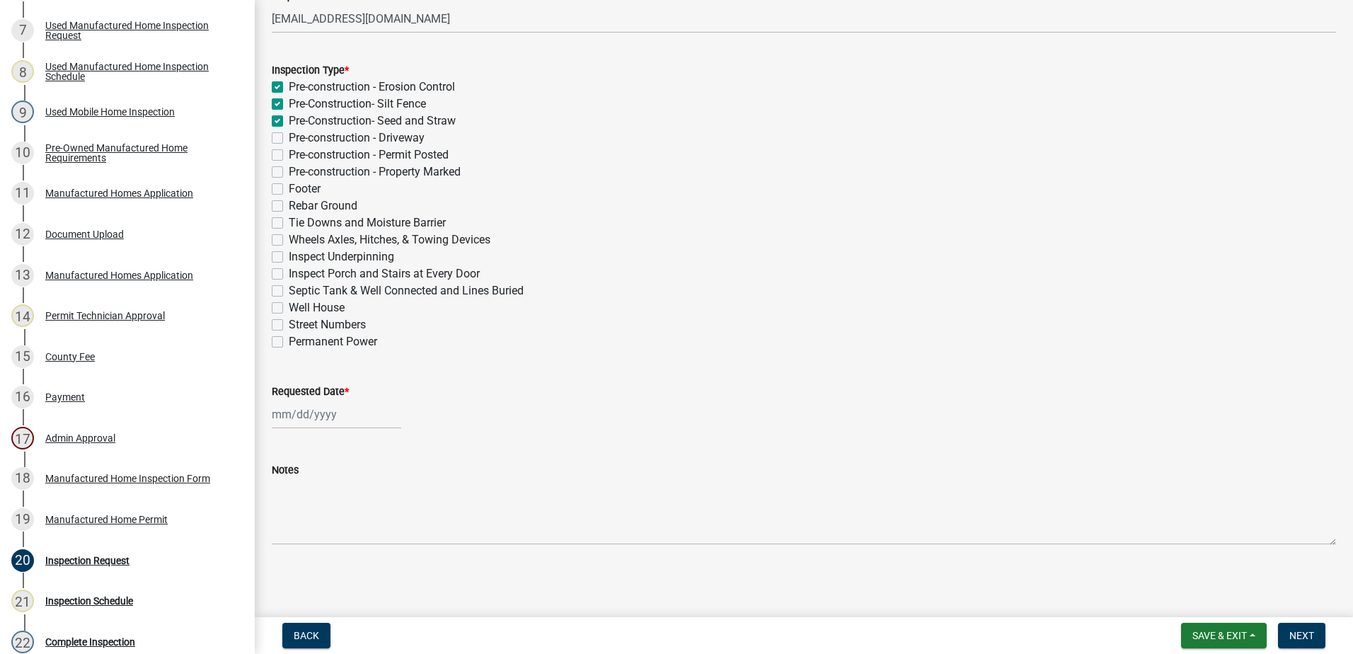
checkbox input "true"
checkbox input "false"
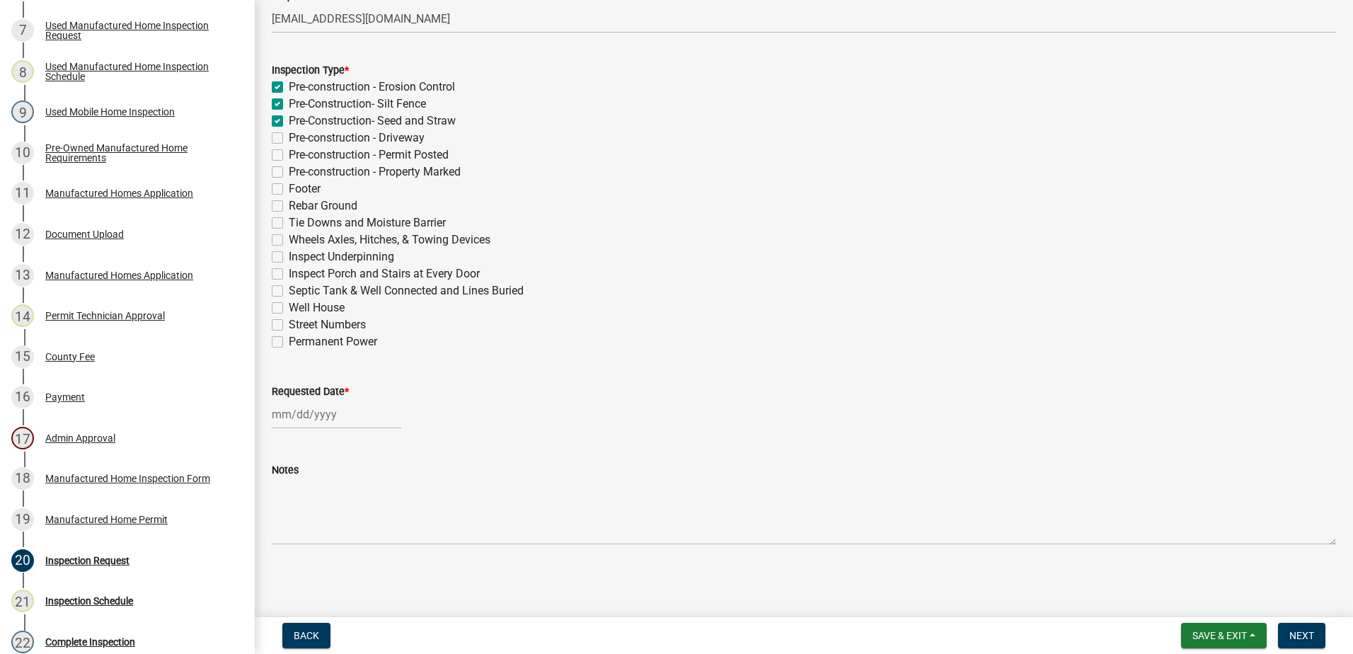
checkbox input "false"
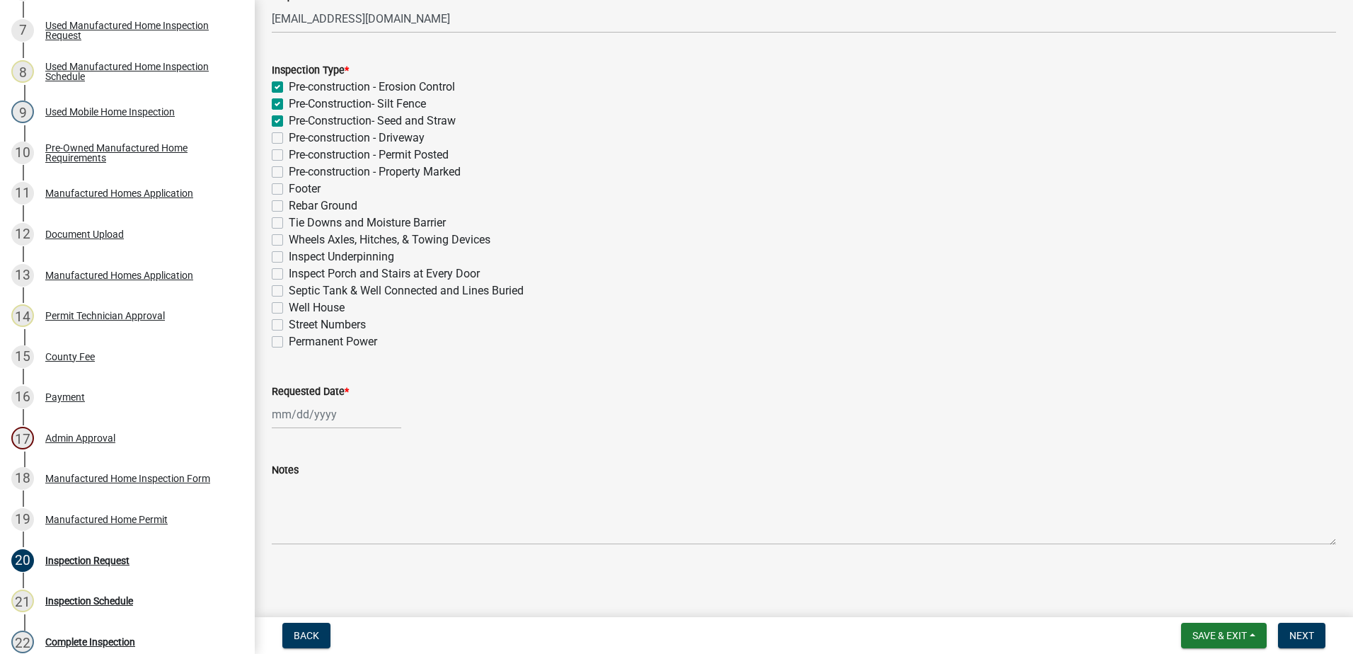
checkbox input "false"
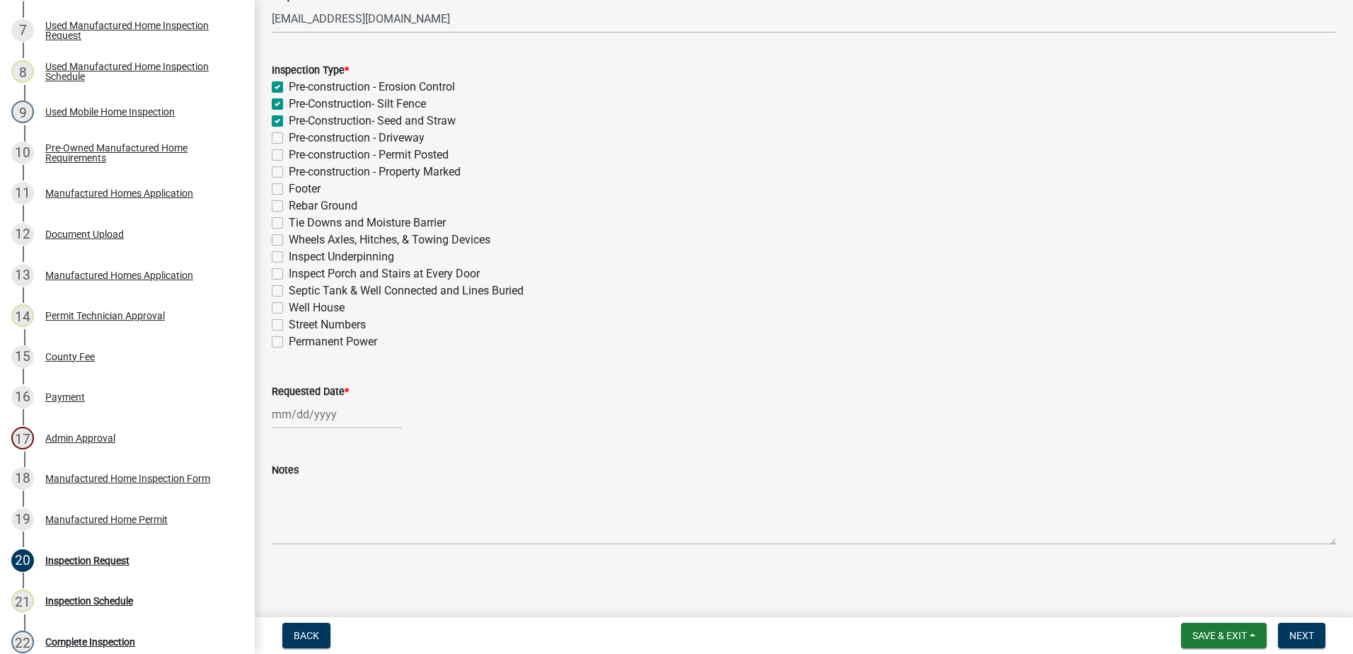
click at [289, 138] on label "Pre-construction - Driveway" at bounding box center [357, 138] width 136 height 17
click at [289, 138] on input "Pre-construction - Driveway" at bounding box center [293, 134] width 9 height 9
checkbox input "true"
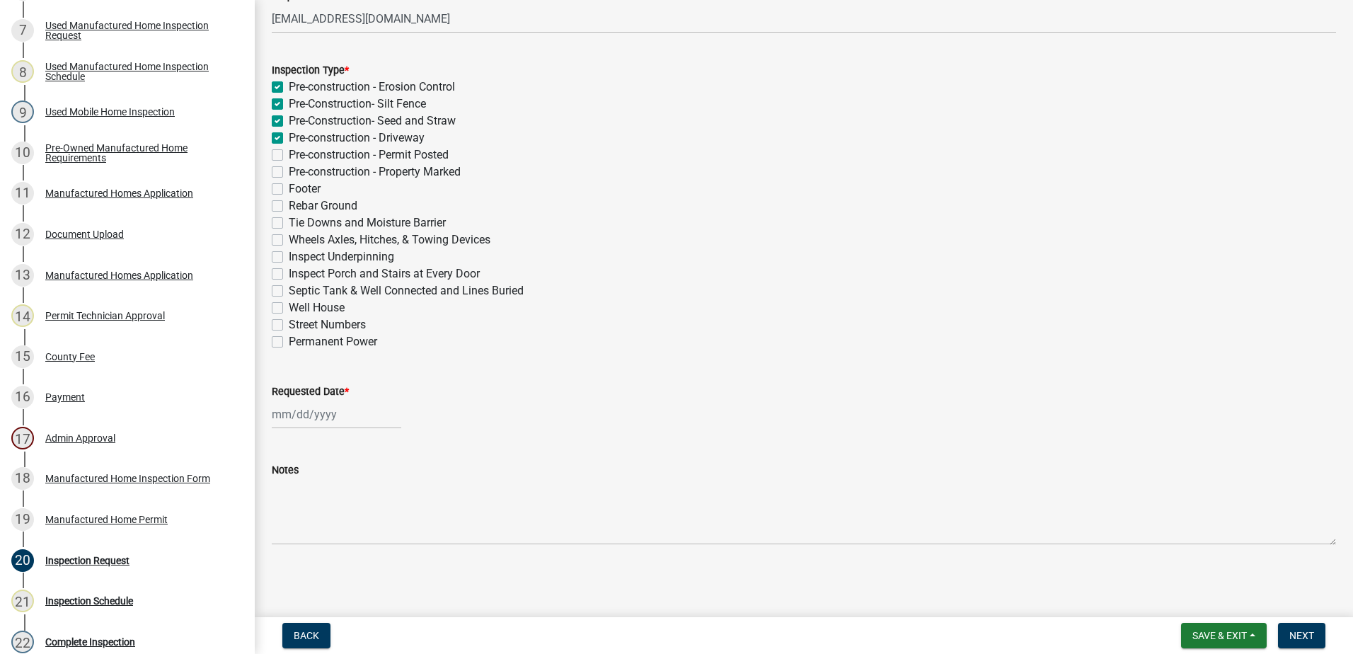
checkbox input "true"
checkbox input "false"
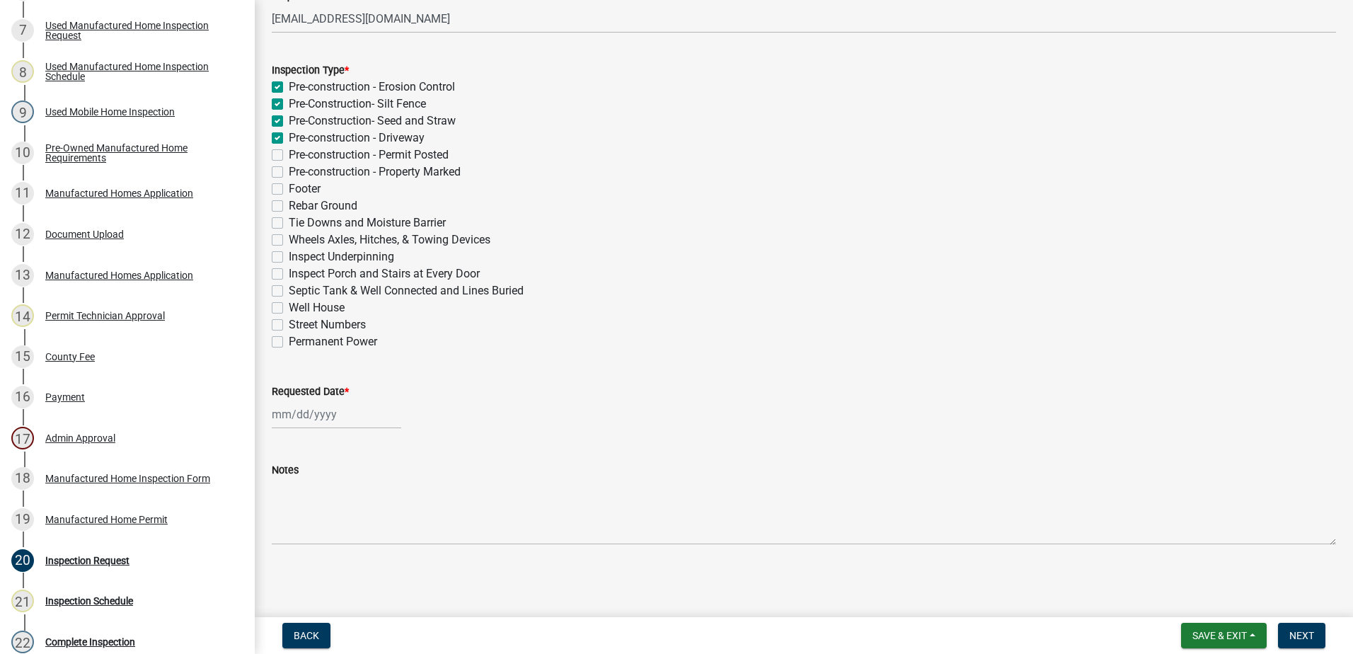
checkbox input "false"
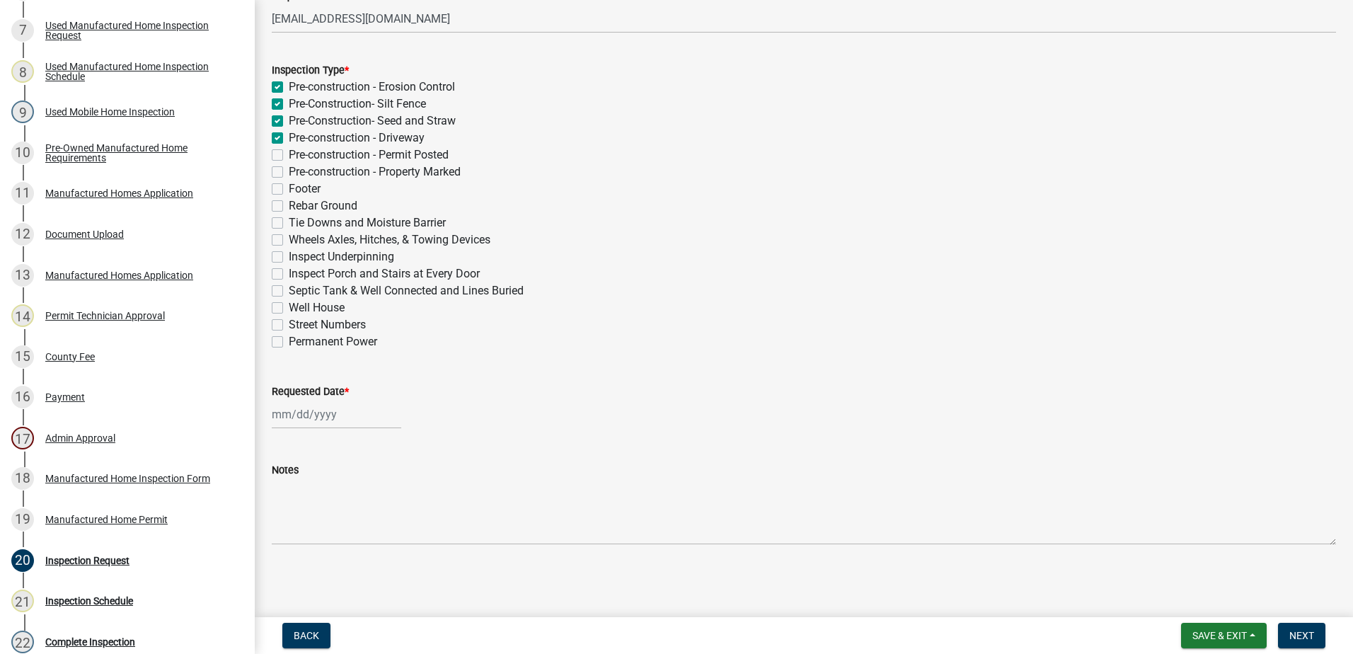
checkbox input "false"
click at [289, 154] on label "Pre-construction - Permit Posted" at bounding box center [369, 155] width 160 height 17
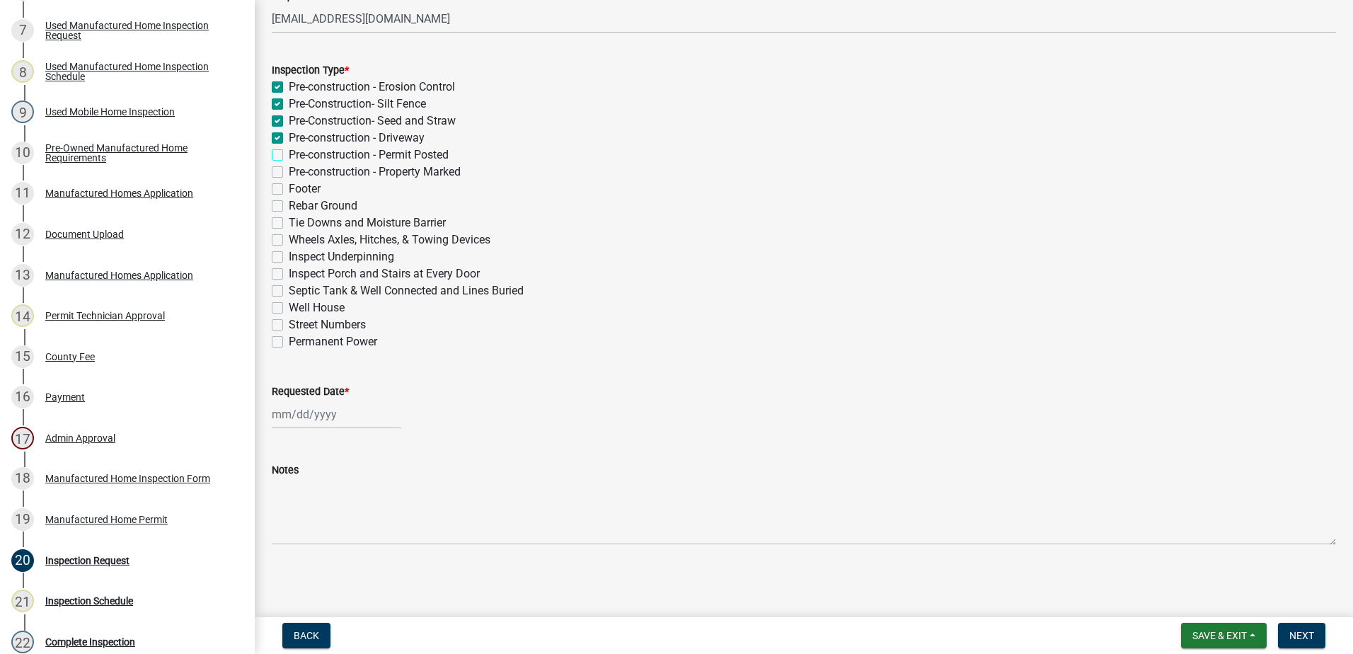
click at [289, 154] on input "Pre-construction - Permit Posted" at bounding box center [293, 151] width 9 height 9
checkbox input "true"
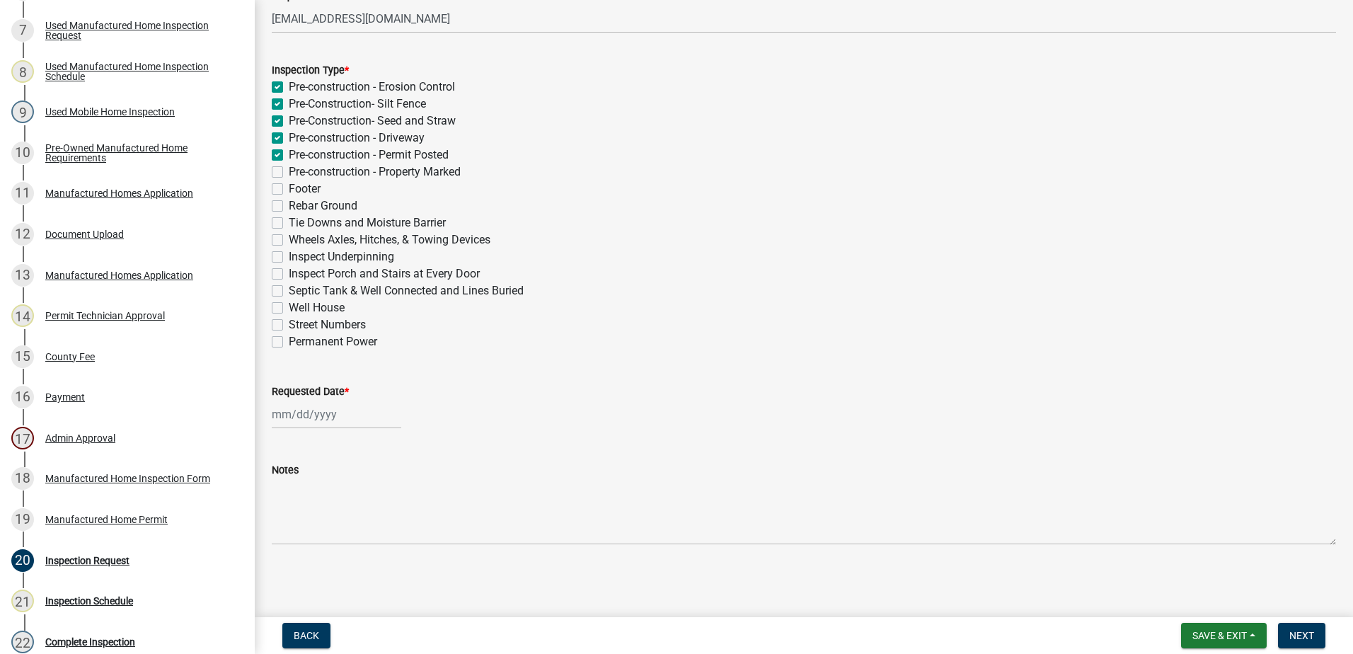
checkbox input "true"
checkbox input "false"
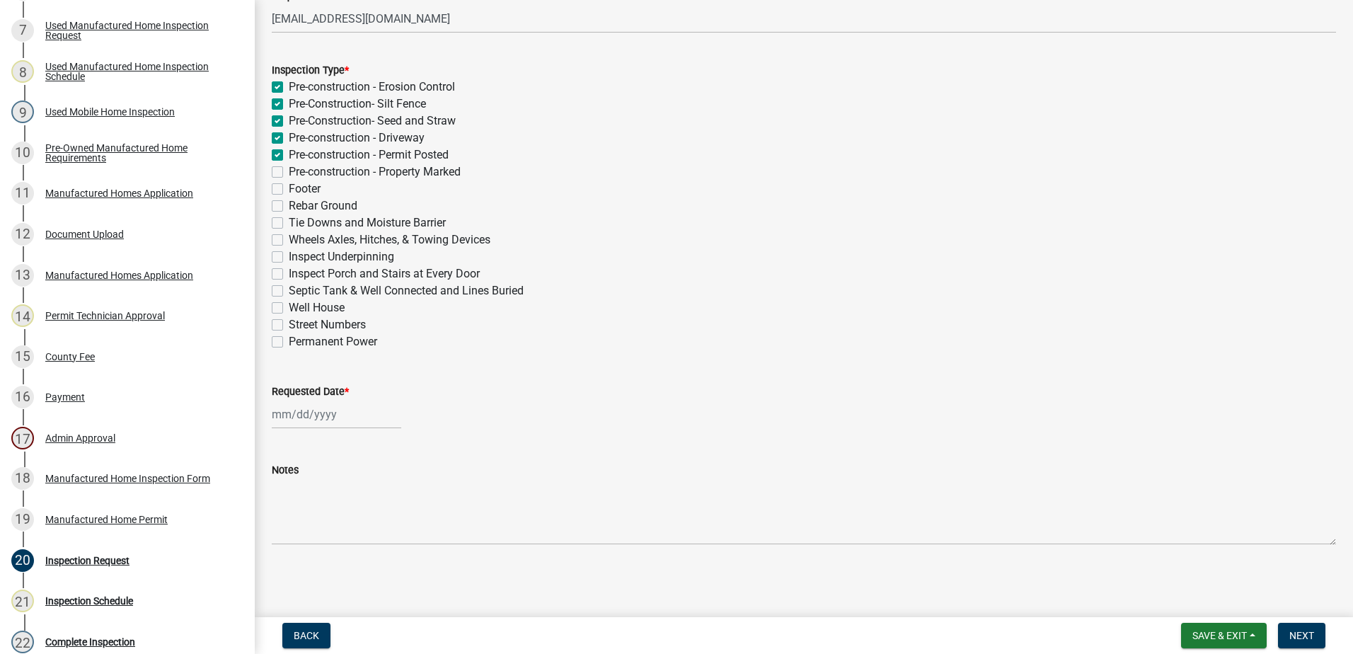
checkbox input "false"
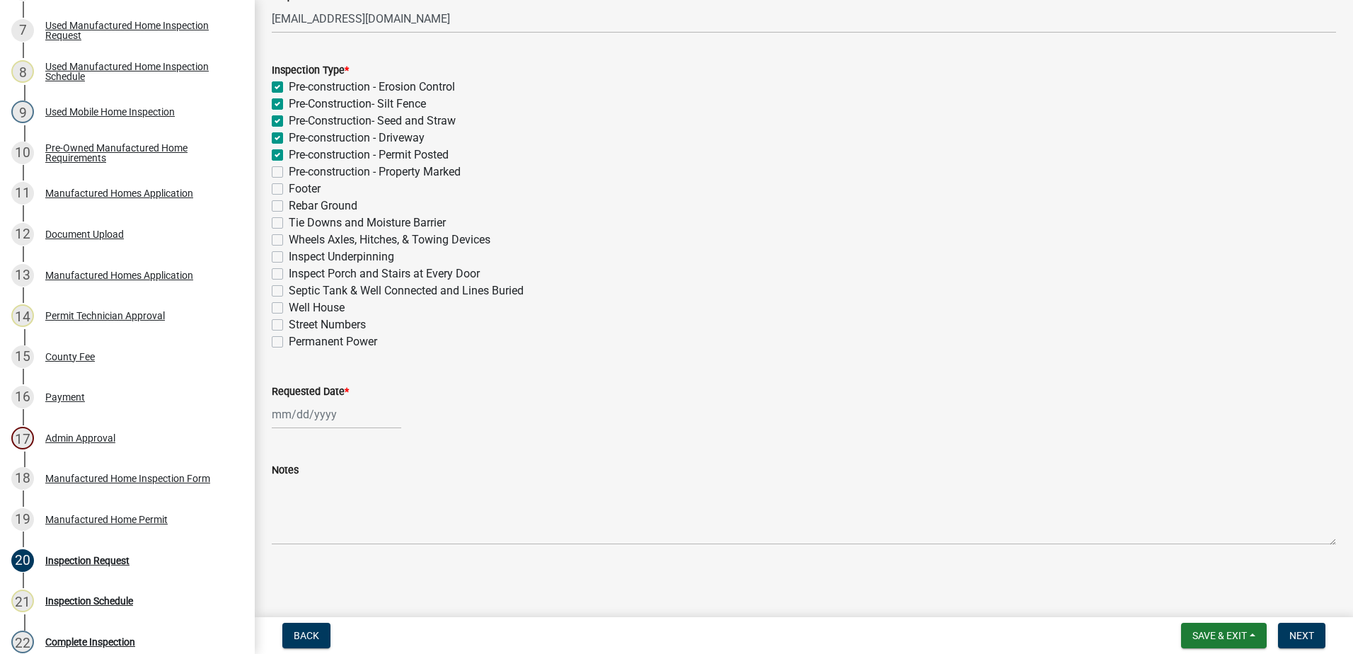
checkbox input "false"
click at [289, 171] on label "Pre-construction - Property Marked" at bounding box center [375, 171] width 172 height 17
click at [289, 171] on input "Pre-construction - Property Marked" at bounding box center [293, 167] width 9 height 9
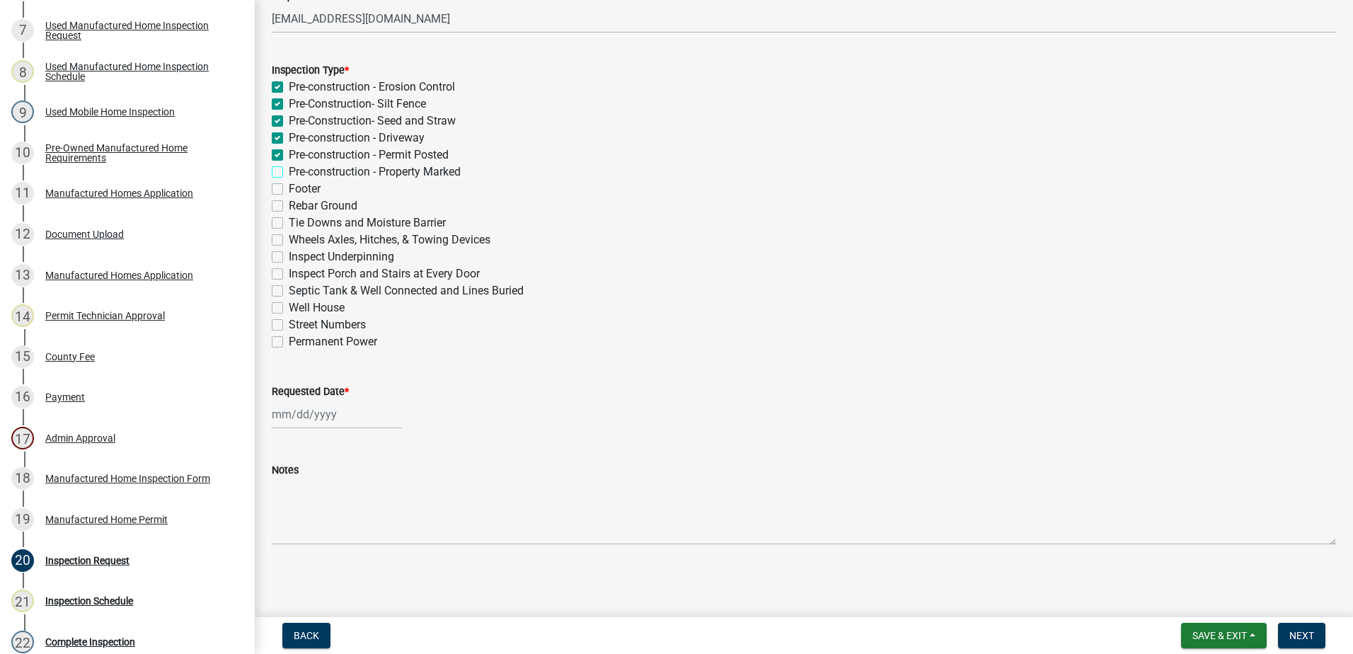
checkbox input "true"
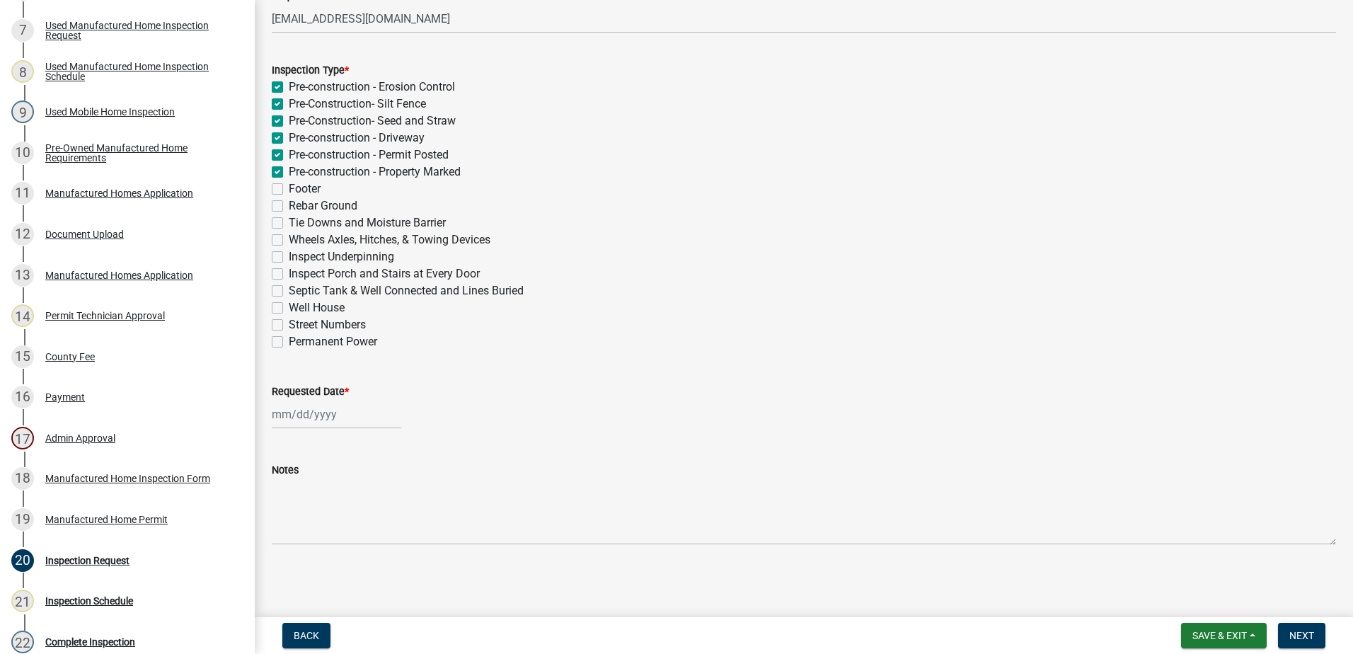
checkbox input "true"
checkbox input "false"
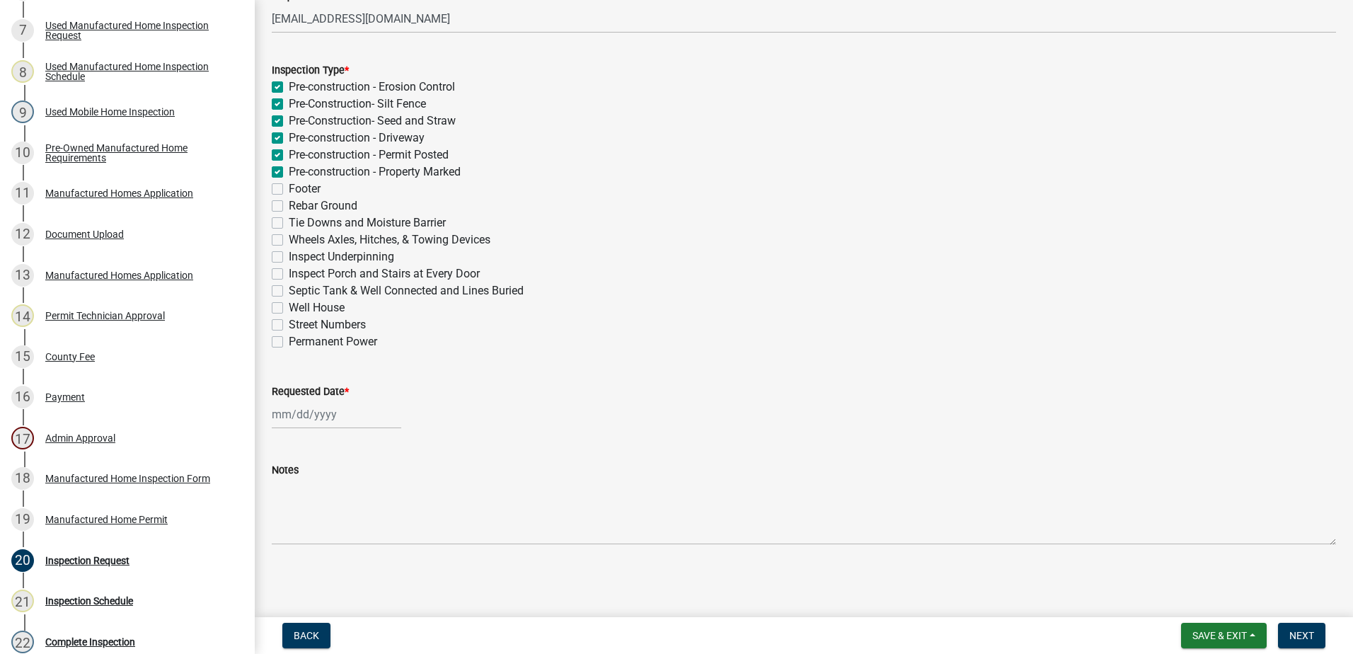
checkbox input "false"
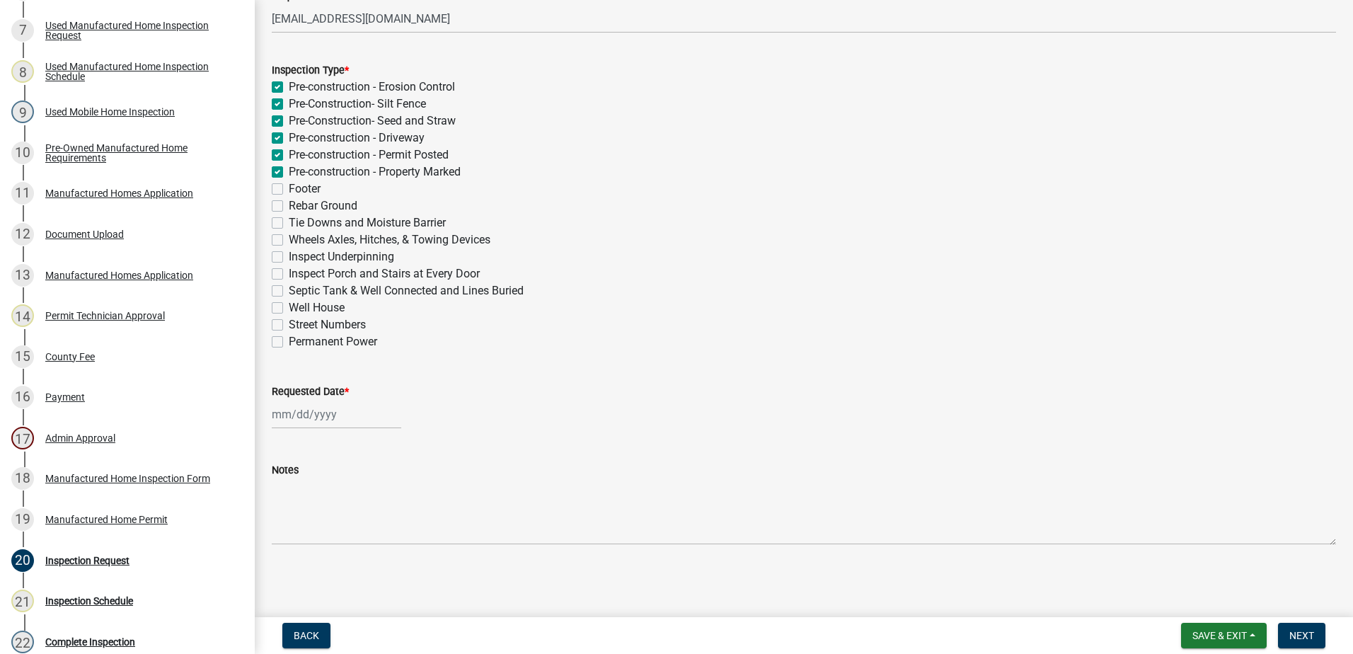
checkbox input "false"
click at [289, 183] on label "Footer" at bounding box center [305, 188] width 32 height 17
click at [289, 183] on input "Footer" at bounding box center [293, 184] width 9 height 9
checkbox input "true"
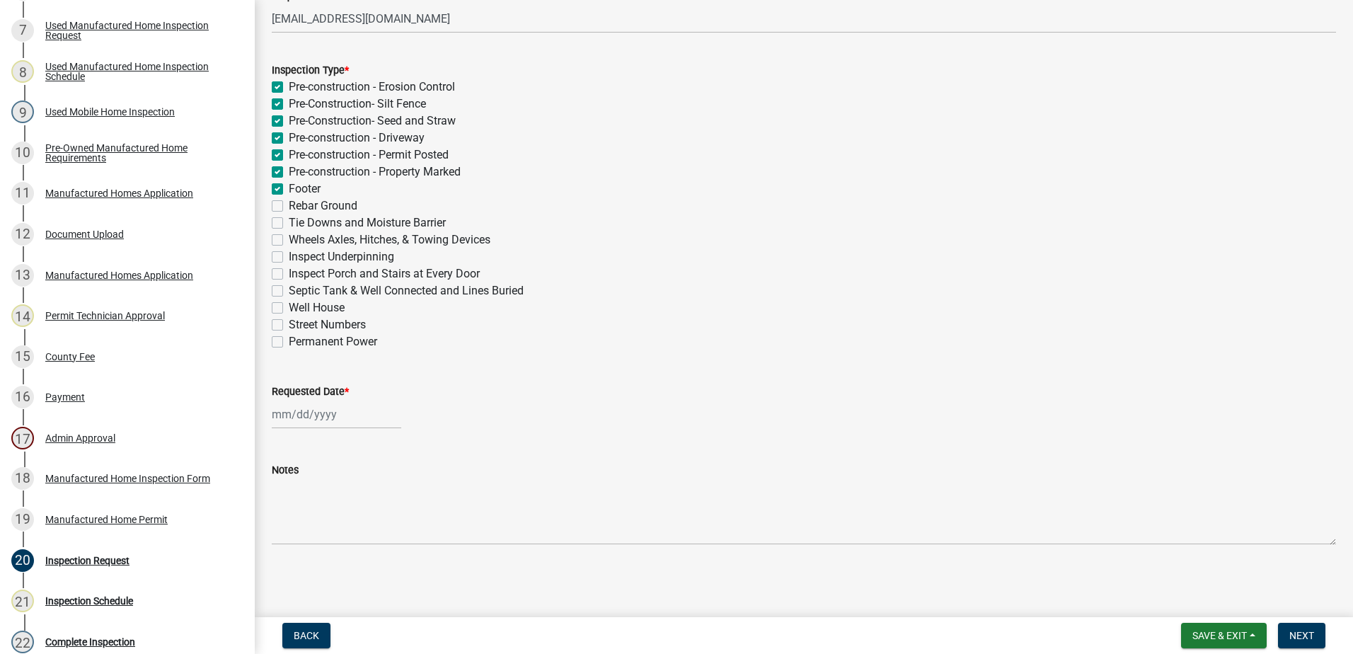
checkbox input "true"
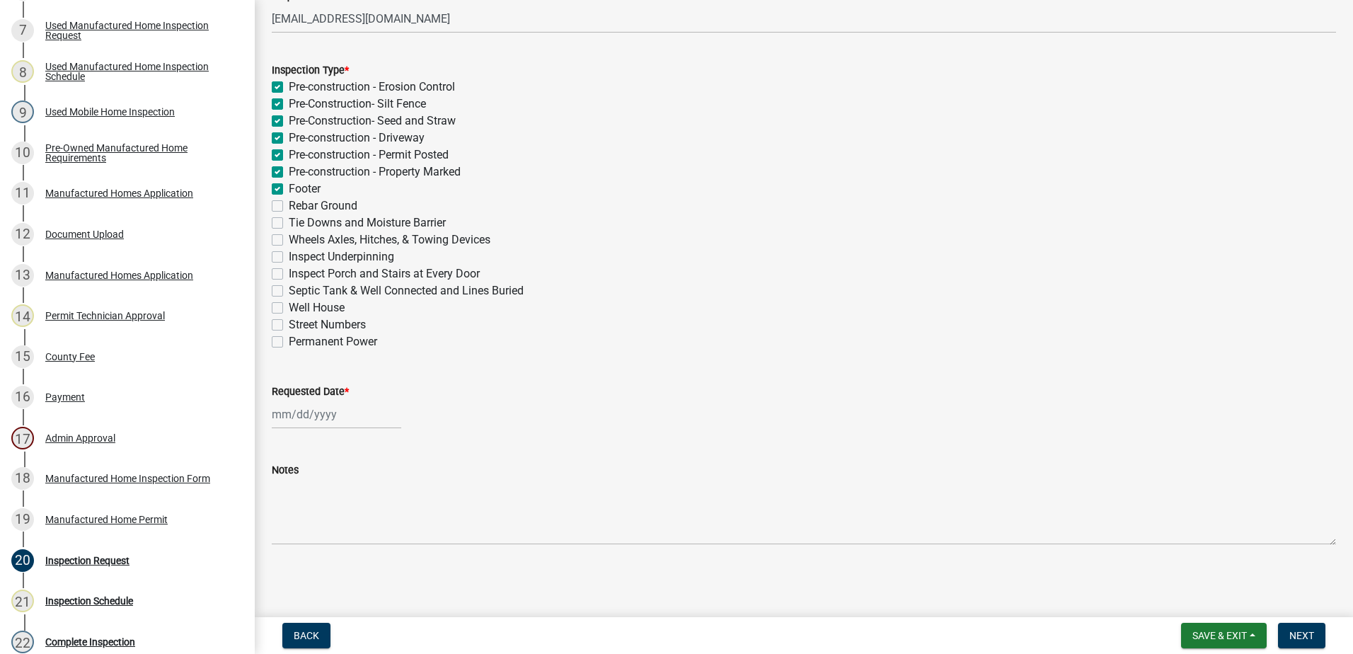
checkbox input "true"
checkbox input "false"
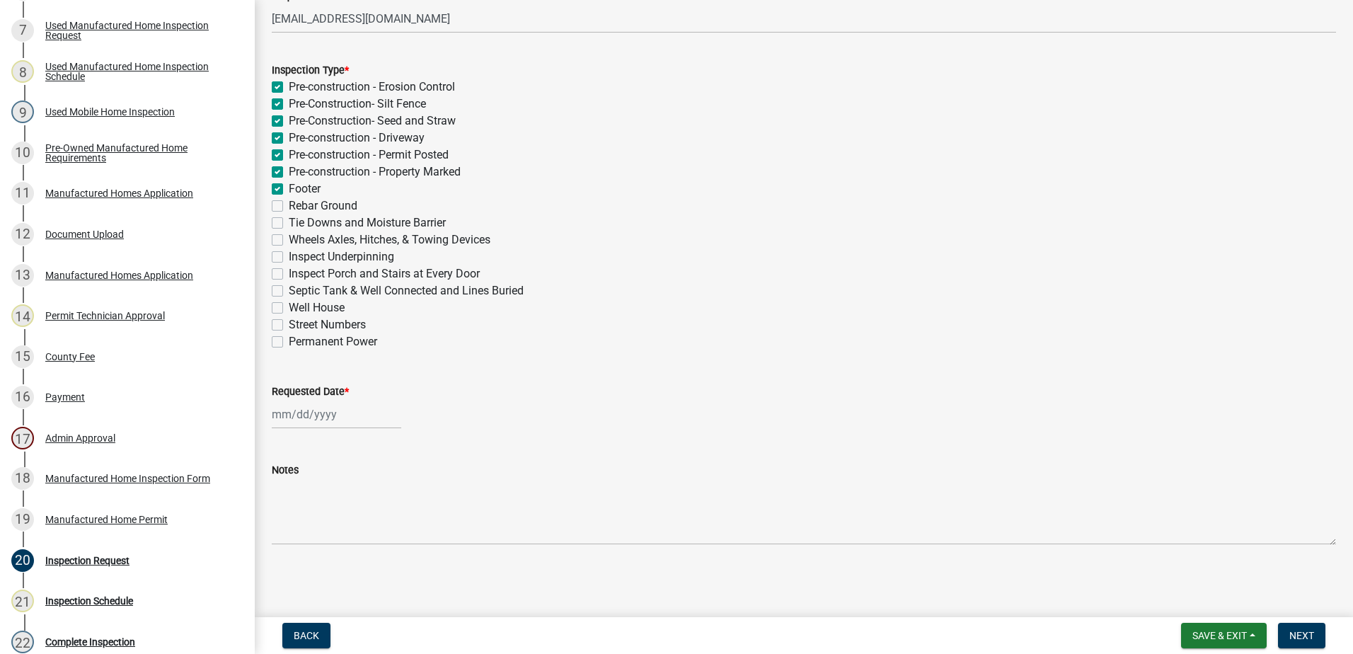
checkbox input "false"
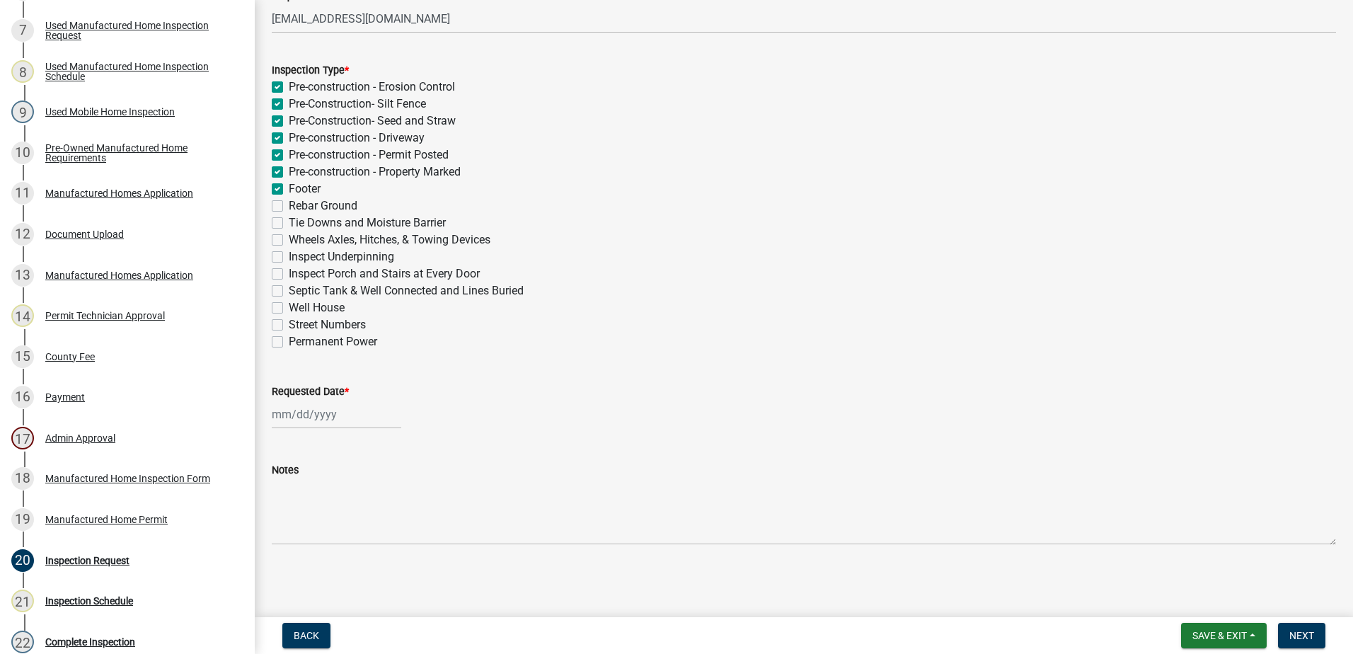
checkbox input "false"
click at [302, 407] on div at bounding box center [337, 414] width 130 height 29
select select "9"
select select "2025"
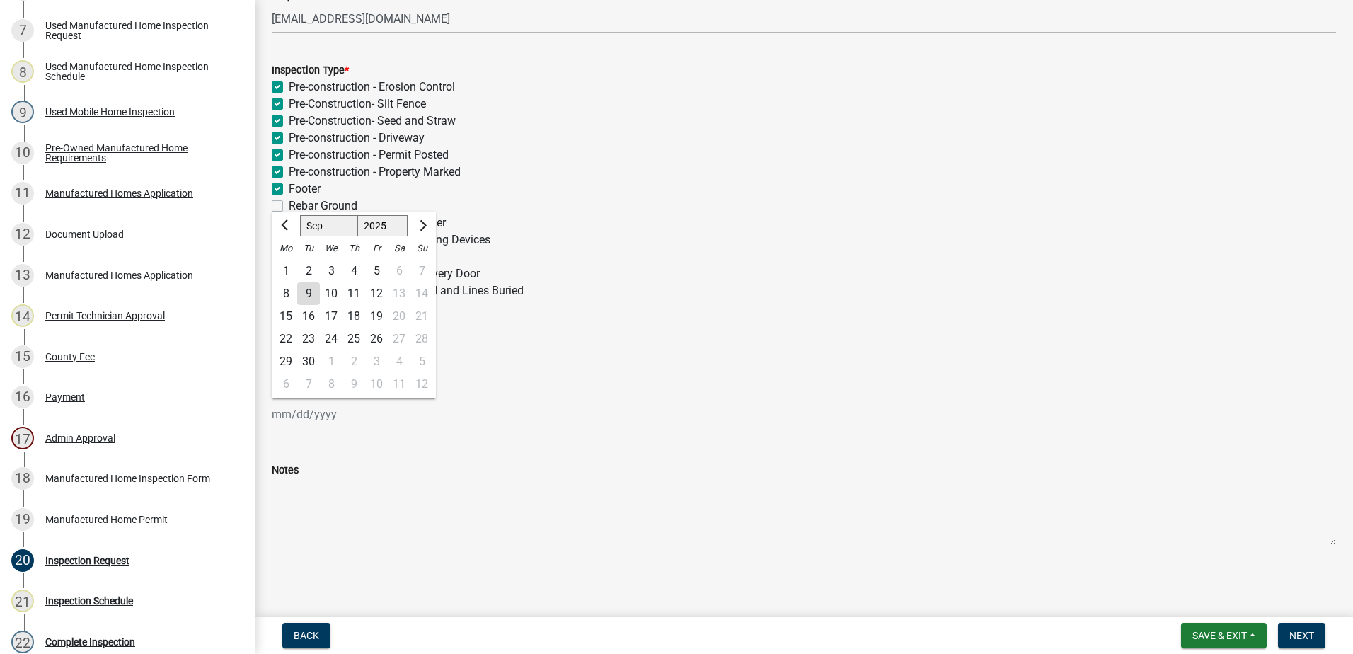
click at [311, 296] on div "9" at bounding box center [308, 293] width 23 height 23
type input "09/09/2025"
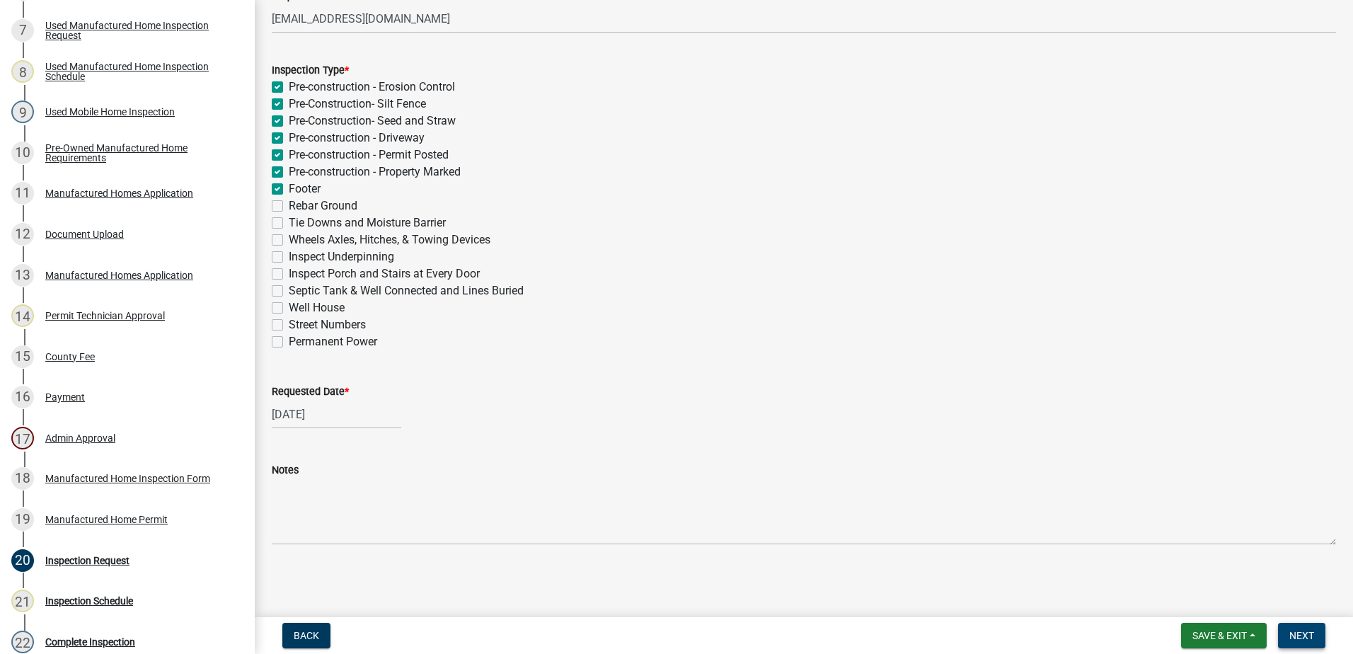
click at [1293, 633] on span "Next" at bounding box center [1302, 635] width 25 height 11
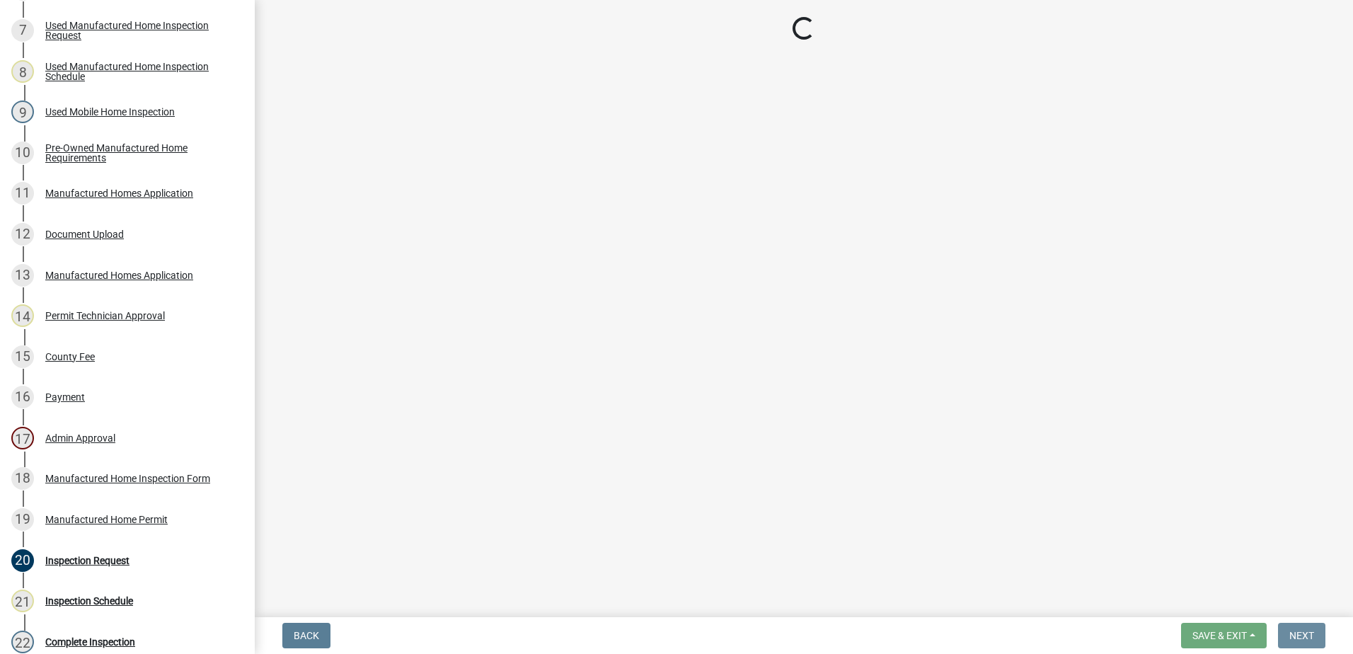
scroll to position [0, 0]
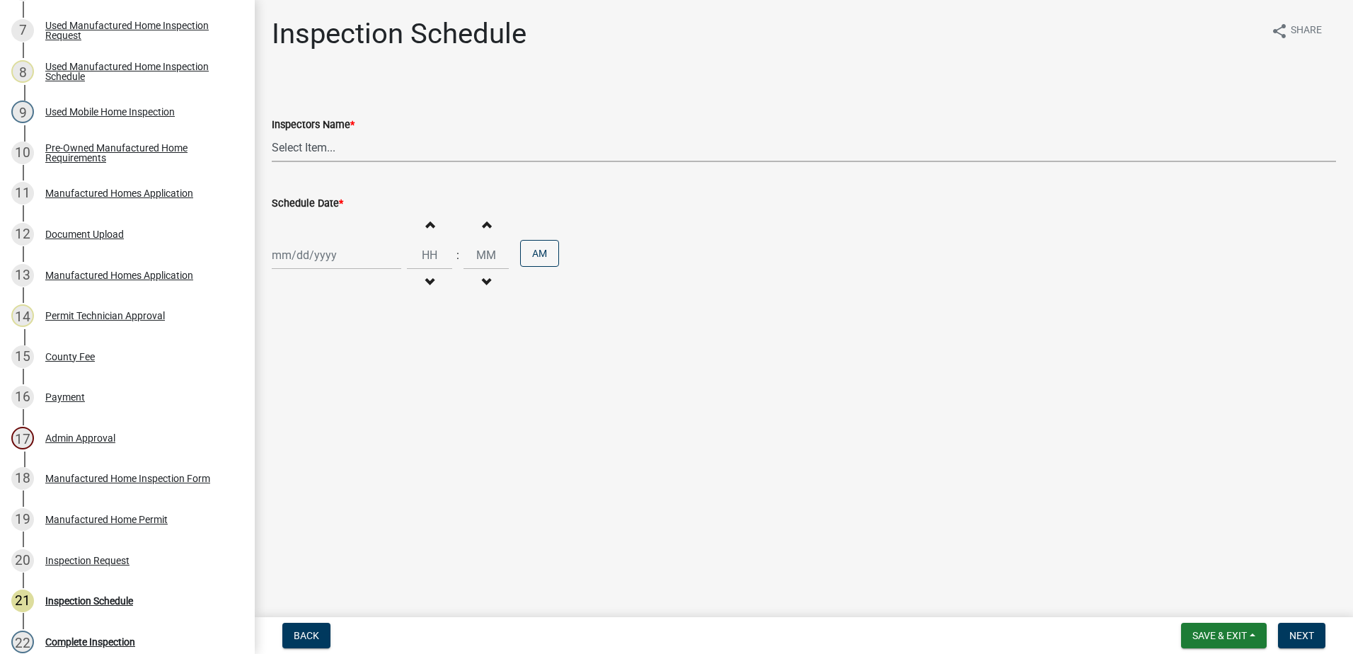
click at [293, 140] on select "Select Item... mrivera (Michele Rivera) StephanieM (Stephanie Morris ) QGrissom…" at bounding box center [804, 147] width 1064 height 29
select select "a0ea4169-8540-4a2c-b9f4-cf4c1ffdeb95"
click at [272, 133] on select "Select Item... mrivera (Michele Rivera) StephanieM (Stephanie Morris ) QGrissom…" at bounding box center [804, 147] width 1064 height 29
select select "9"
select select "2025"
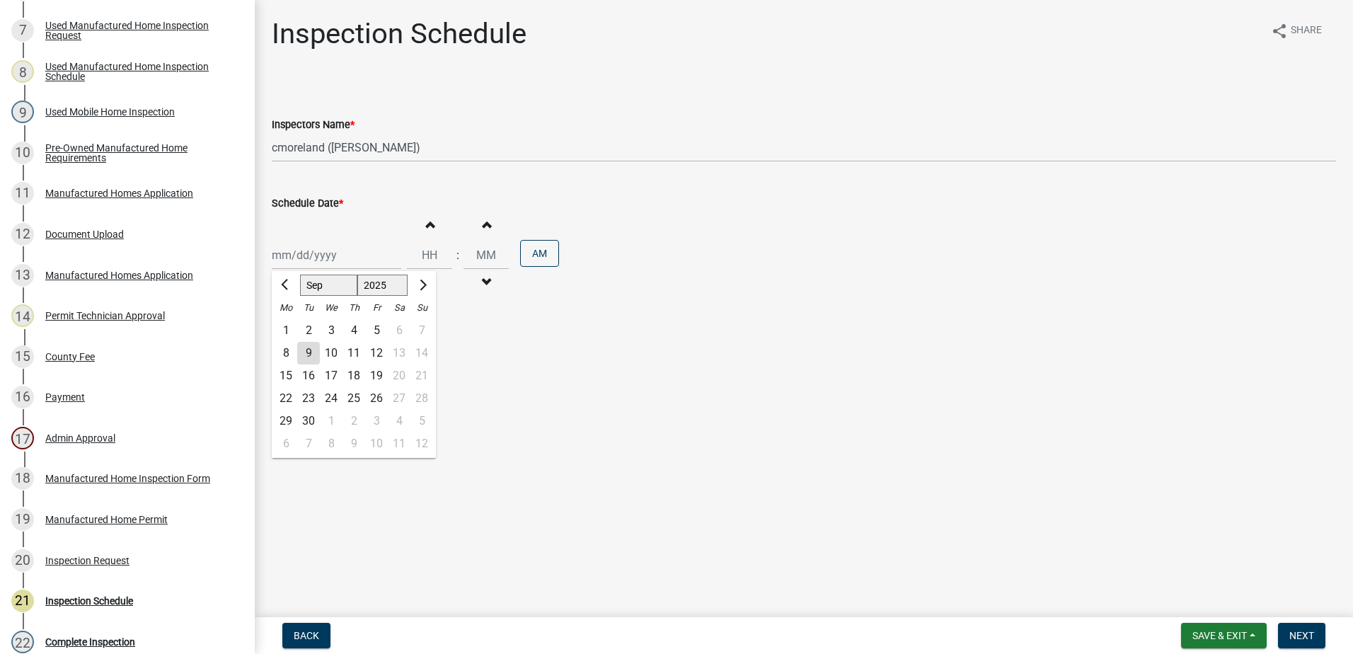
click at [301, 258] on div "Jan Feb Mar Apr May Jun Jul Aug Sep Oct Nov Dec 1525 1526 1527 1528 1529 1530 1…" at bounding box center [337, 255] width 130 height 29
click at [329, 343] on div "10" at bounding box center [331, 353] width 23 height 23
type input "09/10/2025"
click at [1317, 640] on button "Next" at bounding box center [1301, 635] width 47 height 25
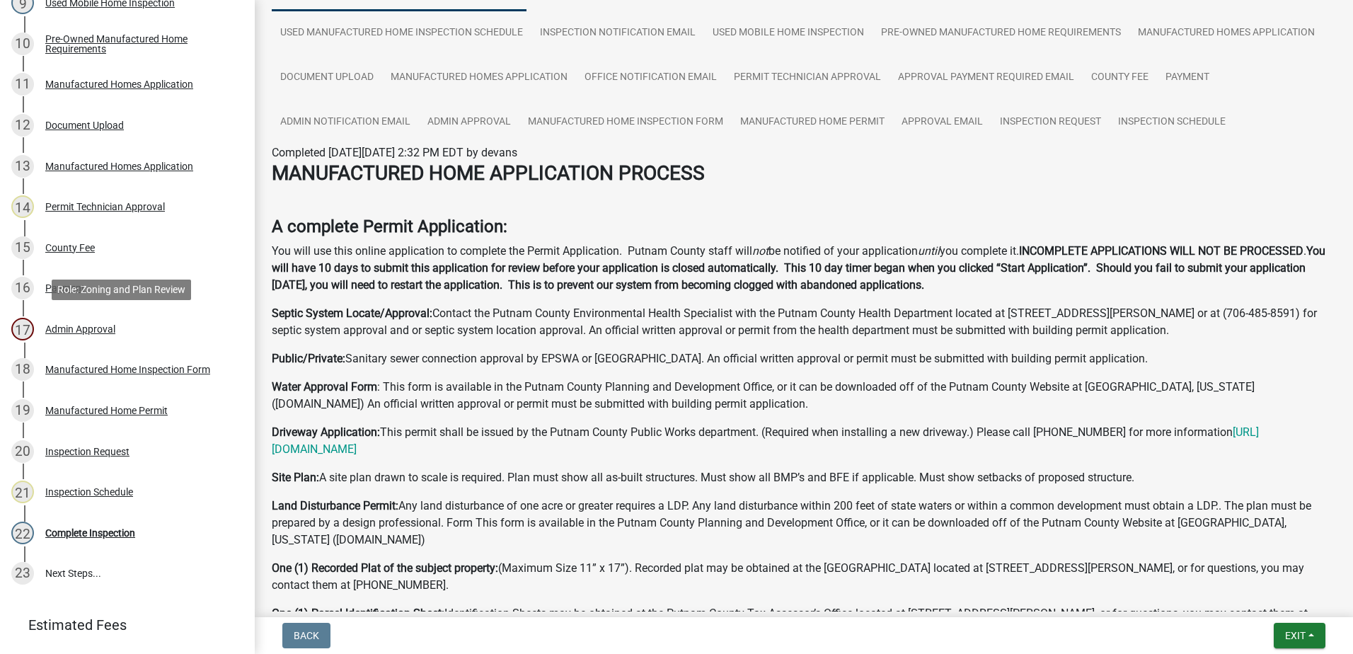
scroll to position [706, 0]
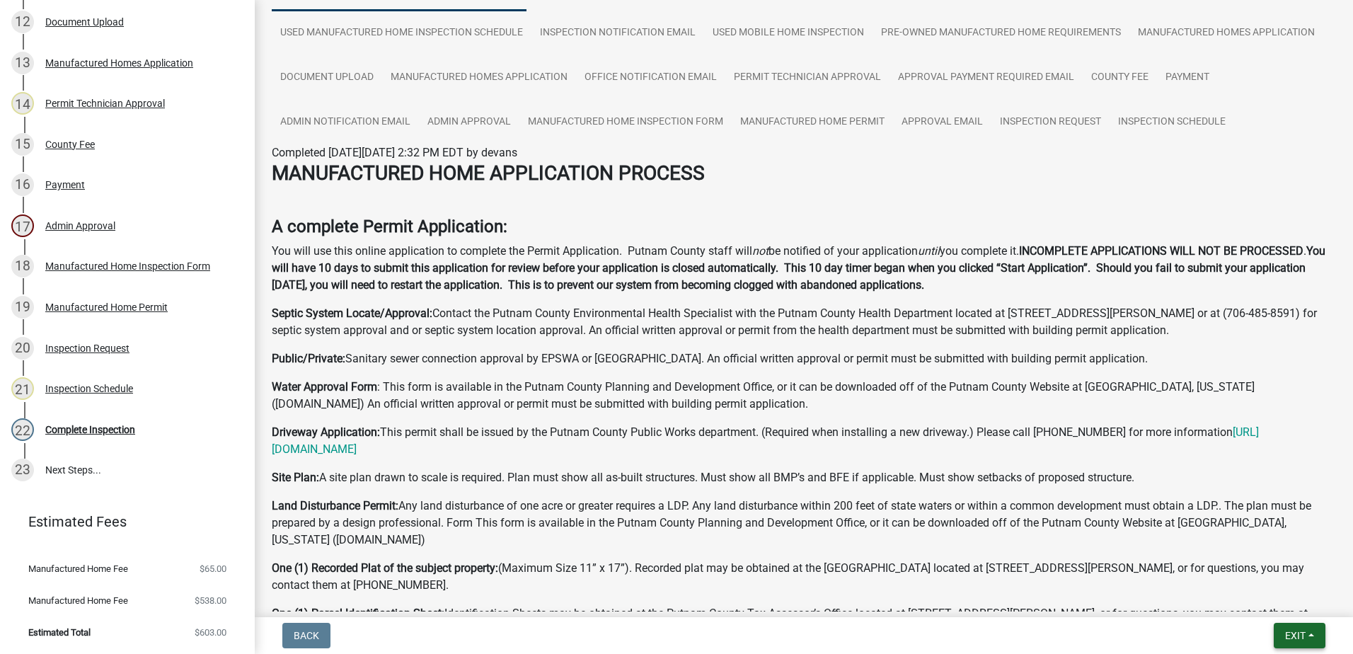
drag, startPoint x: 1297, startPoint y: 643, endPoint x: 1172, endPoint y: 608, distance: 130.2
click at [1196, 638] on div "Back Exit Save Save & Exit" at bounding box center [804, 635] width 1076 height 25
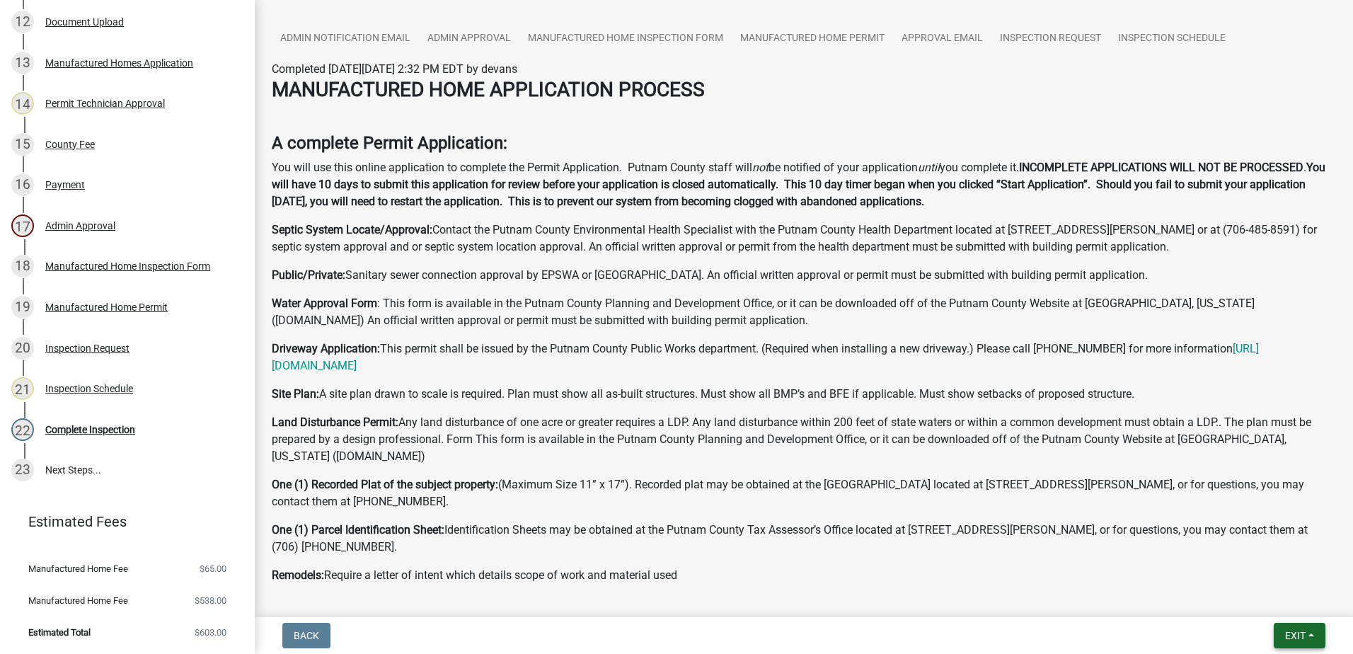
scroll to position [354, 0]
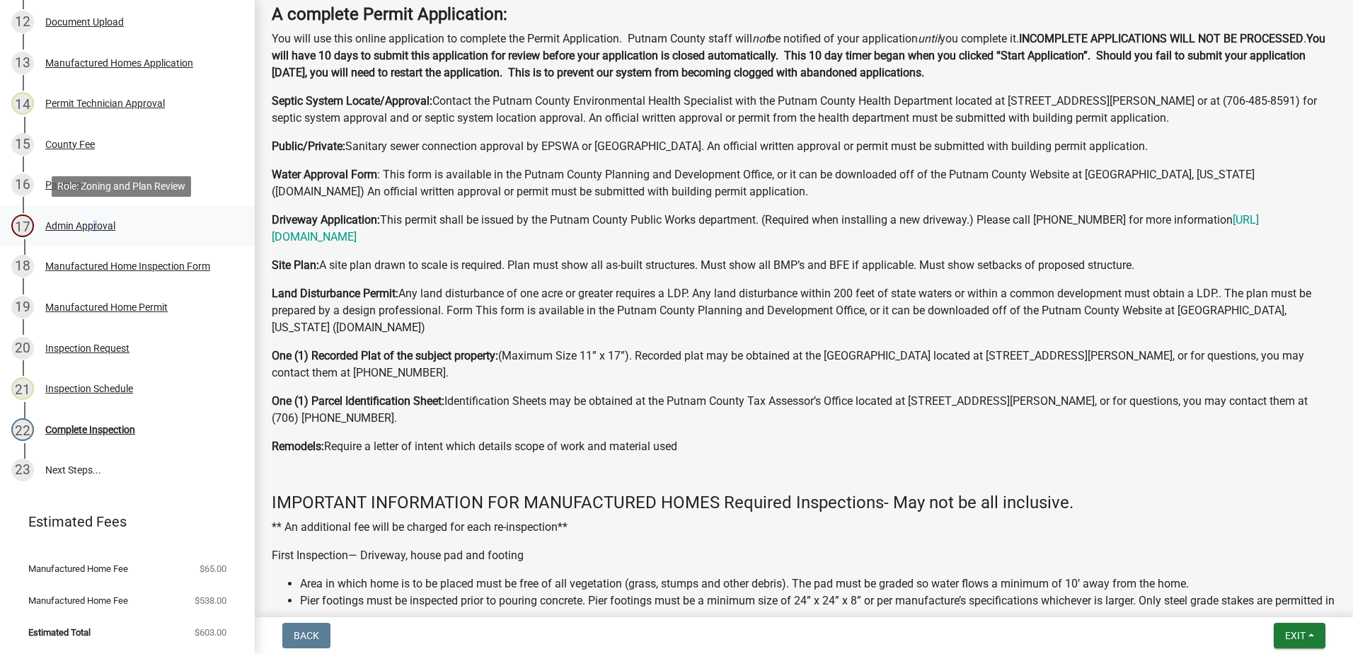
click at [92, 223] on div "Admin Approval" at bounding box center [80, 226] width 70 height 10
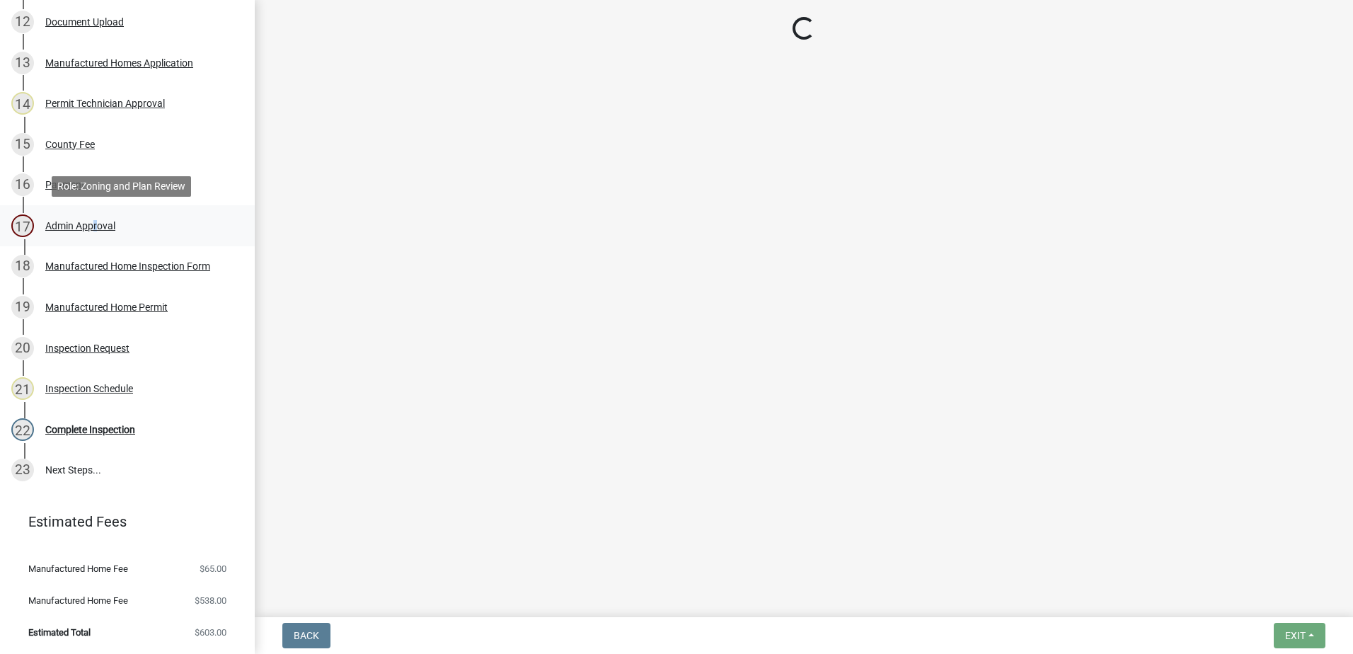
scroll to position [0, 0]
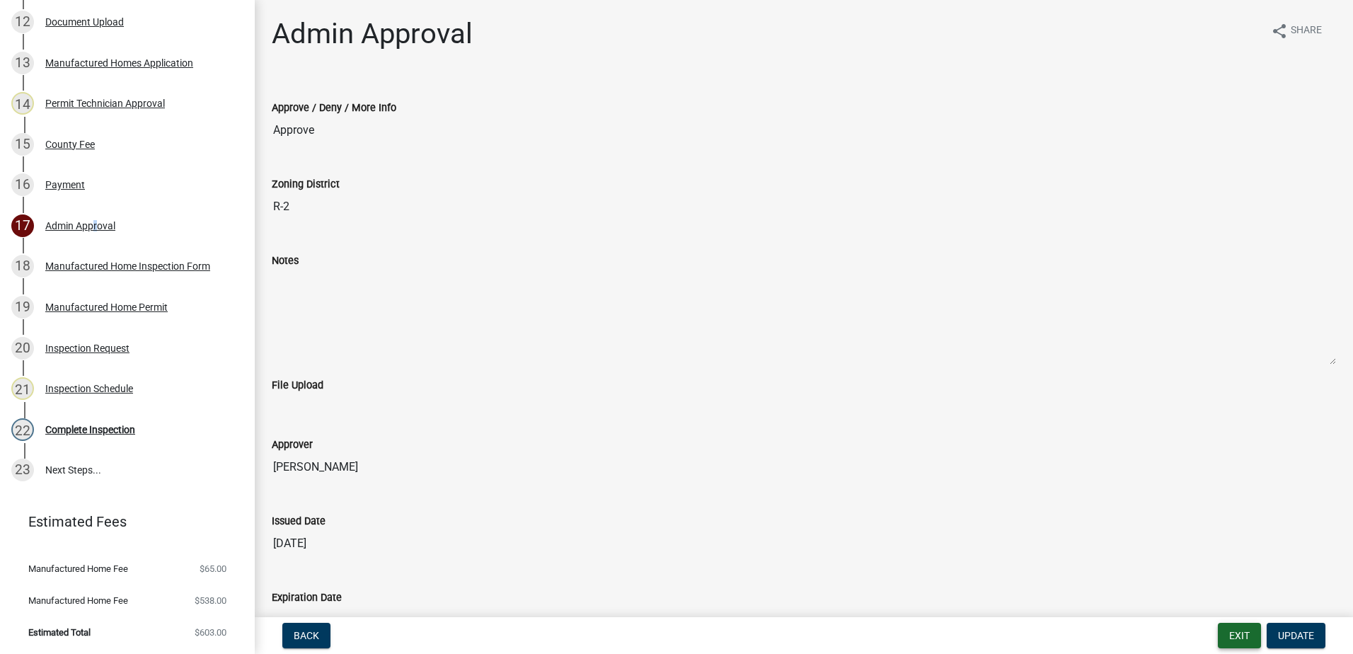
drag, startPoint x: 1241, startPoint y: 636, endPoint x: 558, endPoint y: 432, distance: 712.7
click at [740, 536] on wm-app "Manufactured Homes Permit 2025-MANU-7 View Summary Notes Show emails 1 Introduc…" at bounding box center [676, 327] width 1353 height 654
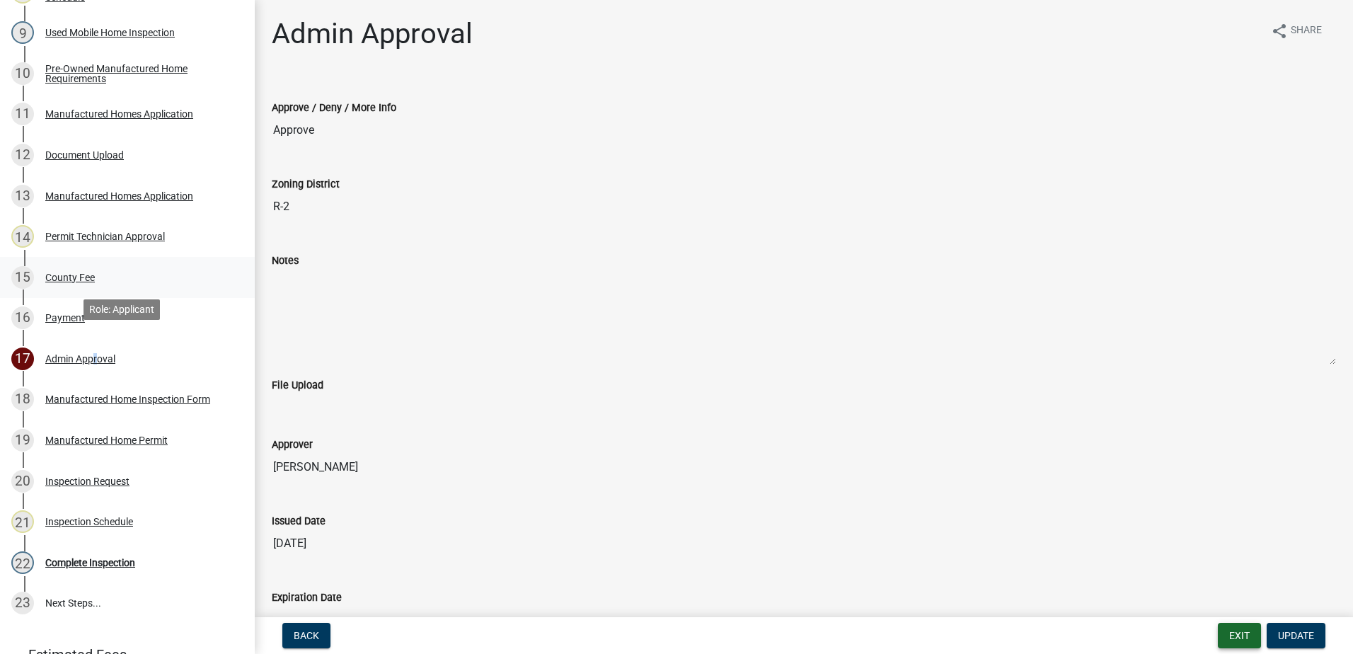
scroll to position [494, 0]
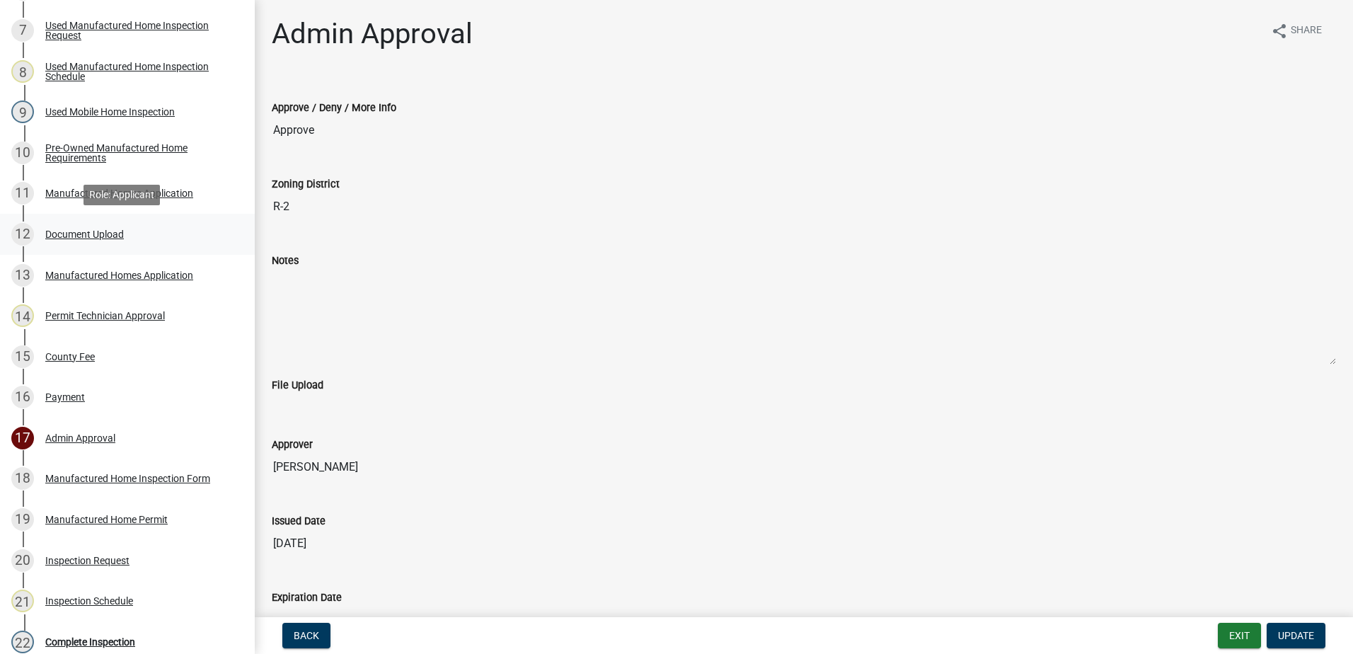
click at [57, 234] on div "Document Upload" at bounding box center [84, 234] width 79 height 10
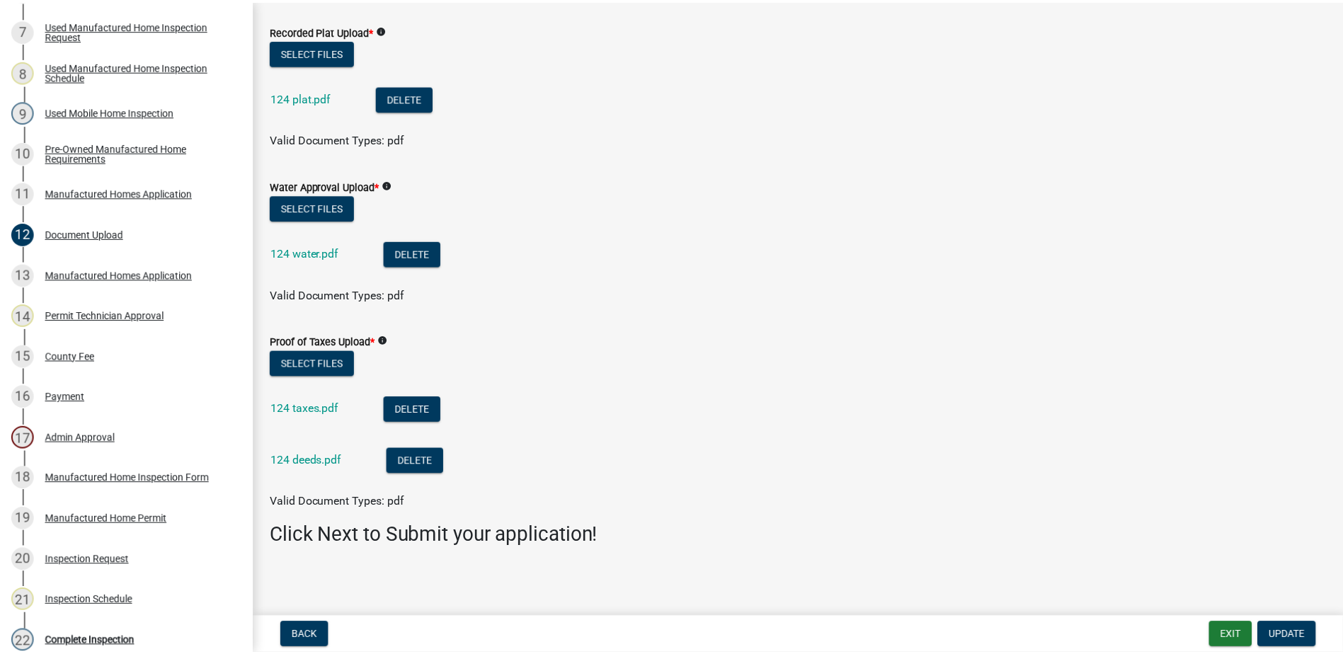
scroll to position [233, 0]
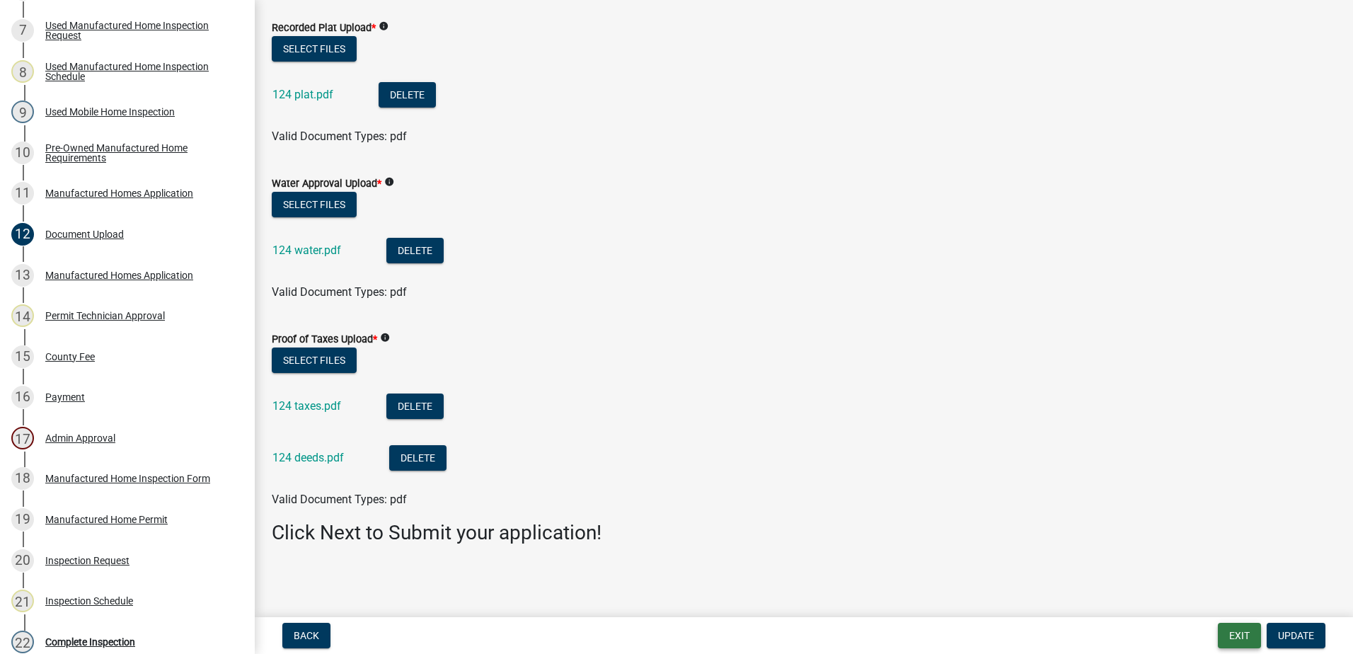
click at [1230, 640] on button "Exit" at bounding box center [1239, 635] width 43 height 25
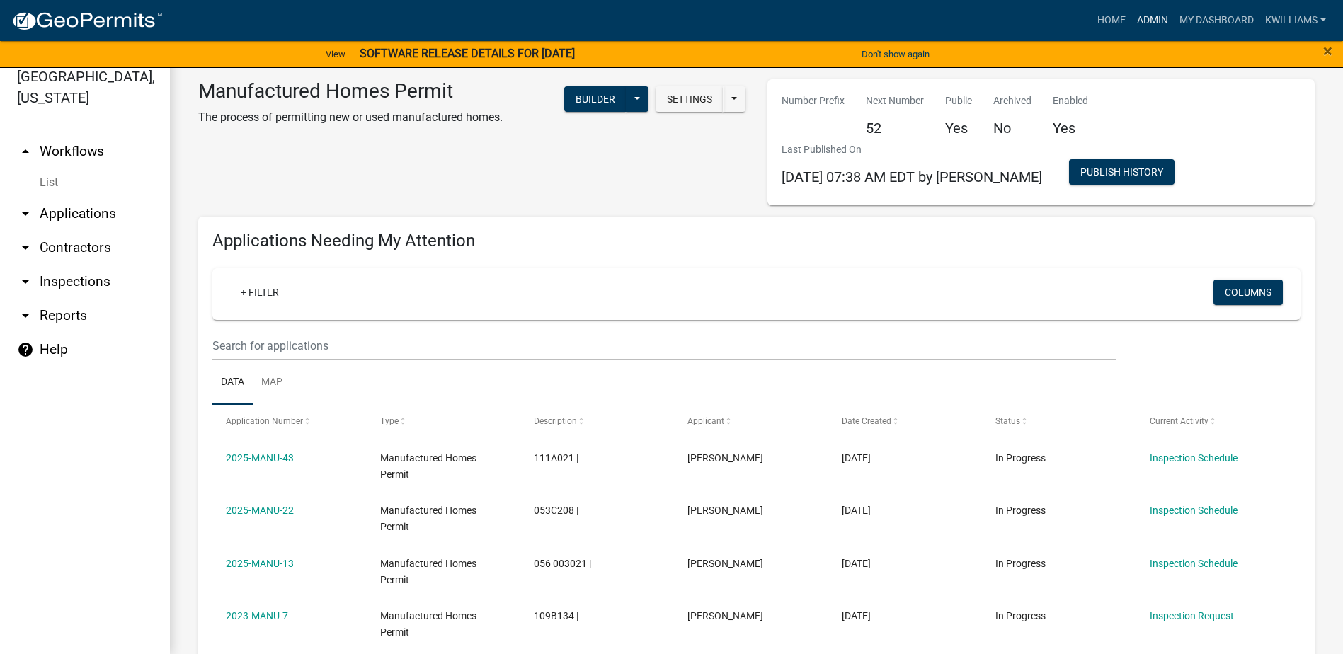
click at [1154, 17] on link "Admin" at bounding box center [1152, 20] width 42 height 27
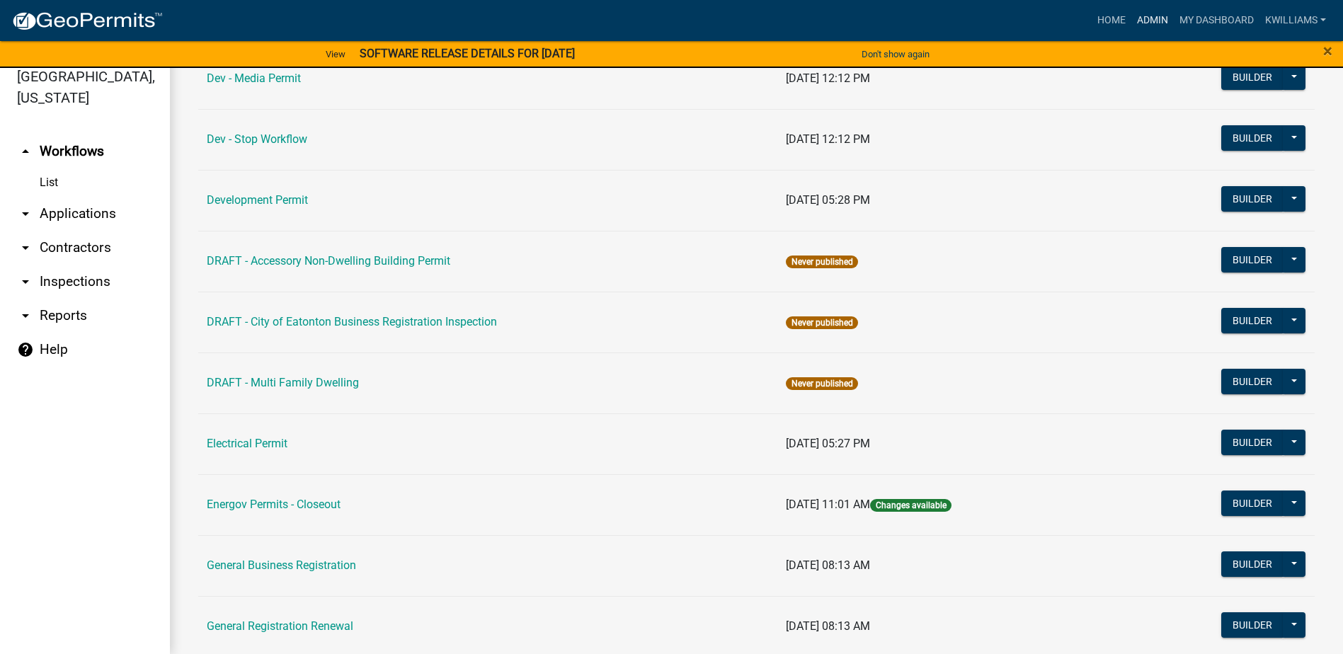
scroll to position [425, 0]
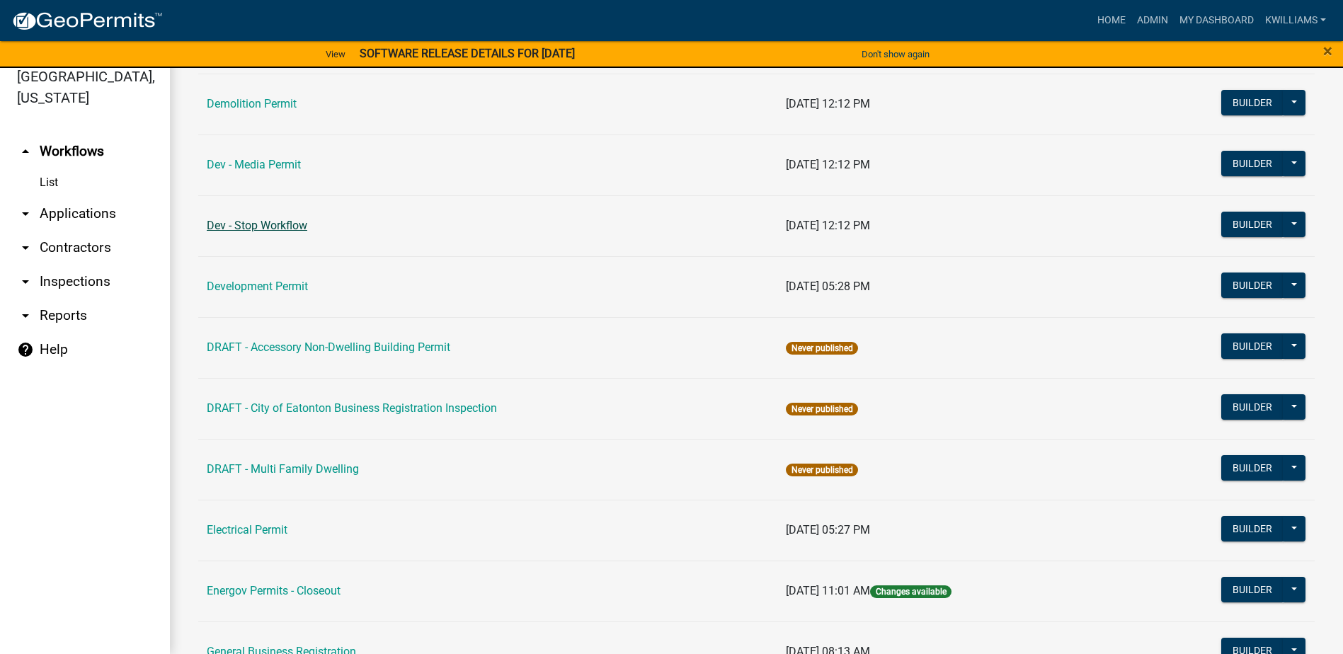
click at [257, 220] on link "Dev - Stop Workflow" at bounding box center [257, 225] width 101 height 13
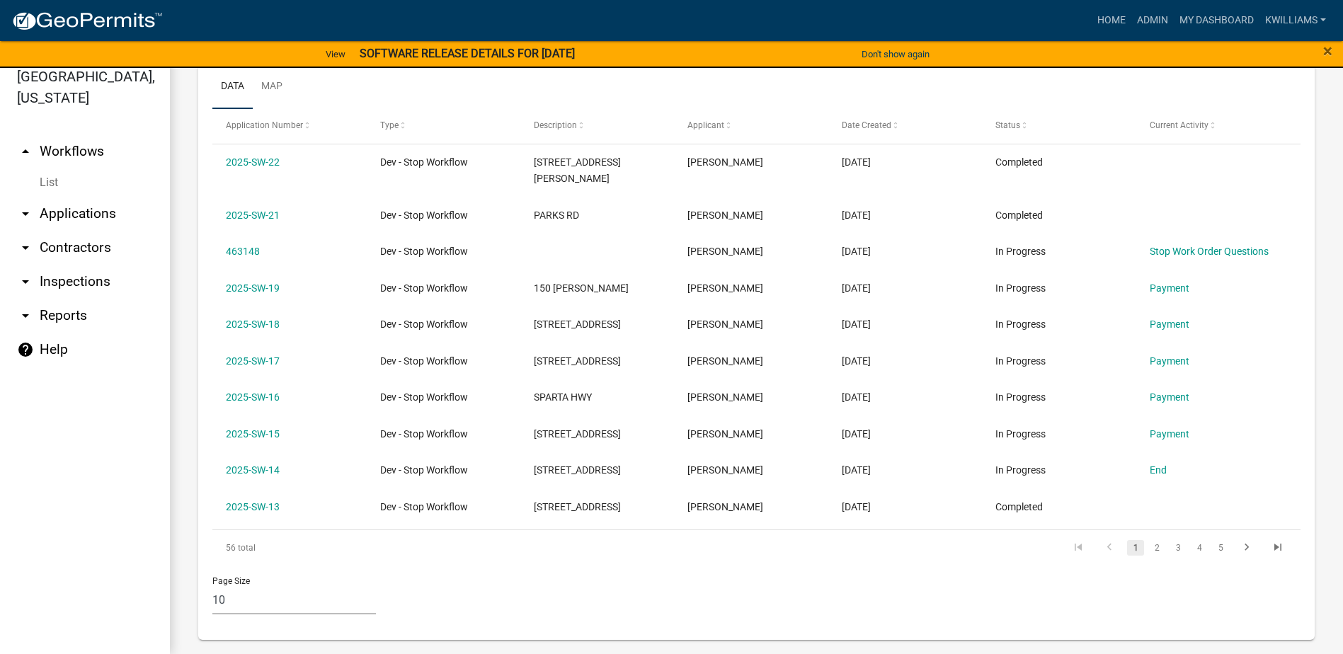
scroll to position [850, 0]
click at [1148, 539] on link "2" at bounding box center [1156, 547] width 17 height 16
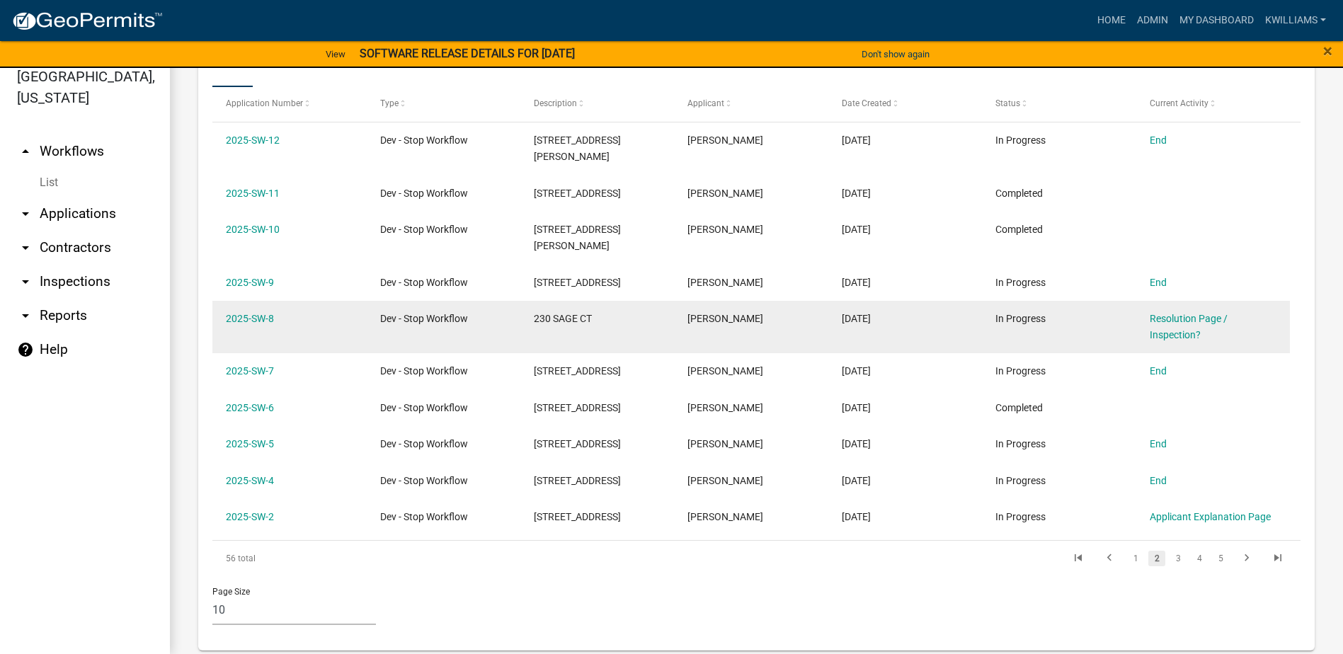
scroll to position [883, 0]
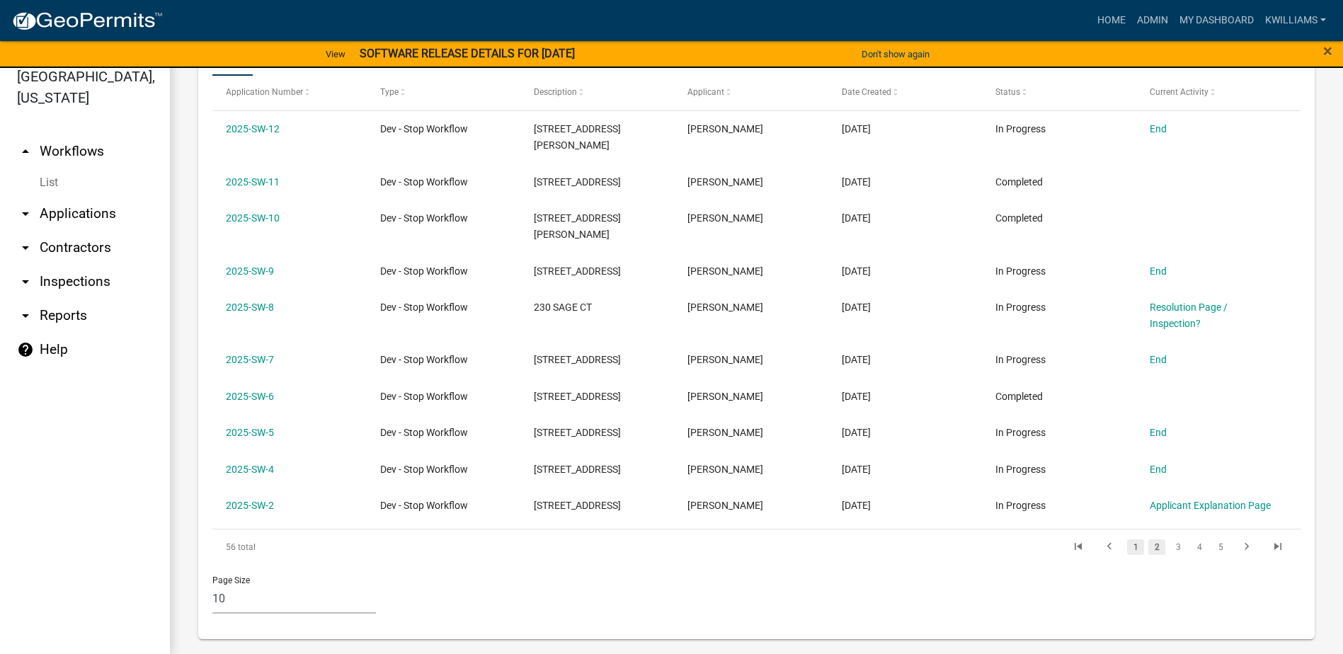
click at [1127, 539] on link "1" at bounding box center [1135, 547] width 17 height 16
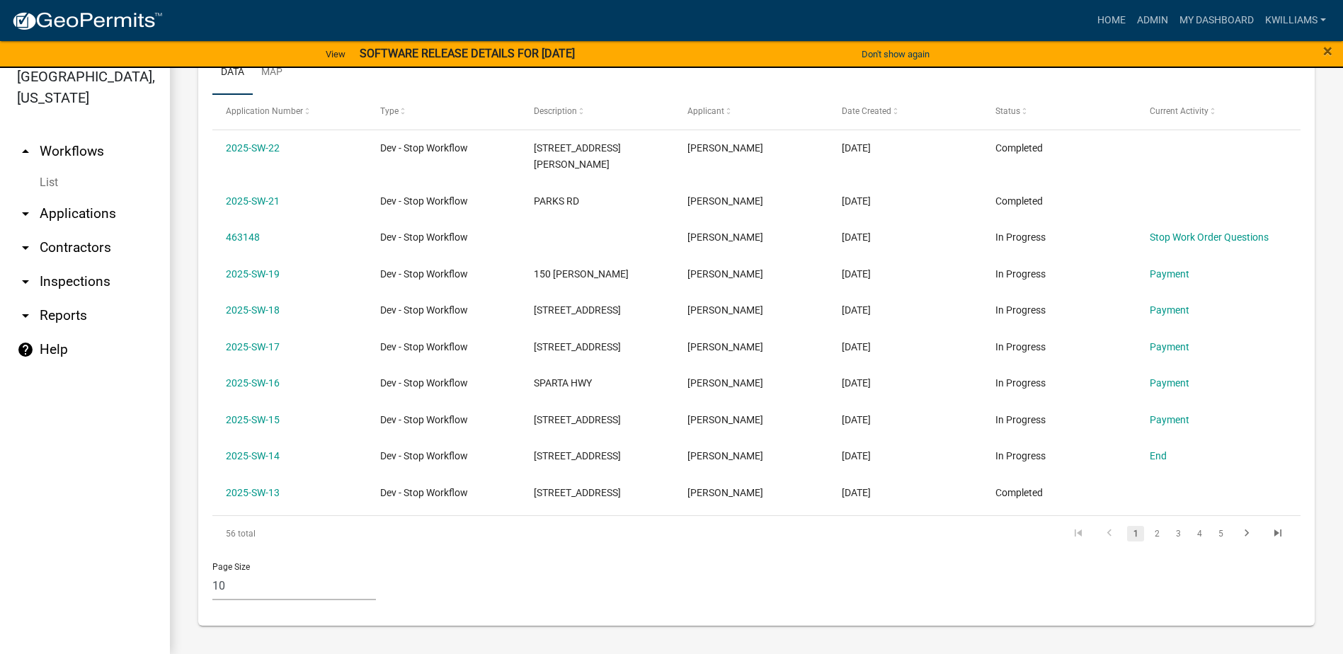
scroll to position [850, 0]
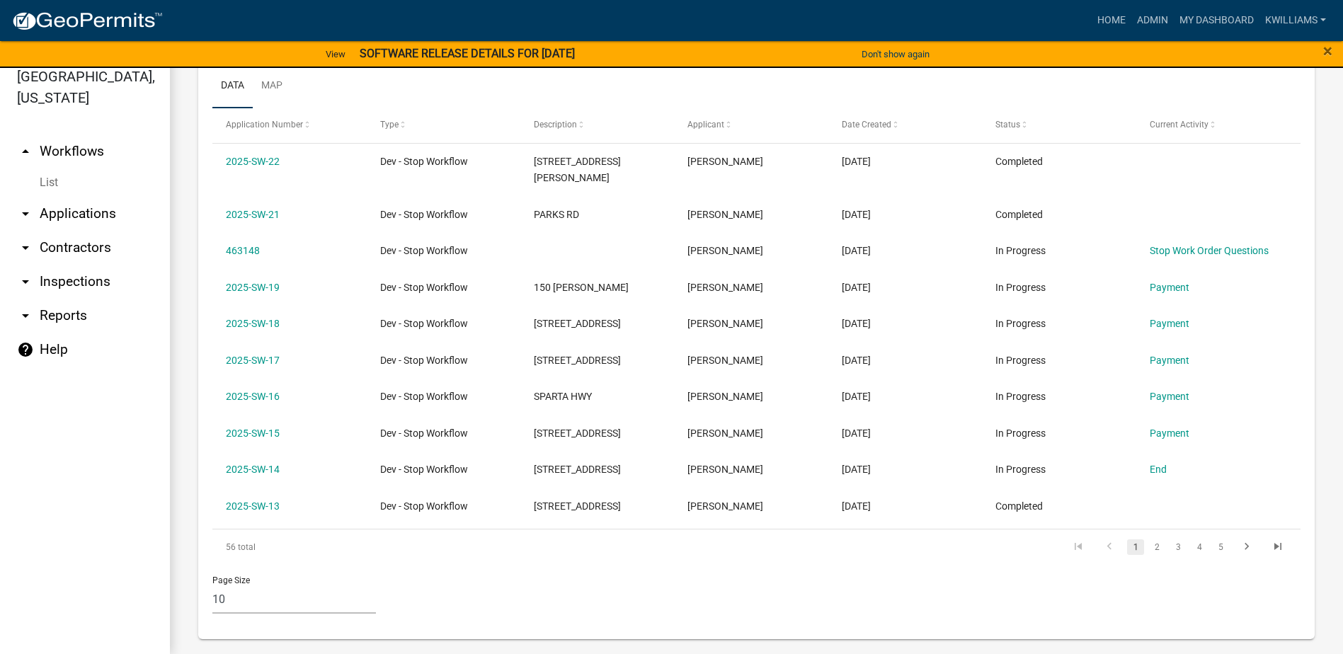
click at [92, 212] on link "arrow_drop_down Applications" at bounding box center [85, 214] width 170 height 34
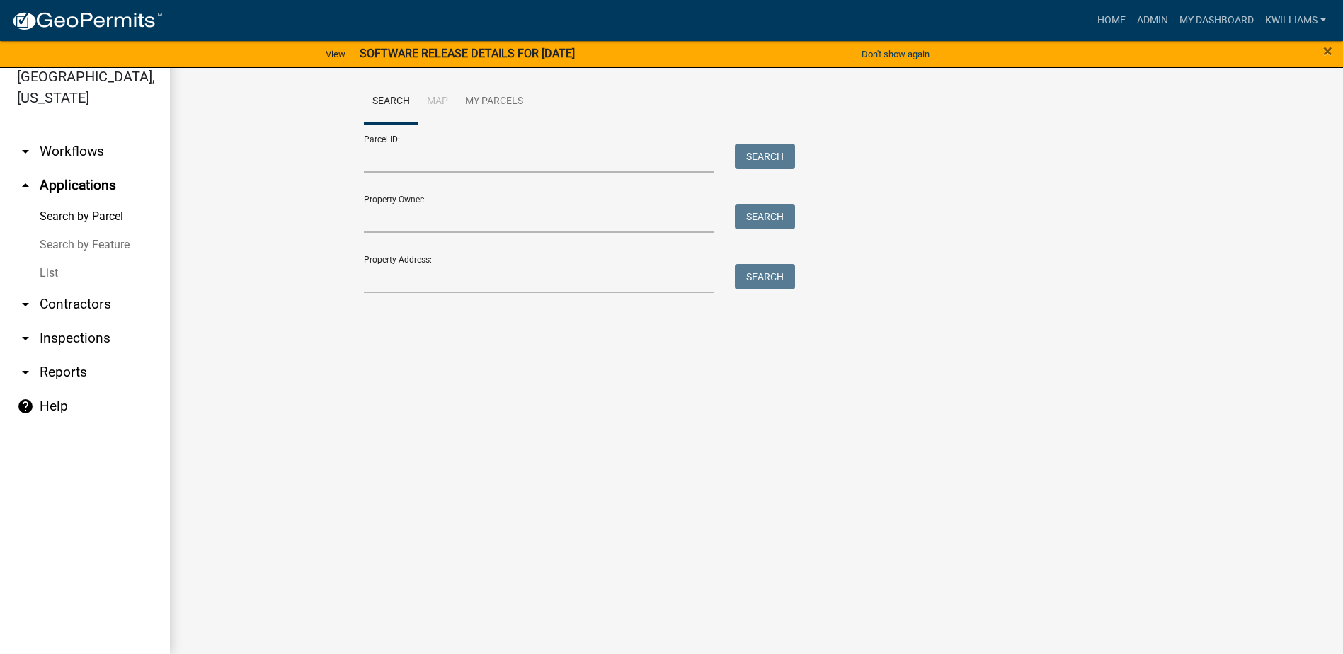
click at [56, 269] on link "List" at bounding box center [85, 273] width 170 height 28
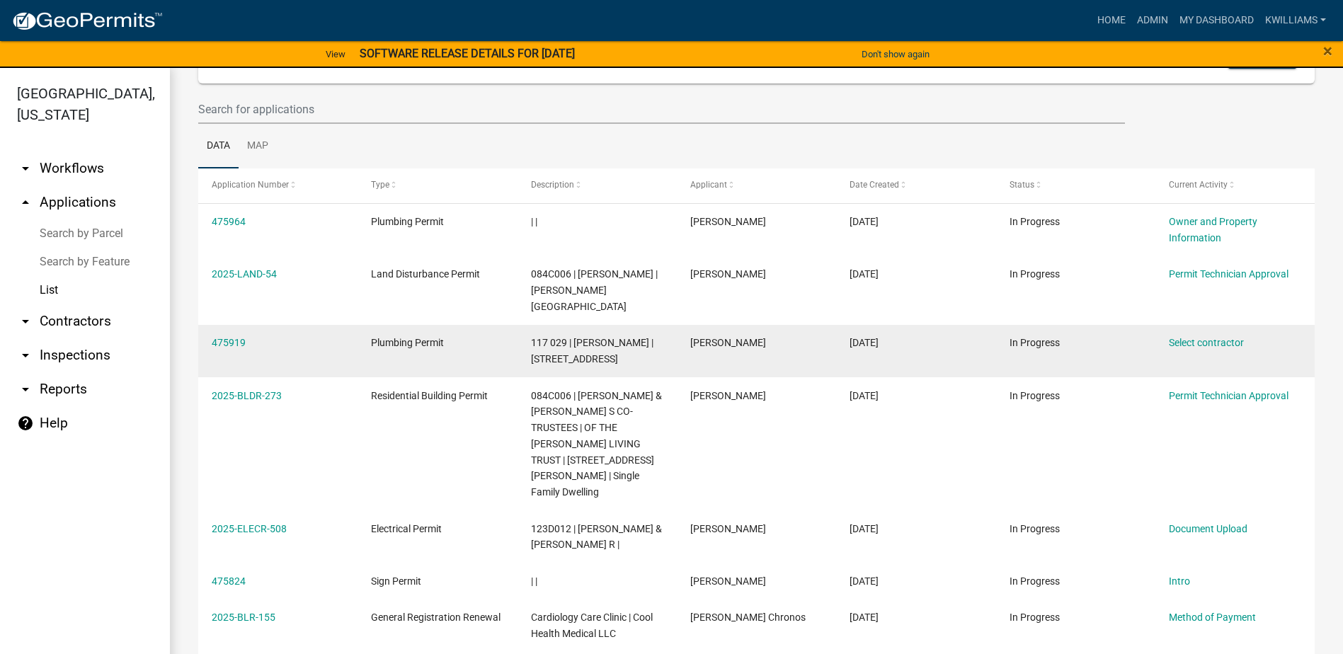
scroll to position [71, 0]
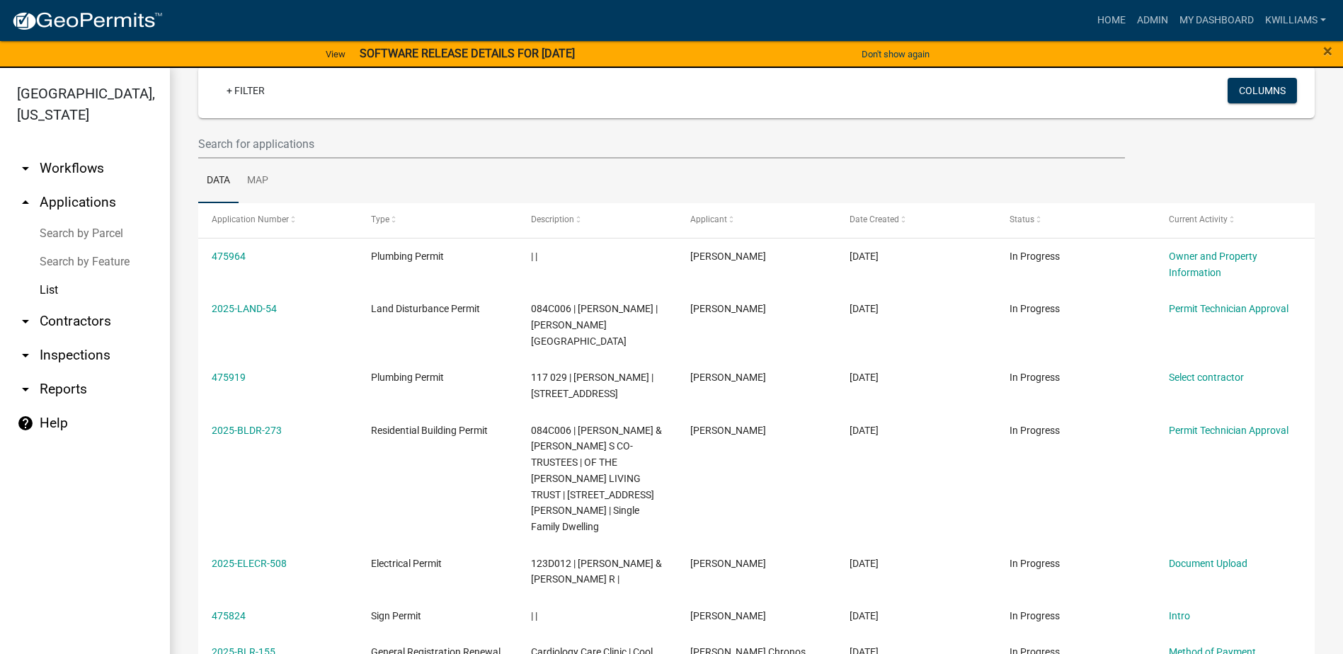
drag, startPoint x: 372, startPoint y: 349, endPoint x: 51, endPoint y: 295, distance: 325.1
click at [51, 295] on link "List" at bounding box center [85, 290] width 170 height 28
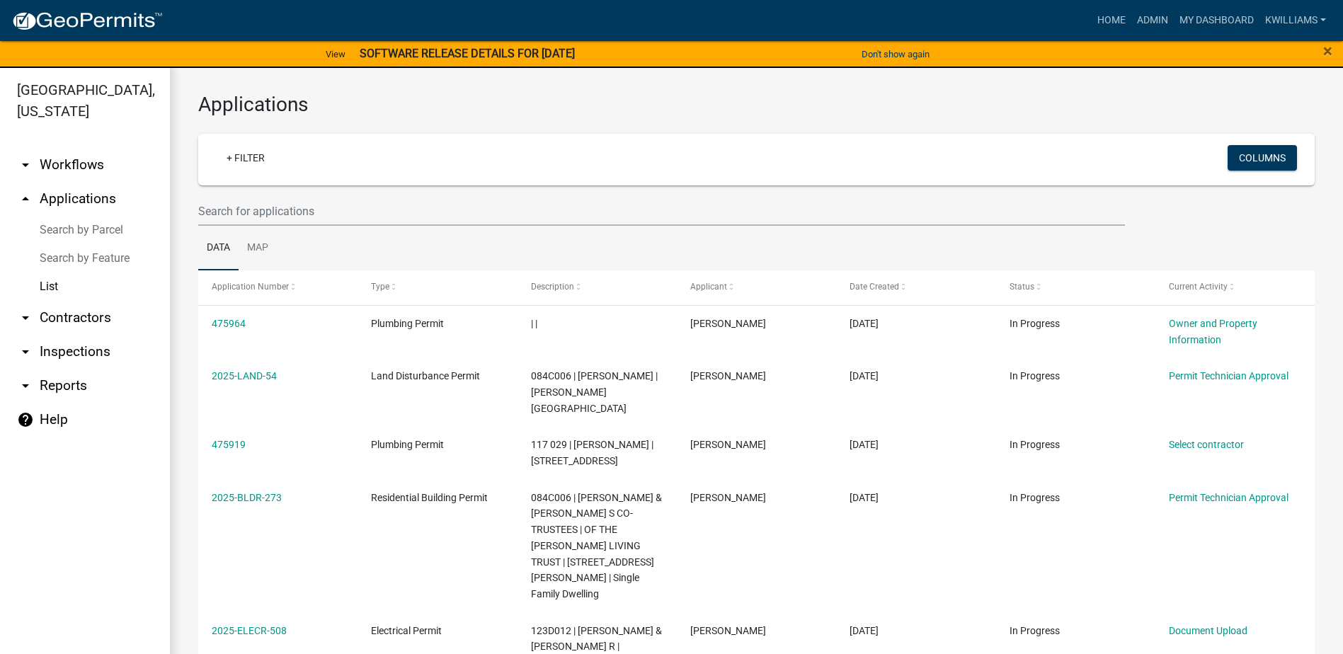
scroll to position [0, 0]
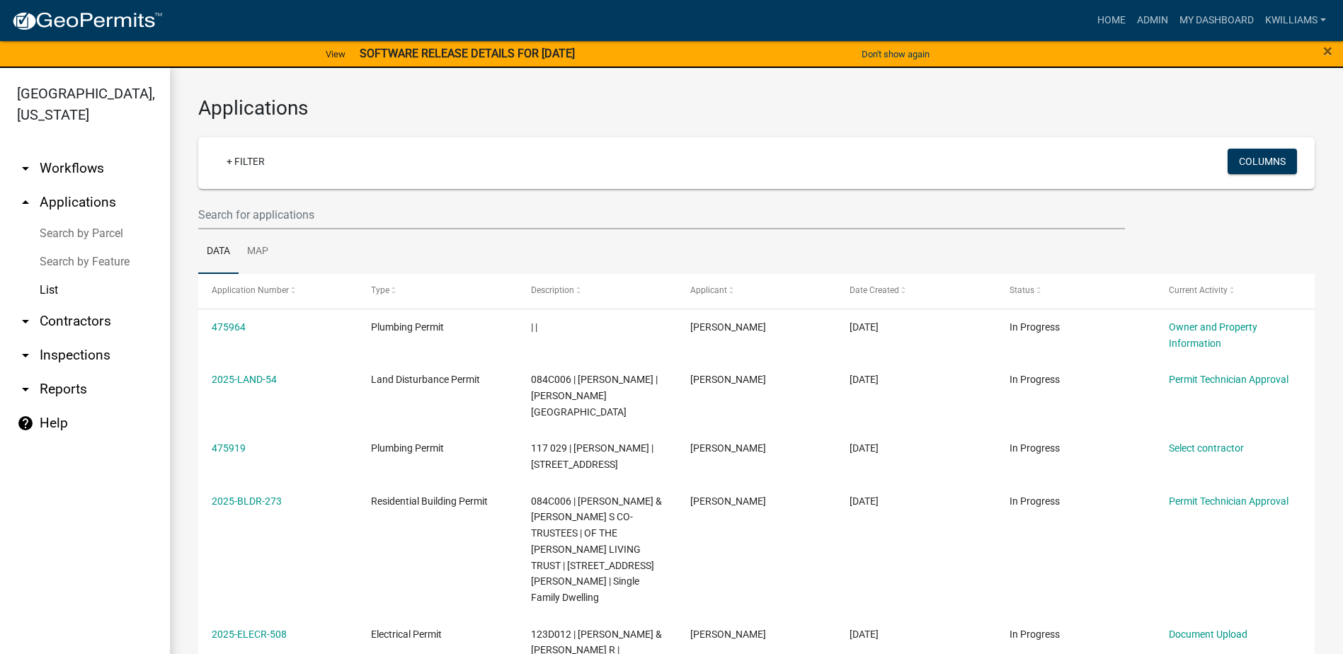
click at [57, 292] on link "List" at bounding box center [85, 290] width 170 height 28
click at [52, 285] on link "List" at bounding box center [85, 290] width 170 height 28
click at [86, 191] on link "arrow_drop_up Applications" at bounding box center [85, 202] width 170 height 34
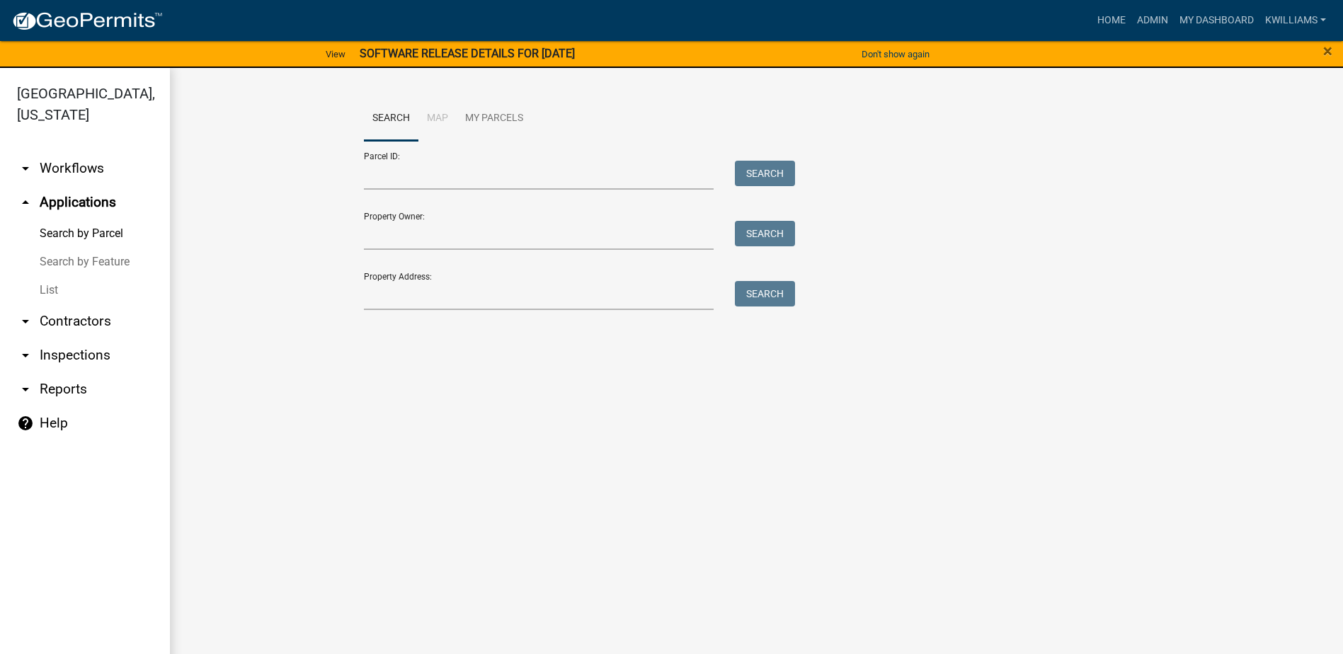
click at [50, 288] on link "List" at bounding box center [85, 290] width 170 height 28
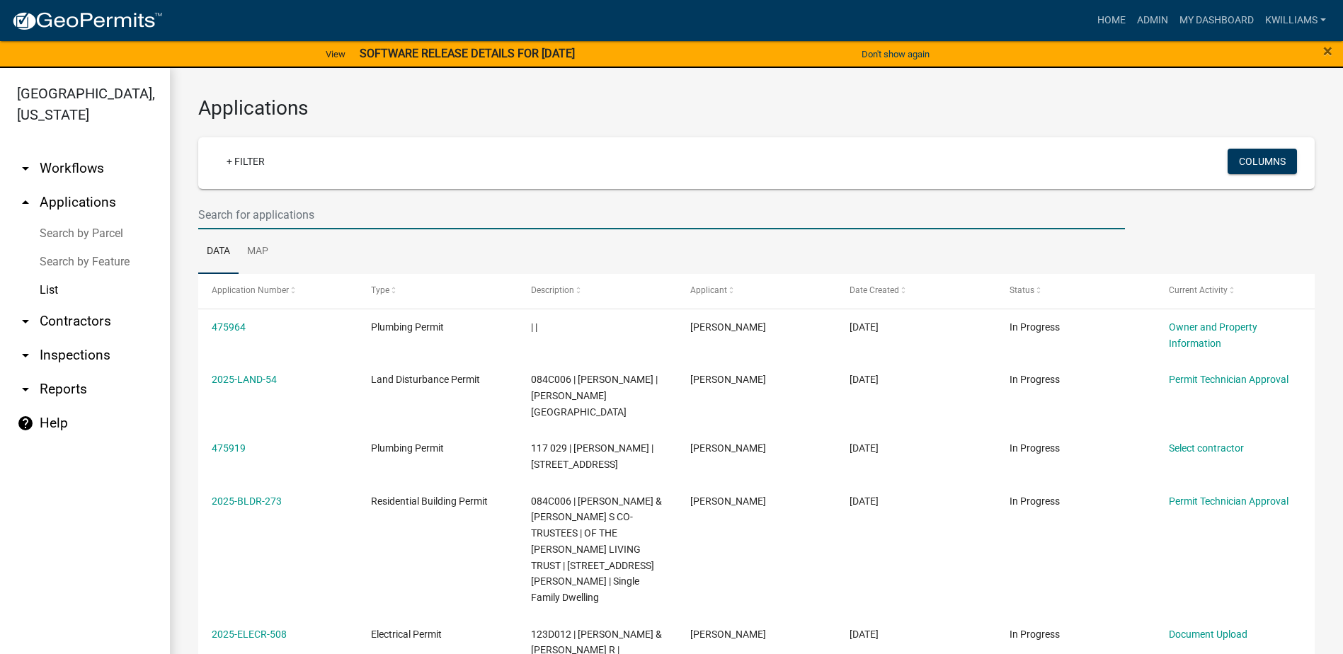
click at [281, 211] on input "text" at bounding box center [661, 214] width 926 height 29
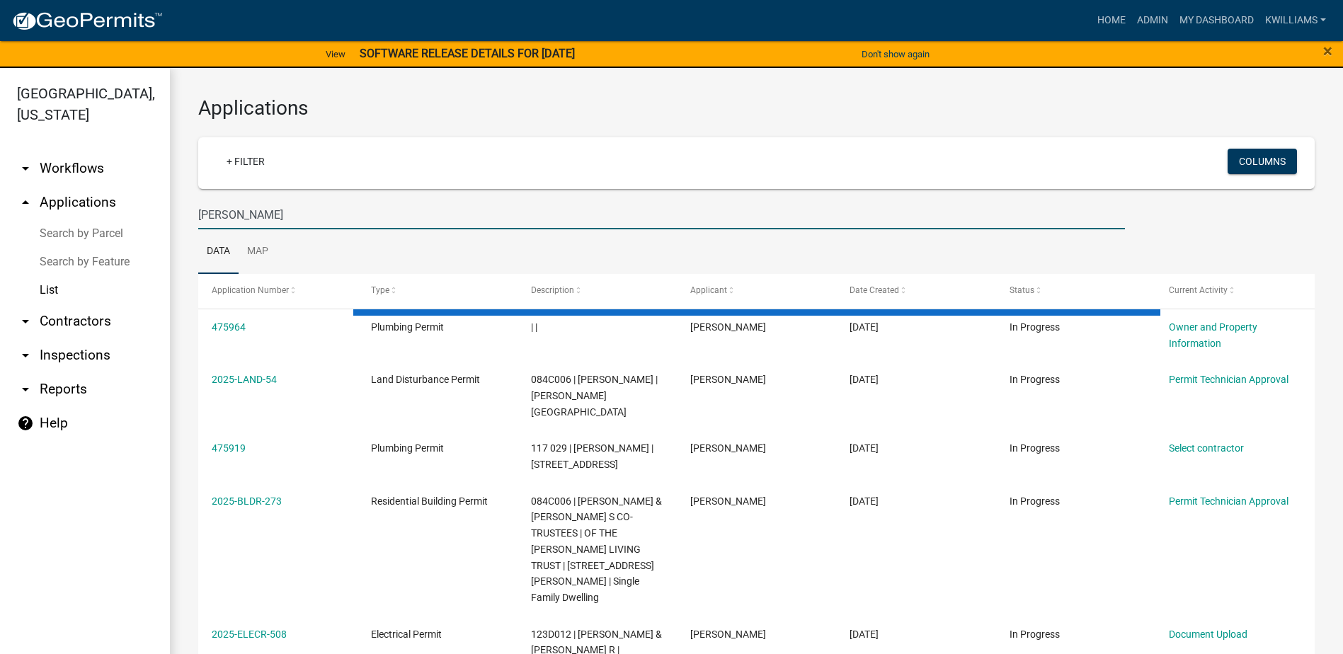
type input "williams howell"
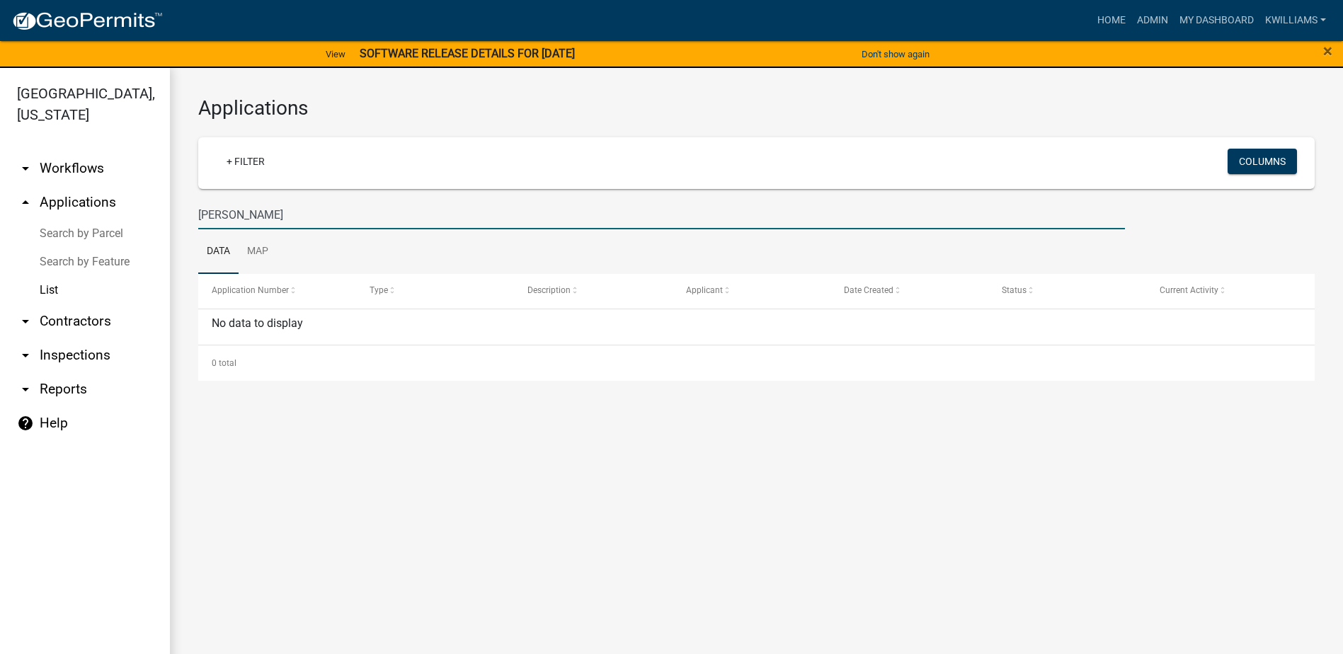
drag, startPoint x: 282, startPoint y: 218, endPoint x: 108, endPoint y: 240, distance: 175.5
click at [108, 240] on div "Putnam County, Georgia arrow_drop_down Workflows List arrow_drop_up Application…" at bounding box center [671, 369] width 1343 height 603
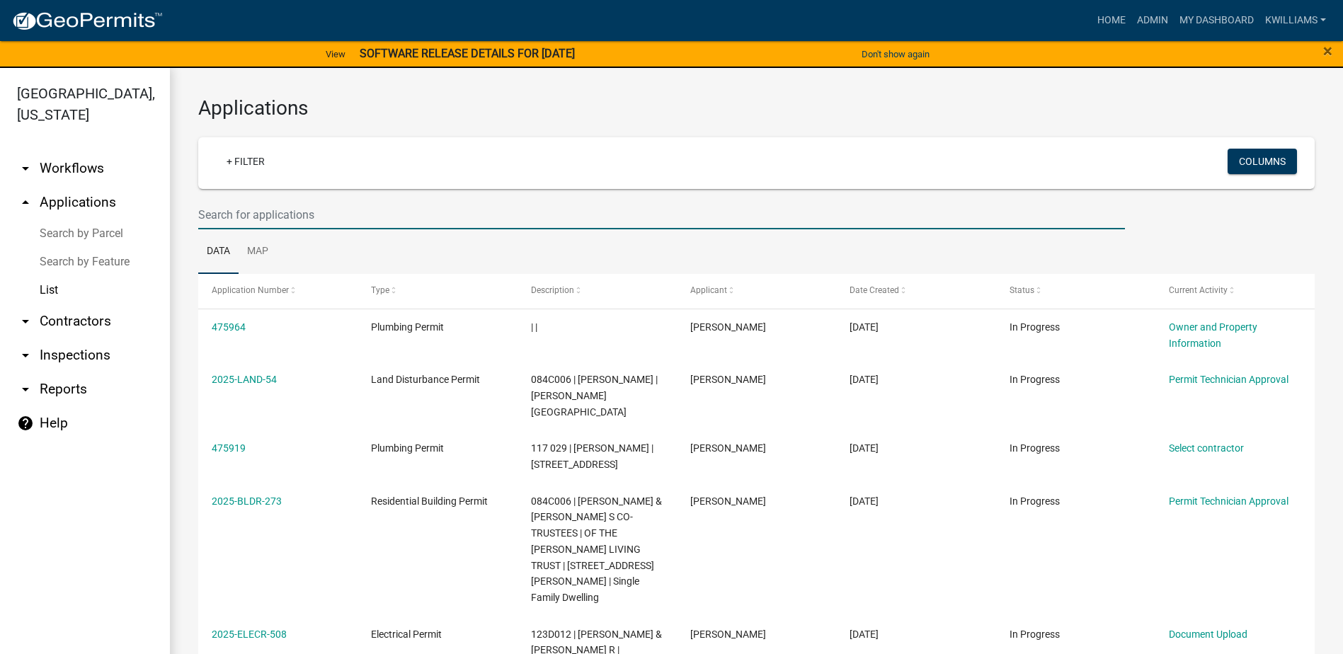
click at [263, 213] on input "text" at bounding box center [661, 214] width 926 height 29
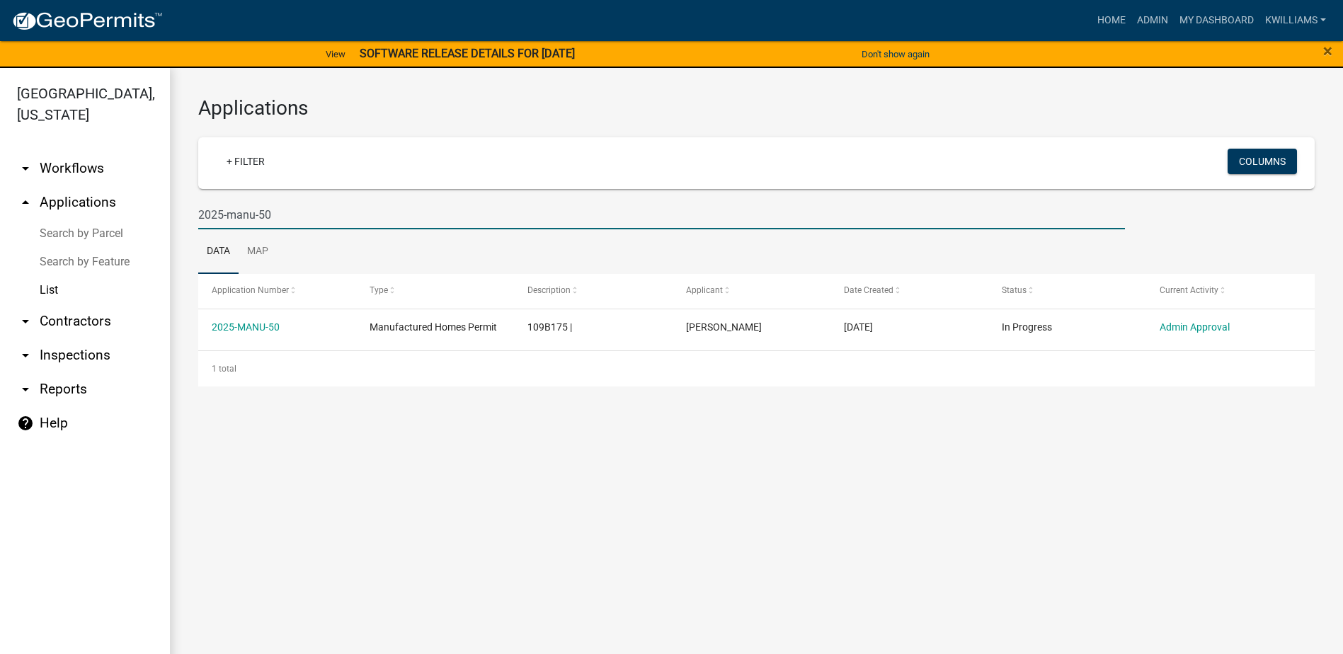
drag, startPoint x: 289, startPoint y: 209, endPoint x: 259, endPoint y: 205, distance: 30.7
click at [259, 205] on input "2025-manu-50" at bounding box center [661, 214] width 926 height 29
type input "2025-manu-5"
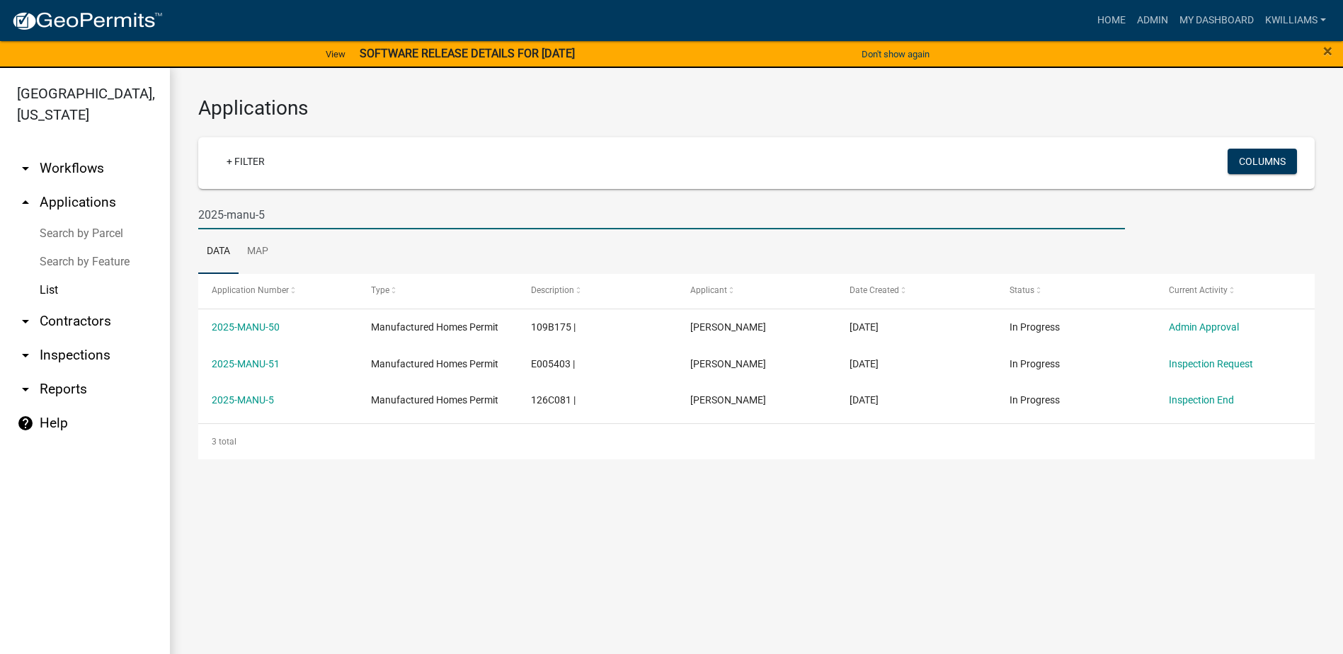
drag, startPoint x: 304, startPoint y: 205, endPoint x: 118, endPoint y: 195, distance: 185.7
click at [122, 198] on div "Putnam County, Georgia arrow_drop_down Workflows List arrow_drop_up Application…" at bounding box center [671, 369] width 1343 height 603
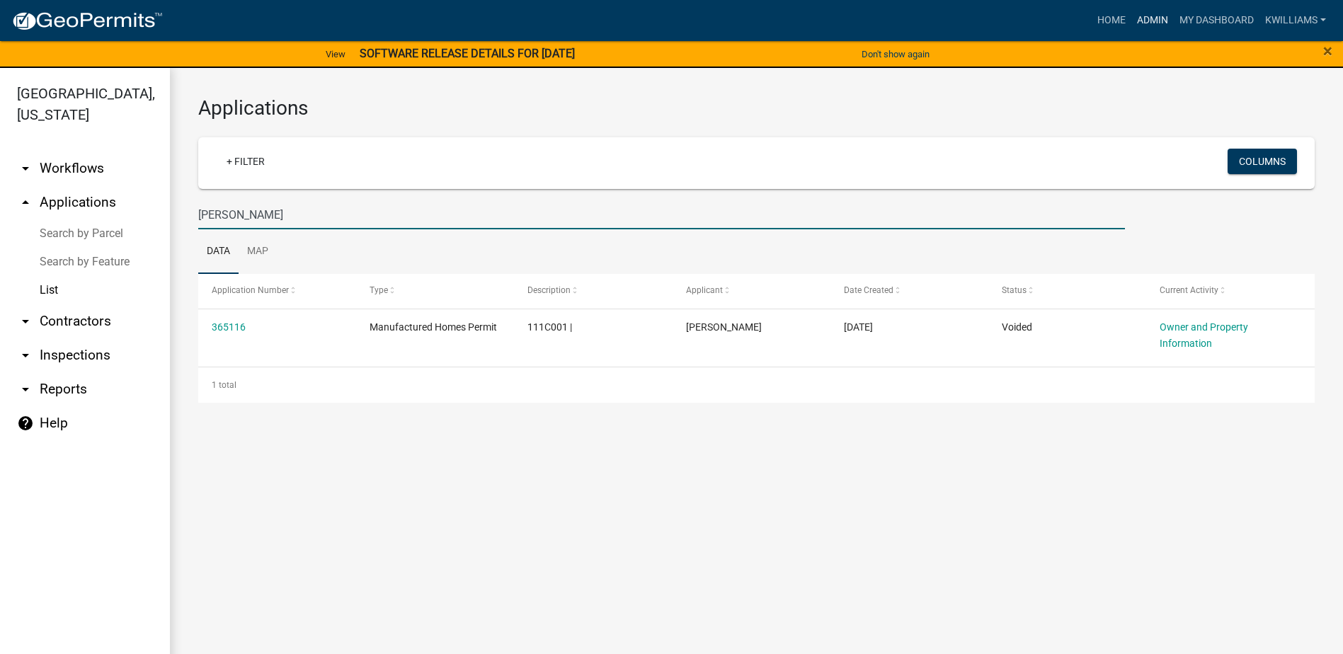
type input "william howell"
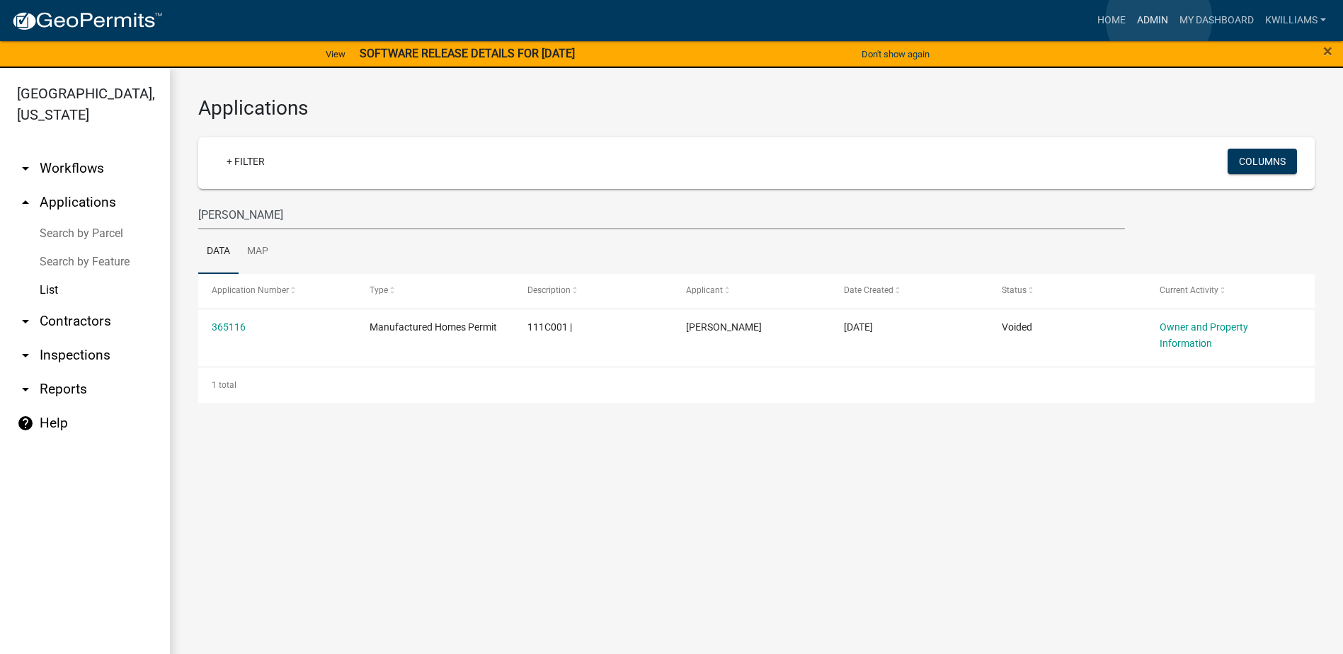
click at [1159, 19] on link "Admin" at bounding box center [1152, 20] width 42 height 27
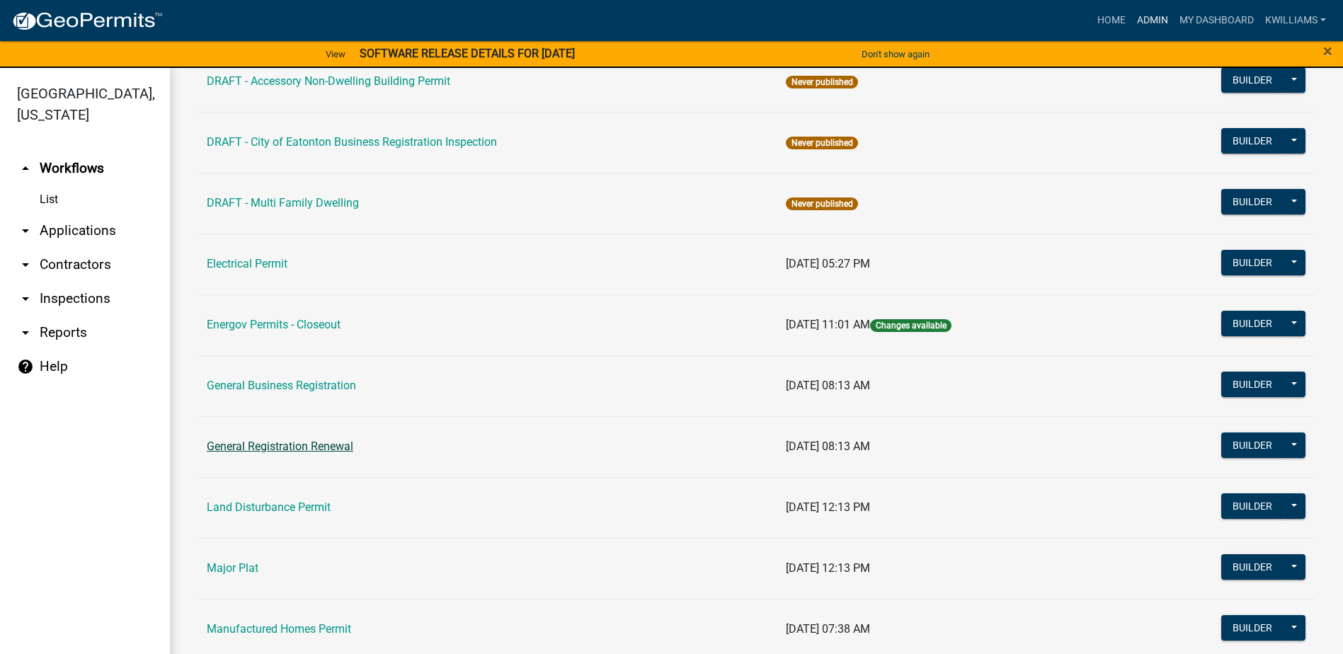
scroll to position [1062, 0]
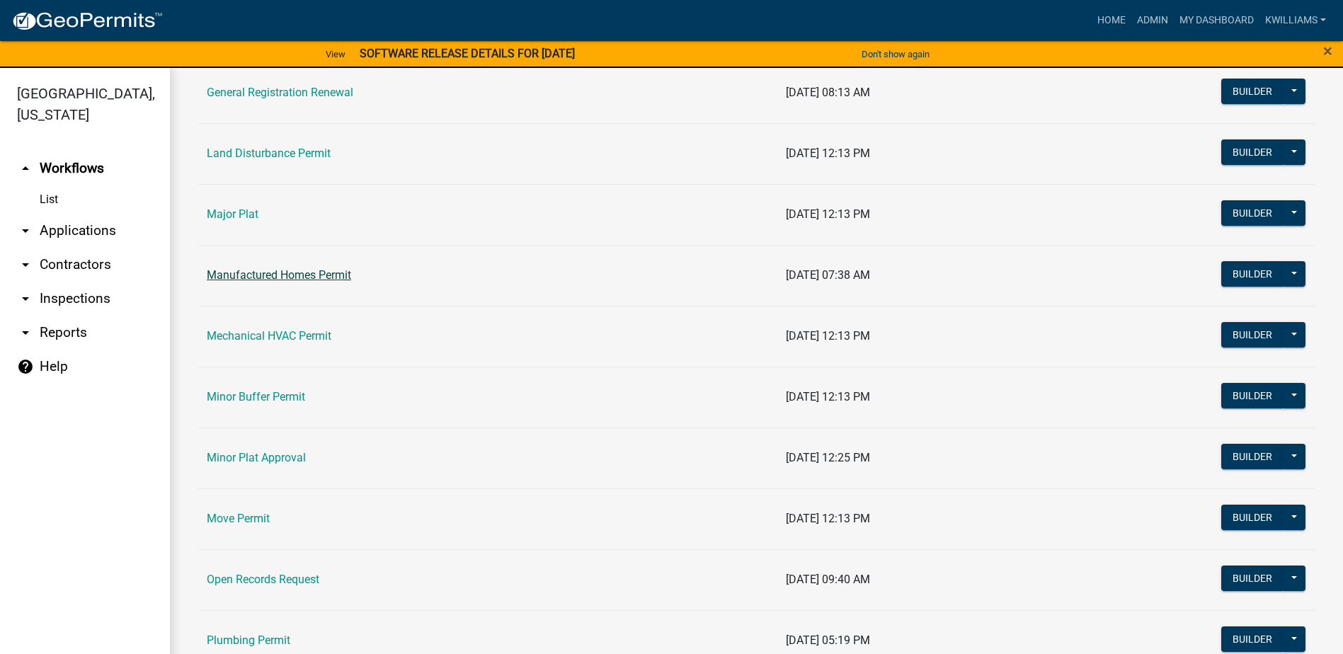
click at [270, 273] on link "Manufactured Homes Permit" at bounding box center [279, 274] width 144 height 13
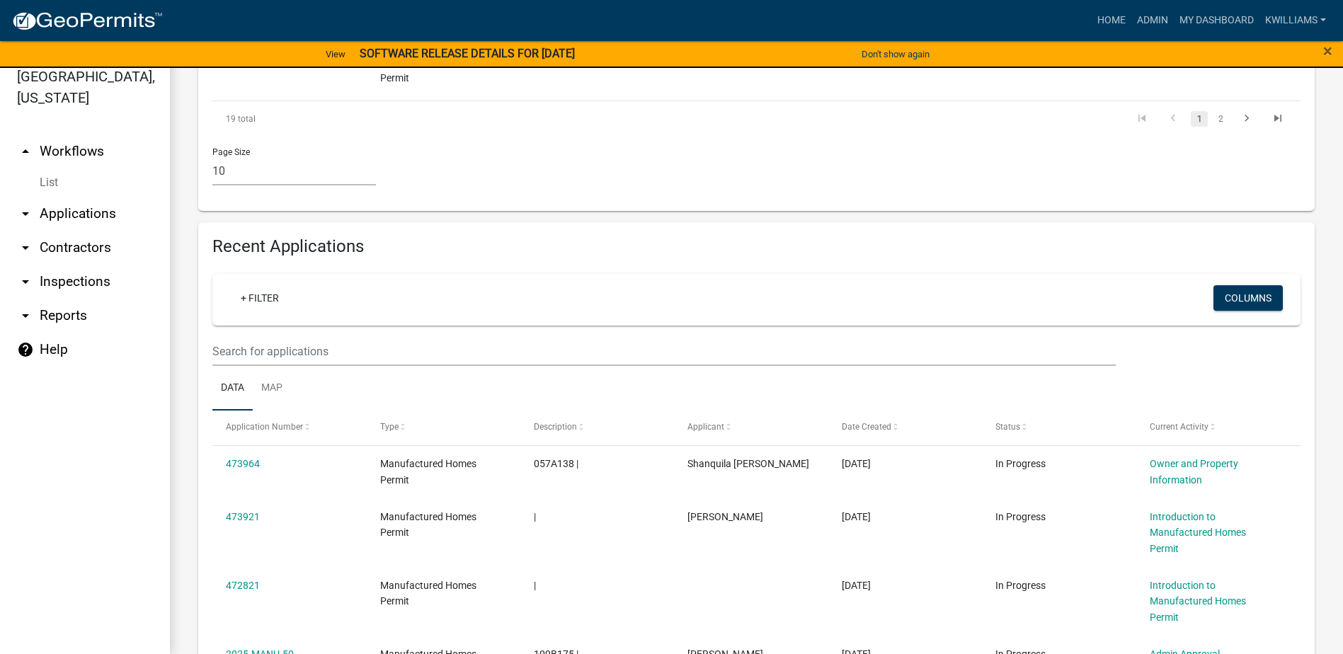
scroll to position [757, 0]
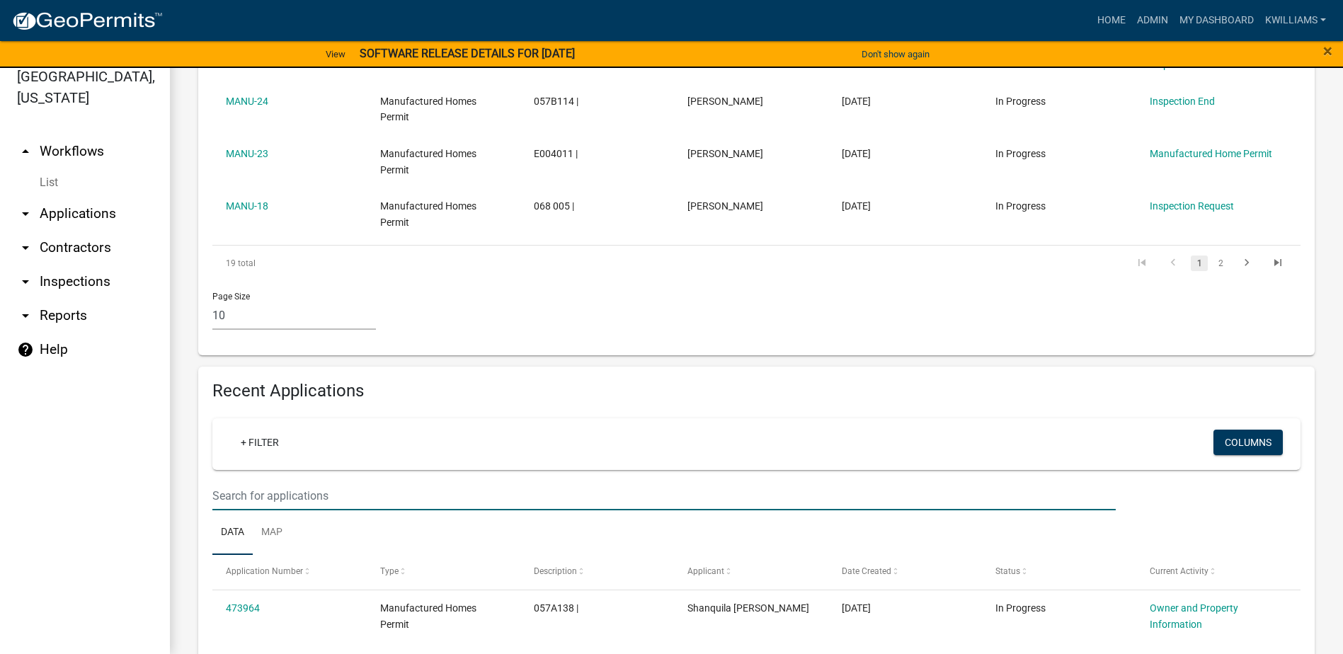
click at [406, 493] on input "text" at bounding box center [663, 495] width 903 height 29
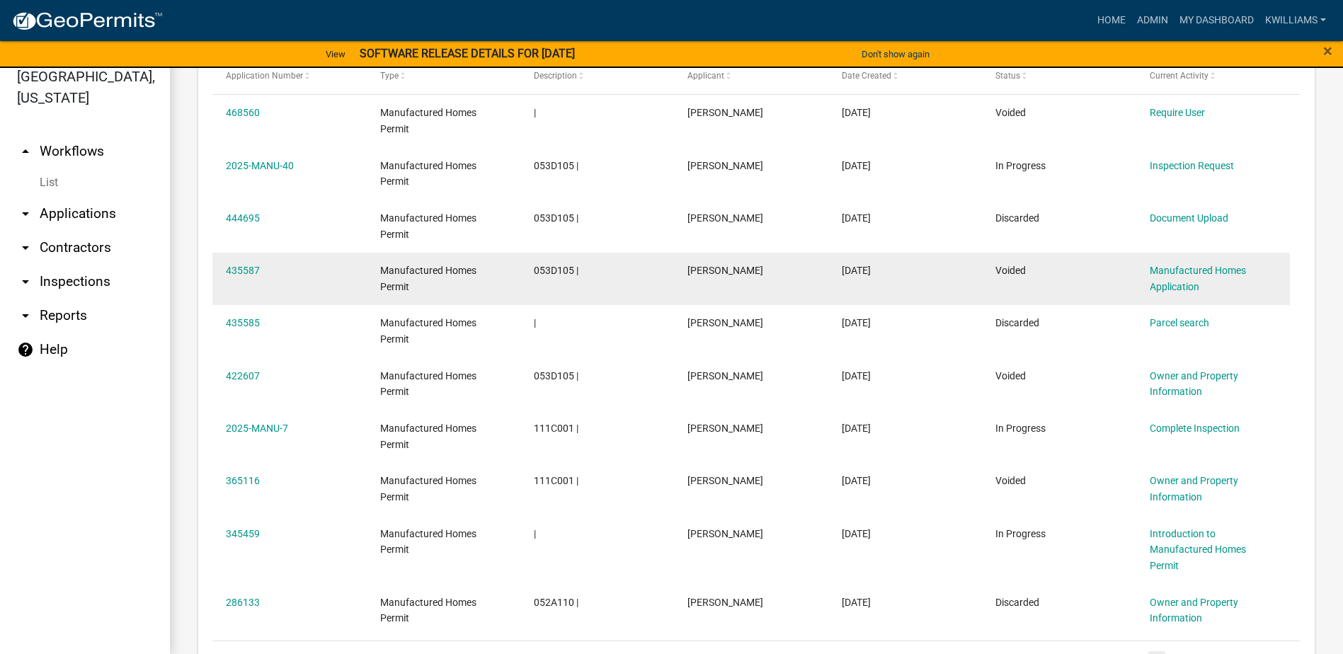
scroll to position [1323, 0]
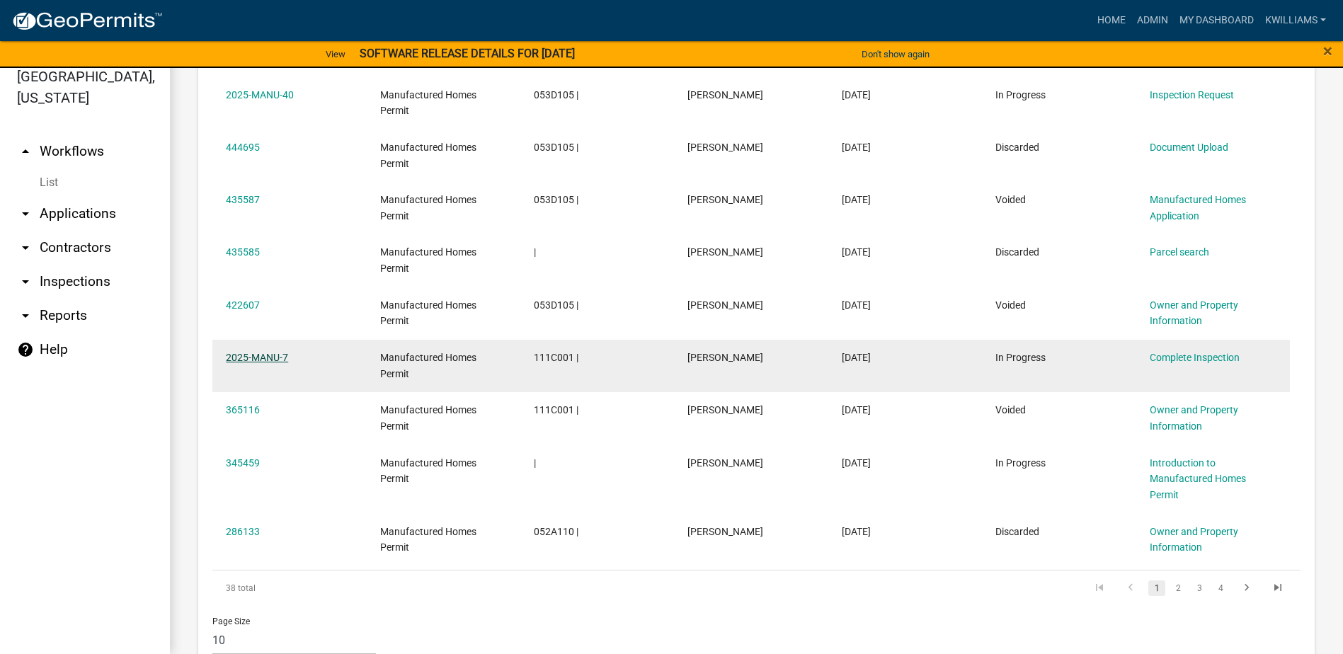
type input "william"
click at [260, 355] on link "2025-MANU-7" at bounding box center [257, 357] width 62 height 11
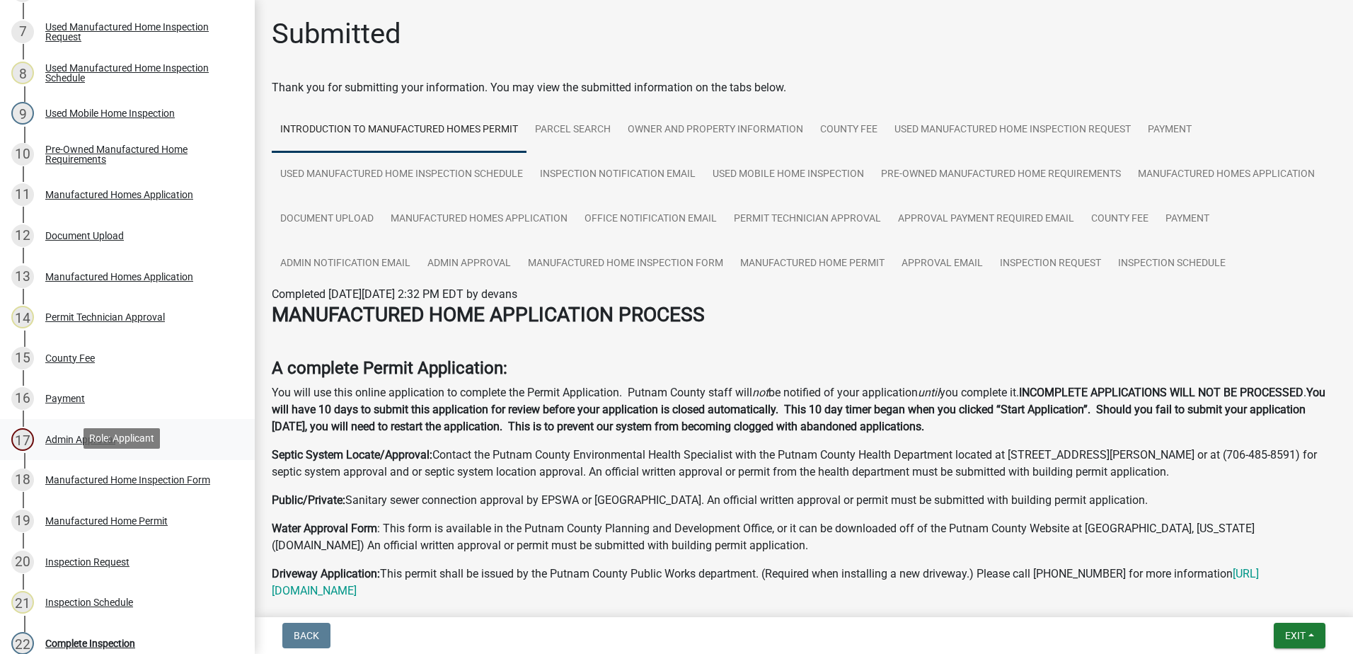
scroll to position [495, 0]
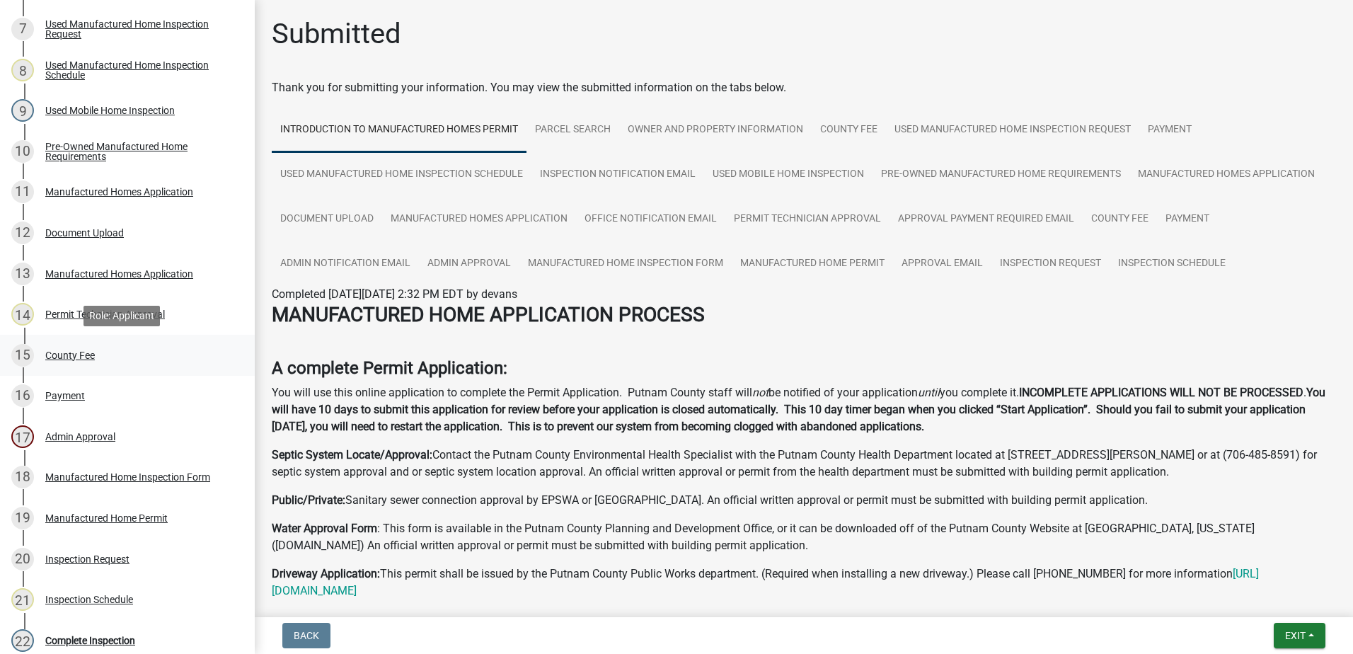
click at [56, 358] on div "County Fee" at bounding box center [70, 355] width 50 height 10
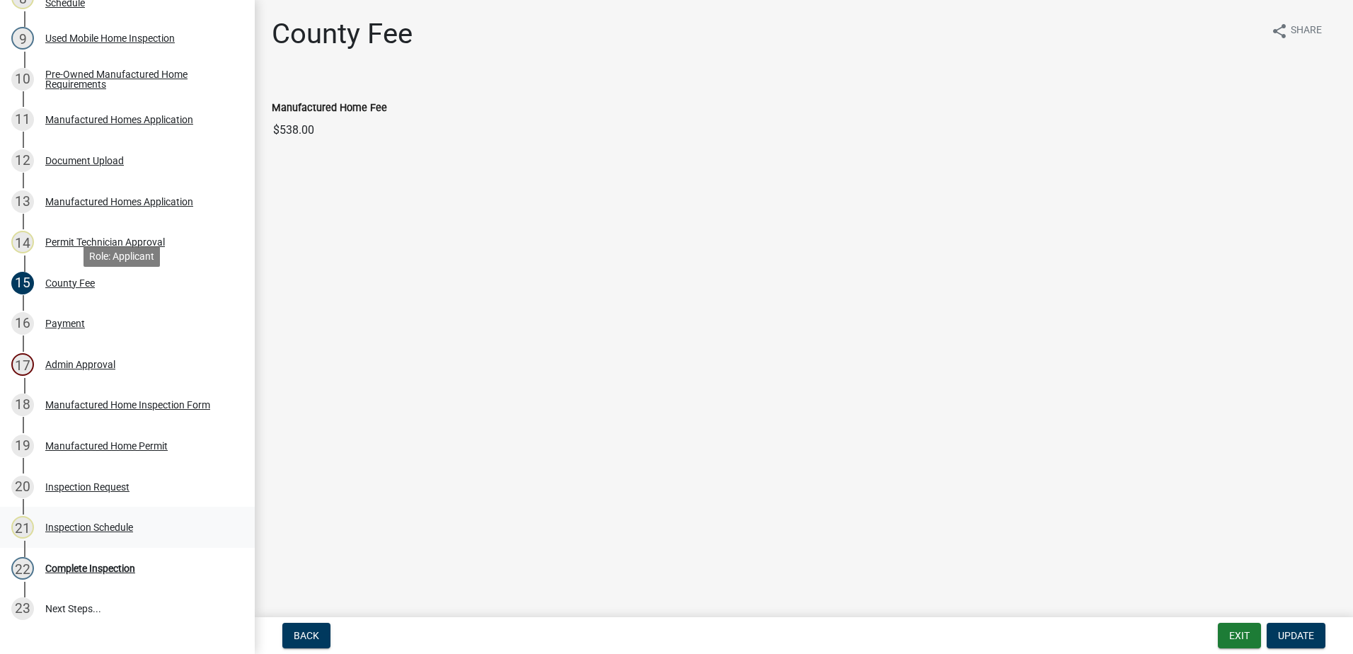
scroll to position [706, 0]
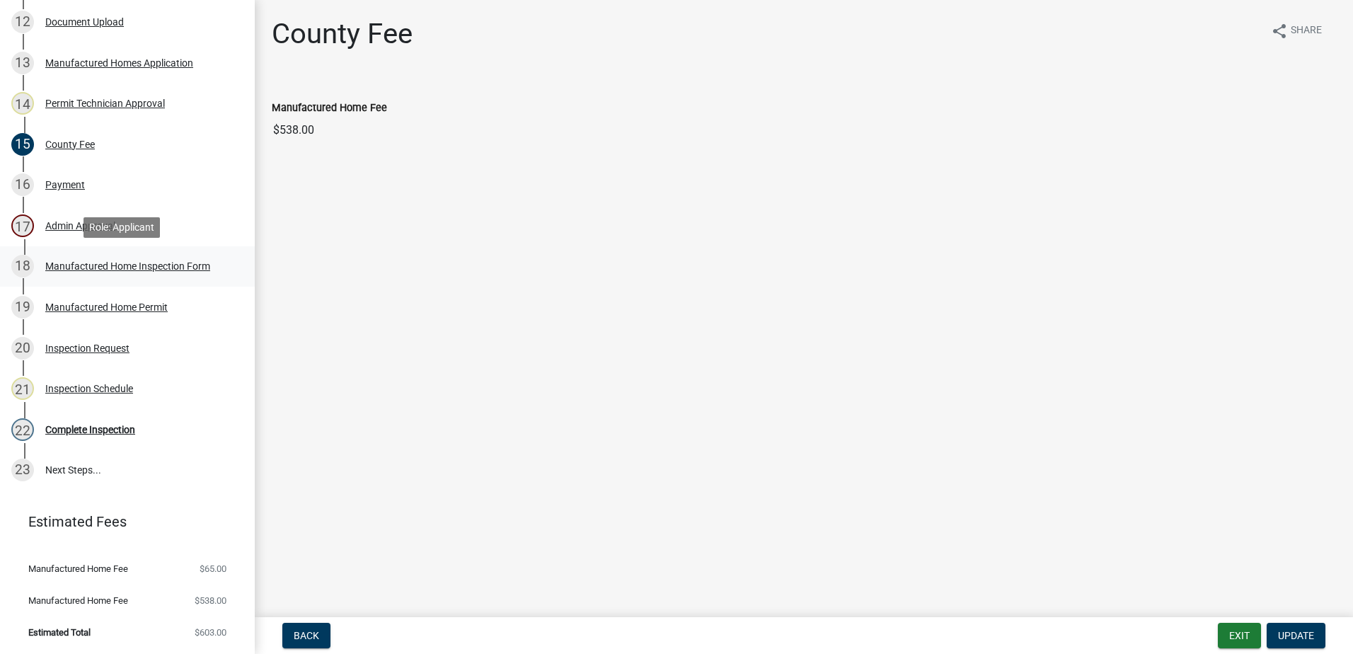
click at [91, 268] on div "Manufactured Home Inspection Form" at bounding box center [127, 266] width 165 height 10
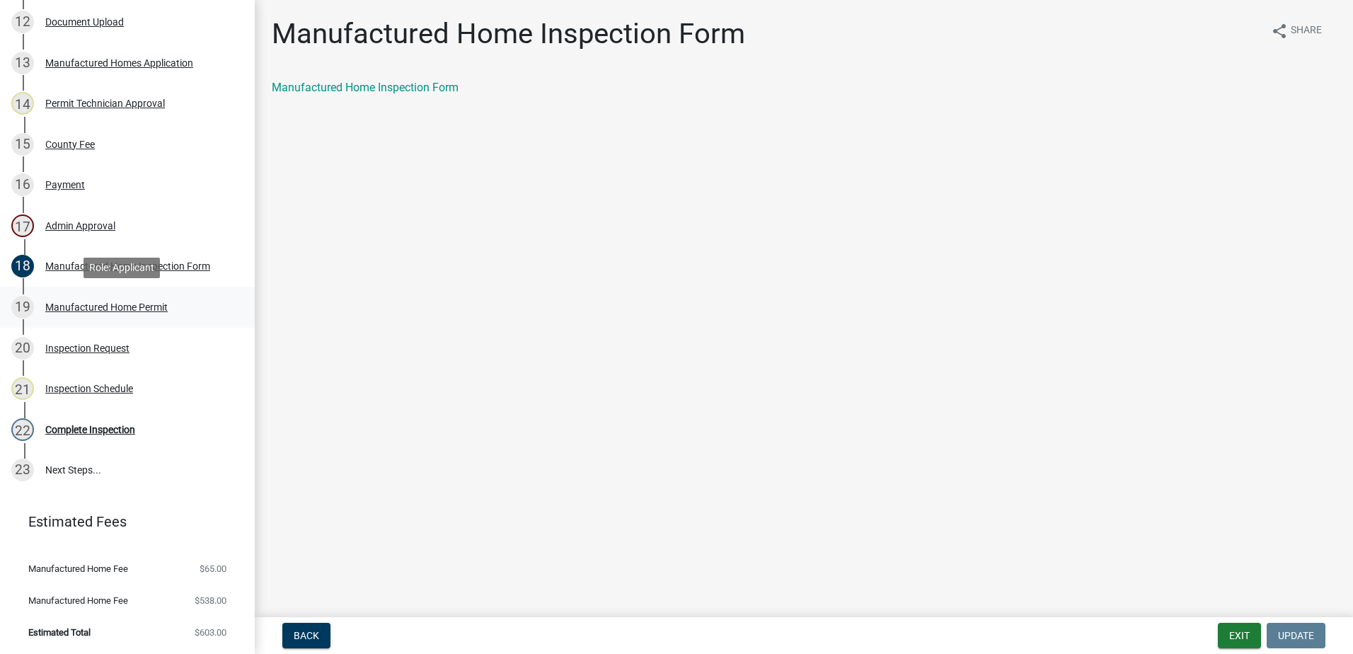
click at [86, 298] on div "19 Manufactured Home Permit" at bounding box center [121, 307] width 221 height 23
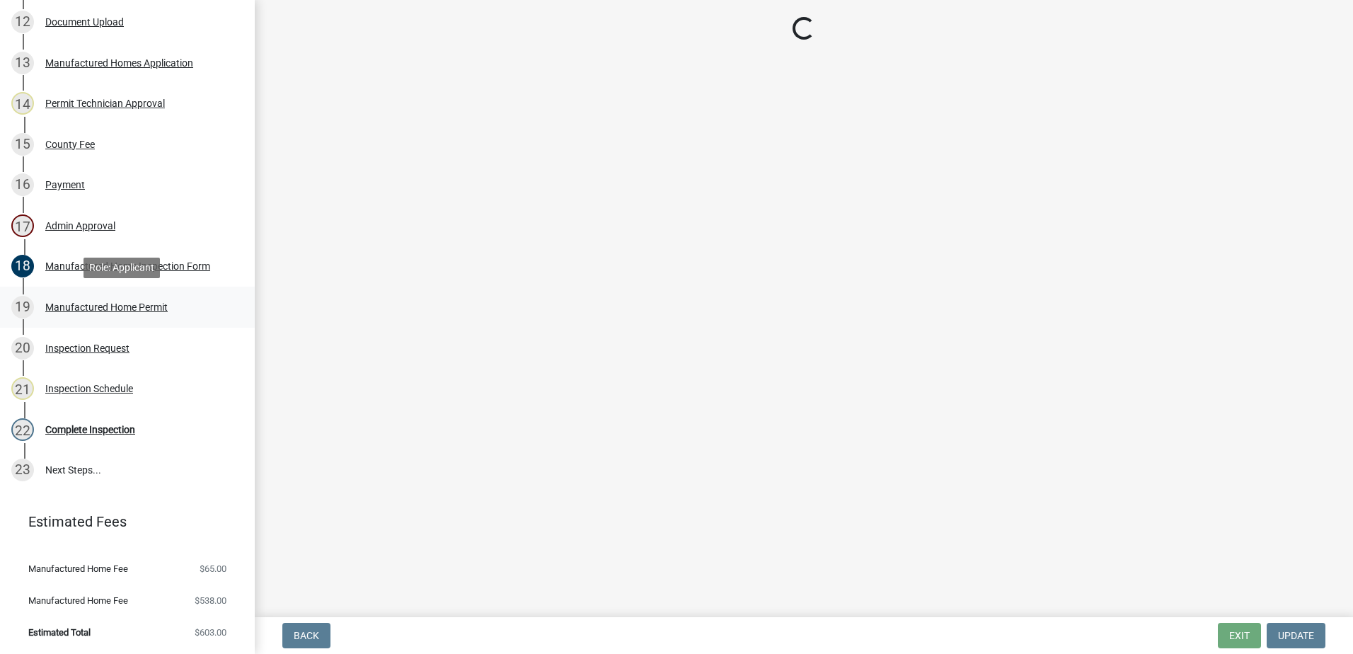
click at [65, 318] on div "19 Manufactured Home Permit" at bounding box center [121, 307] width 221 height 23
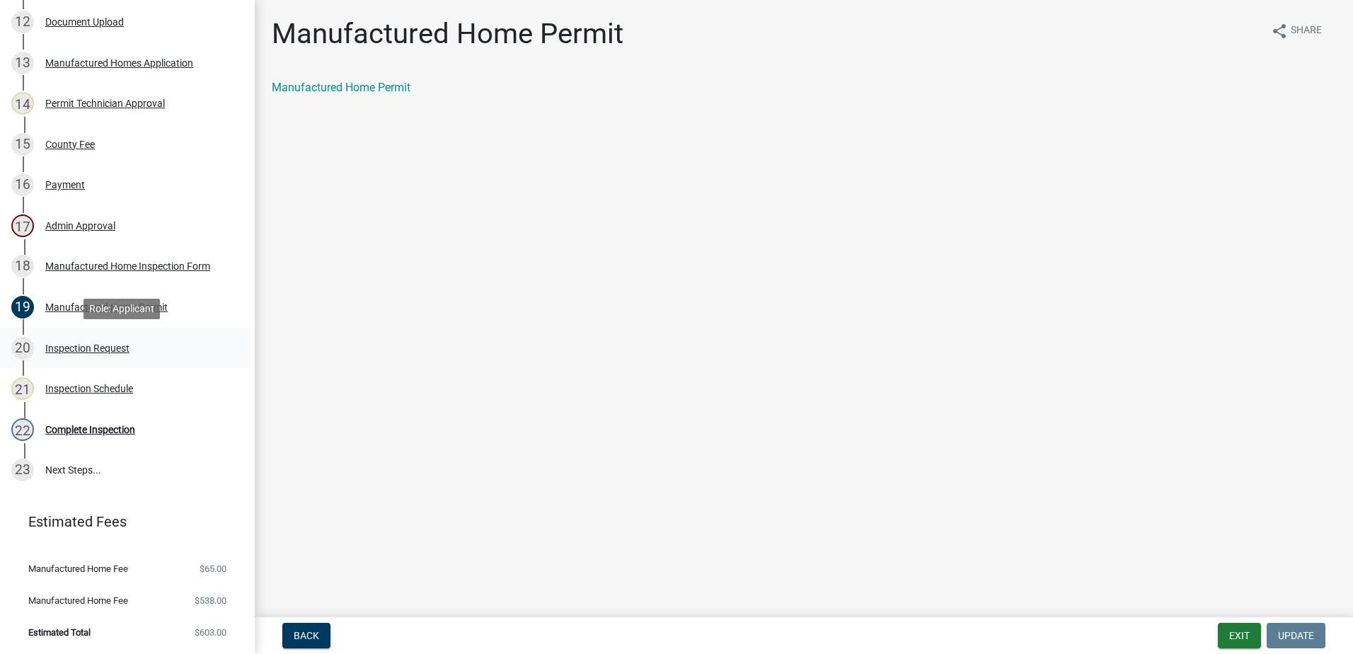
click at [62, 354] on div "20 Inspection Request" at bounding box center [121, 348] width 221 height 23
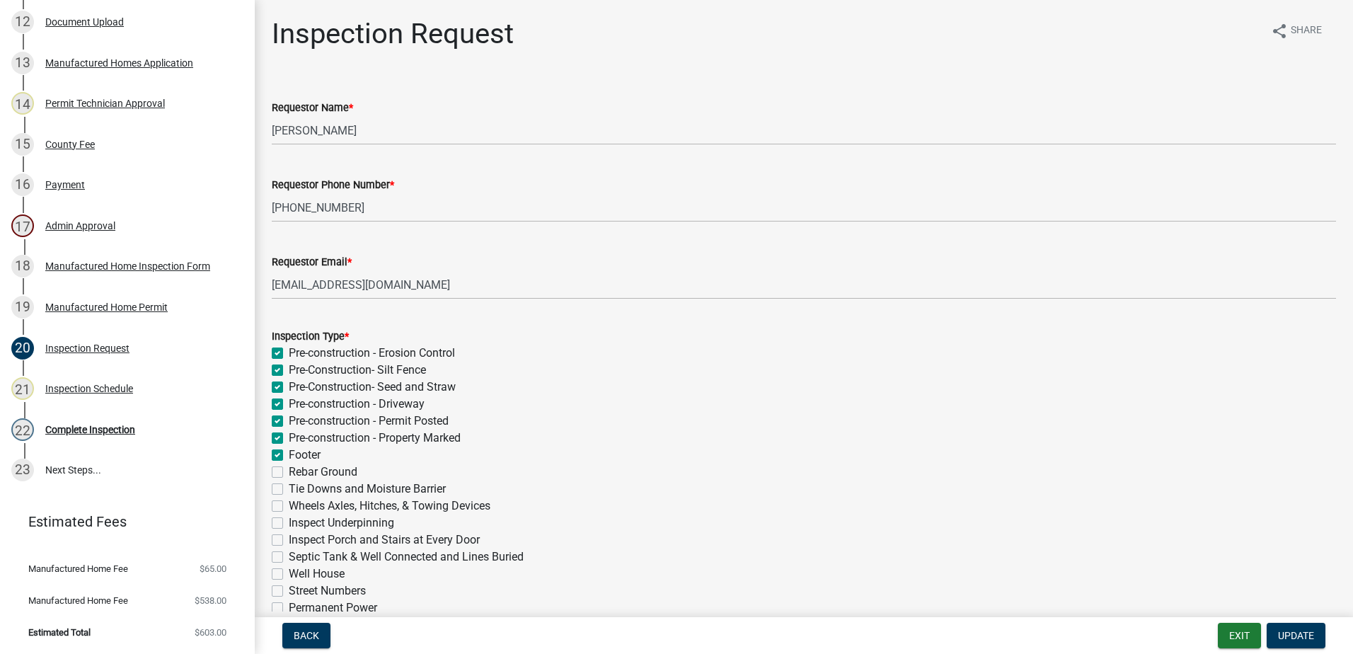
drag, startPoint x: 59, startPoint y: 389, endPoint x: 775, endPoint y: 369, distance: 715.8
click at [775, 369] on div "Manufactured Homes Permit 2025-MANU-7 View Summary Notes Show emails 1 Introduc…" at bounding box center [676, 327] width 1353 height 654
drag, startPoint x: 775, startPoint y: 369, endPoint x: 767, endPoint y: 429, distance: 60.7
click at [767, 429] on div "Pre-construction - Permit Posted" at bounding box center [804, 421] width 1064 height 17
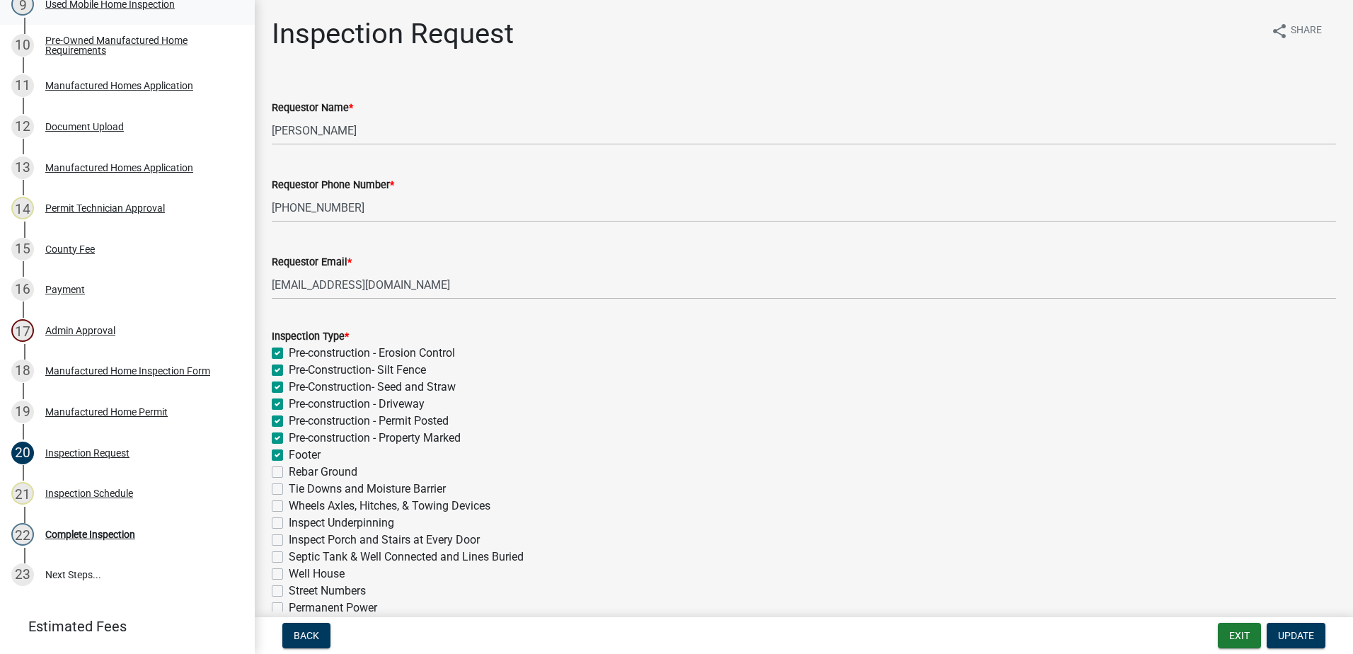
scroll to position [423, 0]
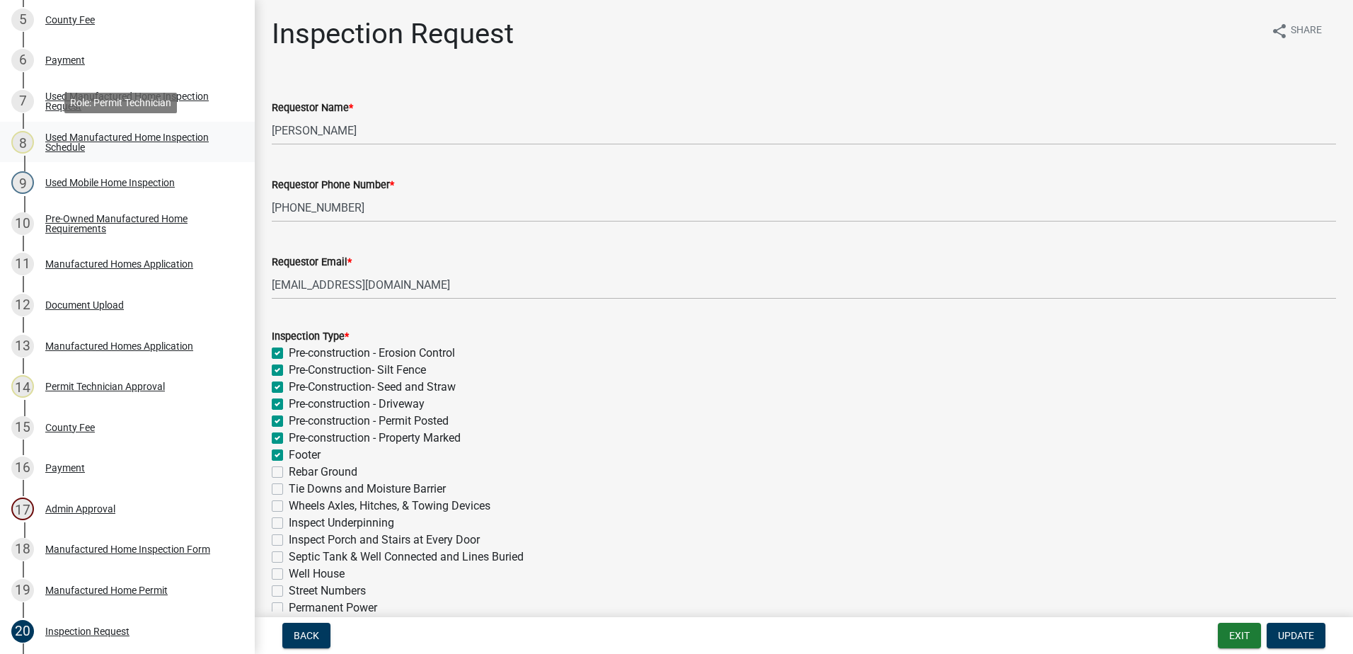
click at [69, 137] on div "Used Manufactured Home Inspection Schedule" at bounding box center [138, 142] width 187 height 20
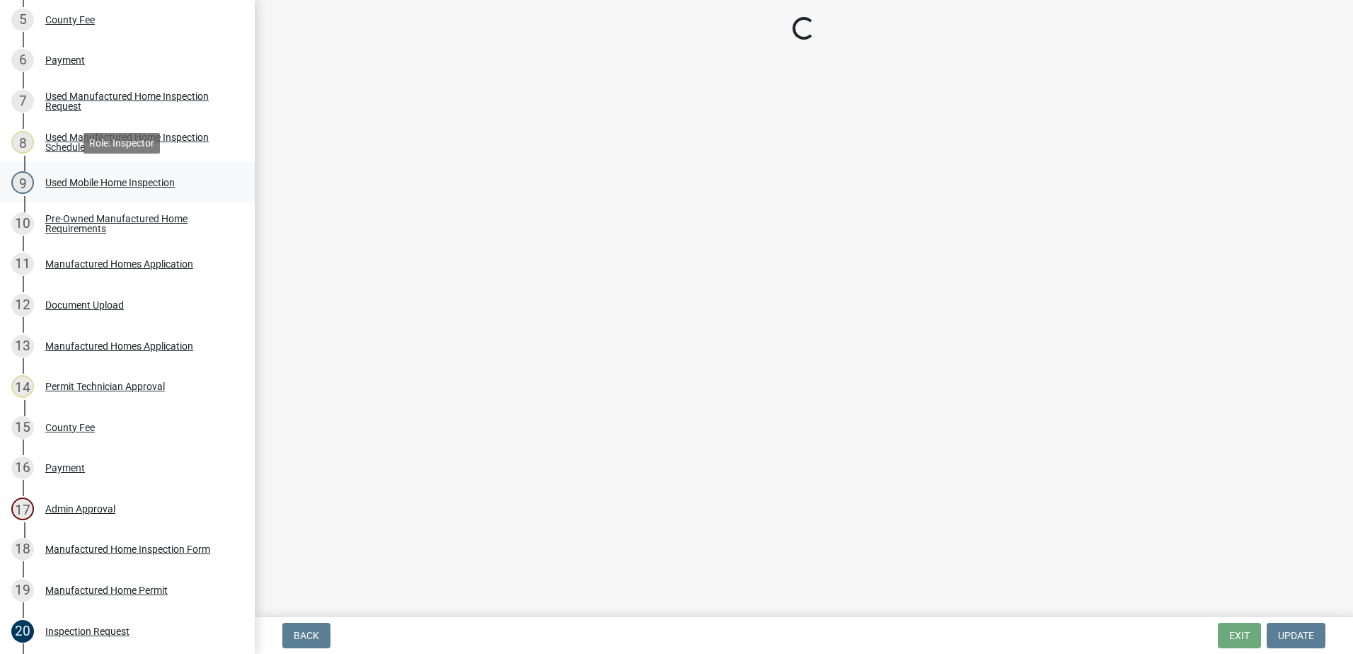
select select "a0ea4169-8540-4a2c-b9f4-cf4c1ffdeb95"
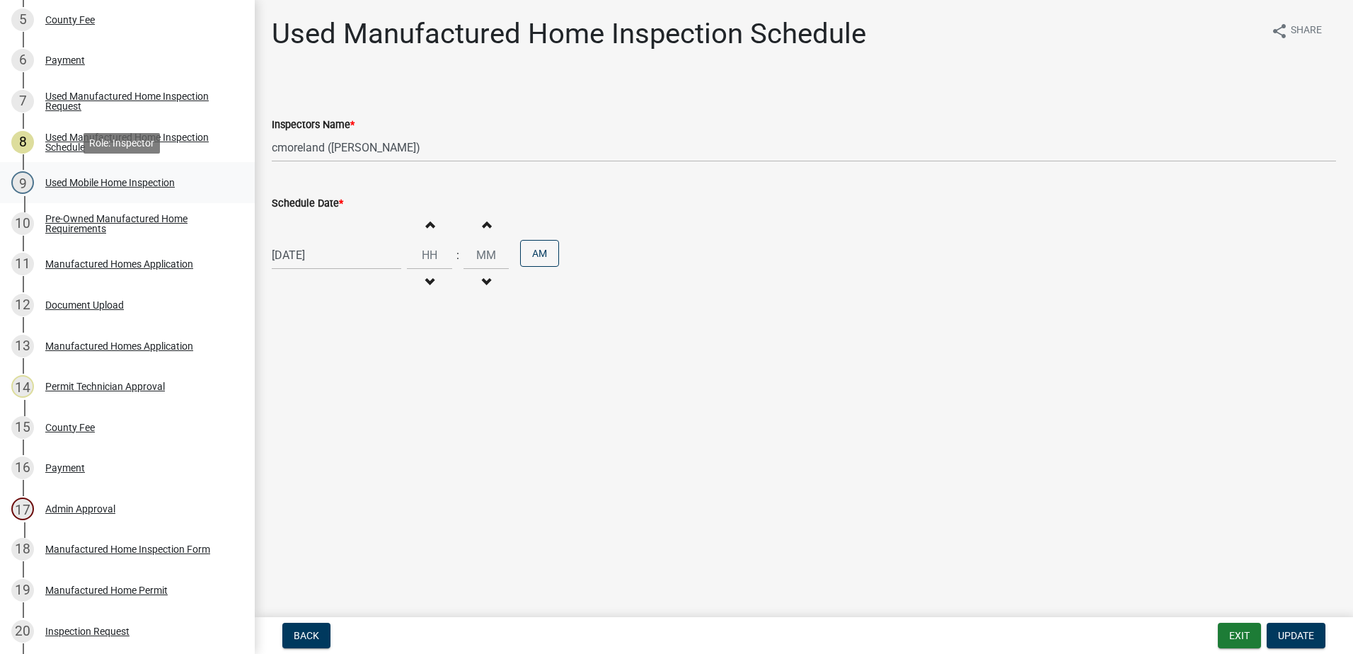
click at [58, 186] on div "Used Mobile Home Inspection" at bounding box center [110, 183] width 130 height 10
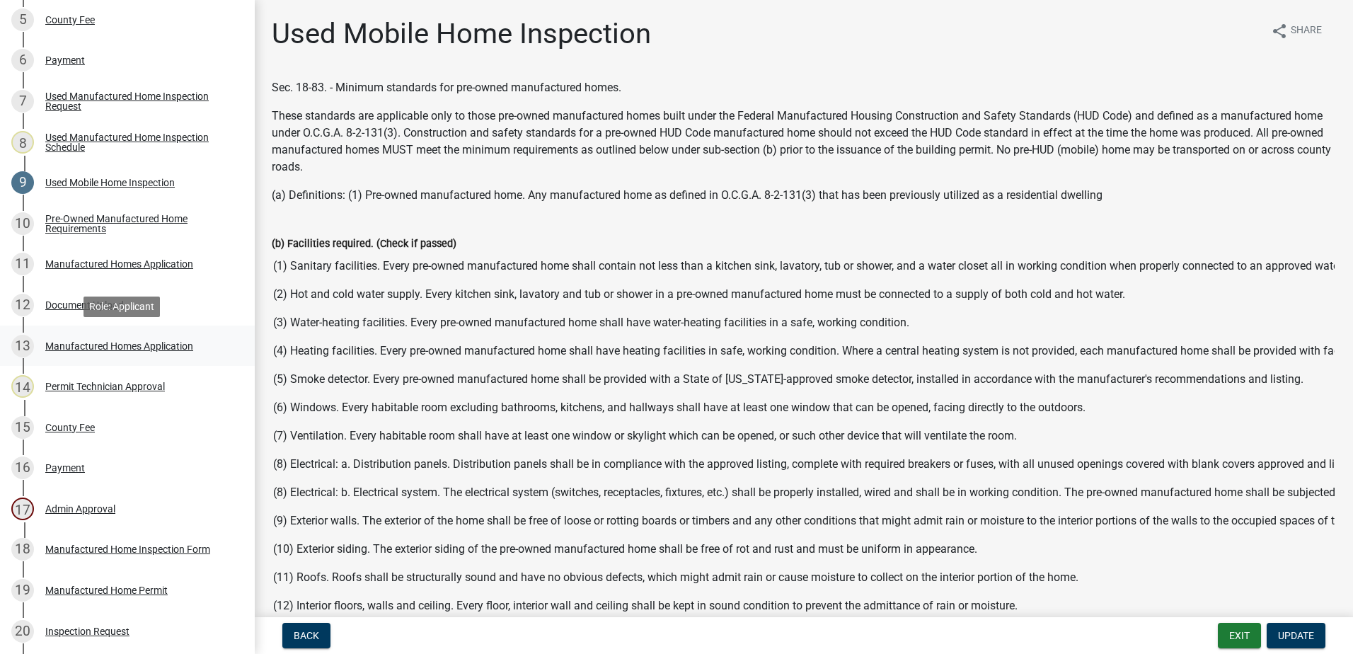
click at [116, 345] on div "Manufactured Homes Application" at bounding box center [119, 346] width 148 height 10
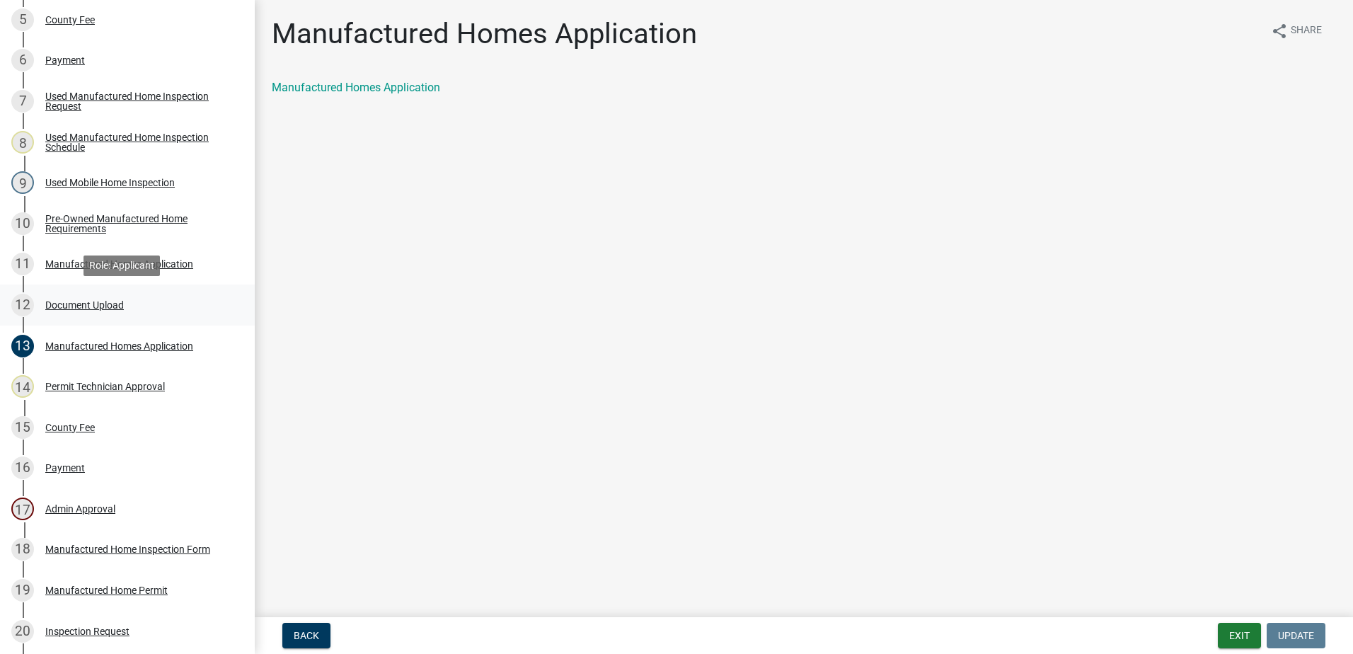
click at [74, 292] on link "12 Document Upload" at bounding box center [127, 305] width 255 height 41
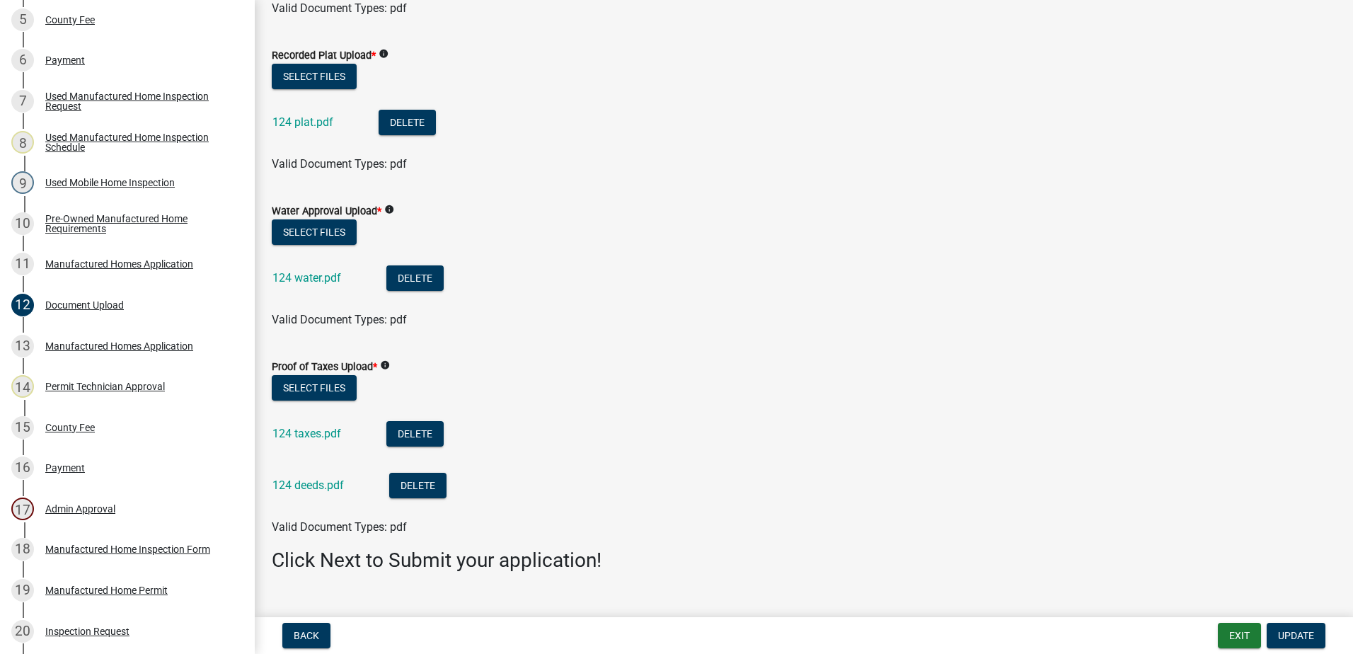
scroll to position [212, 0]
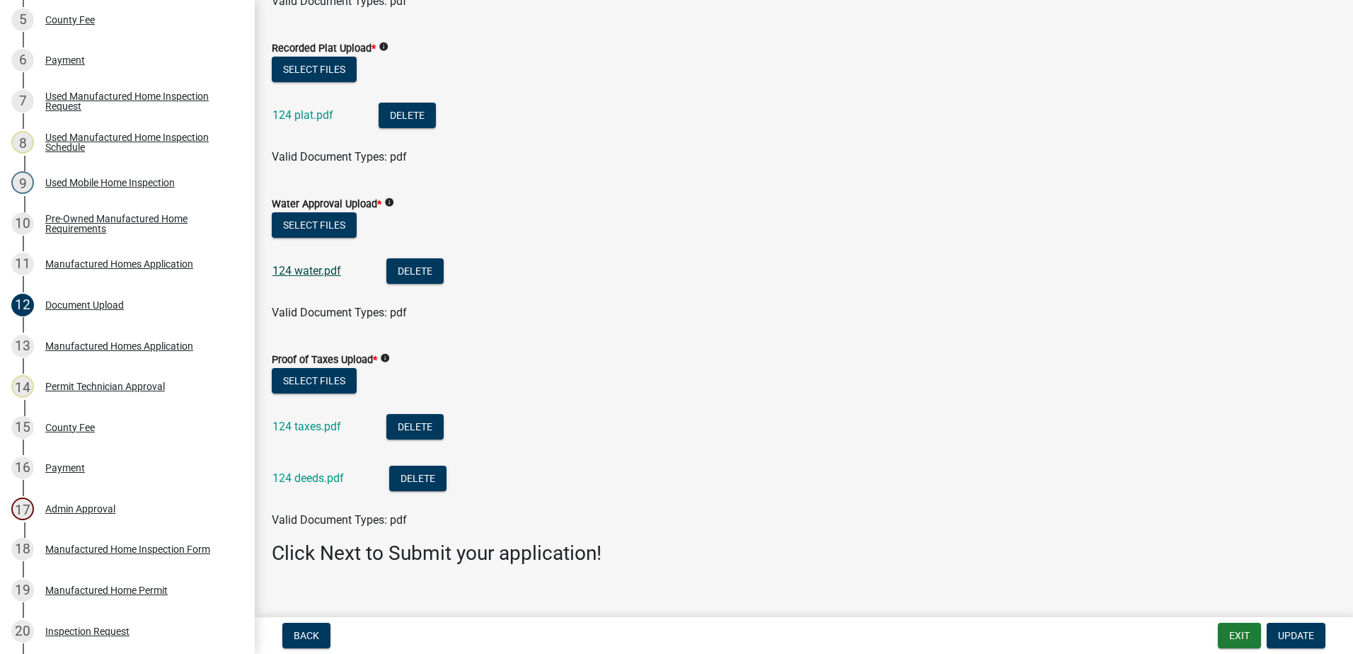
click at [302, 277] on link "124 water.pdf" at bounding box center [306, 270] width 69 height 13
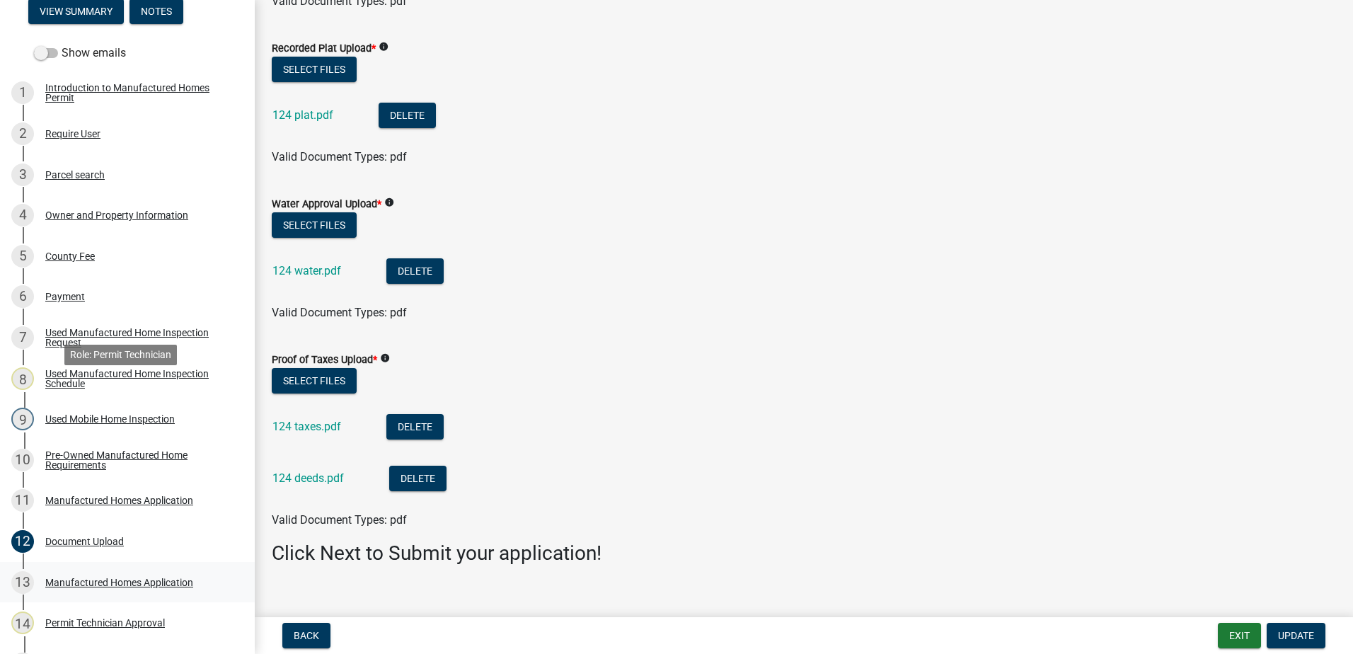
scroll to position [425, 0]
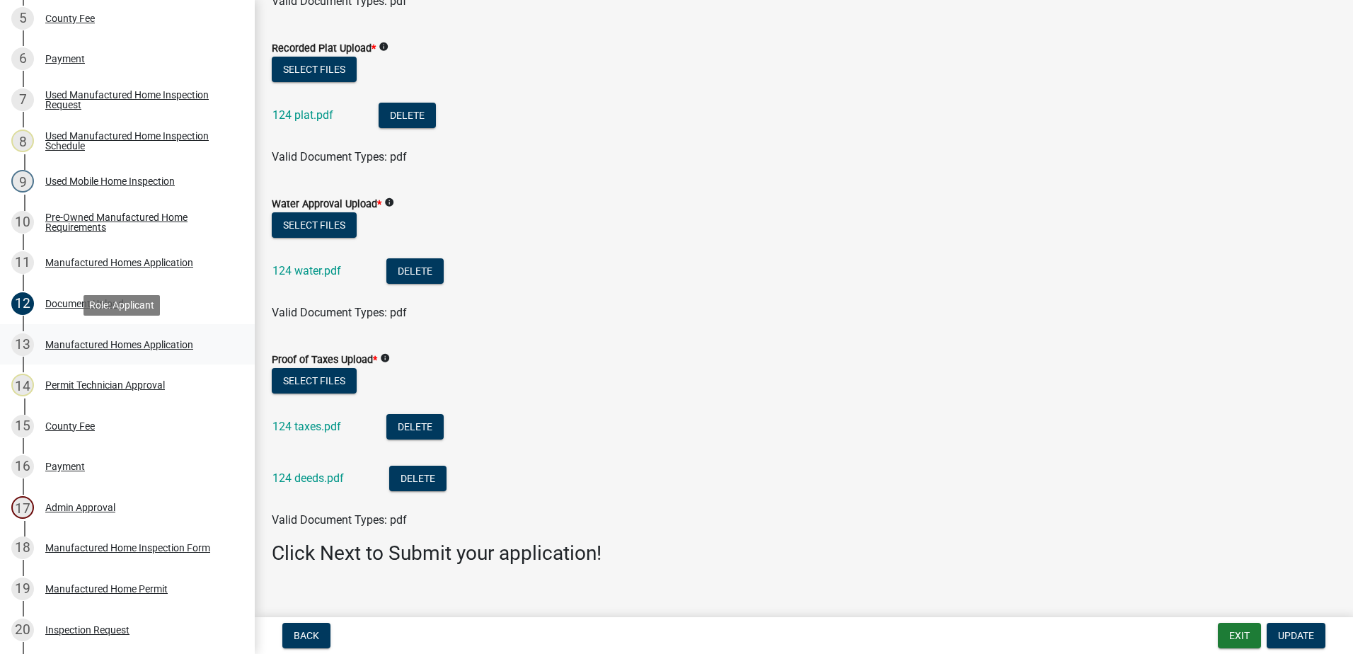
click at [84, 338] on div "13 Manufactured Homes Application" at bounding box center [121, 344] width 221 height 23
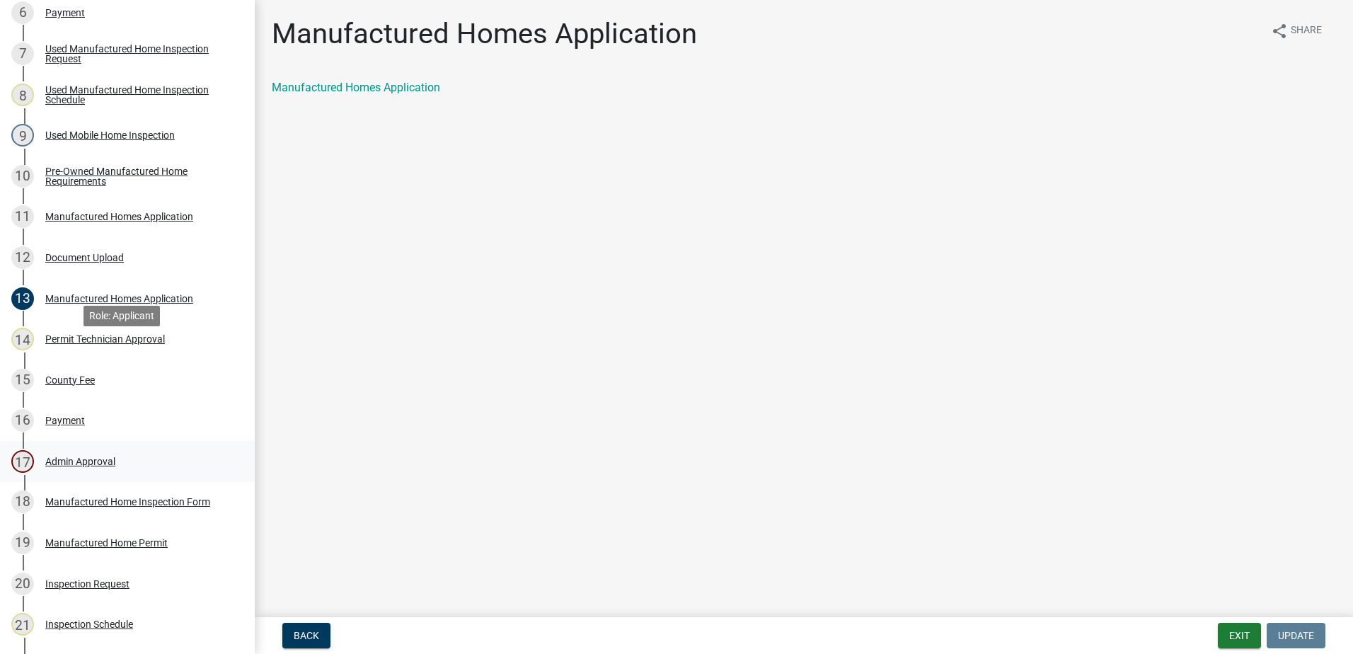
scroll to position [495, 0]
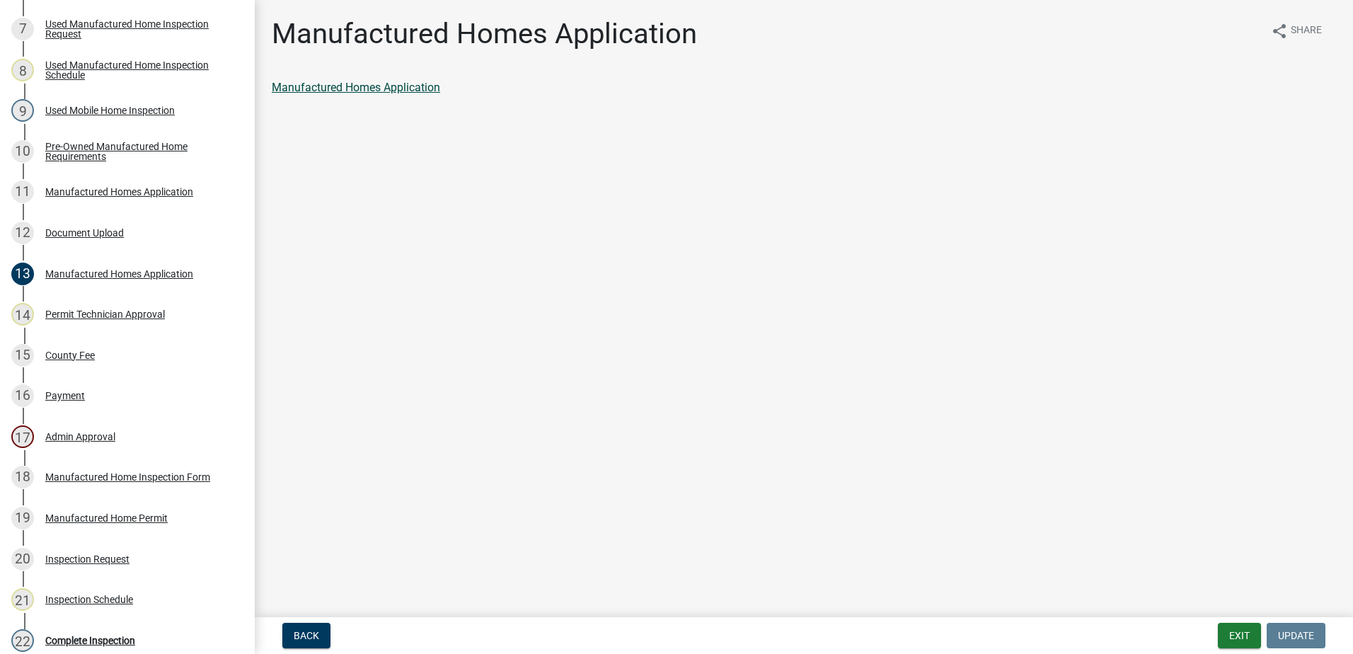
click at [408, 87] on link "Manufactured Homes Application" at bounding box center [356, 87] width 168 height 13
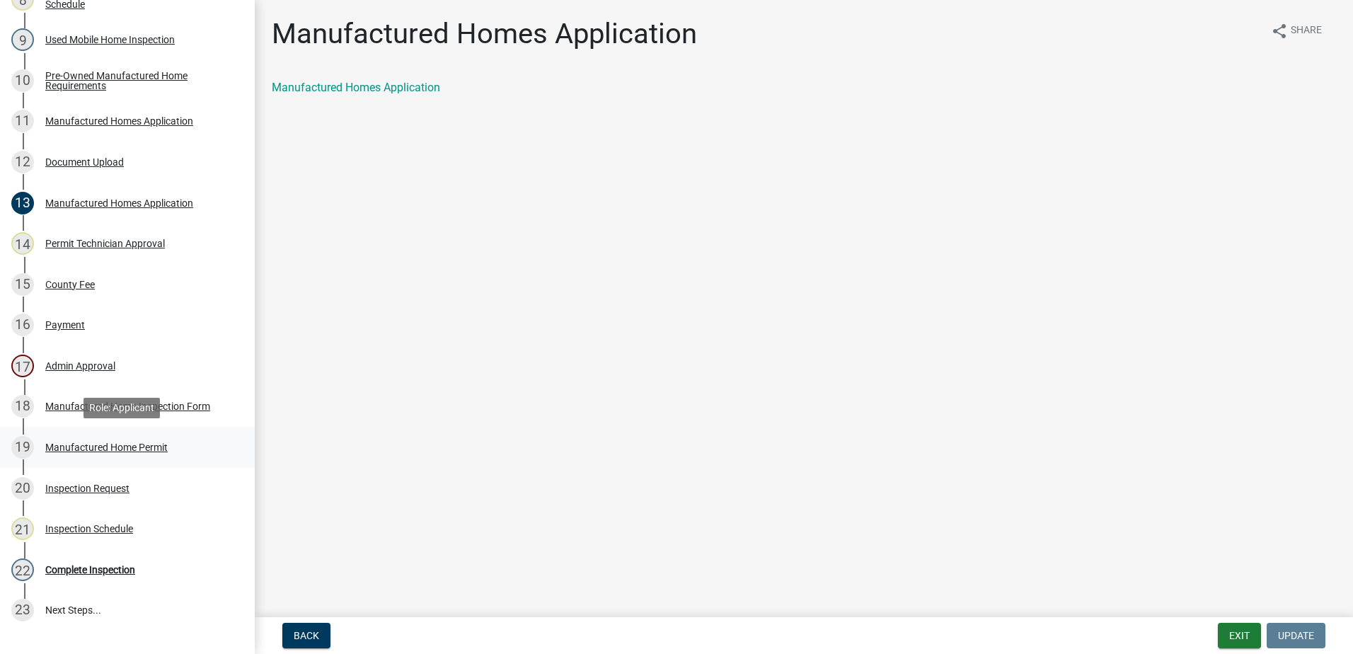
click at [89, 442] on div "Manufactured Home Permit" at bounding box center [106, 447] width 122 height 10
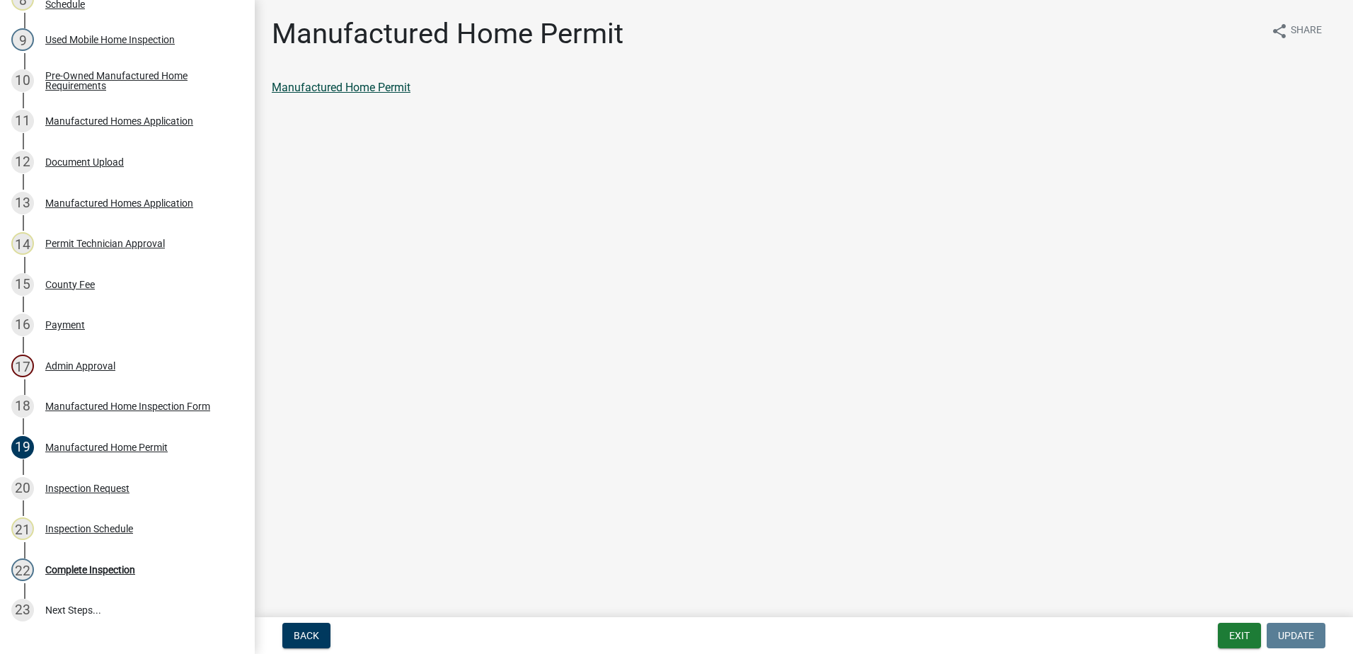
click at [390, 88] on link "Manufactured Home Permit" at bounding box center [341, 87] width 139 height 13
click at [126, 405] on div "Manufactured Home Inspection Form" at bounding box center [127, 406] width 165 height 10
click at [361, 101] on div "Manufactured Home Inspection Form" at bounding box center [804, 93] width 1086 height 28
click at [369, 87] on link "Manufactured Home Inspection Form" at bounding box center [365, 87] width 187 height 13
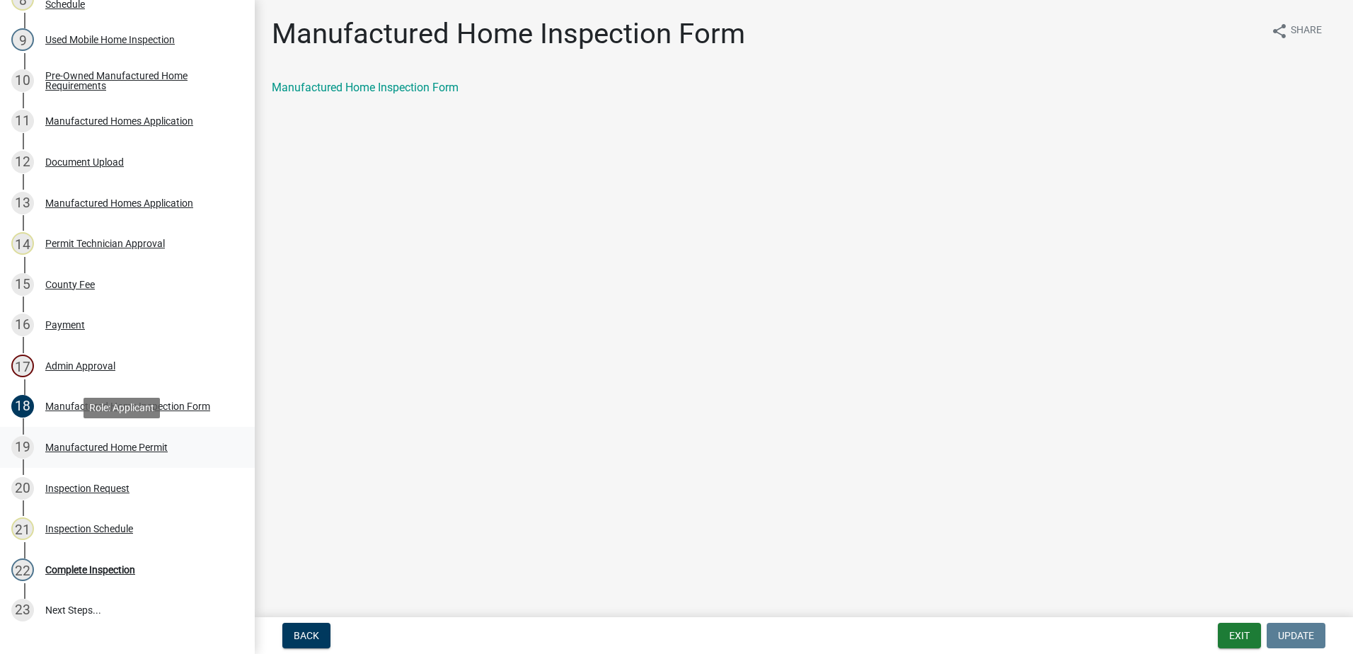
click at [110, 444] on div "Manufactured Home Permit" at bounding box center [106, 447] width 122 height 10
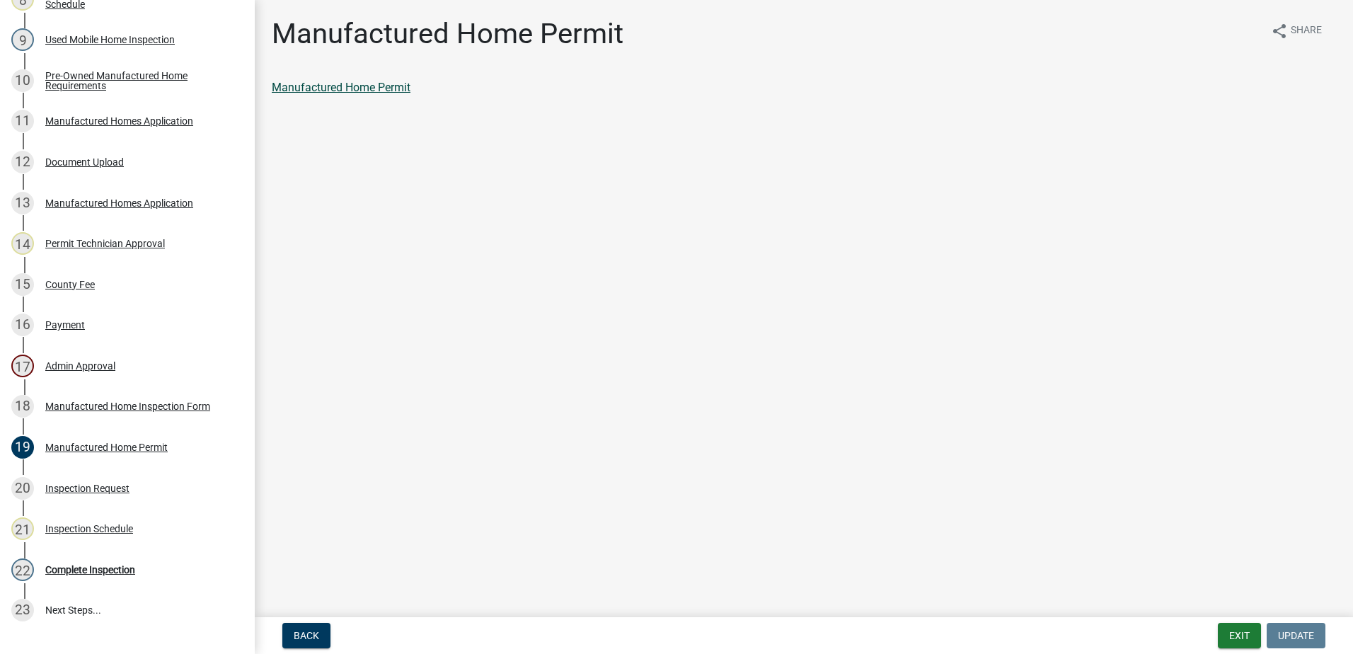
click at [355, 86] on link "Manufactured Home Permit" at bounding box center [341, 87] width 139 height 13
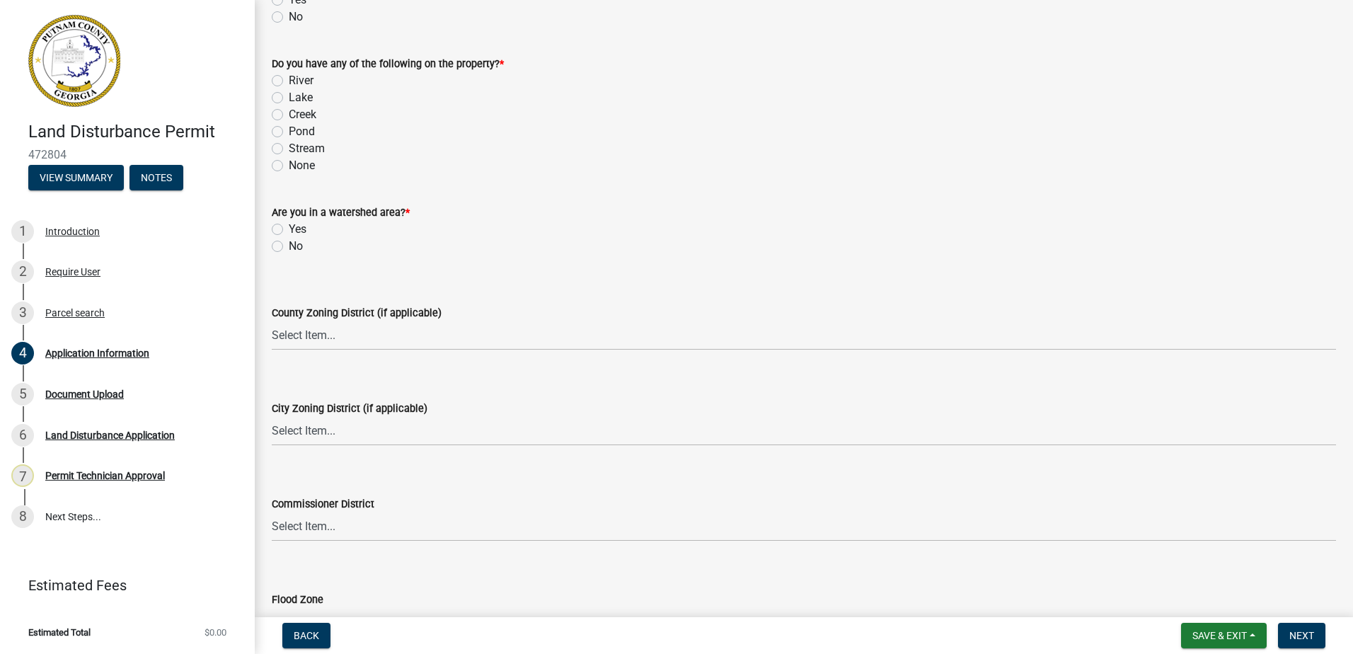
scroll to position [1557, 0]
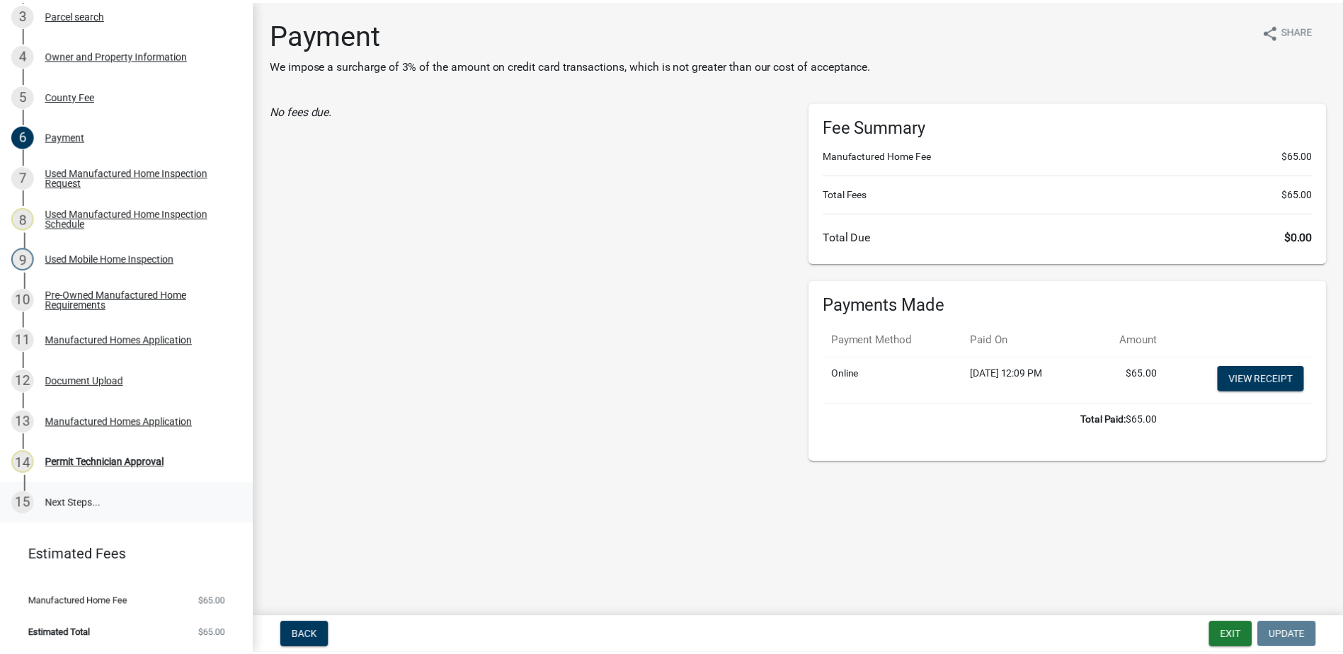
scroll to position [349, 0]
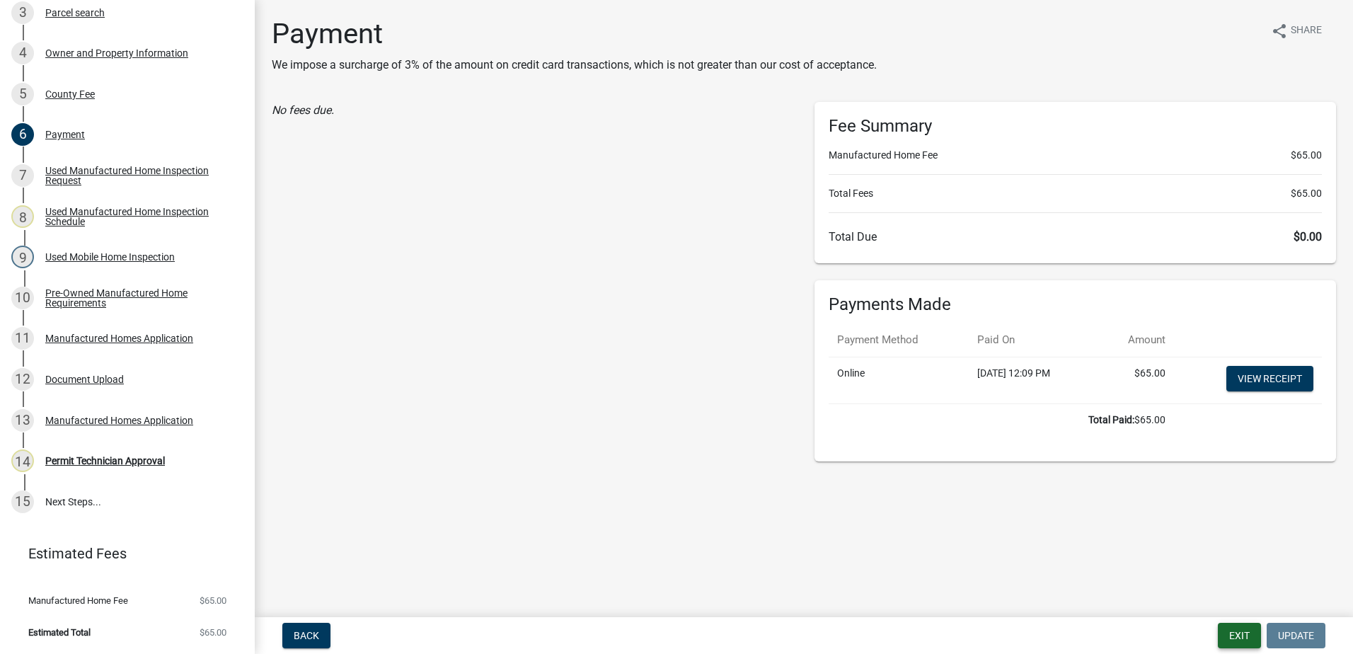
click at [1233, 629] on button "Exit" at bounding box center [1239, 635] width 43 height 25
